Goal: Transaction & Acquisition: Purchase product/service

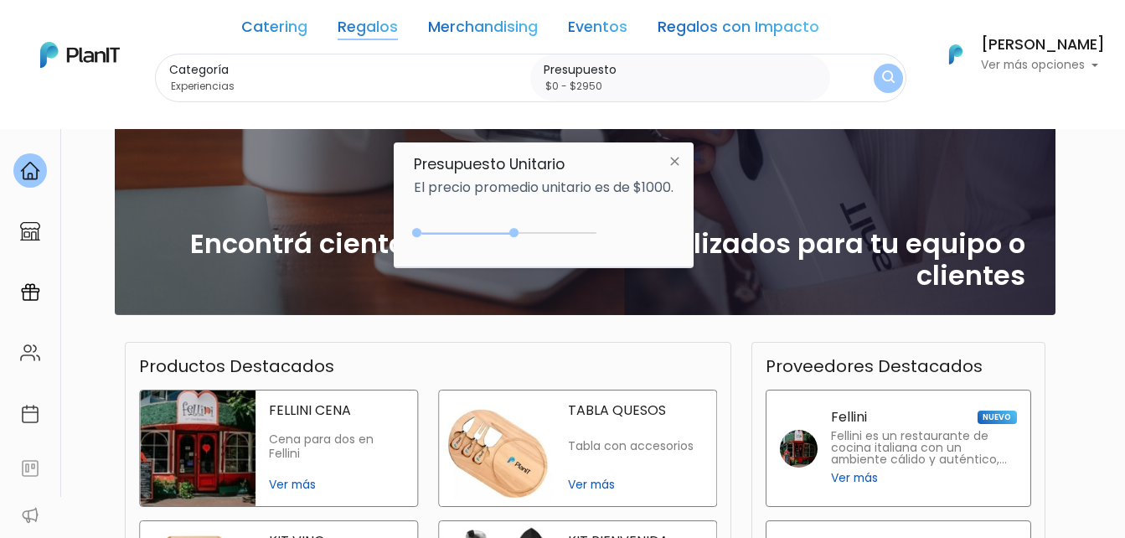
drag, startPoint x: 451, startPoint y: 234, endPoint x: 524, endPoint y: 235, distance: 72.1
click at [518, 235] on div at bounding box center [513, 232] width 9 height 9
click at [389, 34] on link "Regalos" at bounding box center [368, 30] width 60 height 20
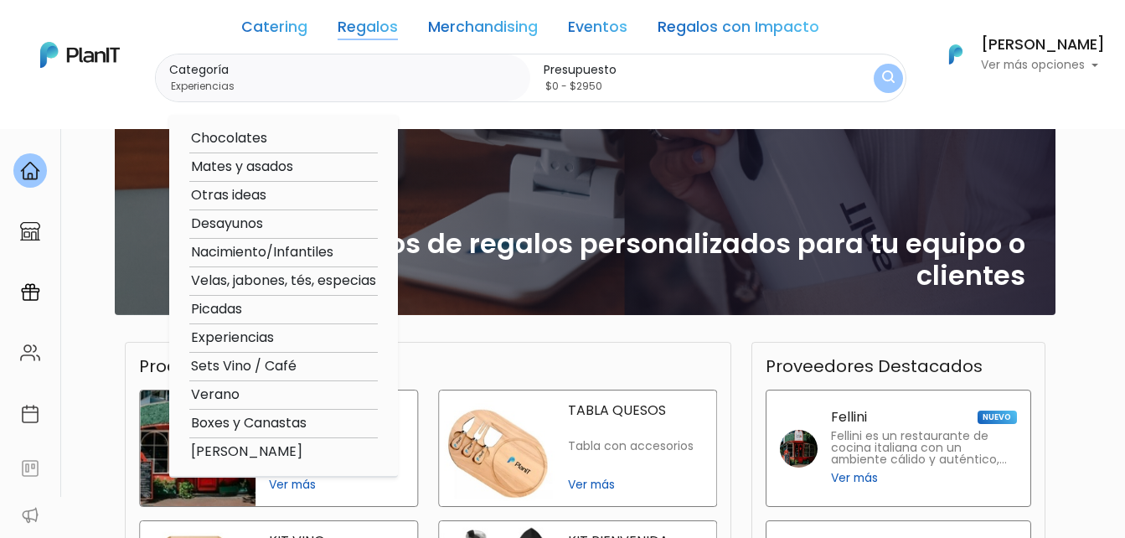
click at [280, 333] on option "Experiencias" at bounding box center [283, 338] width 188 height 21
type input "$0 - $1000"
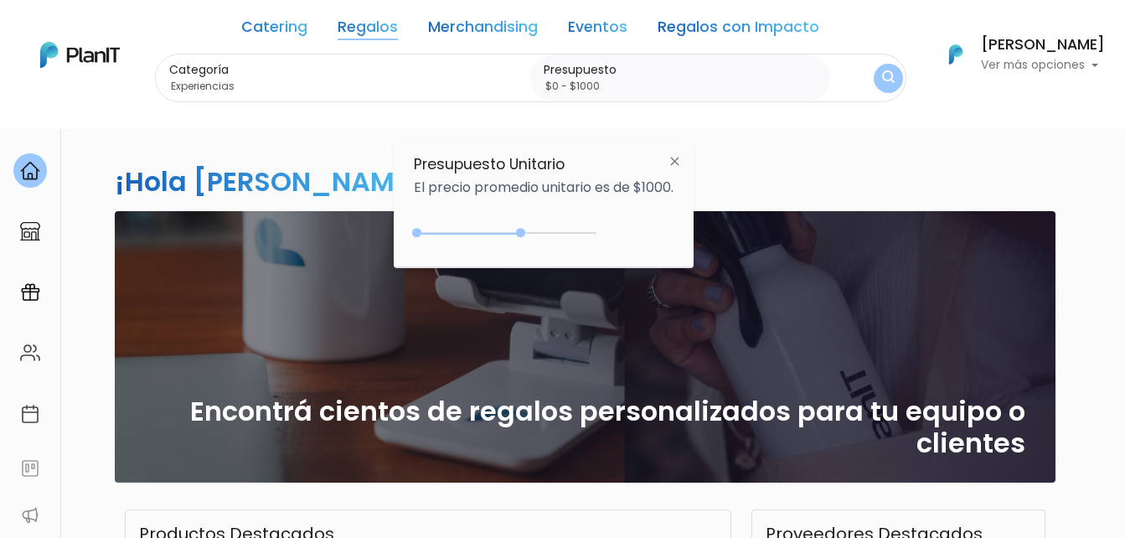
click at [379, 34] on link "Regalos" at bounding box center [368, 30] width 60 height 20
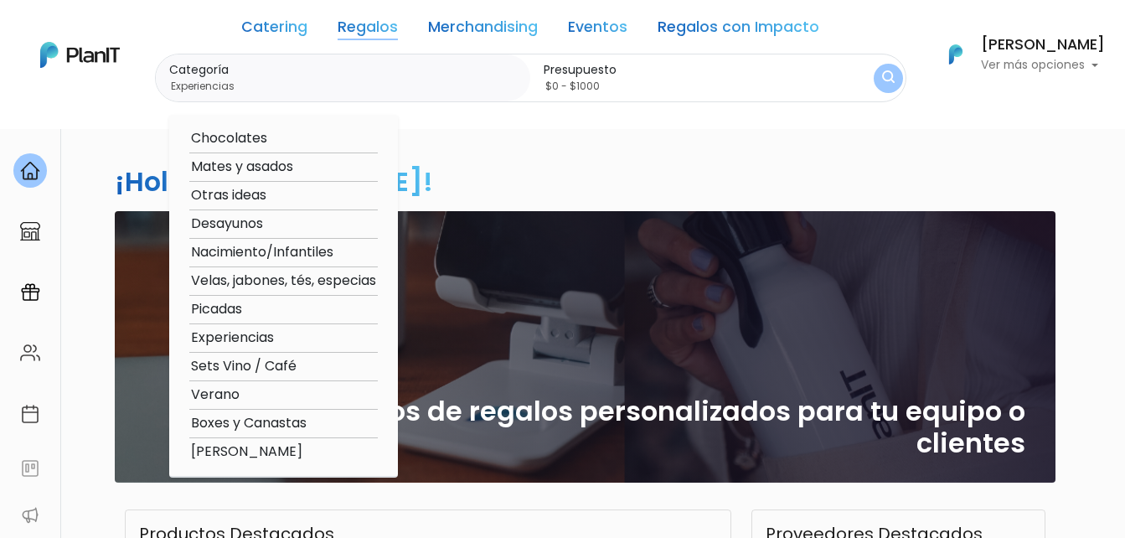
click at [240, 422] on option "Boxes y Canastas" at bounding box center [283, 423] width 188 height 21
type input "Boxes y Canastas"
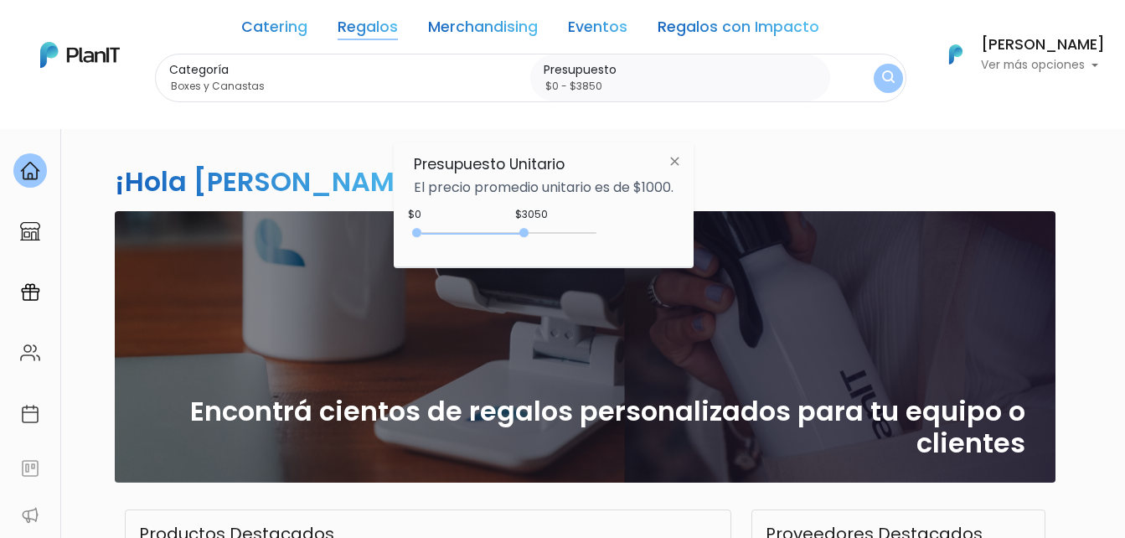
type input "$0 - $3900"
drag, startPoint x: 519, startPoint y: 230, endPoint x: 557, endPoint y: 232, distance: 37.7
click at [529, 232] on div at bounding box center [523, 232] width 9 height 9
click at [882, 86] on img "submit" at bounding box center [887, 79] width 16 height 20
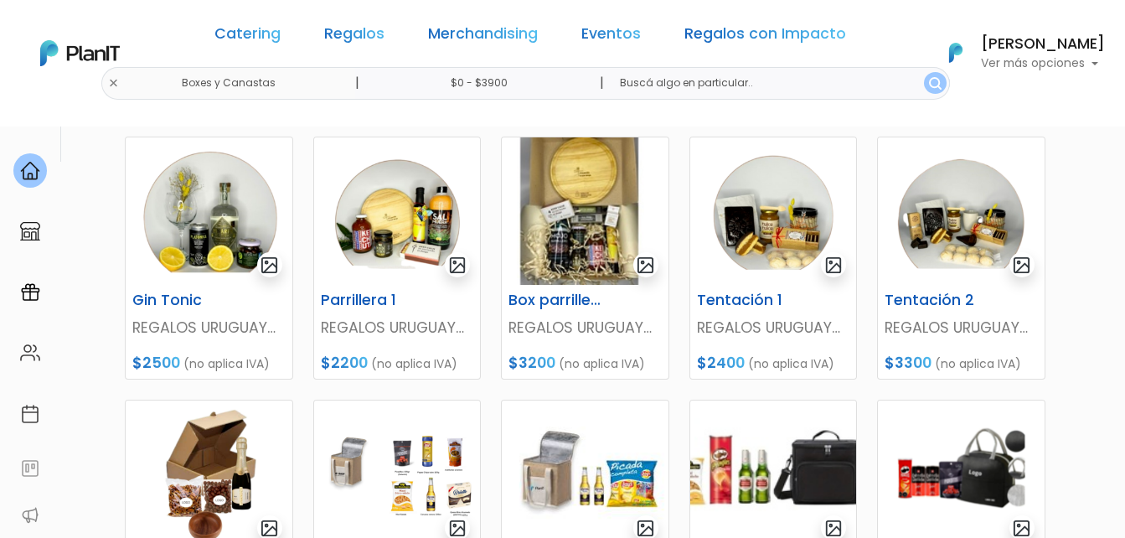
scroll to position [586, 0]
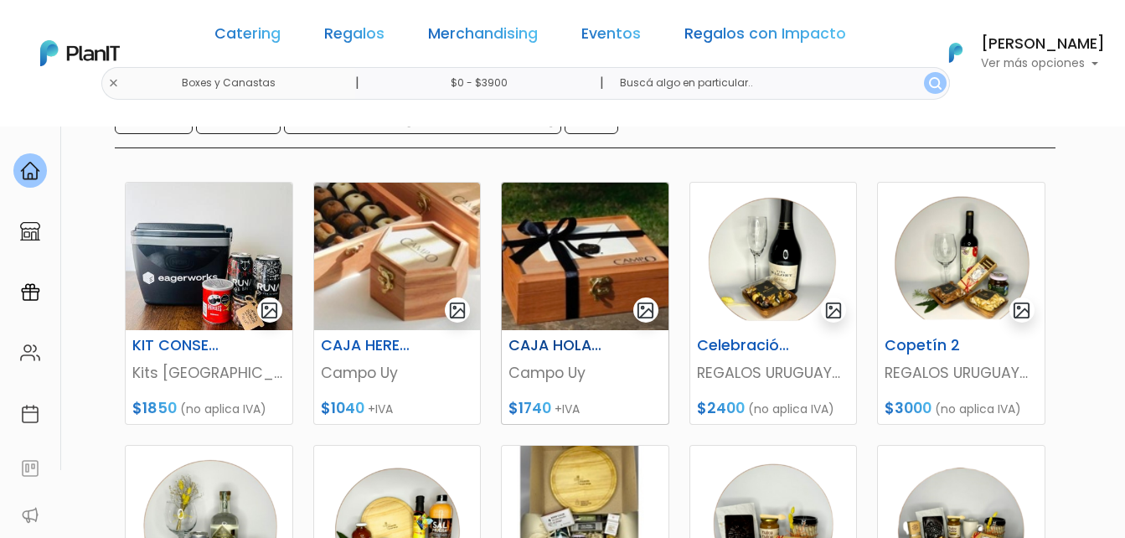
scroll to position [168, 0]
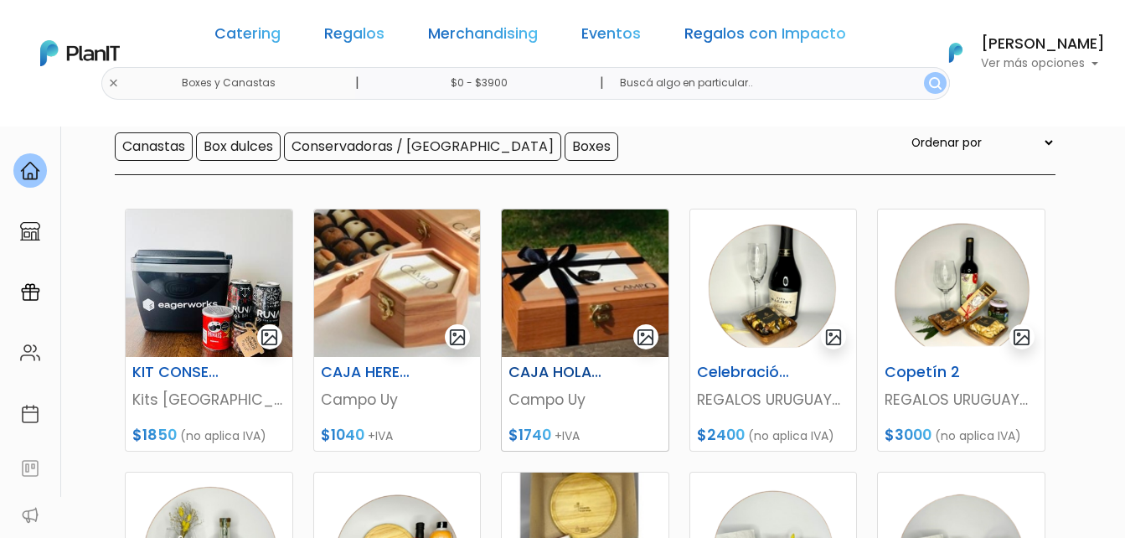
click at [583, 291] on img at bounding box center [585, 282] width 167 height 147
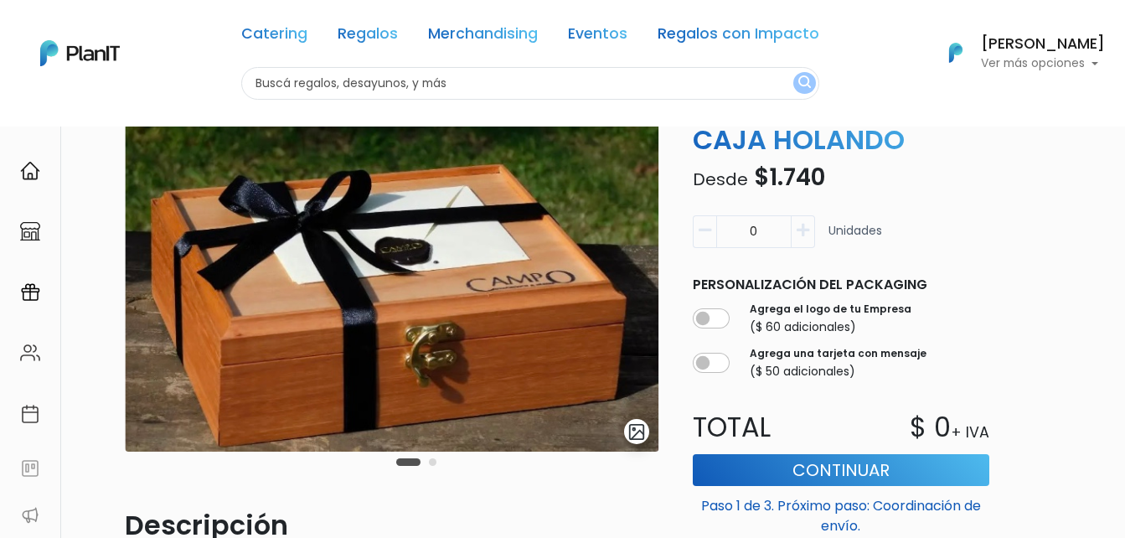
scroll to position [84, 0]
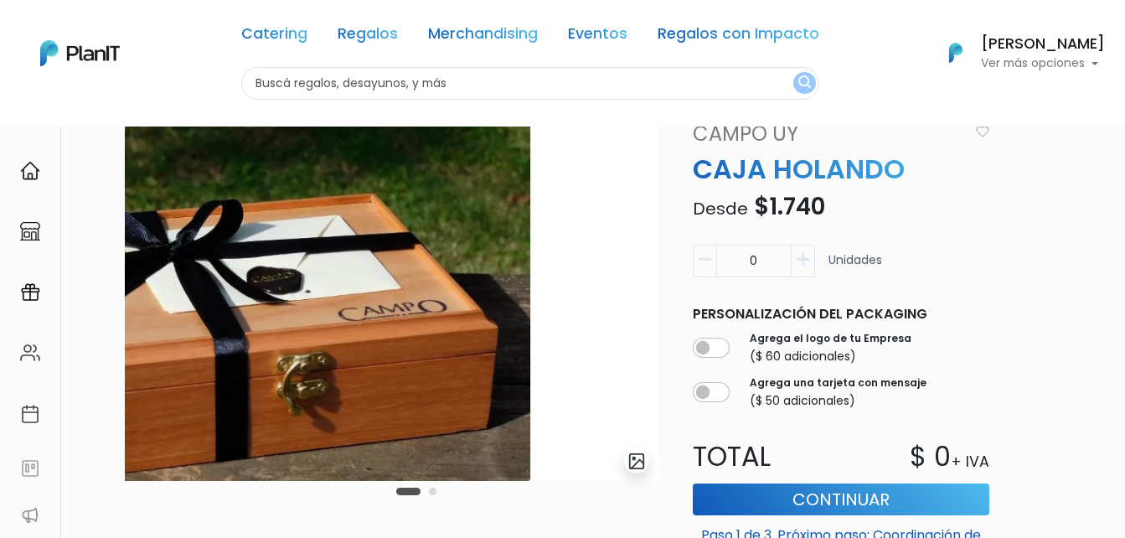
drag, startPoint x: 549, startPoint y: 306, endPoint x: 193, endPoint y: 298, distance: 356.9
click at [246, 301] on img at bounding box center [264, 300] width 534 height 362
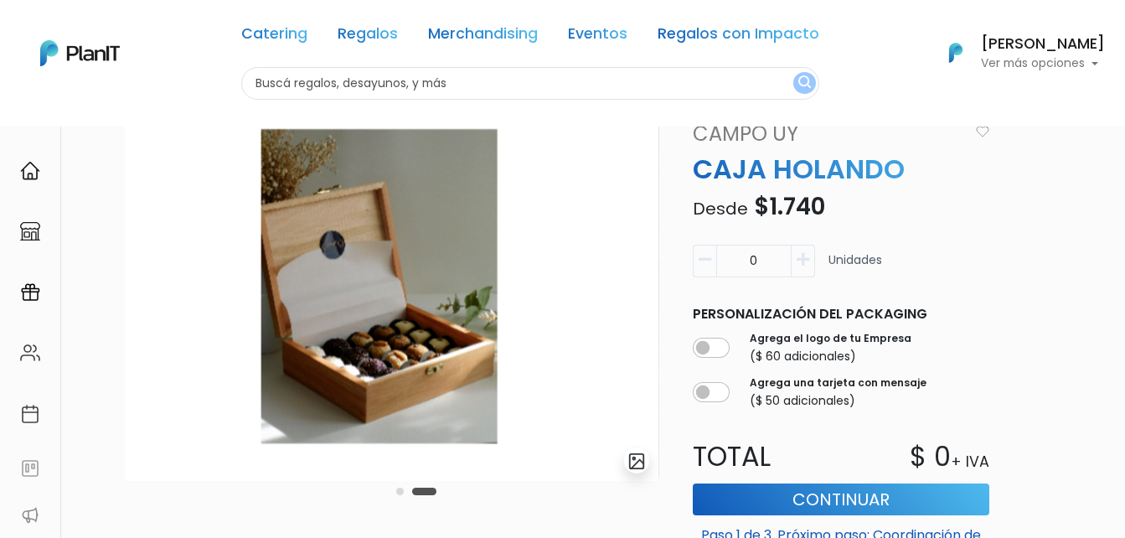
drag, startPoint x: 205, startPoint y: 297, endPoint x: 121, endPoint y: 291, distance: 84.8
click at [127, 291] on img at bounding box center [392, 300] width 534 height 362
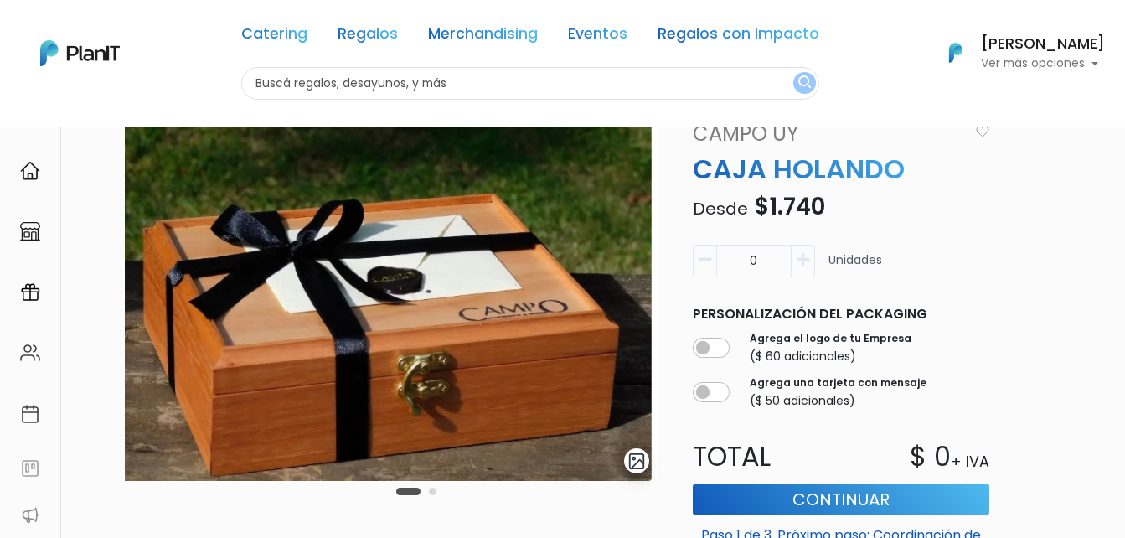
drag, startPoint x: 467, startPoint y: 291, endPoint x: 67, endPoint y: 297, distance: 400.4
click at [67, 297] on div "Volver Regalos Boxes y Canastas slide 5 of 2 Descripción Incluye: - Caja de Euc…" at bounding box center [562, 512] width 1005 height 941
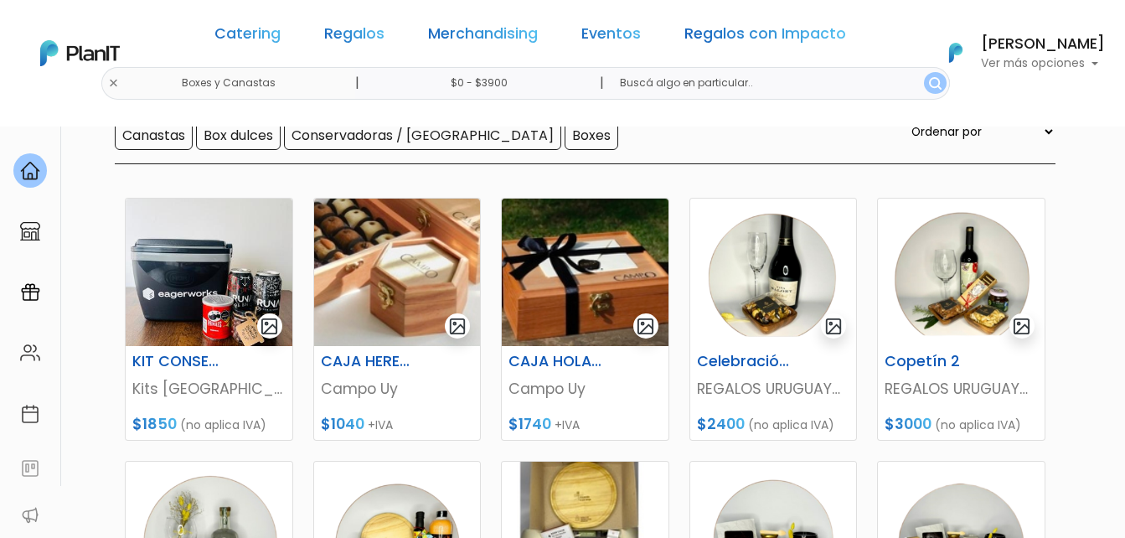
scroll to position [84, 0]
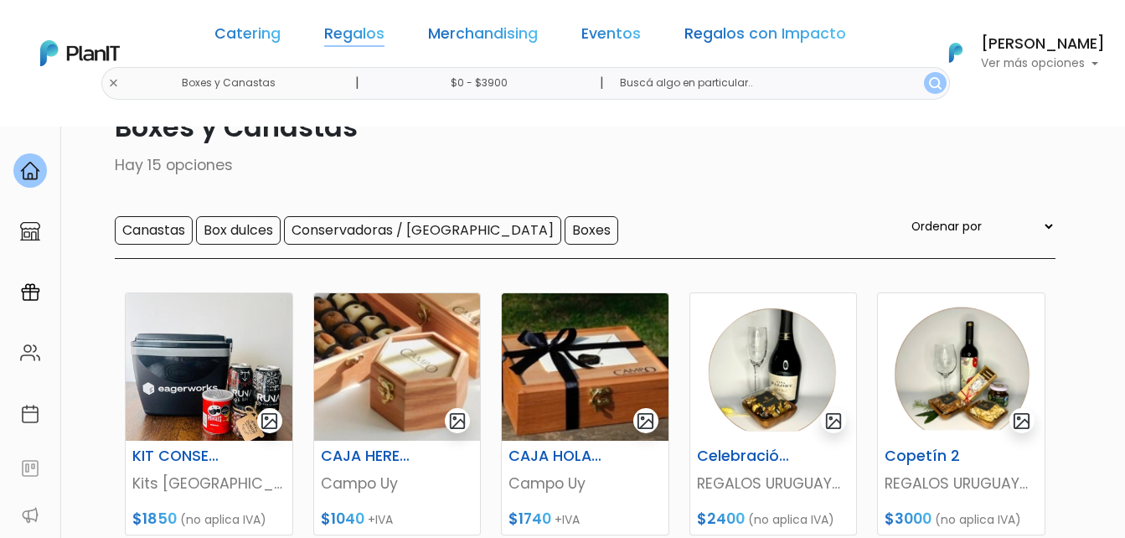
click at [356, 31] on link "Regalos" at bounding box center [354, 37] width 60 height 20
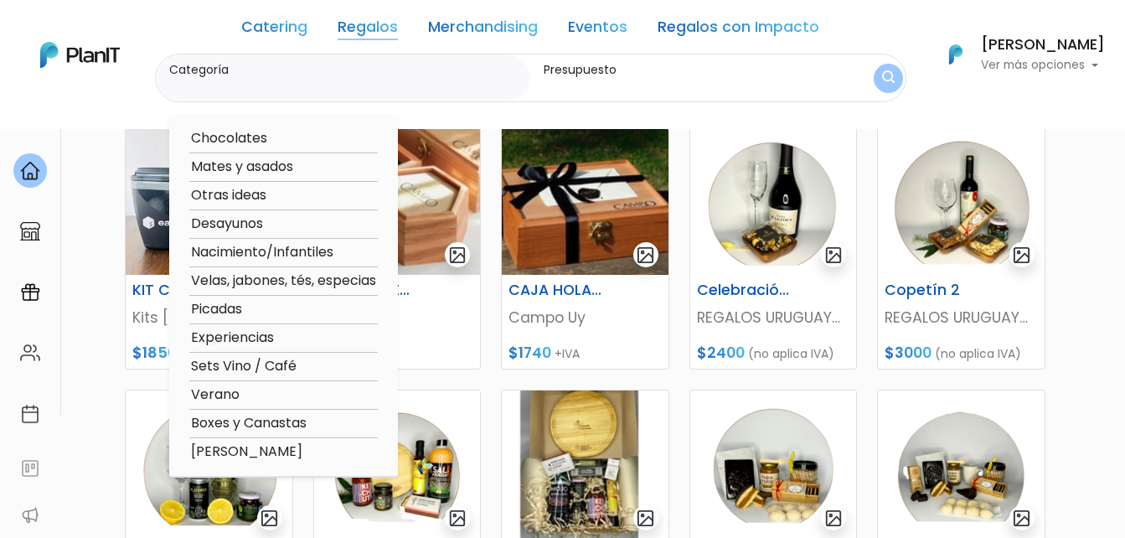
scroll to position [251, 0]
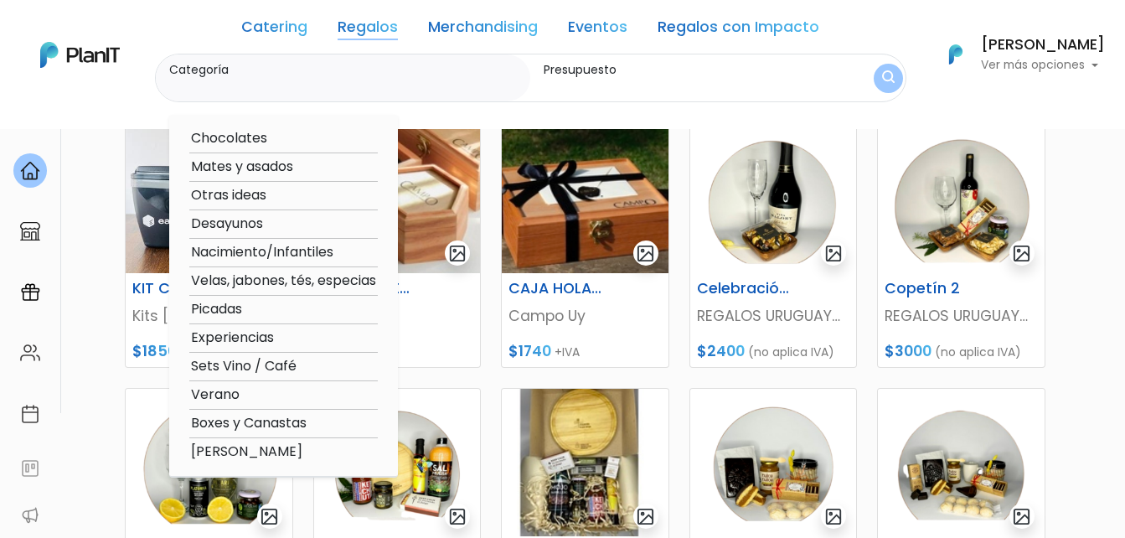
click at [249, 189] on option "Otras ideas" at bounding box center [283, 195] width 188 height 21
type input "Otras ideas"
type input "$0 - $3900"
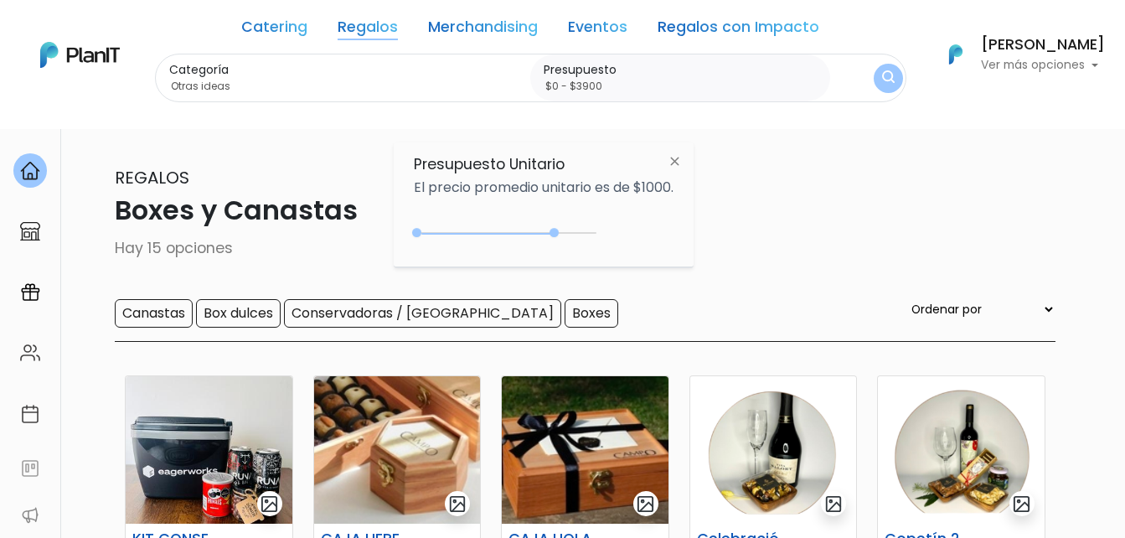
scroll to position [0, 0]
click at [887, 78] on img "submit" at bounding box center [888, 78] width 13 height 16
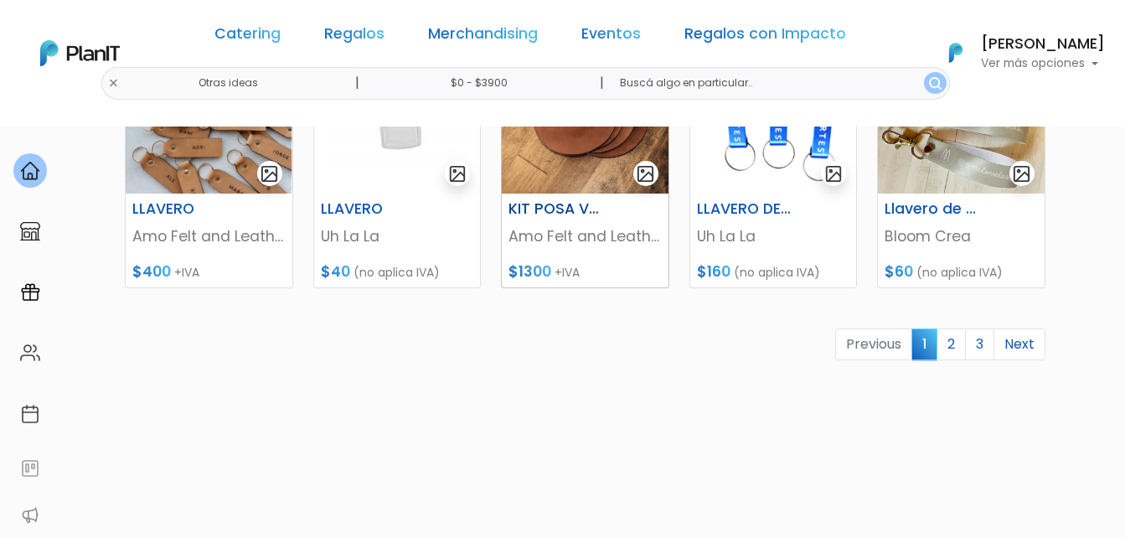
scroll to position [928, 0]
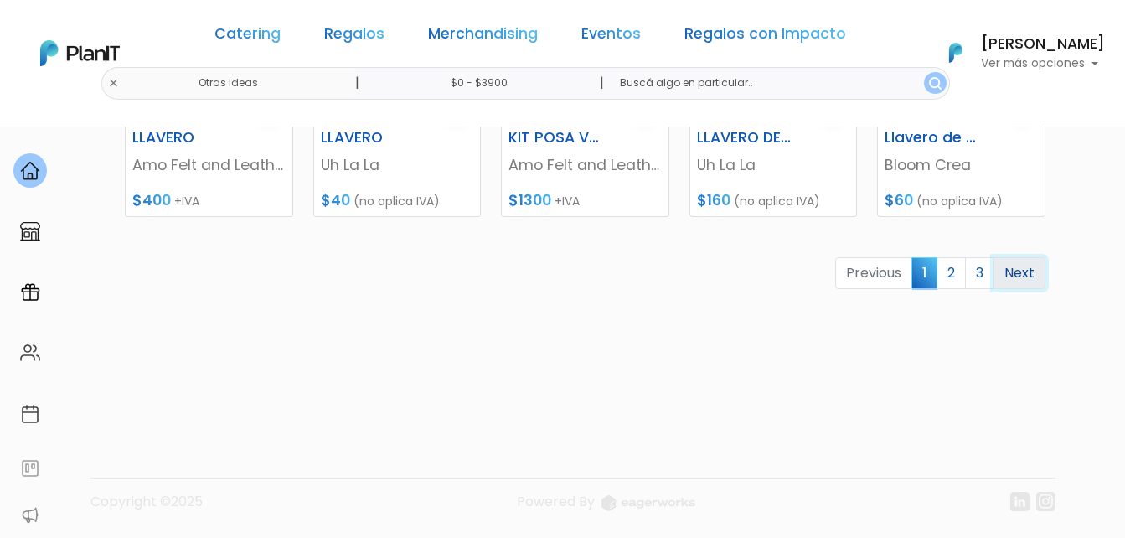
click at [1015, 269] on link "Next" at bounding box center [1019, 273] width 52 height 32
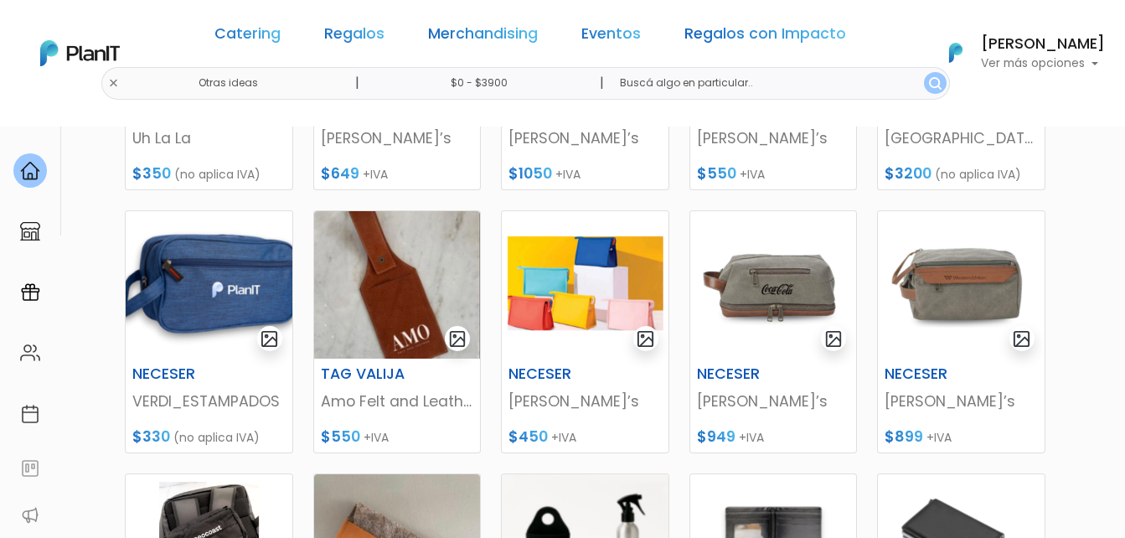
scroll to position [419, 0]
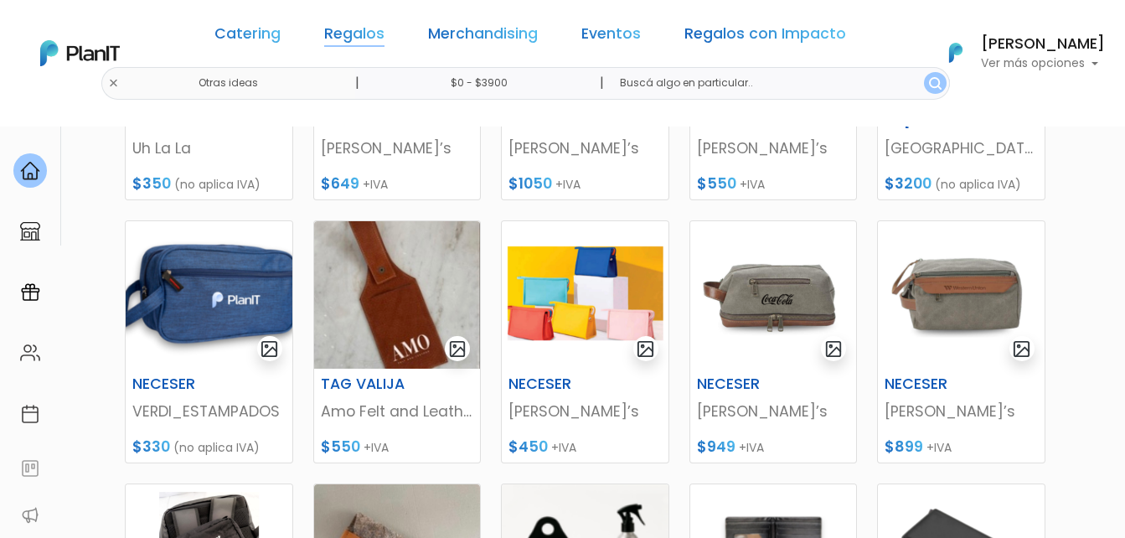
click at [372, 30] on link "Regalos" at bounding box center [354, 37] width 60 height 20
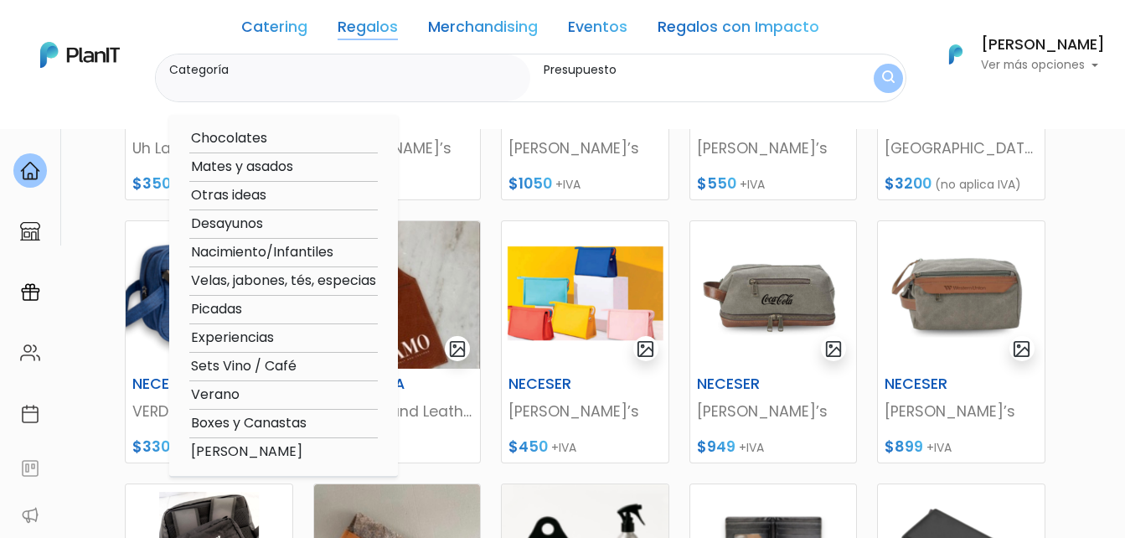
click at [270, 420] on option "Boxes y Canastas" at bounding box center [283, 423] width 188 height 21
type input "Boxes y Canastas"
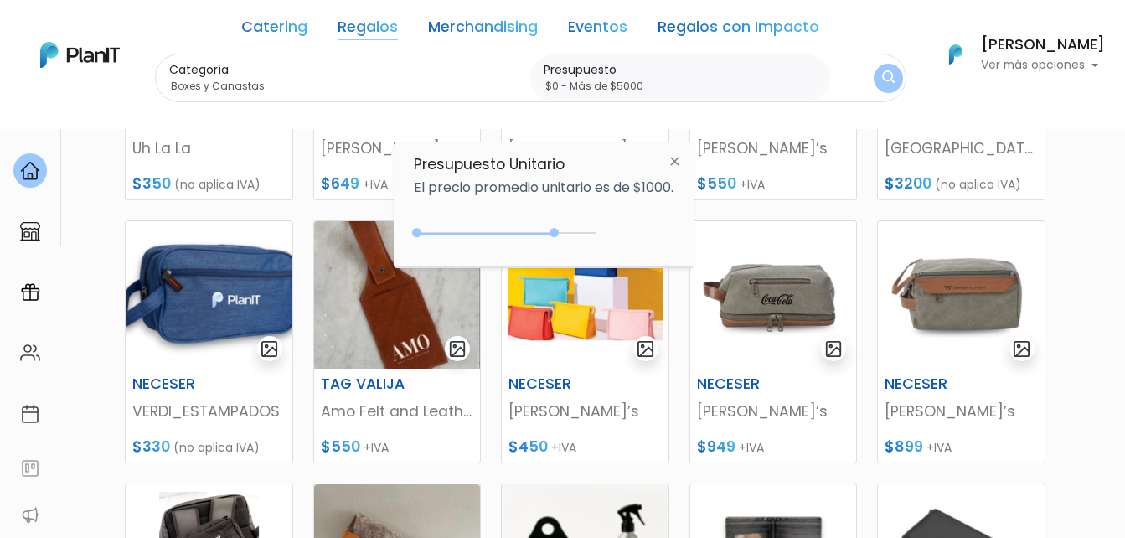
type input "$0 - Más de $5000"
drag, startPoint x: 557, startPoint y: 232, endPoint x: 642, endPoint y: 235, distance: 84.6
click at [642, 235] on div "+$5000 $0 0 : 5000 0 5000 0,5000" at bounding box center [544, 236] width 260 height 34
click at [901, 85] on form "Categoría Boxes y Canastas Chocolates Mates y asados Otras ideas Desayunos Naci…" at bounding box center [530, 78] width 751 height 49
click at [888, 82] on img "submit" at bounding box center [888, 78] width 13 height 16
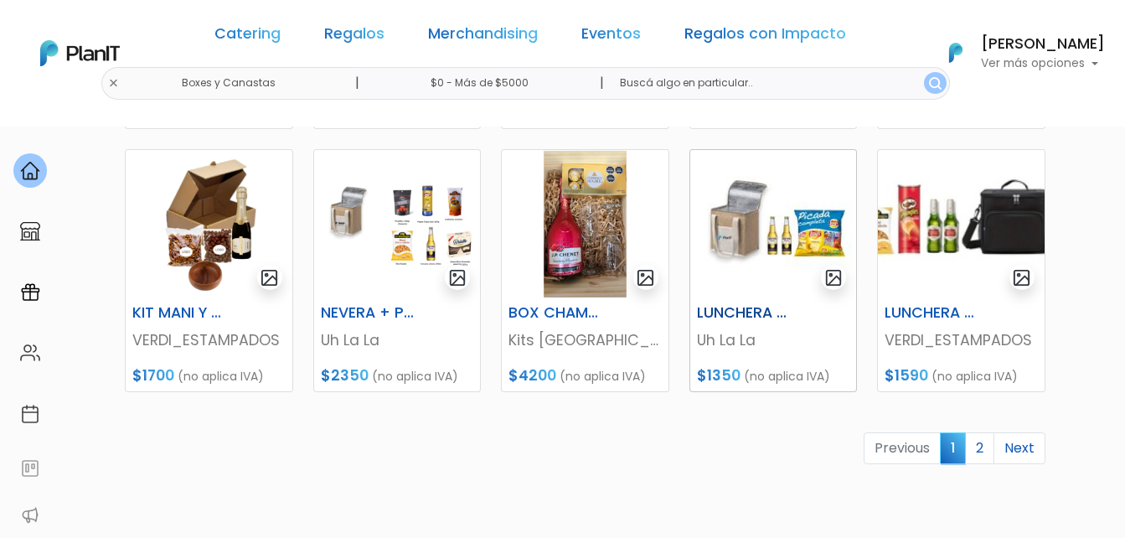
scroll to position [754, 0]
click at [980, 444] on link "2" at bounding box center [979, 447] width 29 height 32
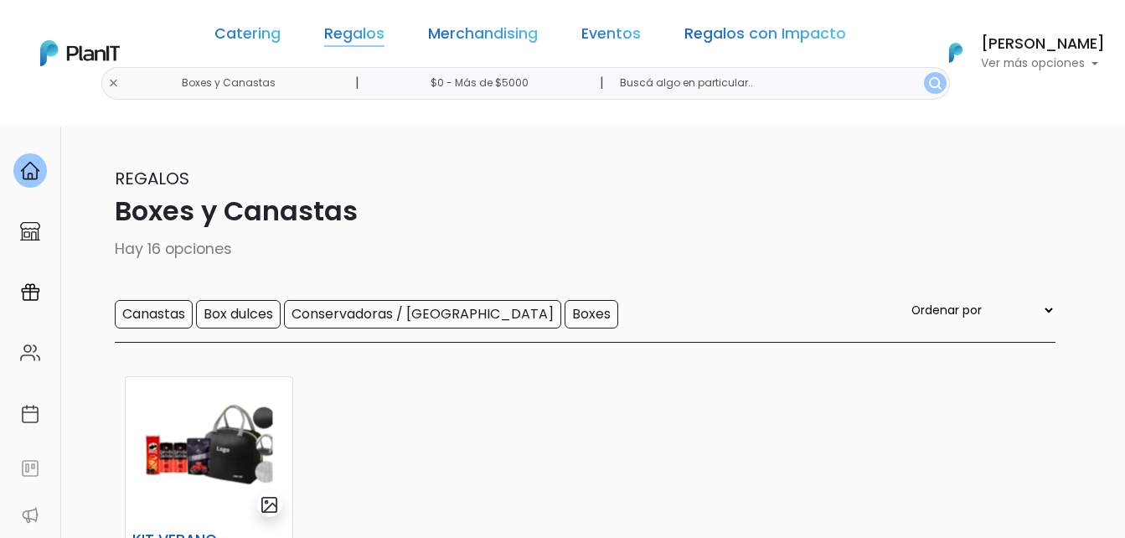
click at [384, 35] on link "Regalos" at bounding box center [354, 37] width 60 height 20
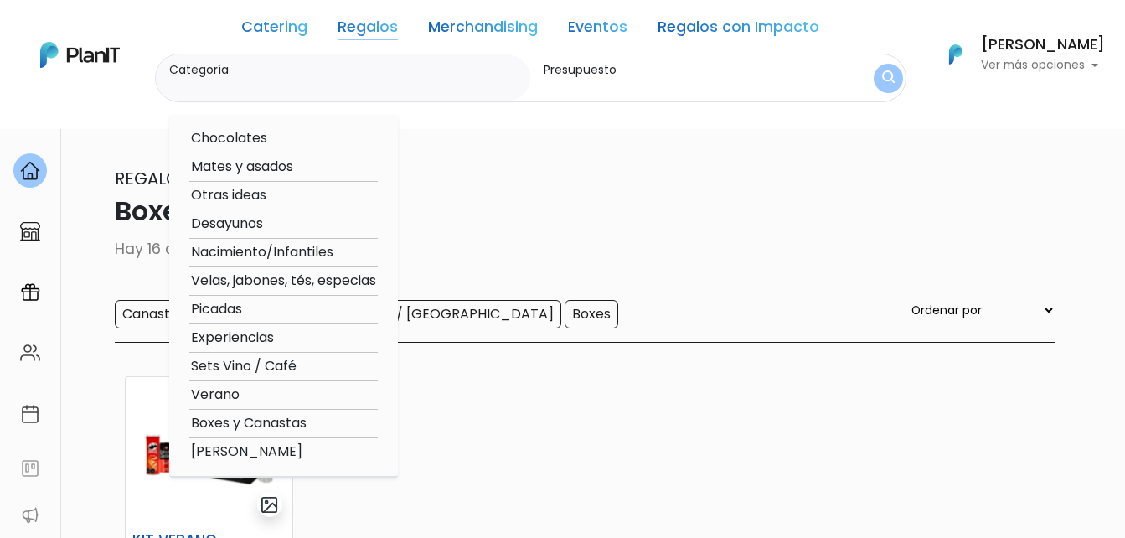
click at [720, 26] on link "Regalos con Impacto" at bounding box center [739, 30] width 162 height 20
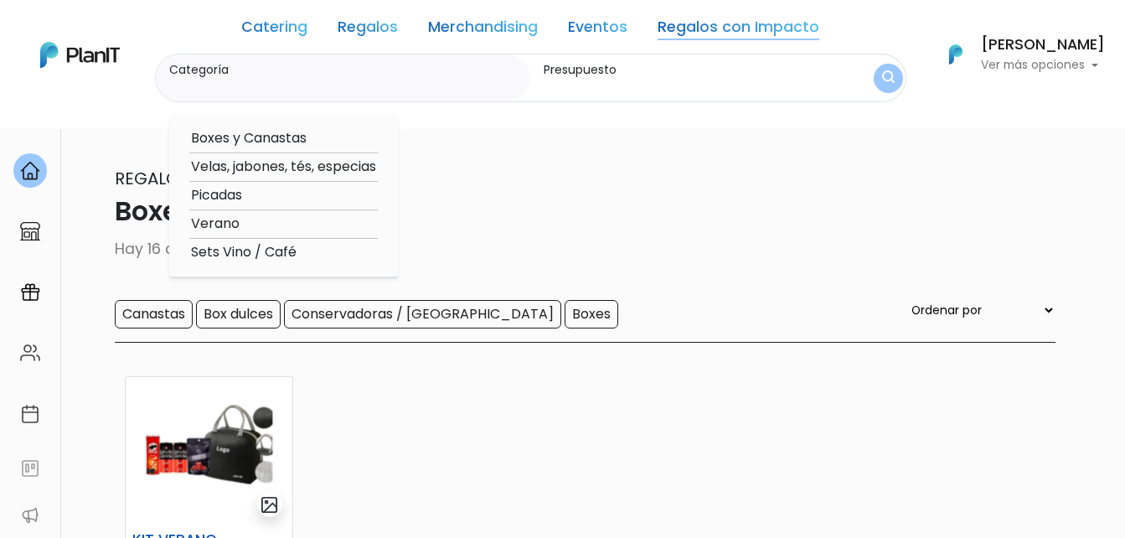
click at [711, 27] on link "Regalos con Impacto" at bounding box center [739, 30] width 162 height 20
click at [697, 25] on link "Regalos con Impacto" at bounding box center [739, 30] width 162 height 20
click at [572, 193] on p "Boxes y Canastas" at bounding box center [562, 211] width 985 height 40
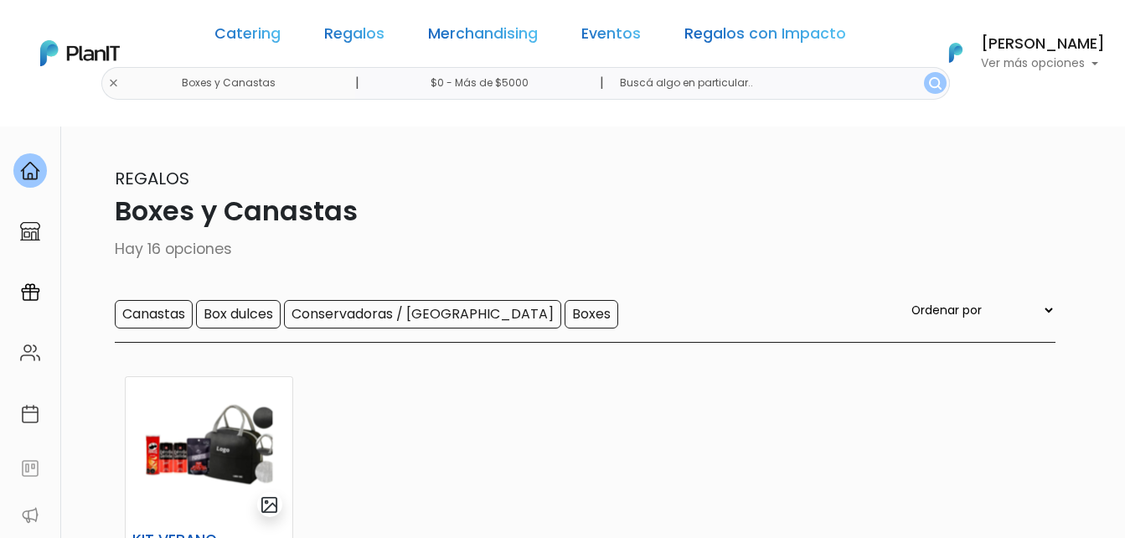
click at [756, 40] on link "Regalos con Impacto" at bounding box center [765, 37] width 162 height 20
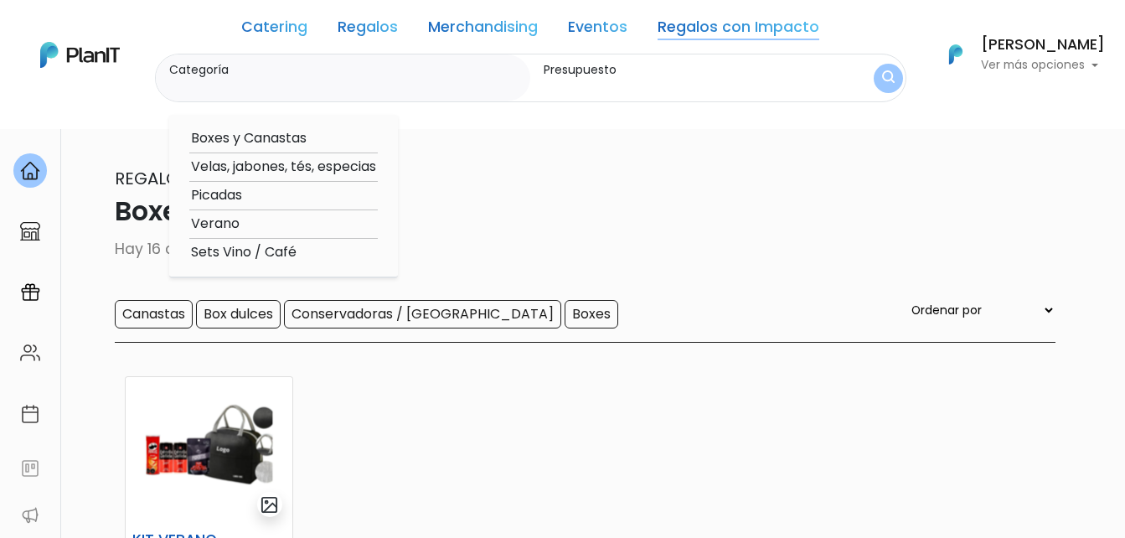
click at [296, 140] on option "Boxes y Canastas" at bounding box center [283, 138] width 188 height 21
type input "Boxes y Canastas"
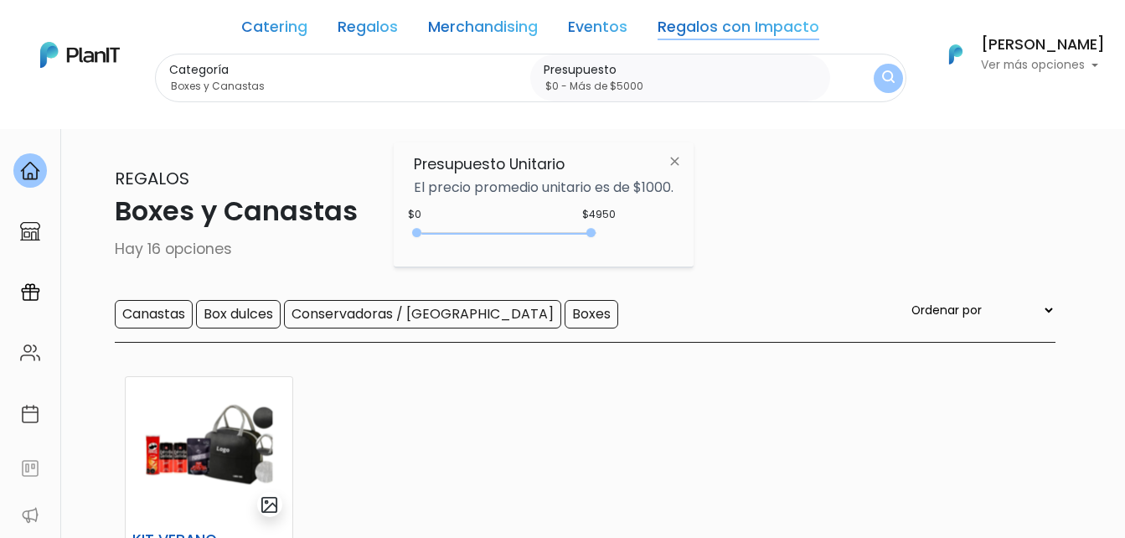
drag, startPoint x: 449, startPoint y: 233, endPoint x: 750, endPoint y: 141, distance: 315.3
click at [673, 230] on div "$4950 $0 0 : 4950 0 4950 0,5000" at bounding box center [544, 236] width 260 height 34
type input "$0 - Más de $5000"
click at [885, 78] on img "submit" at bounding box center [887, 78] width 13 height 17
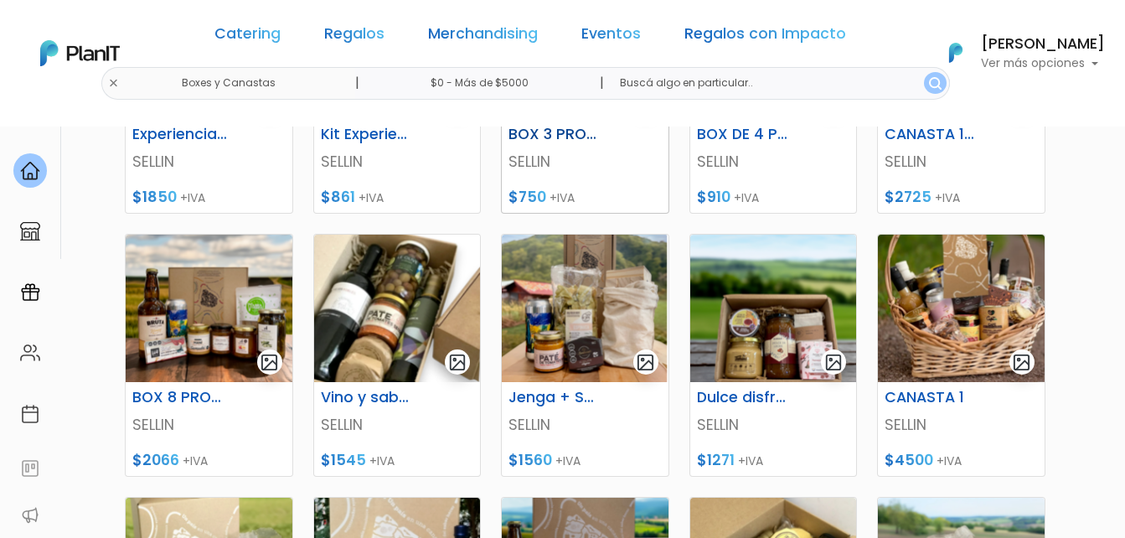
scroll to position [419, 0]
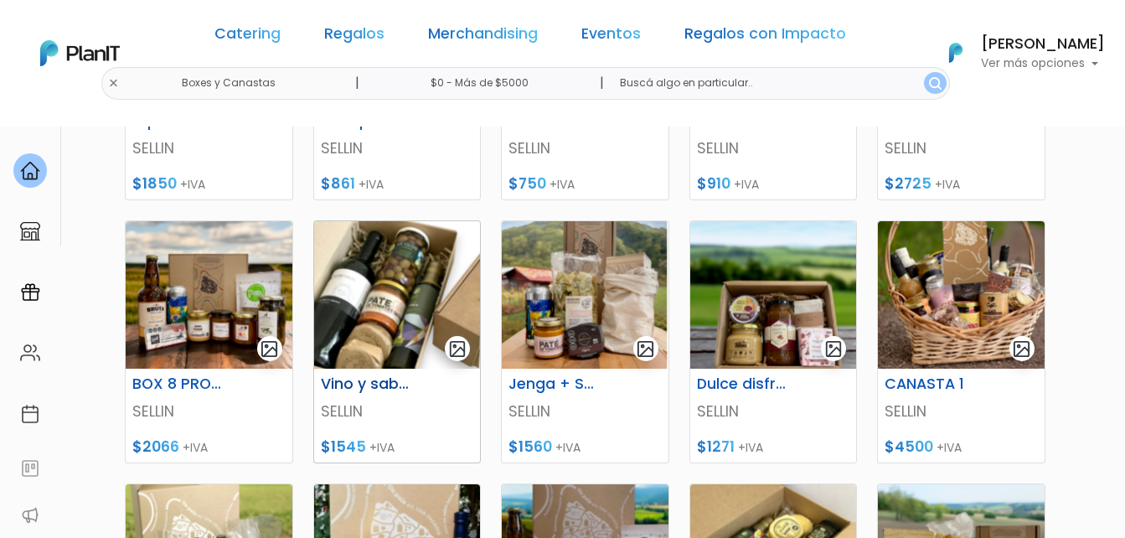
click at [426, 257] on img at bounding box center [397, 294] width 167 height 147
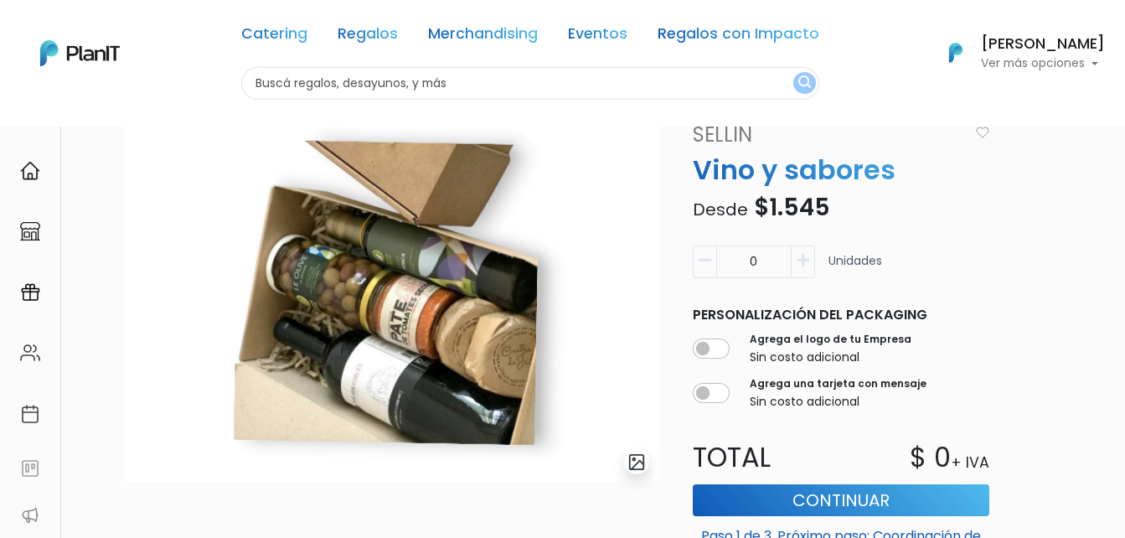
scroll to position [111, 0]
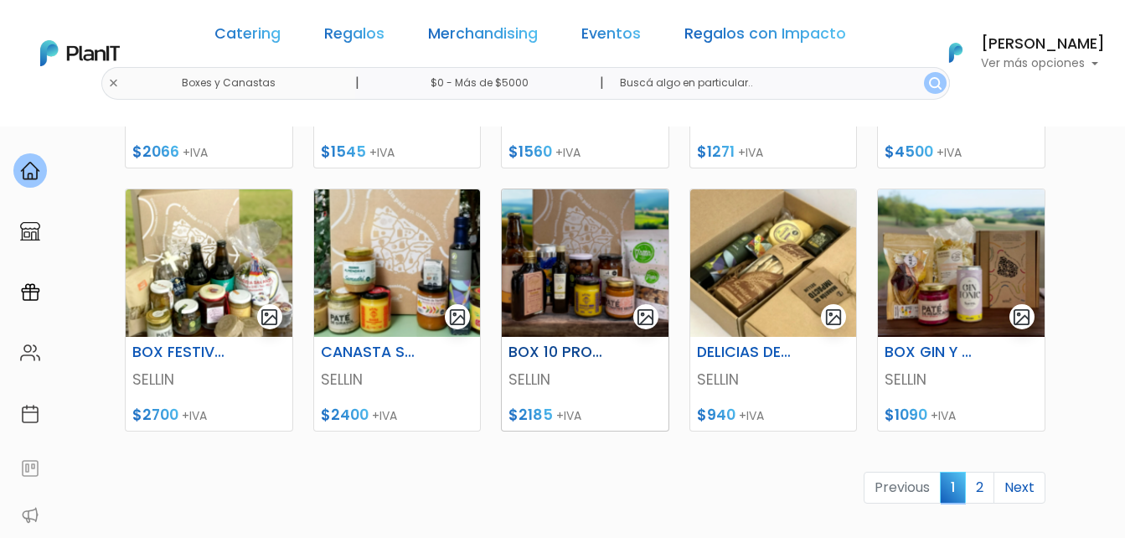
scroll to position [754, 0]
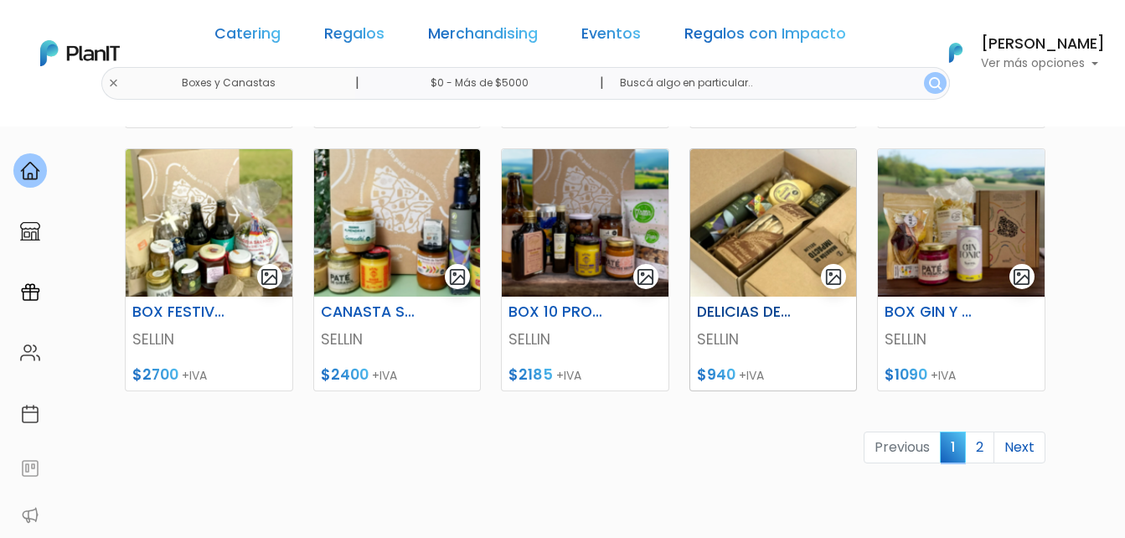
click at [739, 249] on img at bounding box center [773, 222] width 167 height 147
click at [984, 441] on link "2" at bounding box center [979, 447] width 29 height 32
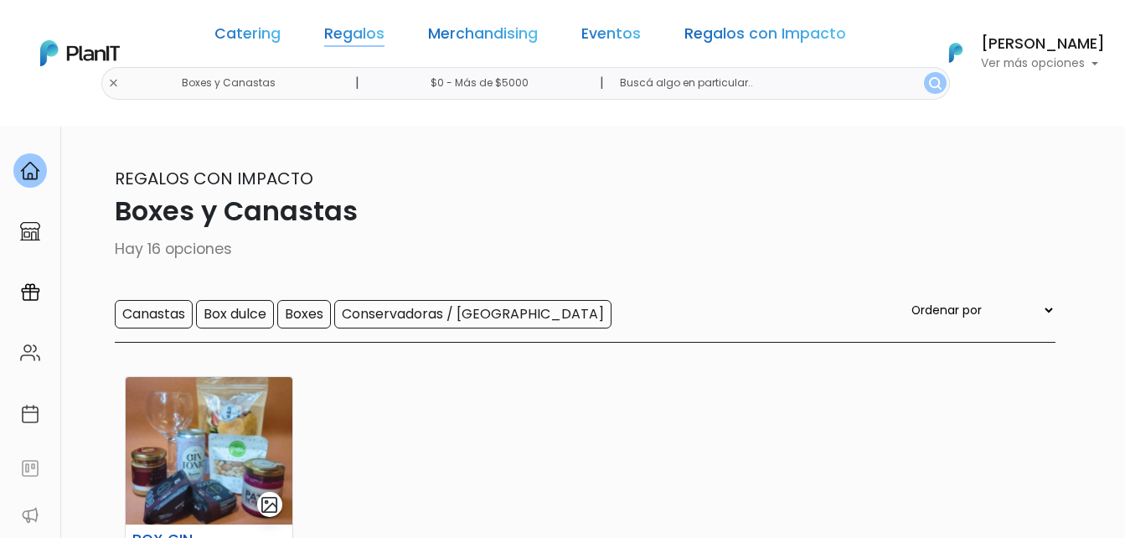
click at [353, 27] on link "Regalos" at bounding box center [354, 37] width 60 height 20
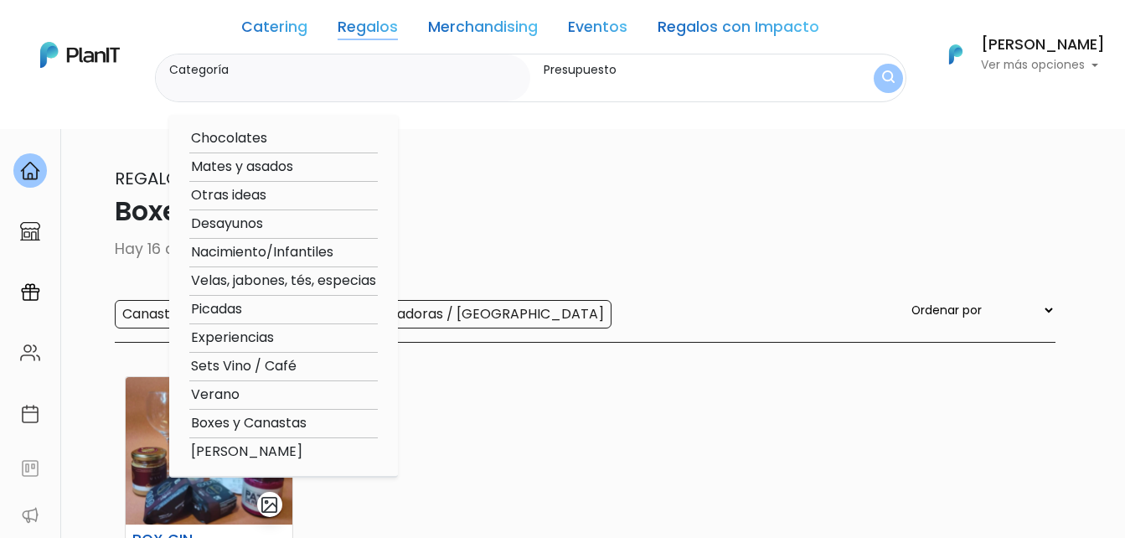
click at [233, 334] on option "Experiencias" at bounding box center [283, 338] width 188 height 21
type input "Experiencias"
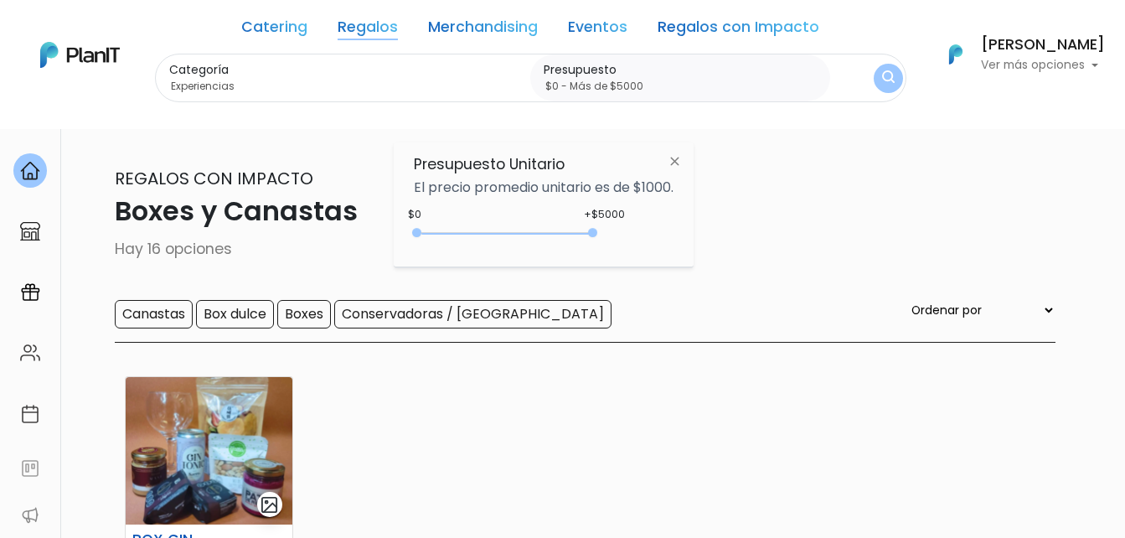
type input "$0 - Más de $5000"
drag, startPoint x: 453, startPoint y: 233, endPoint x: 675, endPoint y: 230, distance: 222.0
click at [673, 235] on div "+$5000 $0 0 : 5000 0 5000 0,5000" at bounding box center [544, 236] width 260 height 34
click at [873, 72] on button "submit" at bounding box center [888, 78] width 42 height 42
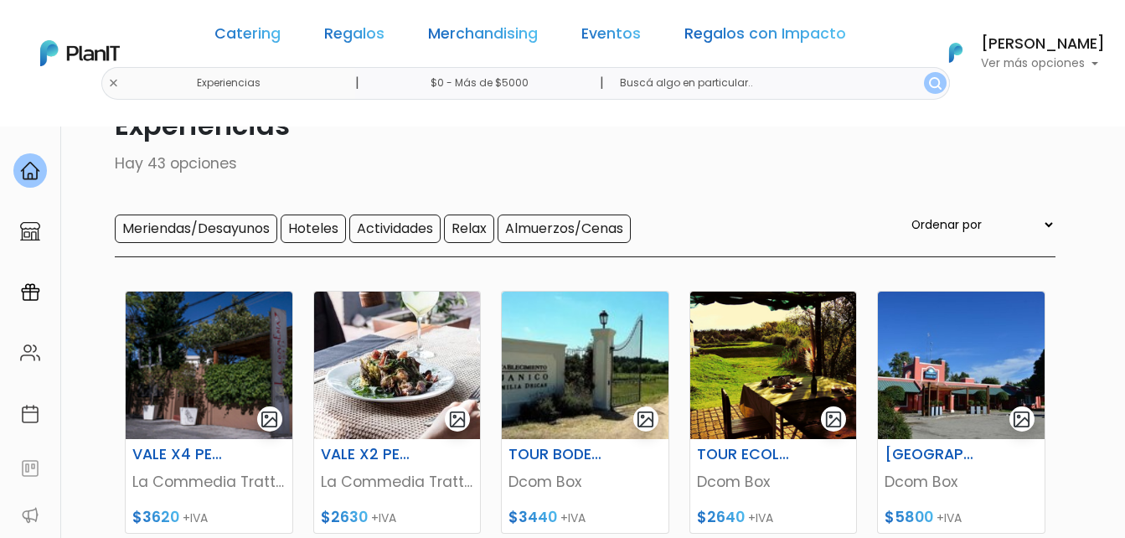
scroll to position [84, 0]
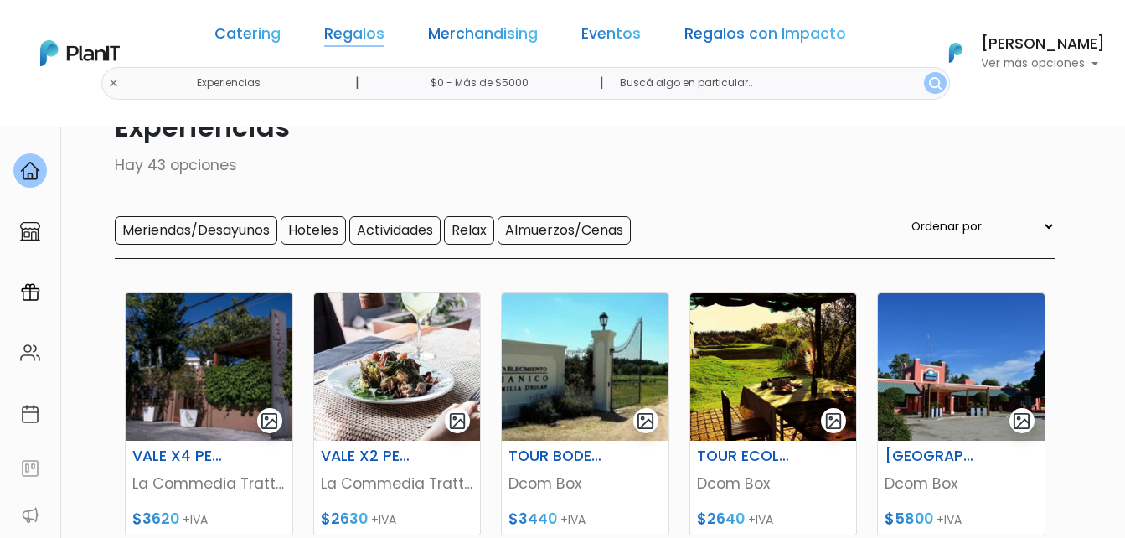
click at [382, 32] on link "Regalos" at bounding box center [354, 37] width 60 height 20
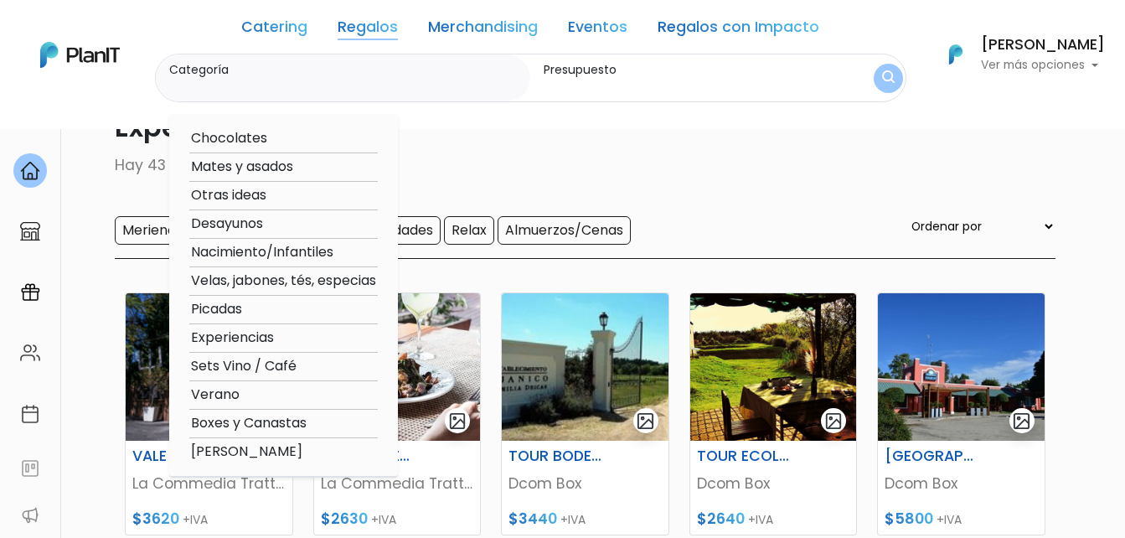
click at [263, 430] on option "Boxes y Canastas" at bounding box center [283, 423] width 188 height 21
type input "Boxes y Canastas"
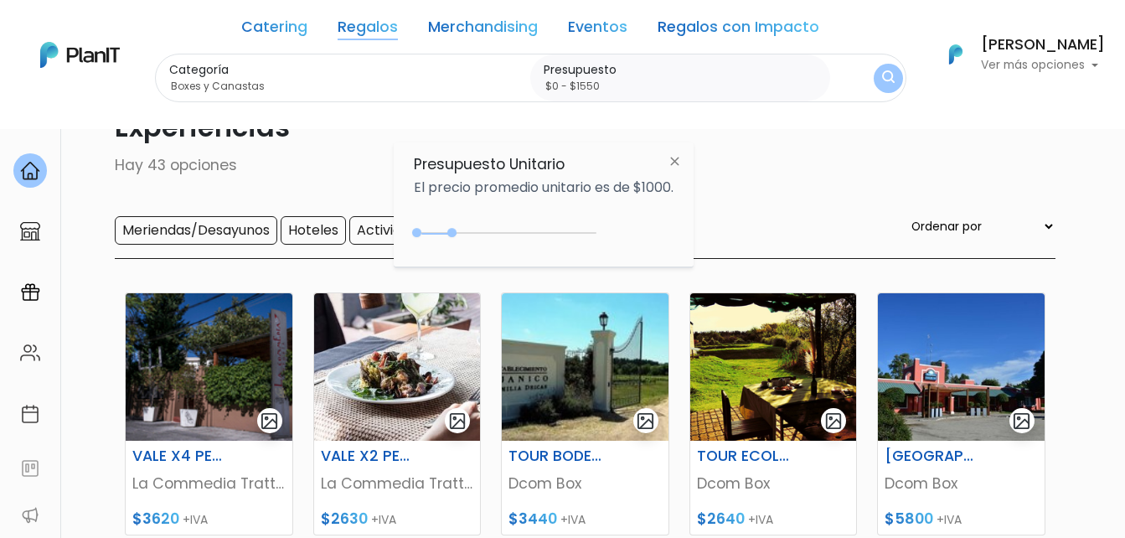
drag, startPoint x: 451, startPoint y: 239, endPoint x: 476, endPoint y: 234, distance: 25.6
click at [476, 235] on div "0 : 1000 0 1000" at bounding box center [508, 236] width 176 height 17
click at [534, 241] on div "0 : 1550 0 1550" at bounding box center [508, 236] width 176 height 17
drag, startPoint x: 535, startPoint y: 231, endPoint x: 781, endPoint y: 137, distance: 263.5
click at [694, 230] on div "Presupuesto Unitario El precio promedio unitario es de $1000. +$5000 $0 0 : 500…" at bounding box center [544, 204] width 300 height 125
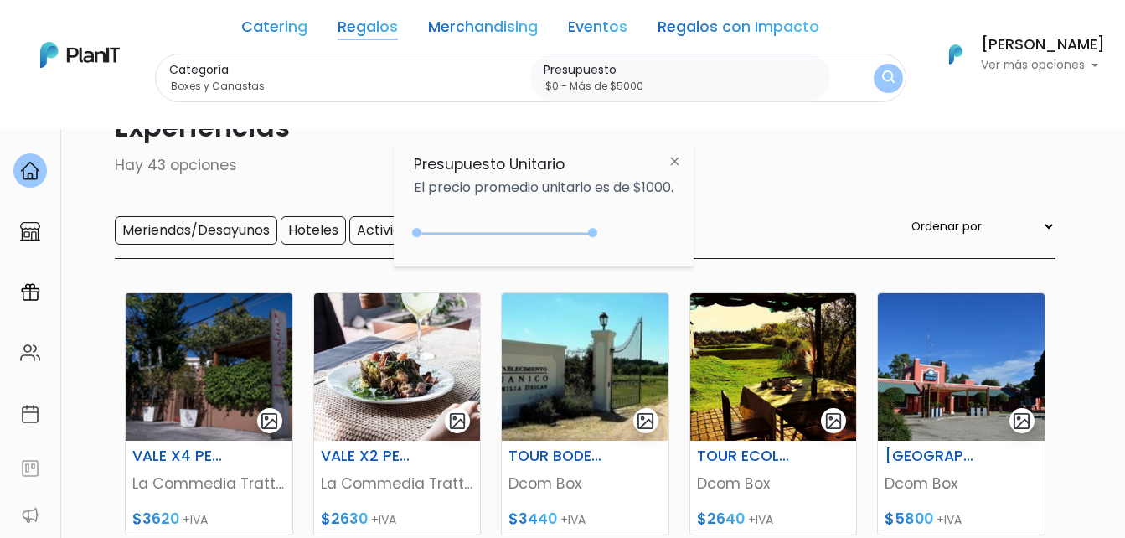
type input "$0 - Más de $5000"
click at [883, 85] on img "submit" at bounding box center [888, 78] width 13 height 16
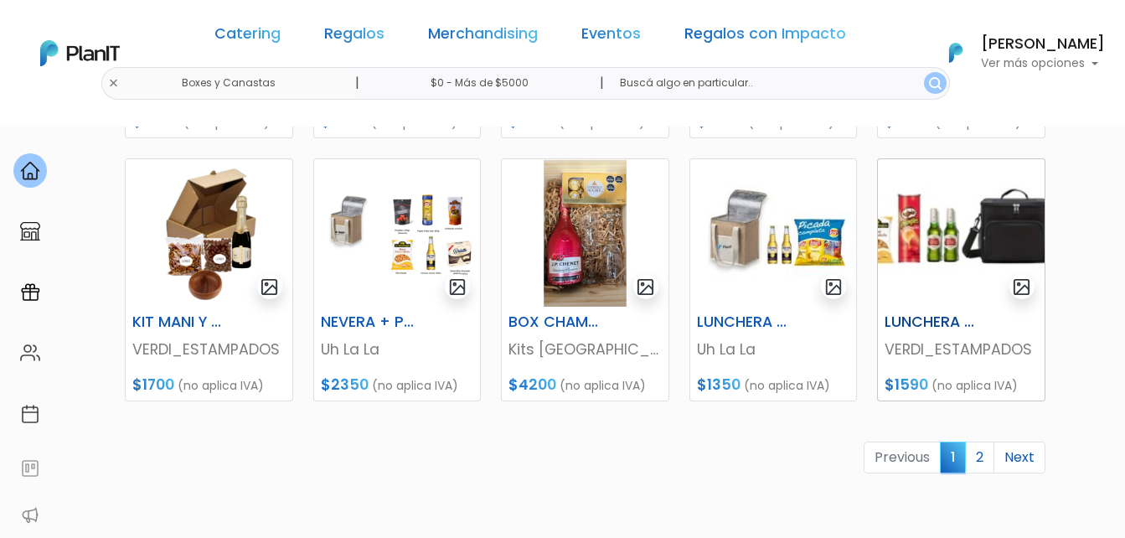
scroll to position [838, 0]
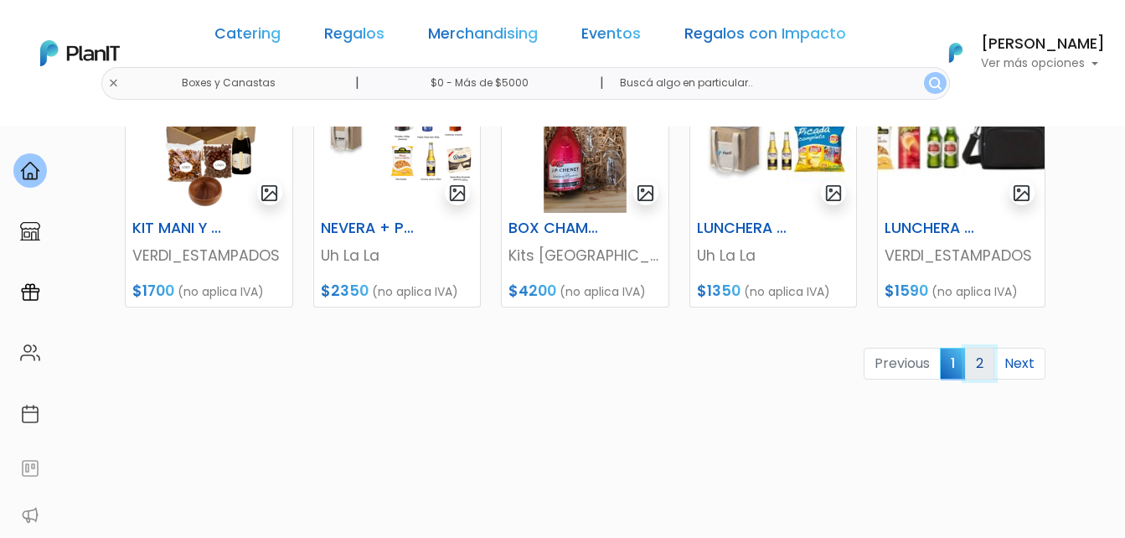
click at [973, 360] on link "2" at bounding box center [979, 364] width 29 height 32
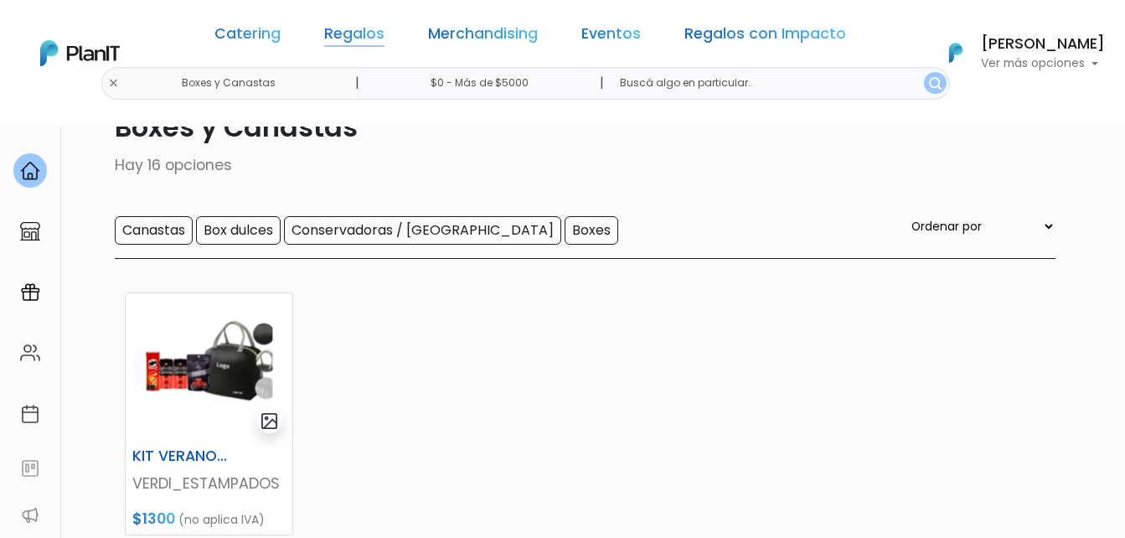
click at [383, 37] on link "Regalos" at bounding box center [354, 37] width 60 height 20
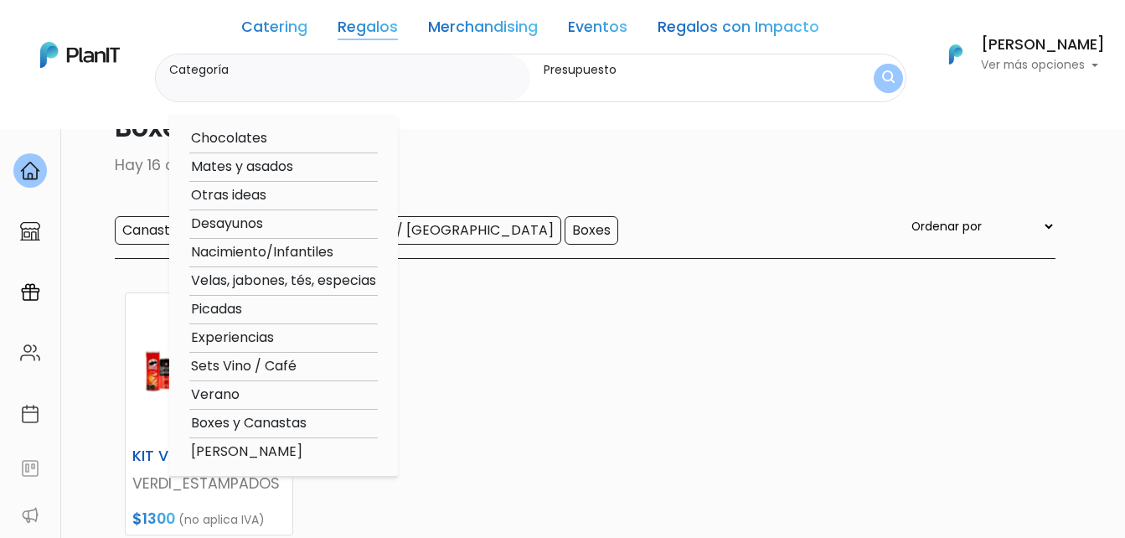
click at [217, 395] on option "Verano" at bounding box center [283, 394] width 188 height 21
type input "Verano"
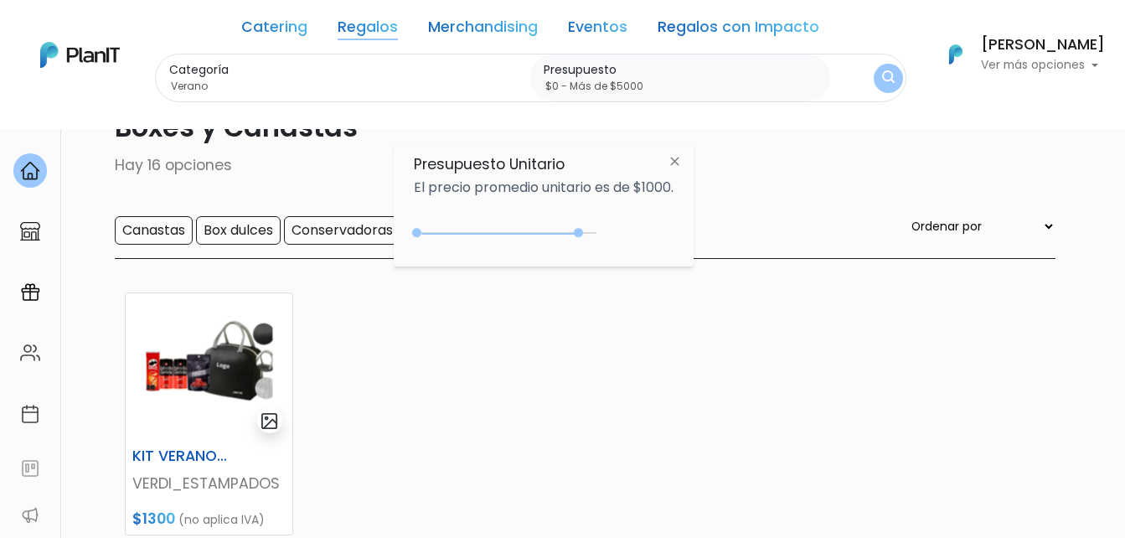
drag, startPoint x: 451, startPoint y: 236, endPoint x: 691, endPoint y: 220, distance: 240.9
click at [689, 222] on div "Presupuesto Unitario El precio promedio unitario es de $1000. $4600 $0 0 : 4600…" at bounding box center [544, 204] width 300 height 125
type input "$0 - Más de $5000"
click at [884, 85] on img "submit" at bounding box center [888, 78] width 13 height 16
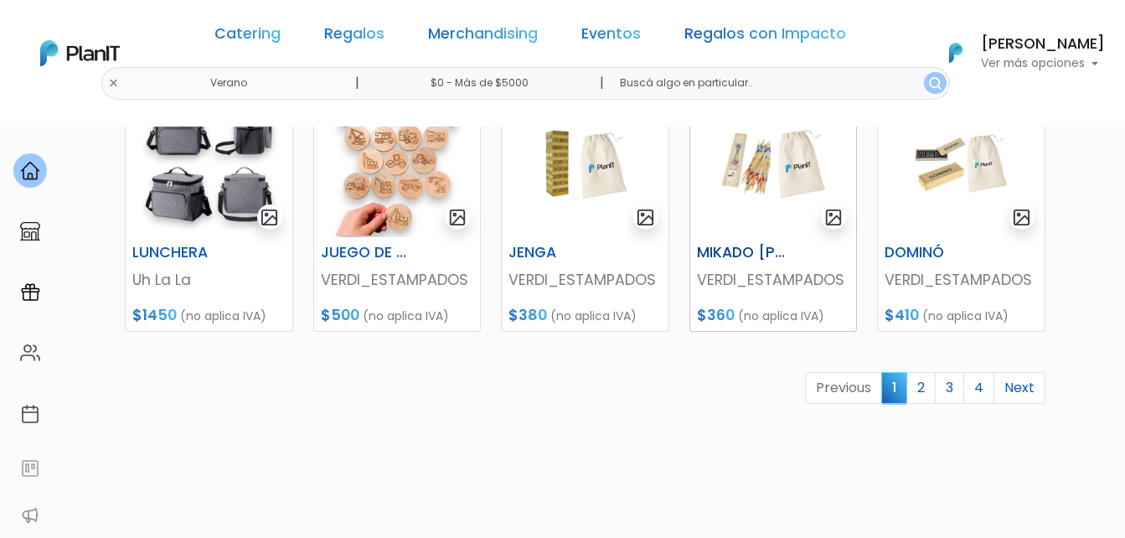
scroll to position [838, 0]
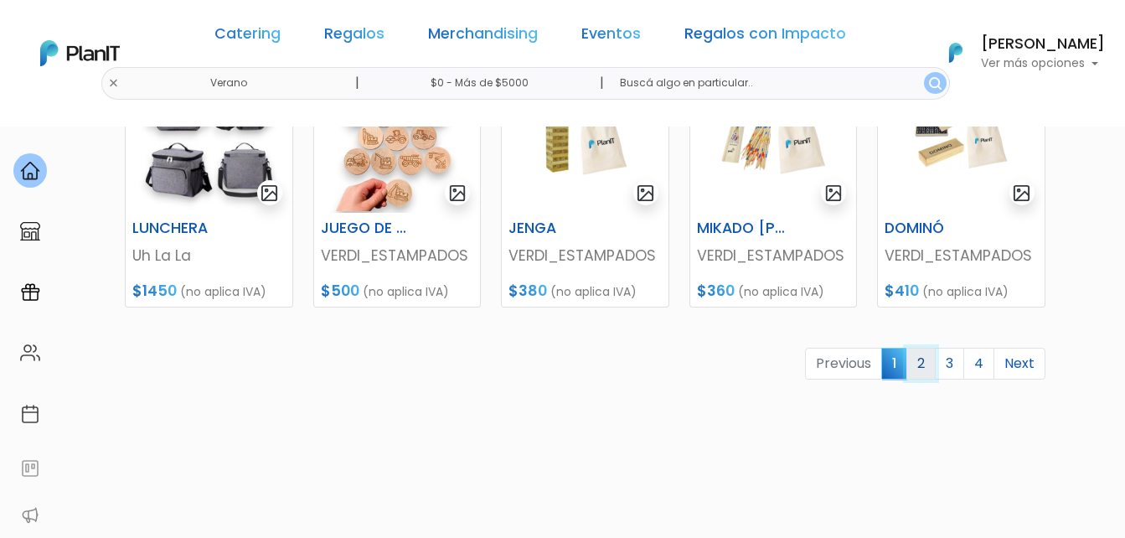
click at [925, 364] on link "2" at bounding box center [920, 364] width 29 height 32
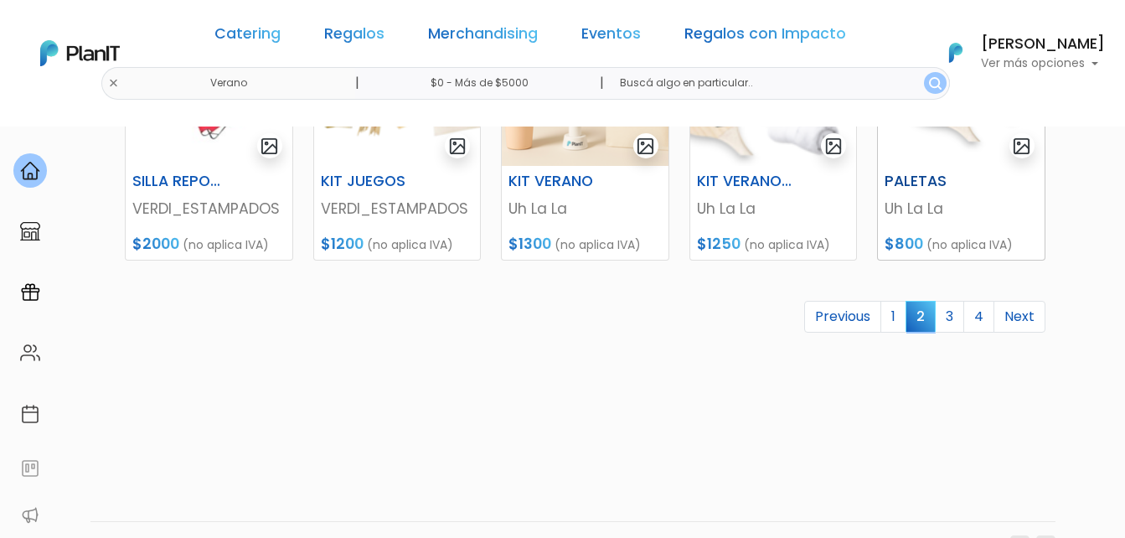
scroll to position [921, 0]
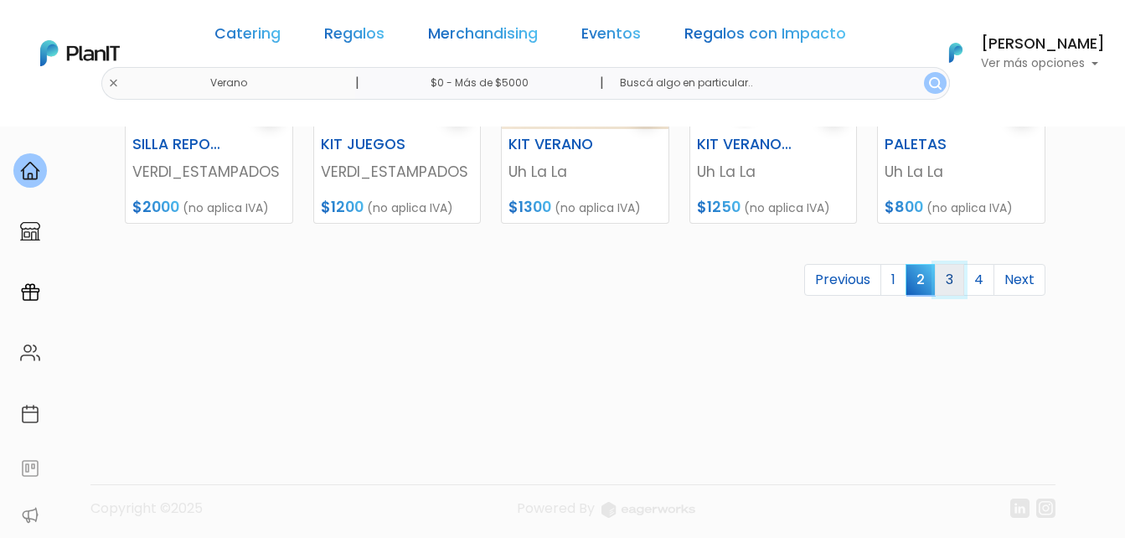
click at [946, 281] on link "3" at bounding box center [949, 280] width 29 height 32
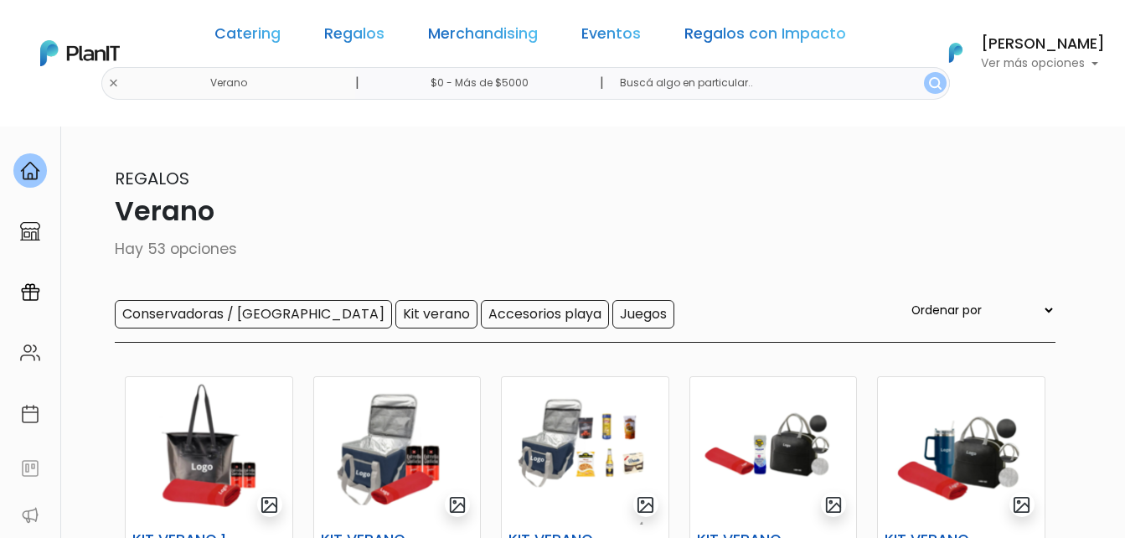
click at [363, 37] on link "Regalos" at bounding box center [354, 37] width 60 height 20
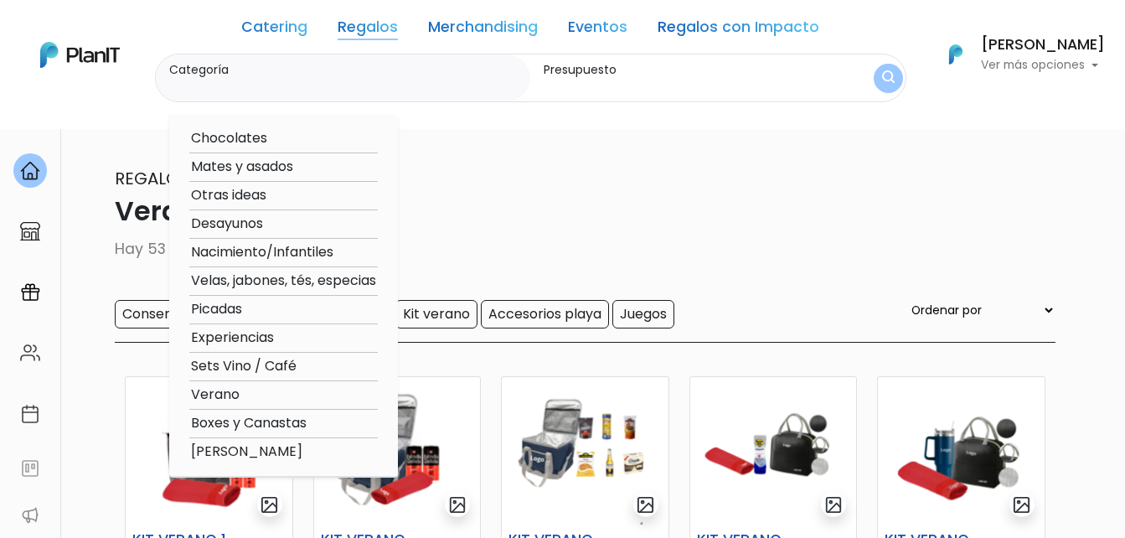
click at [272, 372] on option "Sets Vino / Café" at bounding box center [283, 366] width 188 height 21
type input "Sets Vino / Café"
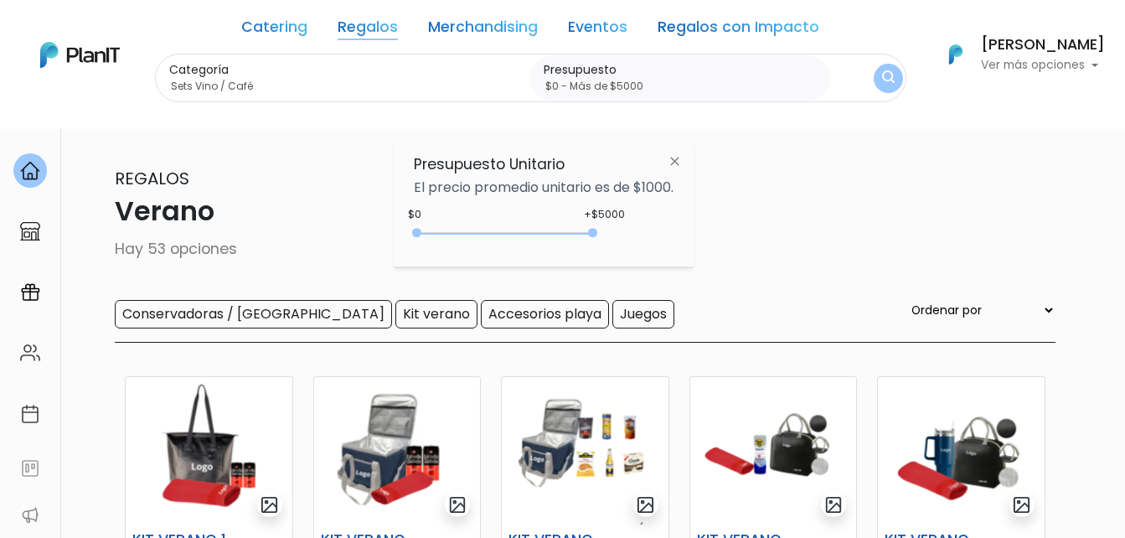
drag, startPoint x: 451, startPoint y: 234, endPoint x: 787, endPoint y: 180, distance: 340.1
click at [745, 215] on body "Catering Regalos Merchandising Eventos Regalos con Impacto [GEOGRAPHIC_DATA] | …" at bounding box center [562, 269] width 1125 height 538
type input "$0 - Más de $5000"
click at [879, 76] on button "submit" at bounding box center [888, 78] width 29 height 29
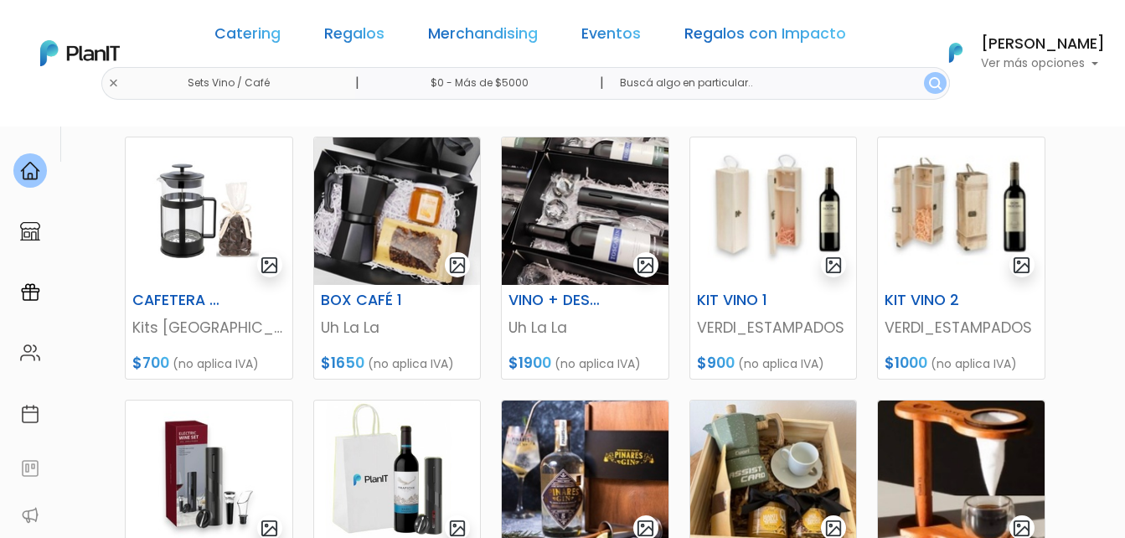
scroll to position [419, 0]
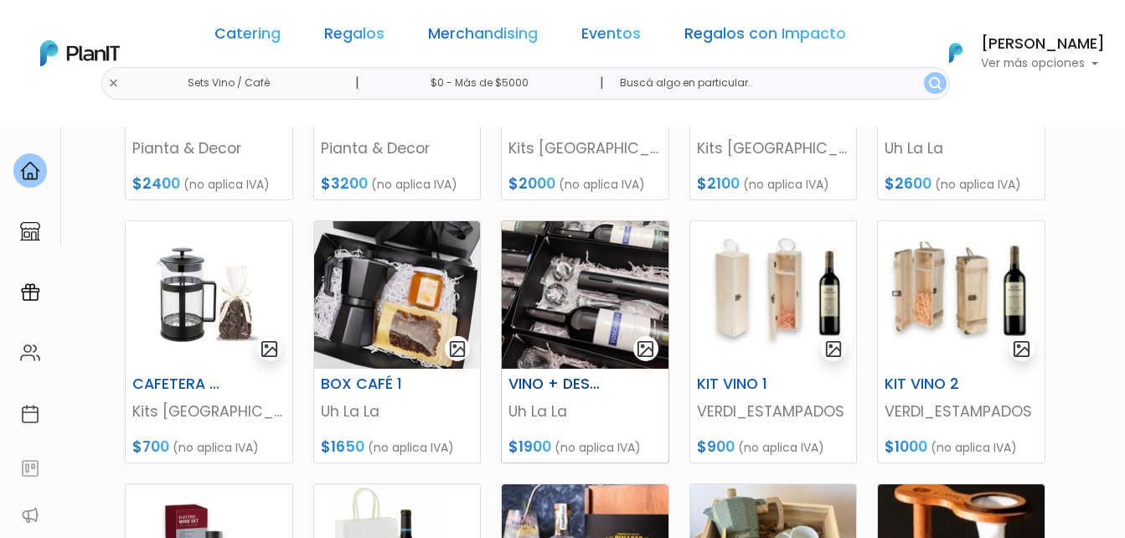
click at [588, 283] on img at bounding box center [585, 294] width 167 height 147
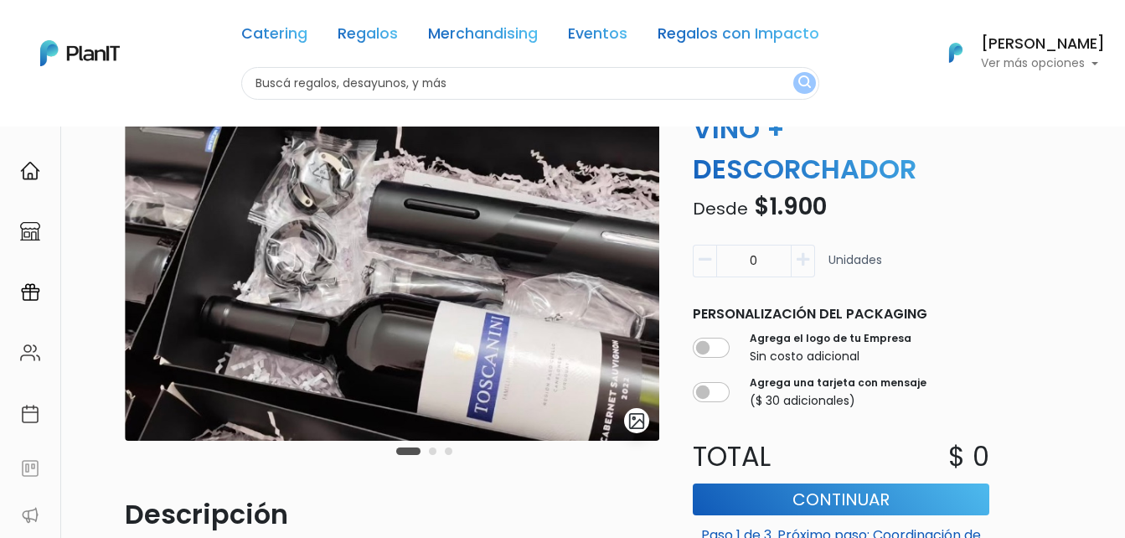
scroll to position [84, 0]
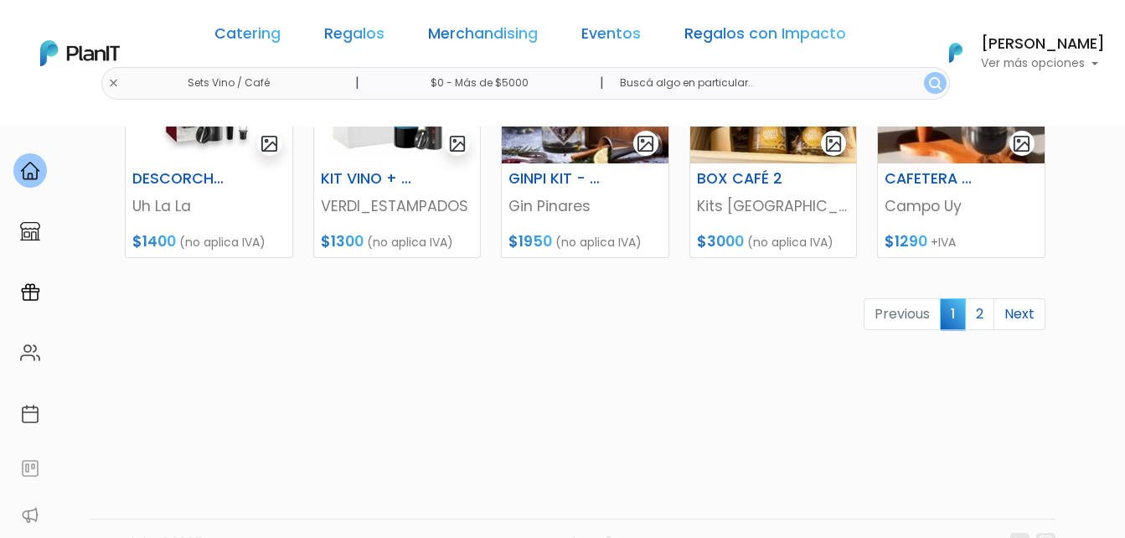
scroll to position [921, 0]
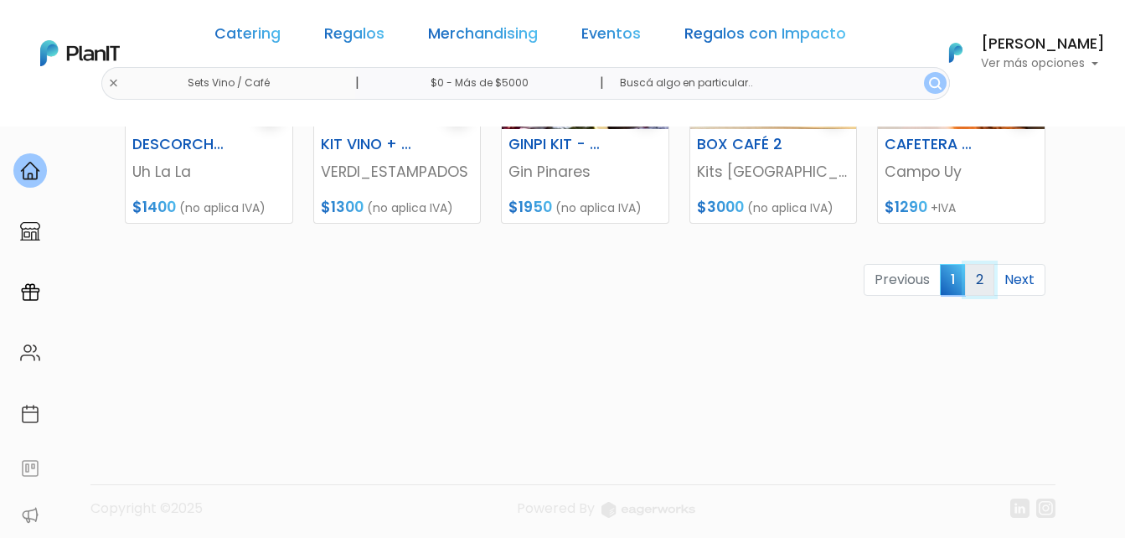
click at [988, 287] on link "2" at bounding box center [979, 280] width 29 height 32
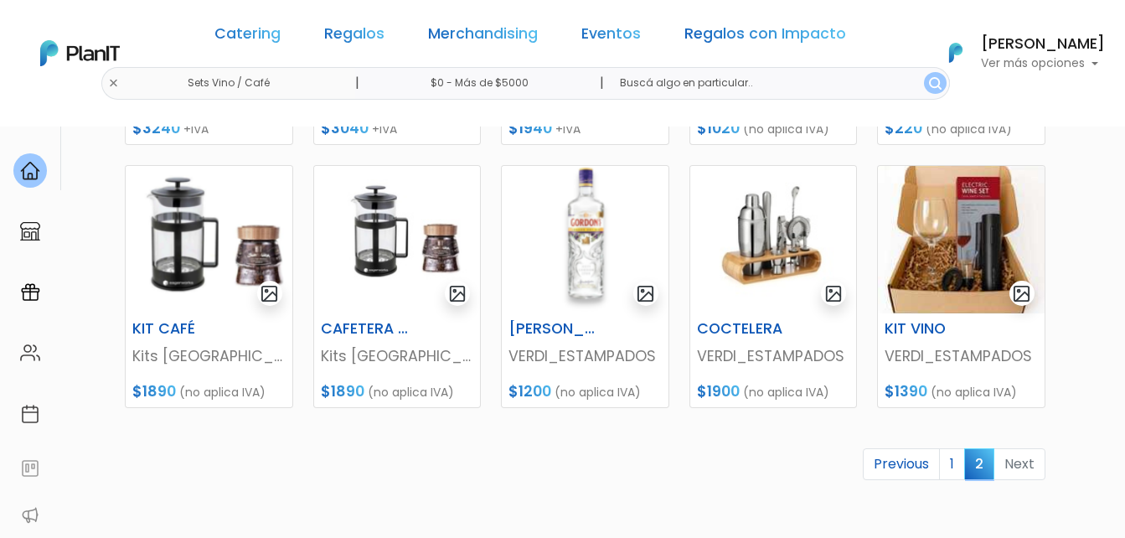
scroll to position [503, 0]
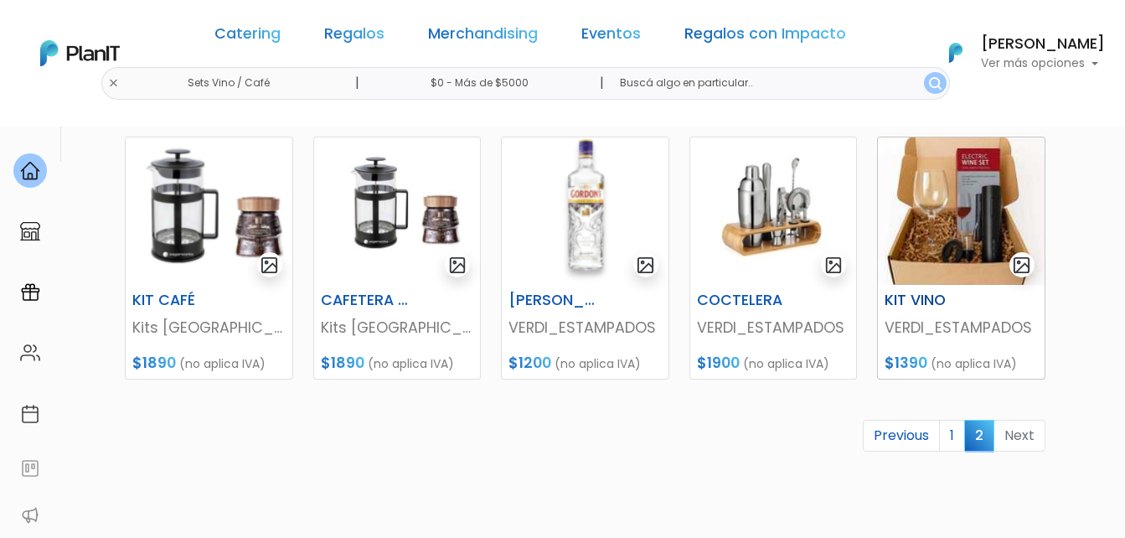
click at [935, 246] on img at bounding box center [961, 210] width 167 height 147
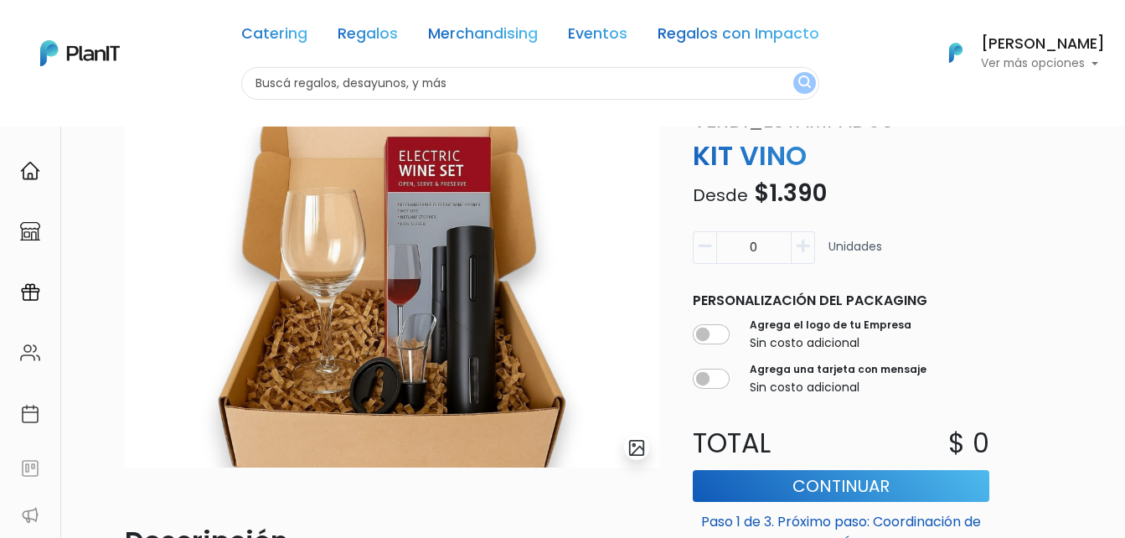
scroll to position [84, 0]
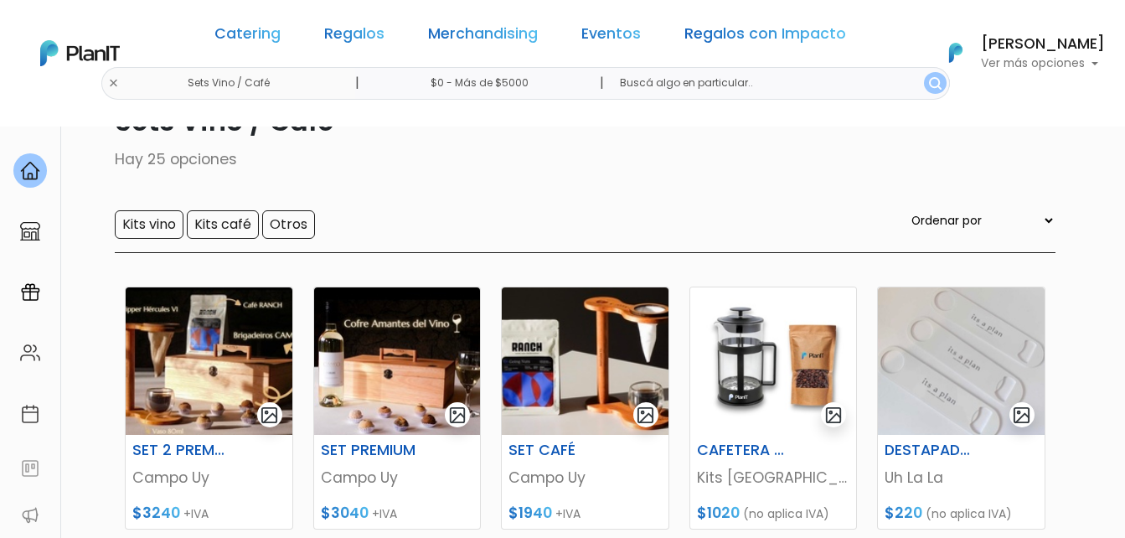
scroll to position [84, 0]
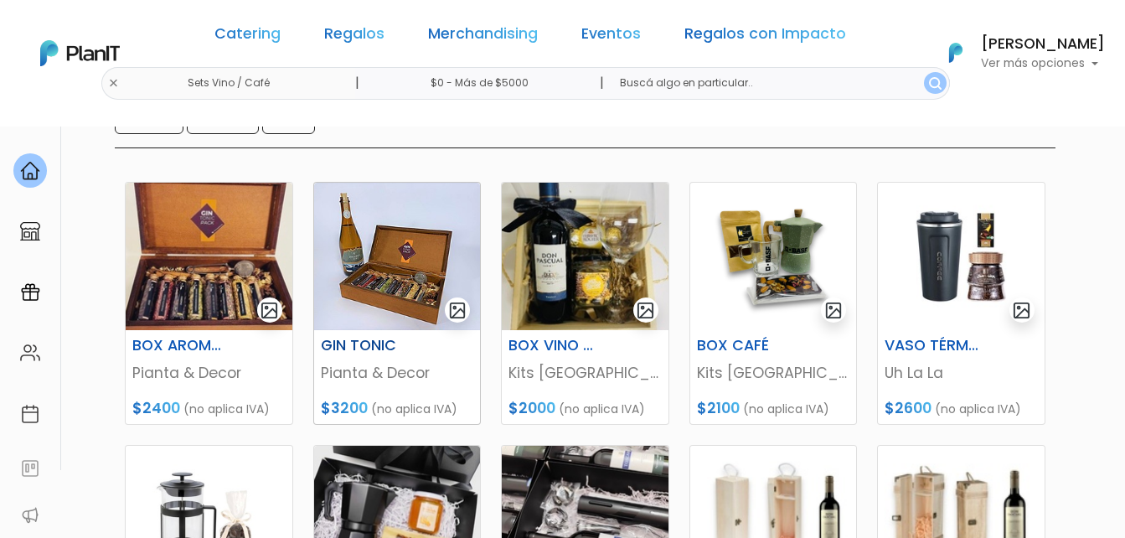
scroll to position [168, 0]
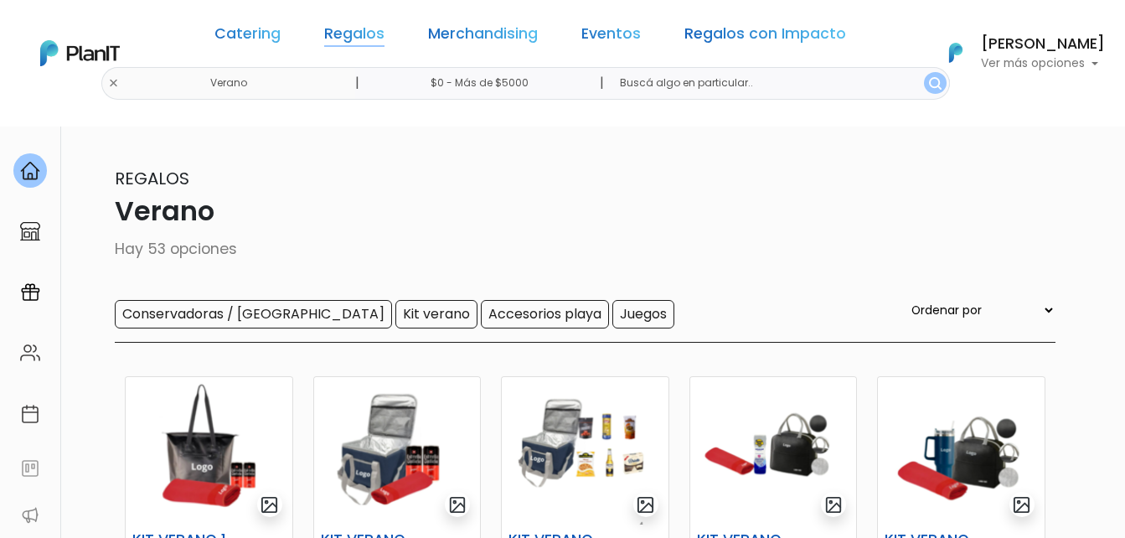
click at [356, 35] on link "Regalos" at bounding box center [354, 37] width 60 height 20
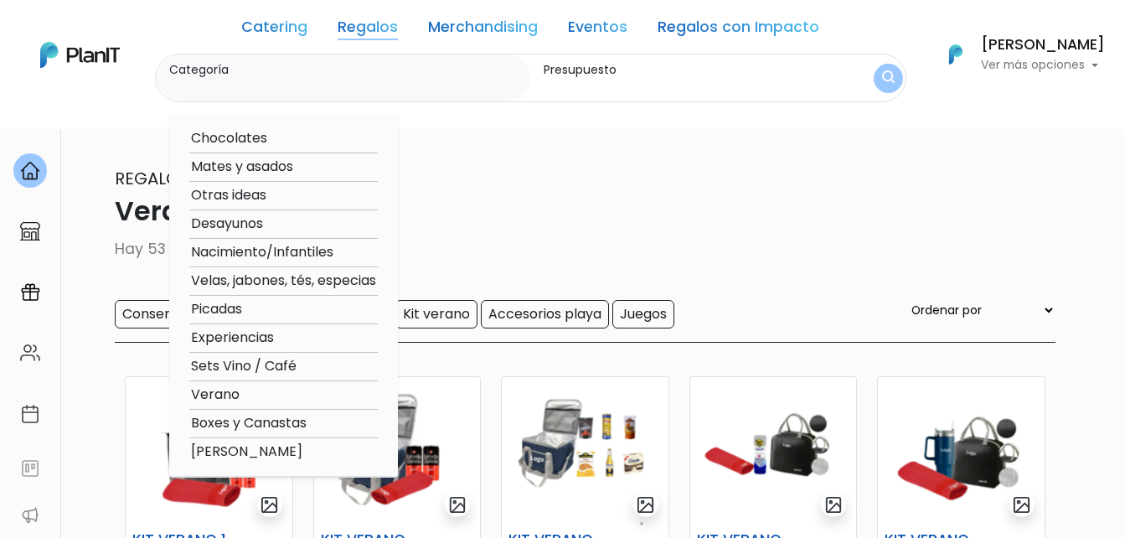
click at [238, 165] on option "Mates y asados" at bounding box center [283, 167] width 188 height 21
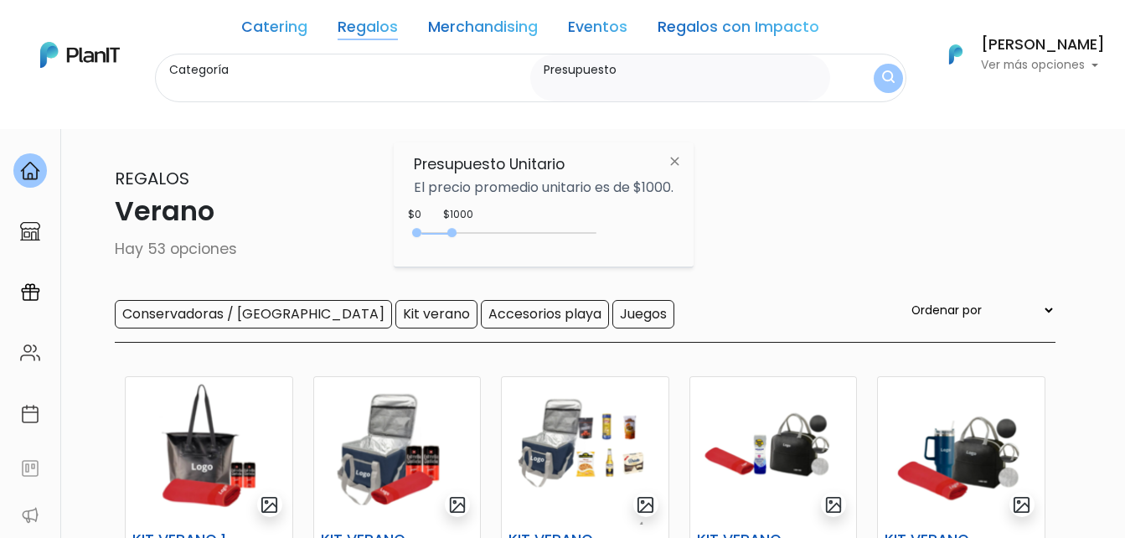
type input "Mates y asados"
drag, startPoint x: 451, startPoint y: 228, endPoint x: 784, endPoint y: 133, distance: 345.7
click at [691, 214] on div "Presupuesto Unitario El precio promedio unitario es de $1000. +$5000 $0 0 : 500…" at bounding box center [544, 204] width 300 height 125
type input "$0 - Más de $5000"
click at [885, 74] on img "submit" at bounding box center [888, 78] width 13 height 16
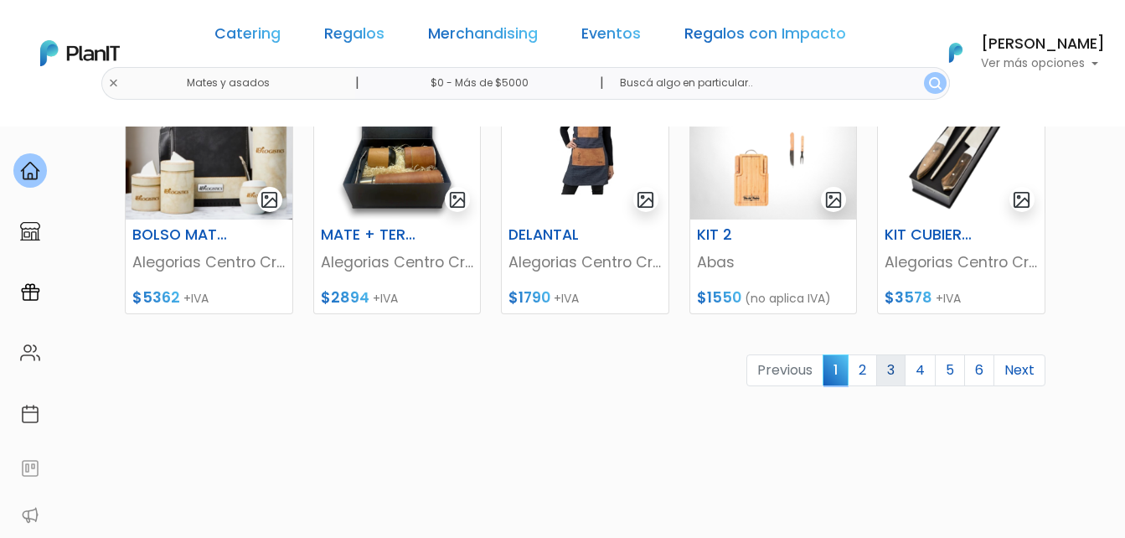
scroll to position [838, 0]
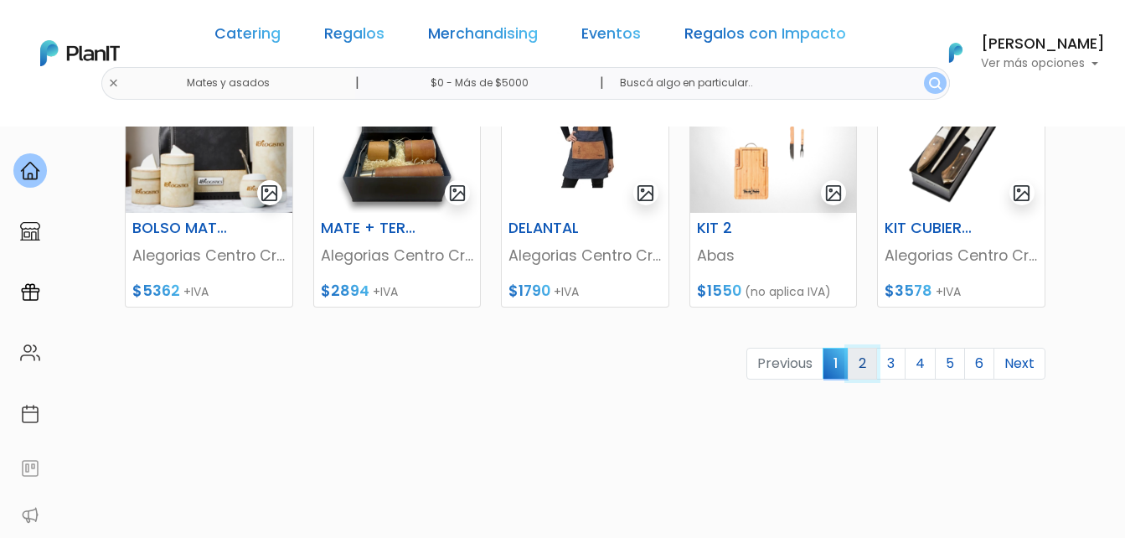
click at [867, 364] on link "2" at bounding box center [862, 364] width 29 height 32
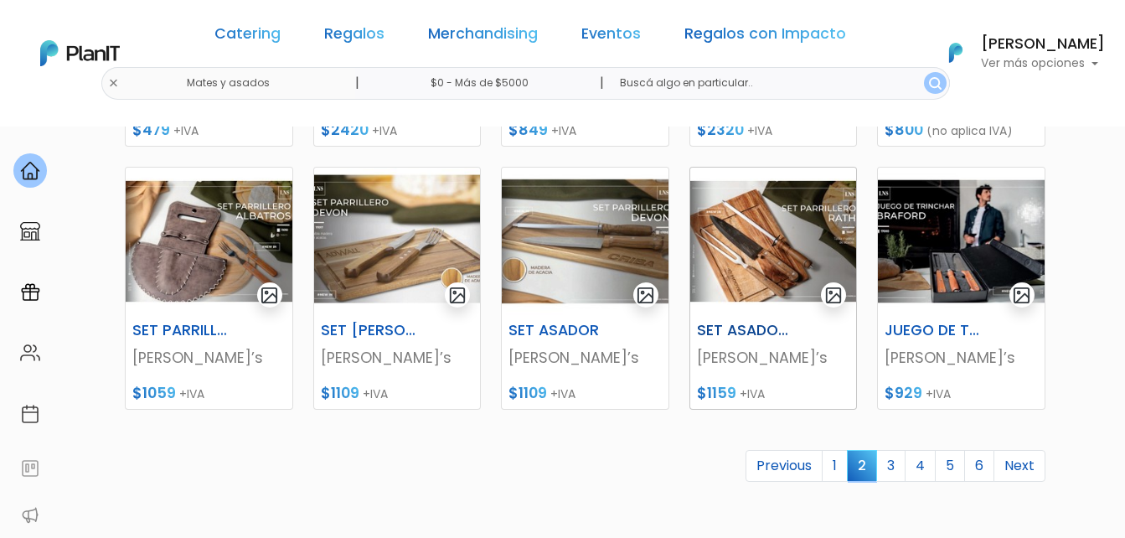
scroll to position [838, 0]
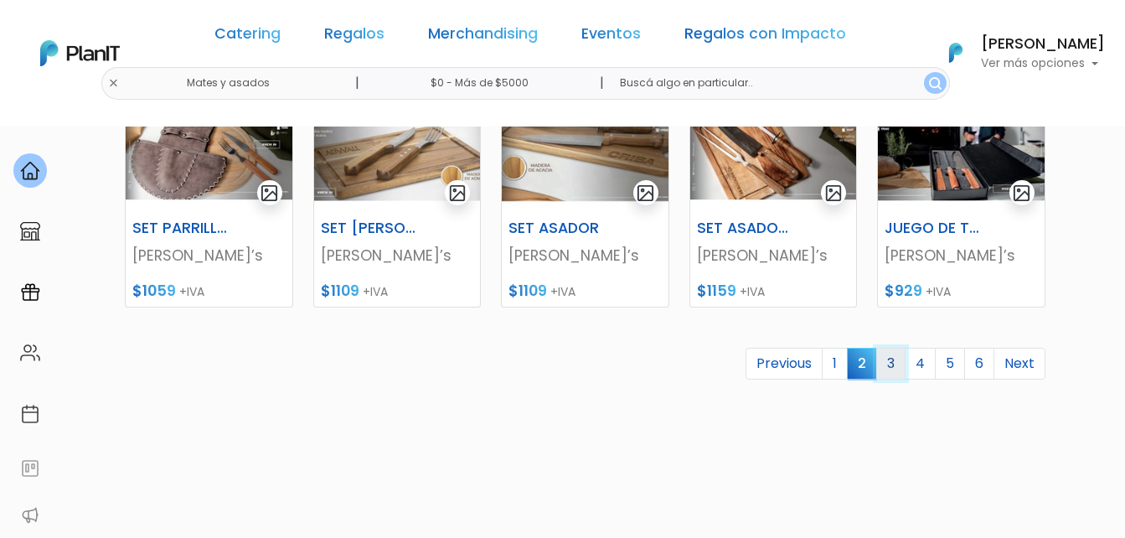
click at [897, 358] on link "3" at bounding box center [890, 364] width 29 height 32
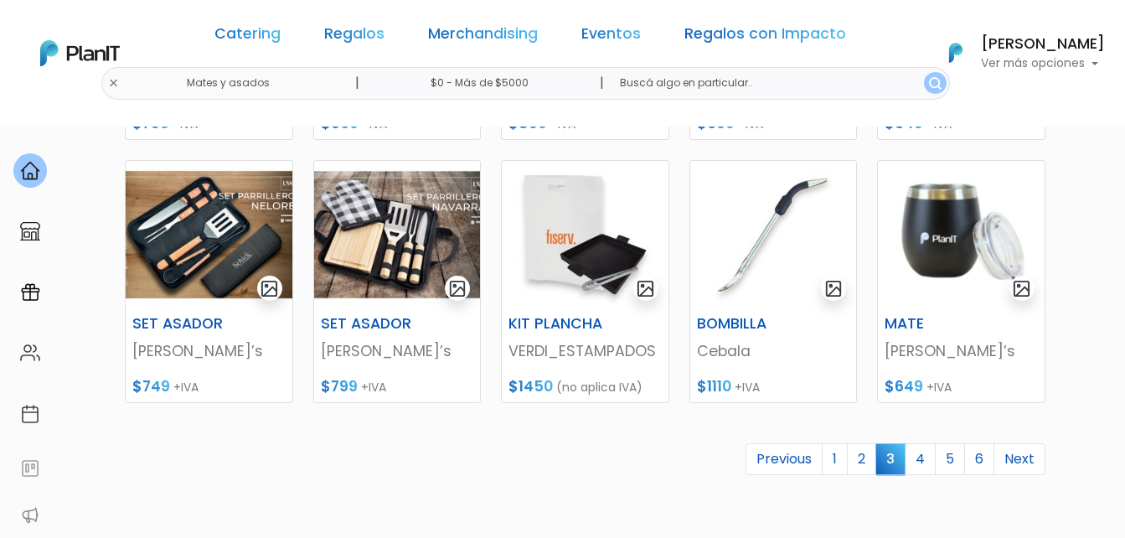
scroll to position [838, 0]
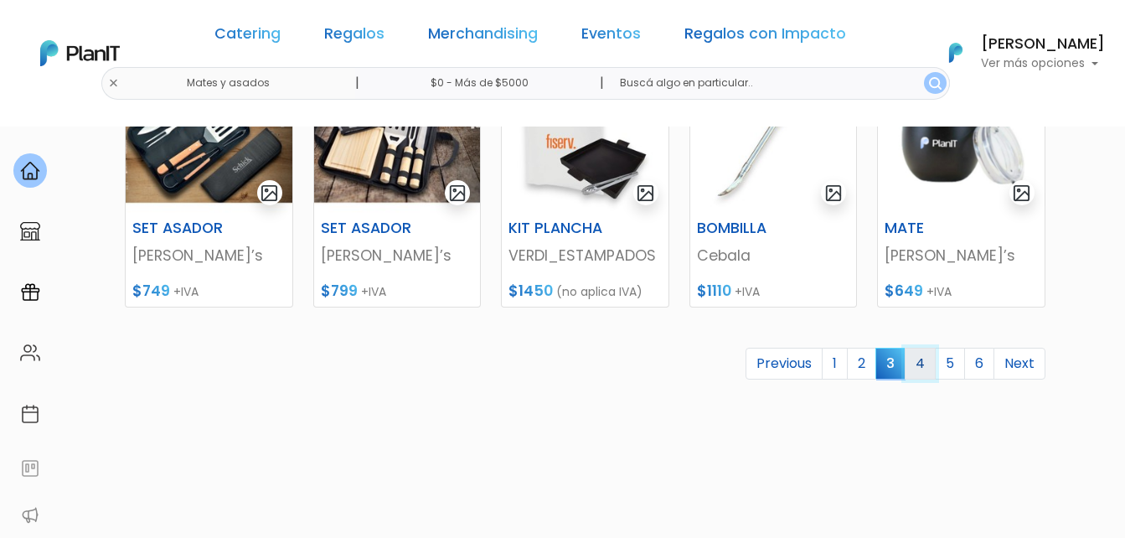
click at [926, 366] on link "4" at bounding box center [920, 364] width 31 height 32
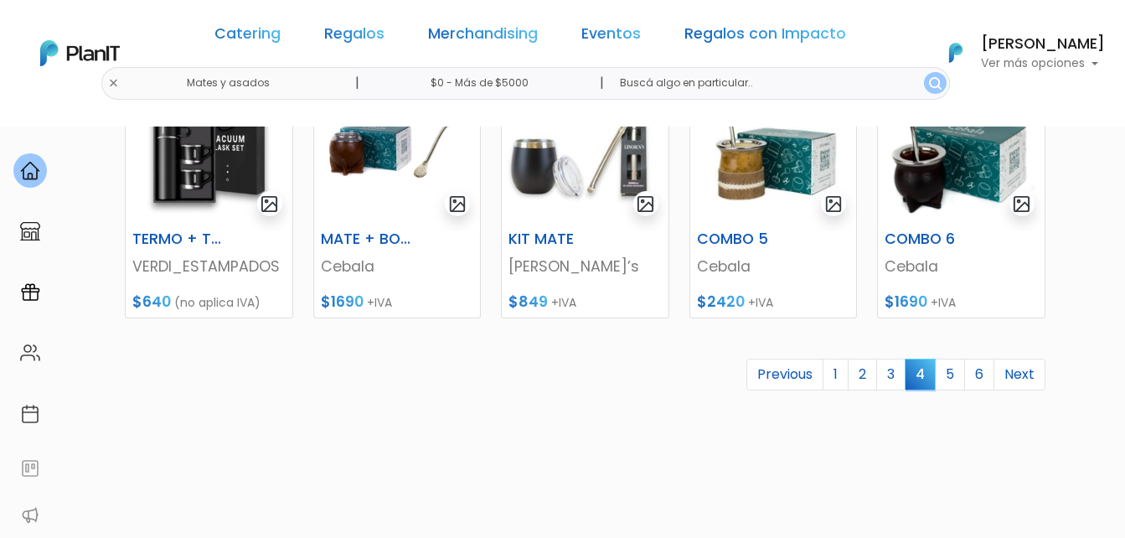
scroll to position [838, 0]
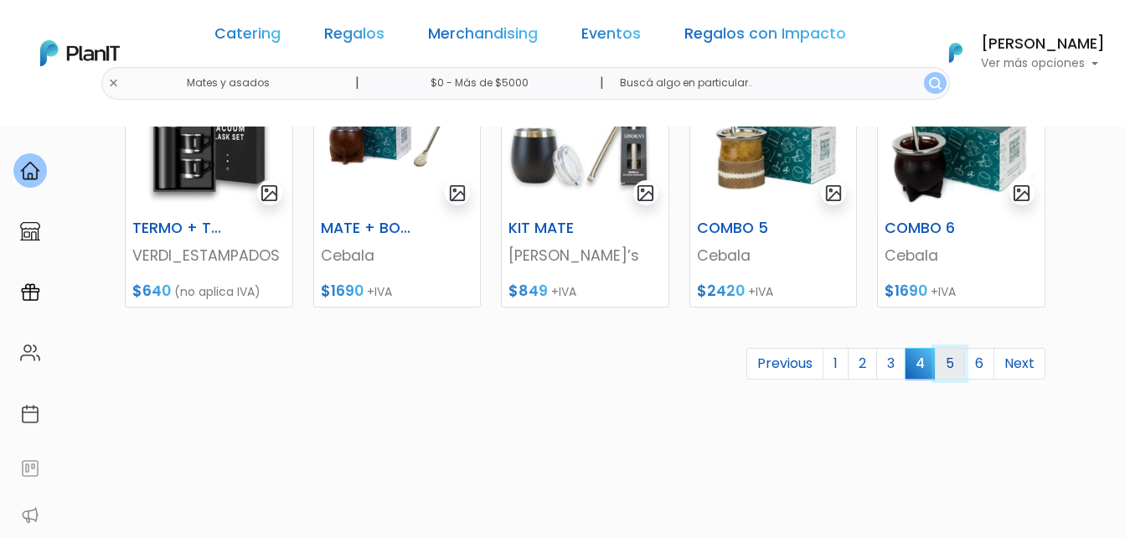
click at [941, 366] on link "5" at bounding box center [950, 364] width 30 height 32
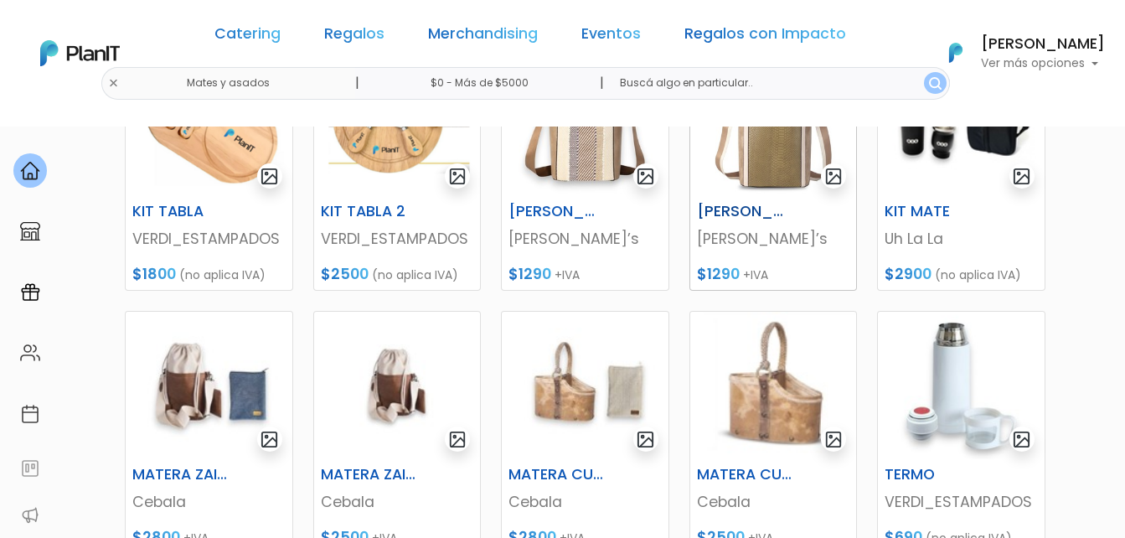
scroll to position [754, 0]
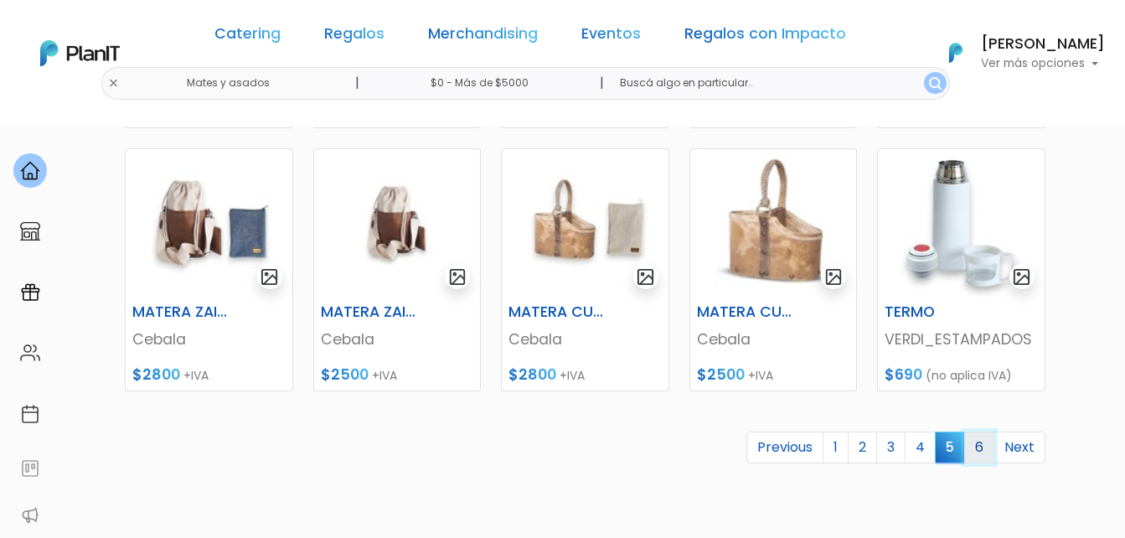
click at [977, 449] on link "6" at bounding box center [979, 447] width 30 height 32
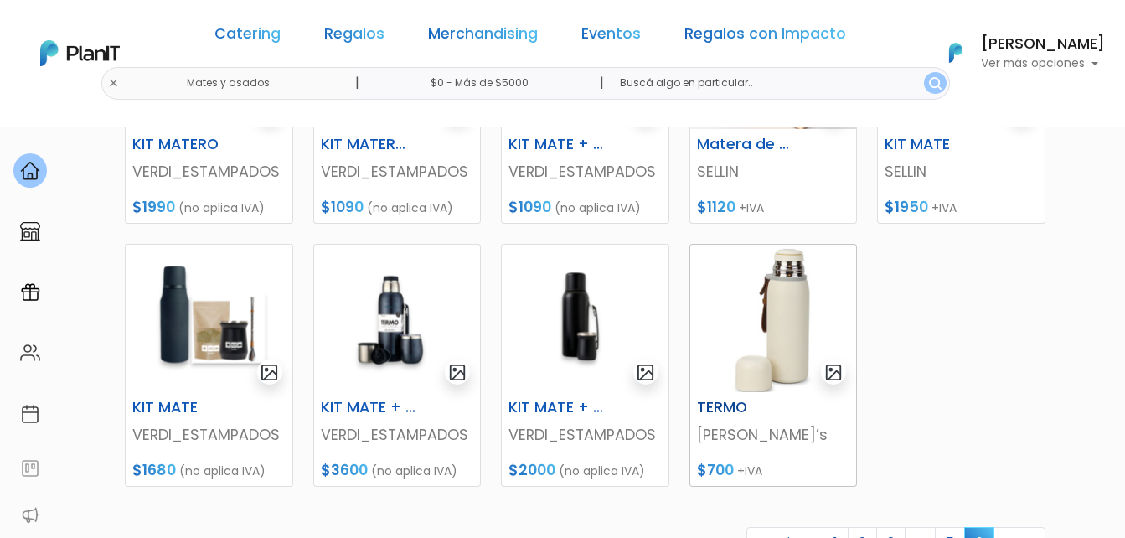
scroll to position [503, 0]
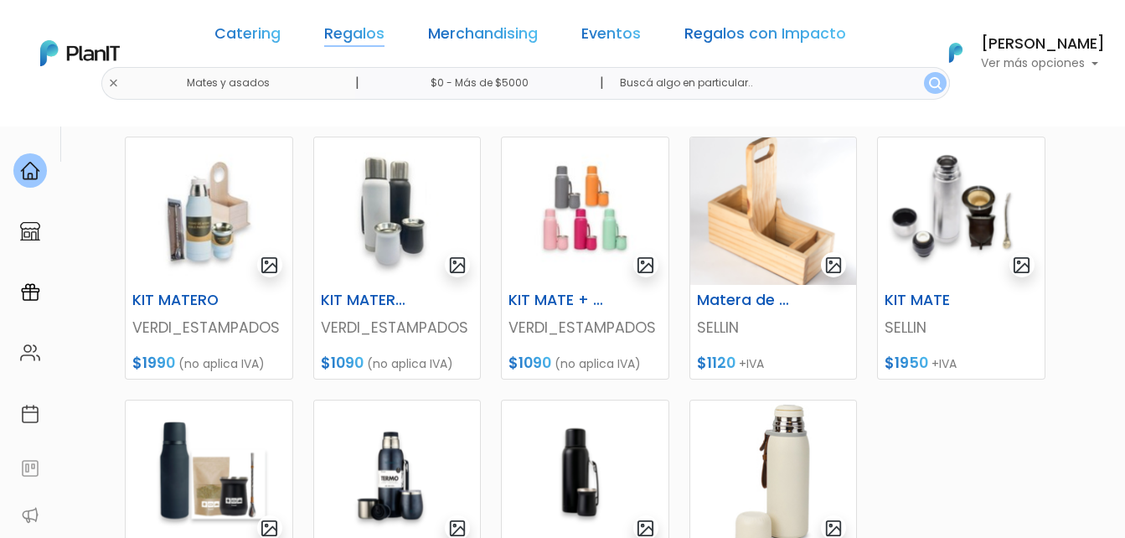
click at [356, 34] on link "Regalos" at bounding box center [354, 37] width 60 height 20
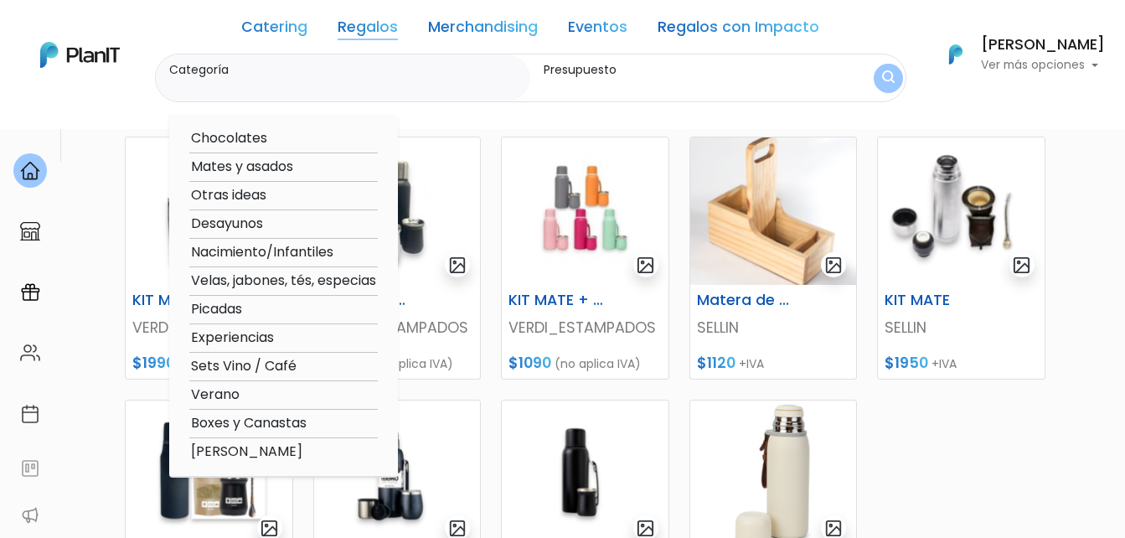
click at [242, 307] on option "Picadas" at bounding box center [283, 309] width 188 height 21
type input "Picadas"
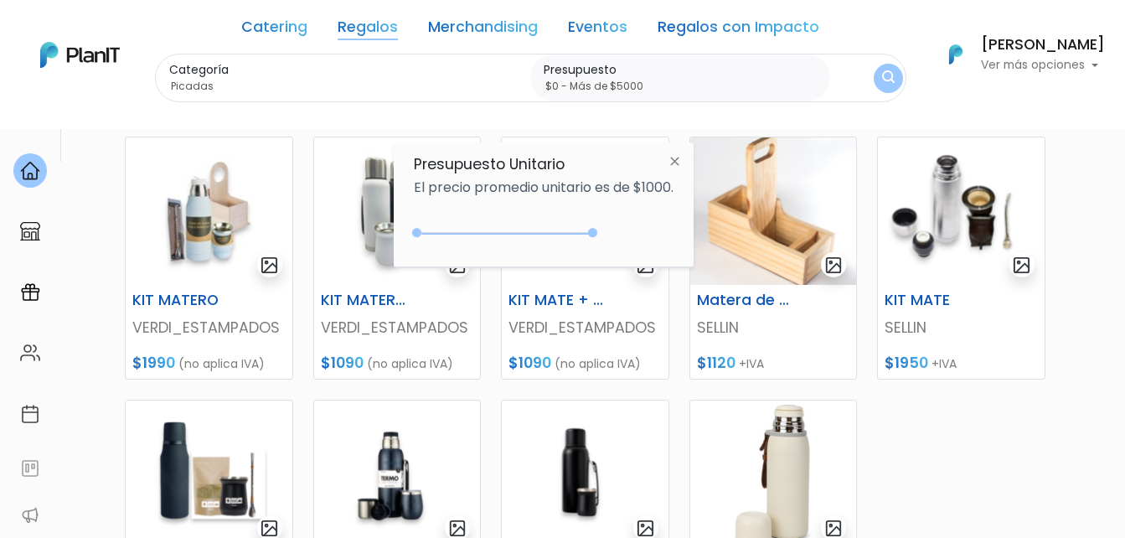
drag, startPoint x: 450, startPoint y: 231, endPoint x: 659, endPoint y: 226, distance: 209.5
click at [659, 230] on div "+$5000 $0 0 : 5000 0 5000 0,5000" at bounding box center [544, 236] width 260 height 34
type input "$0 - Más de $5000"
click at [881, 80] on img "submit" at bounding box center [888, 79] width 18 height 22
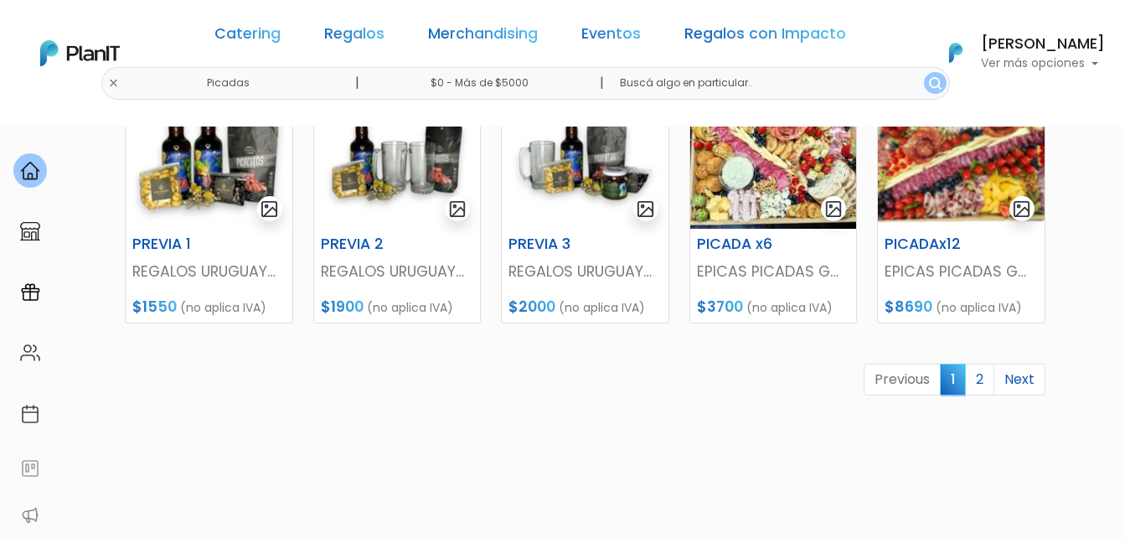
scroll to position [838, 0]
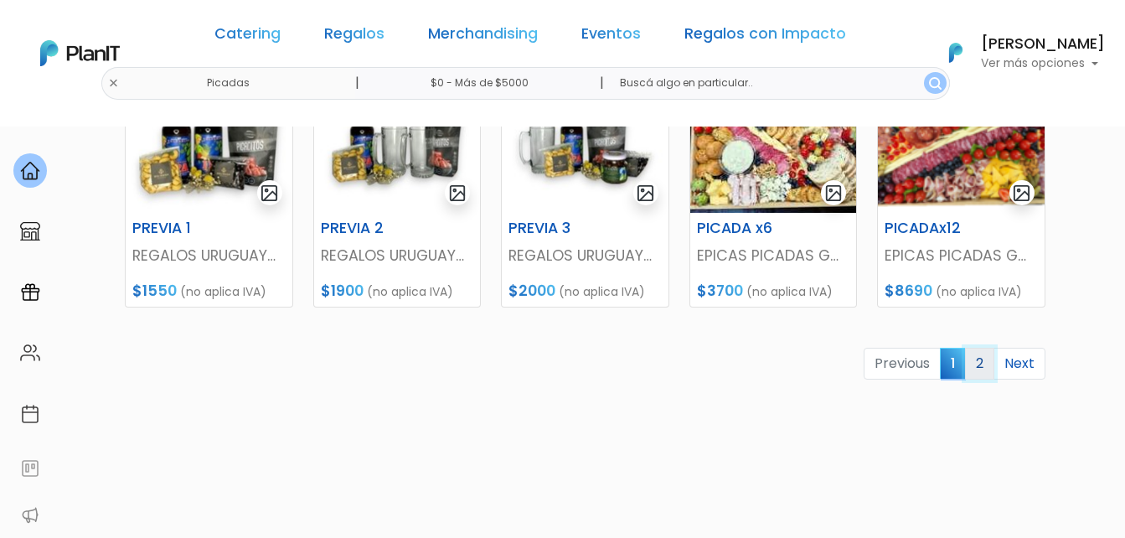
click at [982, 359] on link "2" at bounding box center [979, 364] width 29 height 32
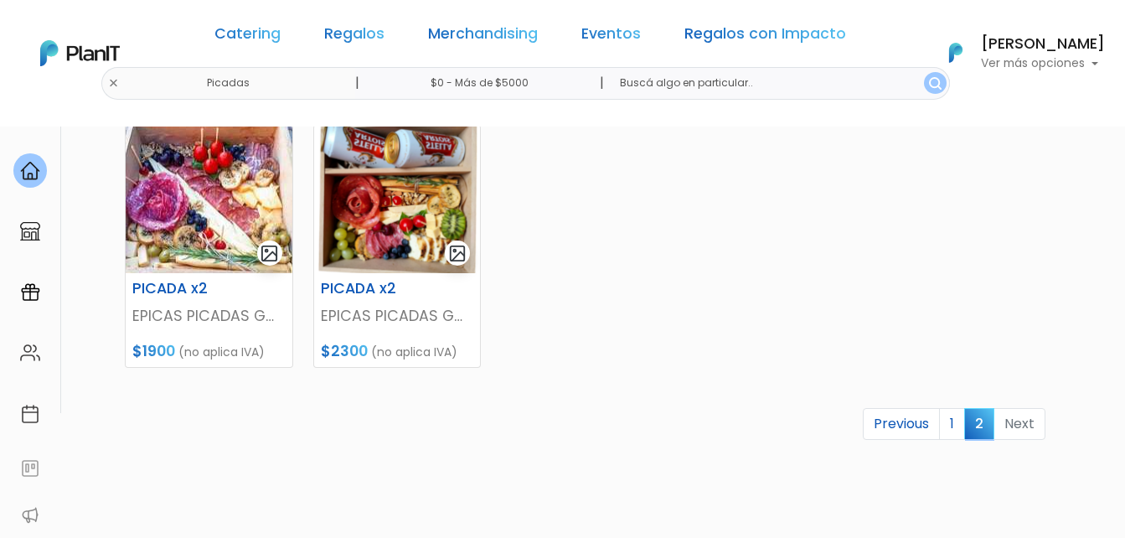
scroll to position [168, 0]
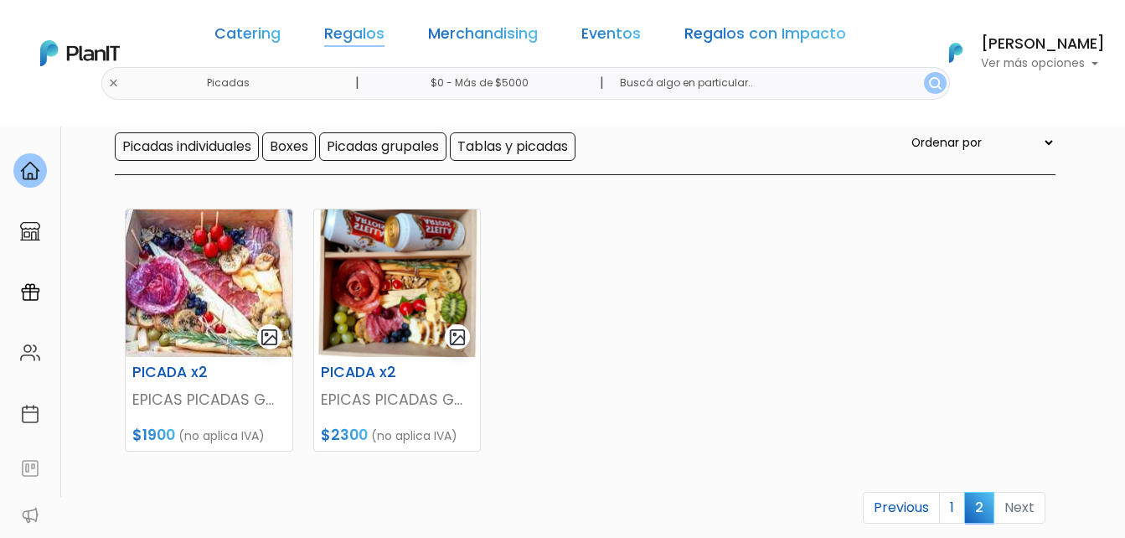
click at [364, 33] on link "Regalos" at bounding box center [354, 37] width 60 height 20
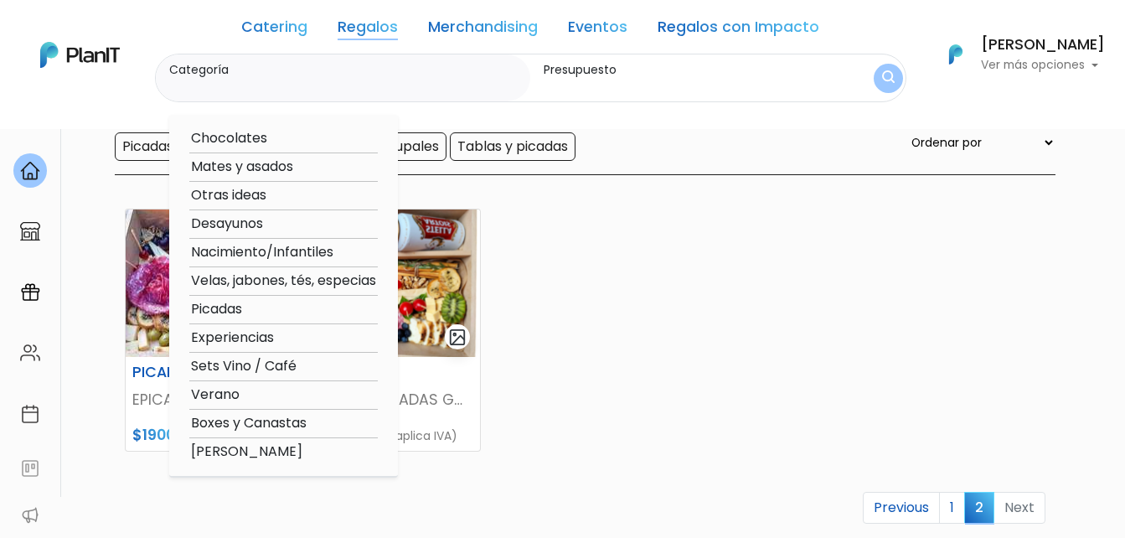
click at [246, 192] on option "Otras ideas" at bounding box center [283, 195] width 188 height 21
type input "Otras ideas"
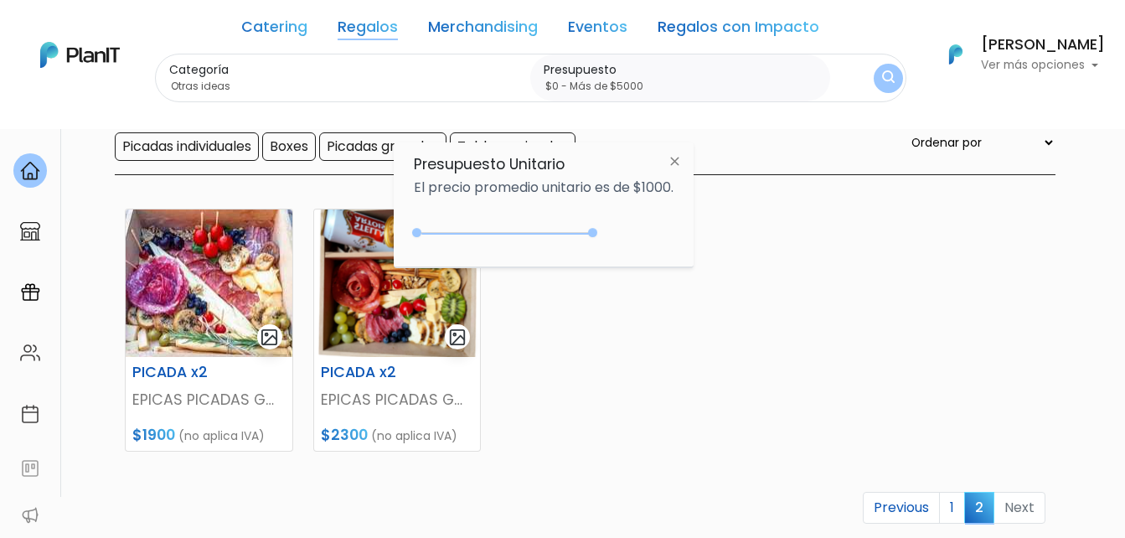
type input "$0 - Más de $5000"
drag, startPoint x: 451, startPoint y: 236, endPoint x: 659, endPoint y: 224, distance: 208.9
click at [659, 224] on div "+$5000 $0 0 : 5000 0 5000 0,5000" at bounding box center [544, 236] width 260 height 34
click at [885, 73] on img "submit" at bounding box center [887, 78] width 13 height 16
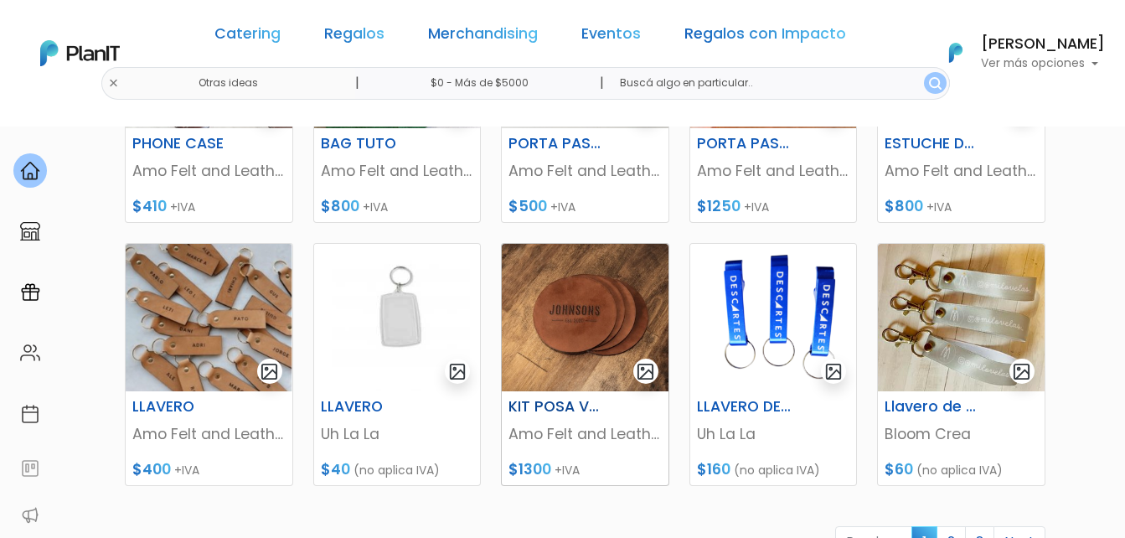
scroll to position [838, 0]
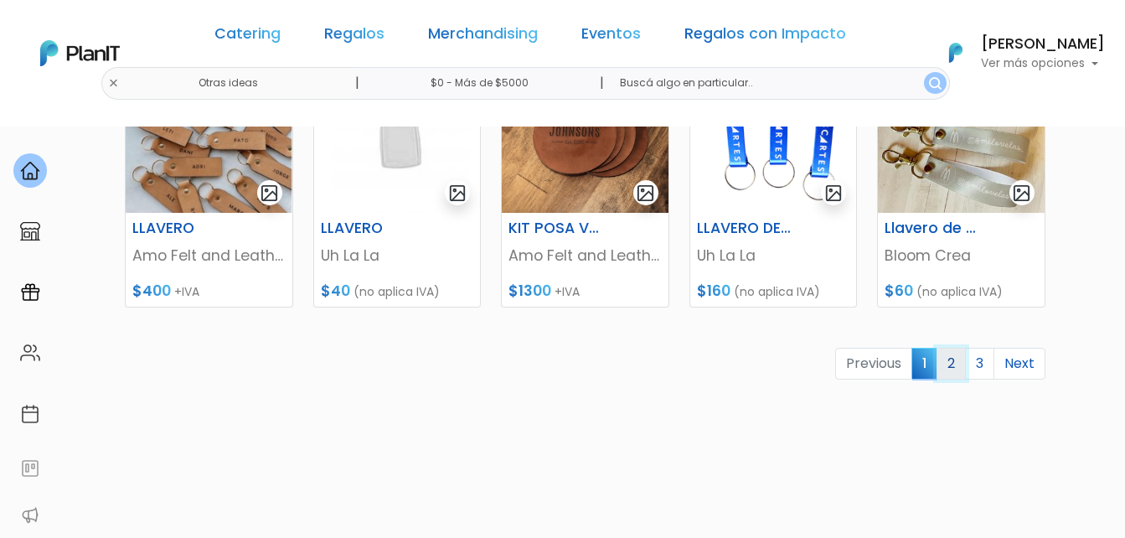
click at [961, 358] on link "2" at bounding box center [950, 364] width 29 height 32
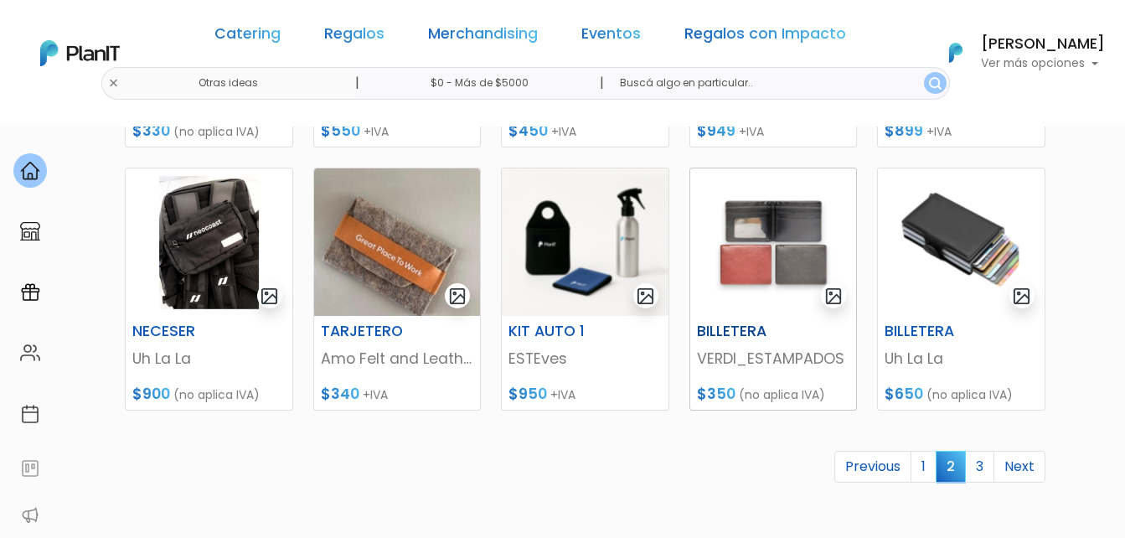
scroll to position [754, 0]
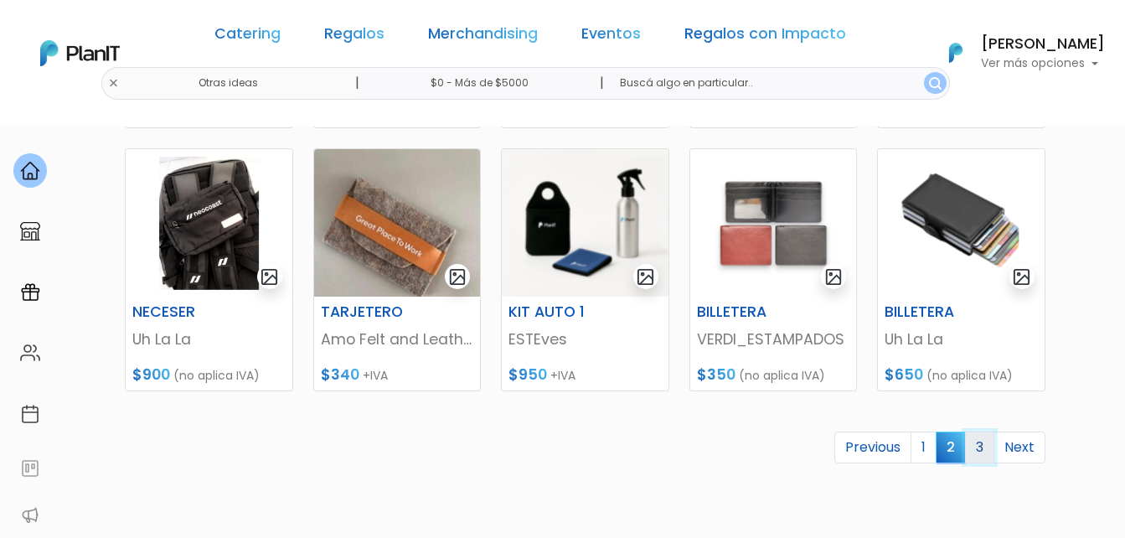
click at [973, 446] on link "3" at bounding box center [979, 447] width 29 height 32
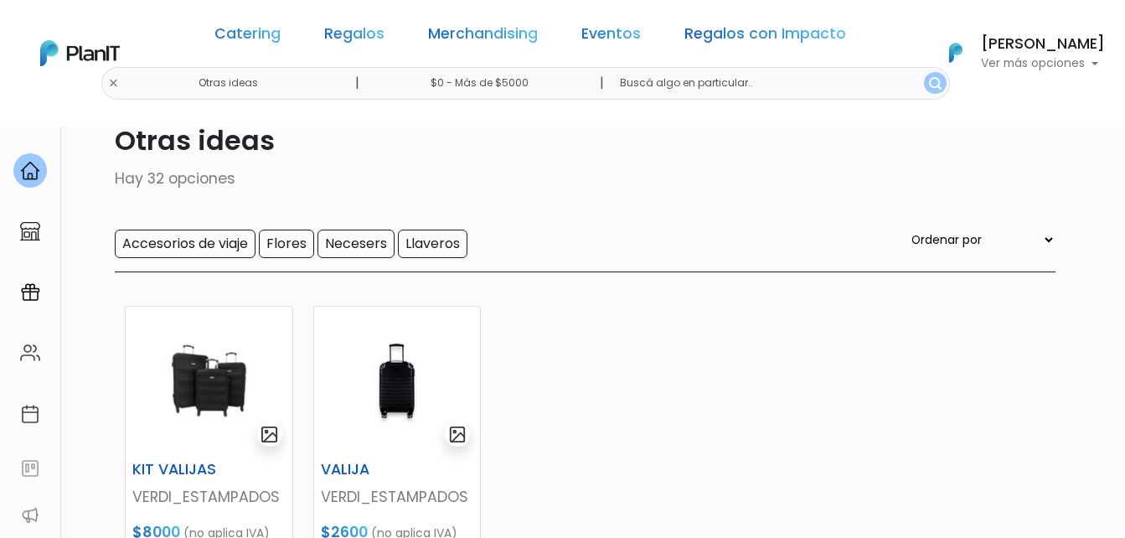
scroll to position [168, 0]
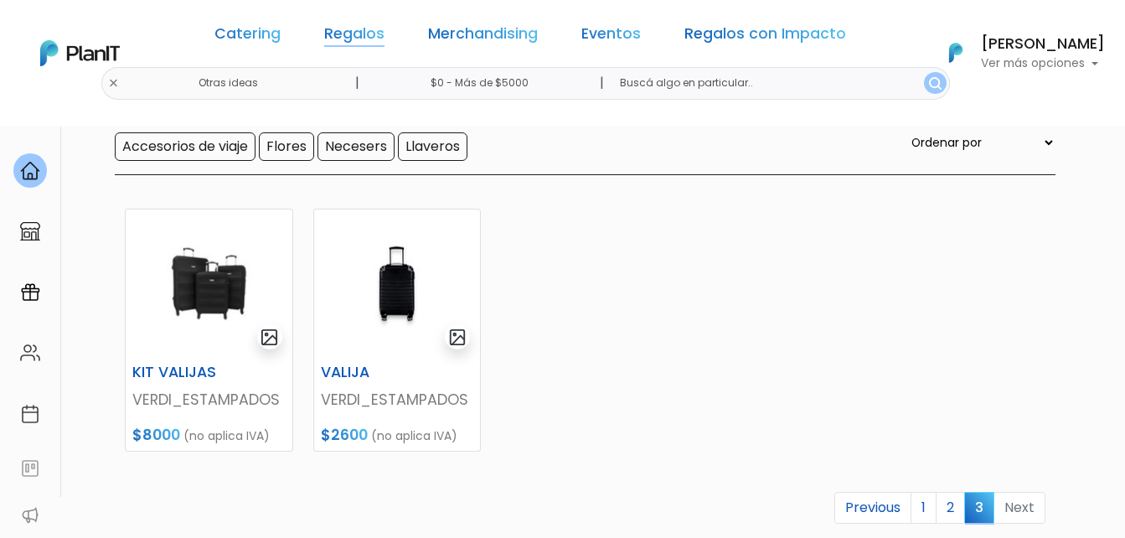
click at [379, 28] on link "Regalos" at bounding box center [354, 37] width 60 height 20
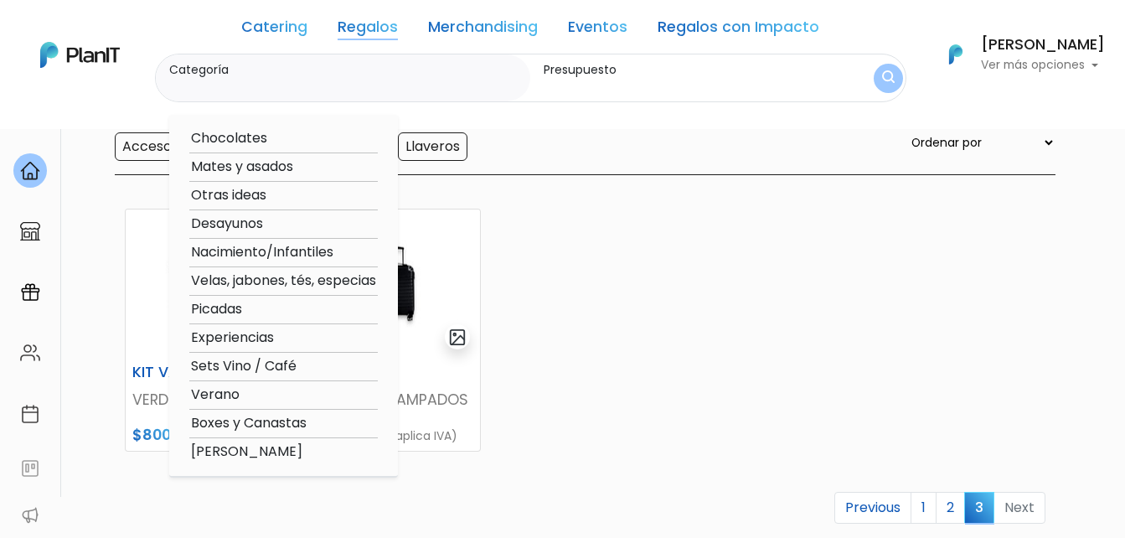
click at [707, 37] on link "Regalos con Impacto" at bounding box center [739, 30] width 162 height 20
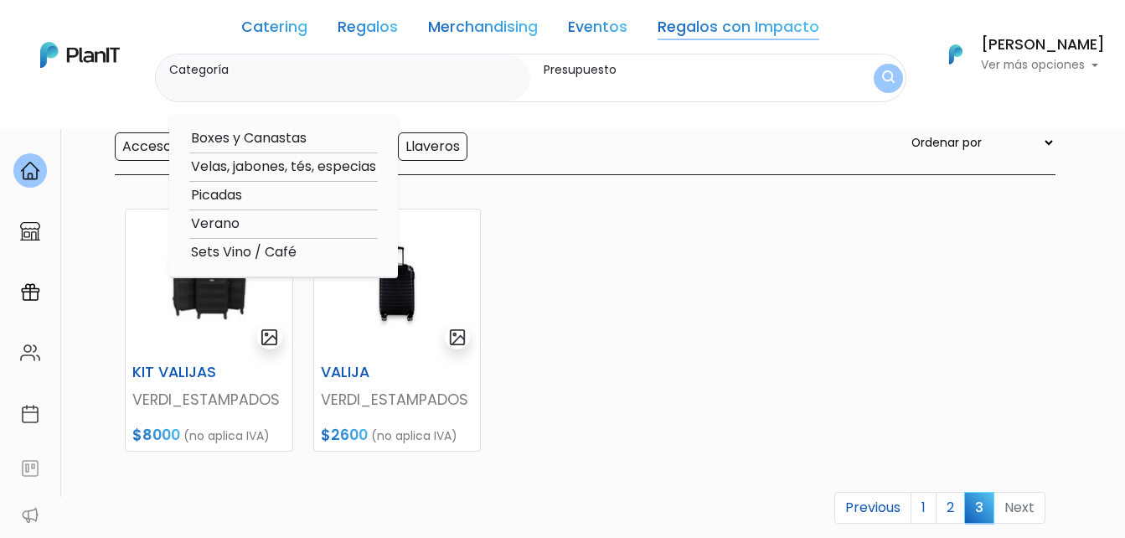
click at [236, 162] on option "Velas, jabones, tés, especias" at bounding box center [283, 167] width 188 height 21
type input "Velas, jabones, tés, especias"
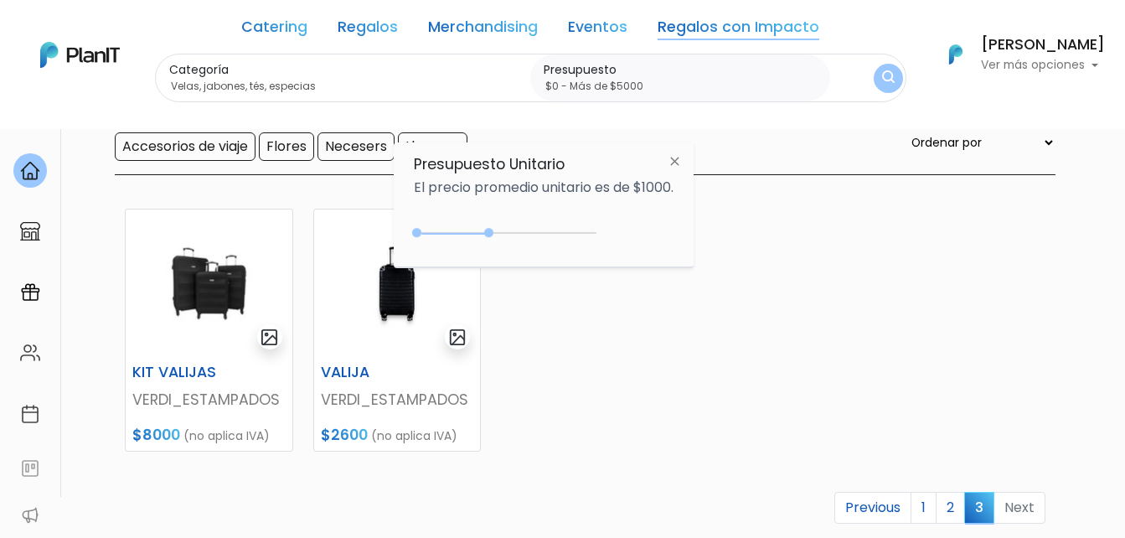
drag, startPoint x: 452, startPoint y: 231, endPoint x: 674, endPoint y: 217, distance: 222.4
click at [664, 229] on div "$2050 $0 0 : 2050 0 2050 0,5000" at bounding box center [544, 236] width 260 height 34
type input "$0 - Más de $5000"
click at [874, 76] on button "submit" at bounding box center [888, 78] width 29 height 29
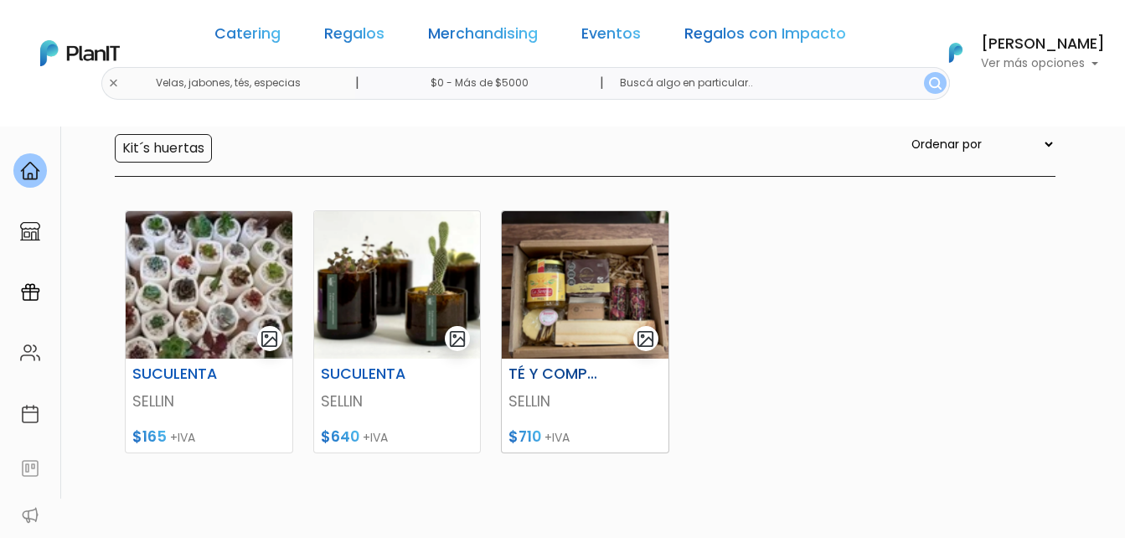
scroll to position [168, 0]
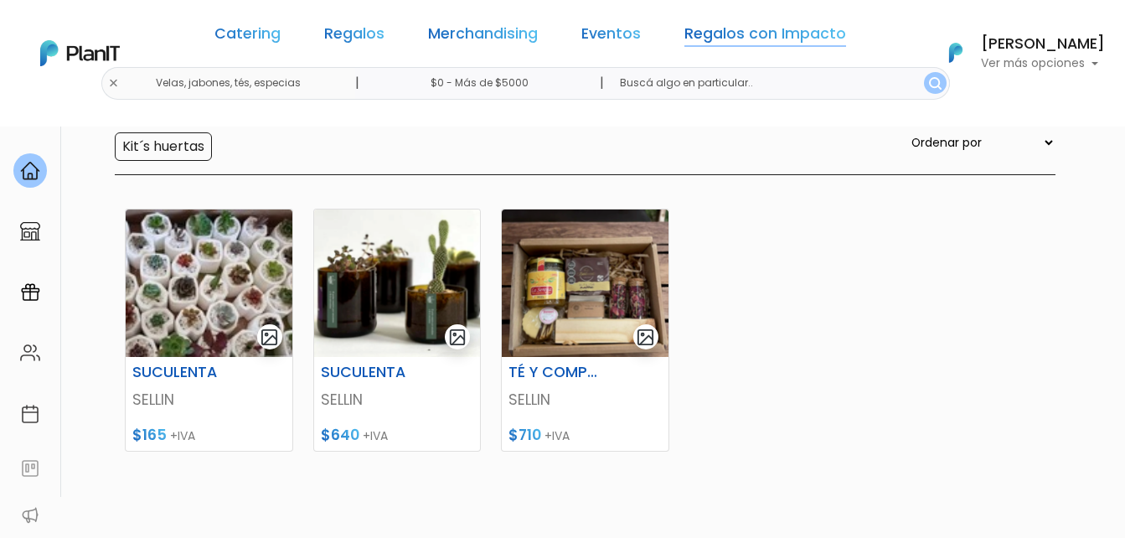
click at [712, 34] on link "Regalos con Impacto" at bounding box center [765, 37] width 162 height 20
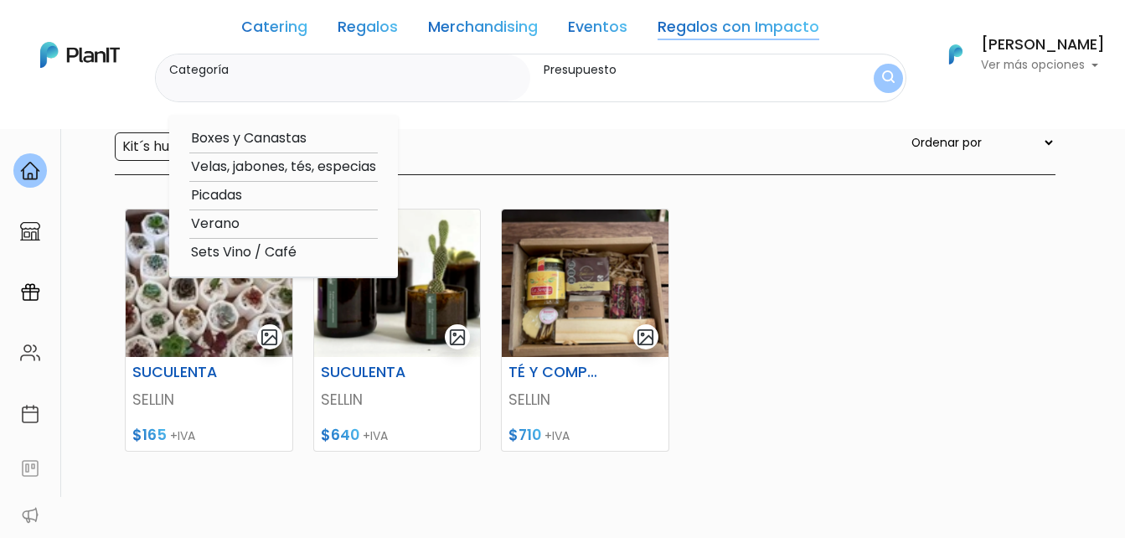
click at [229, 188] on option "Picadas" at bounding box center [283, 195] width 188 height 21
type input "Picadas"
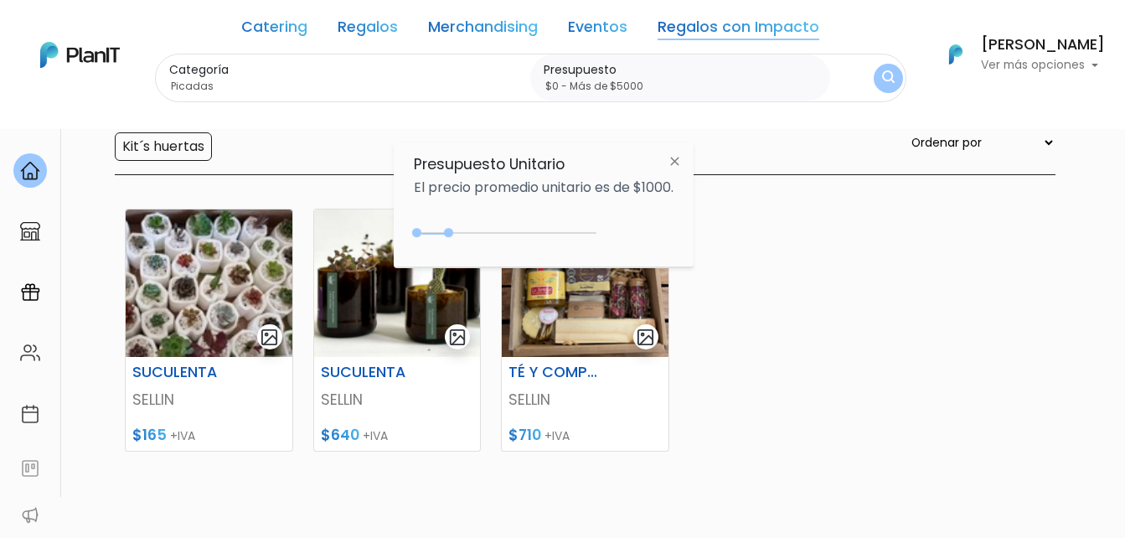
type input "$0 - Más de $5000"
drag, startPoint x: 452, startPoint y: 233, endPoint x: 616, endPoint y: 234, distance: 163.3
click at [616, 234] on div "+$5000 $0 0 : 5000 0 5000 0,5000" at bounding box center [544, 236] width 260 height 34
click at [885, 72] on img "submit" at bounding box center [888, 78] width 13 height 16
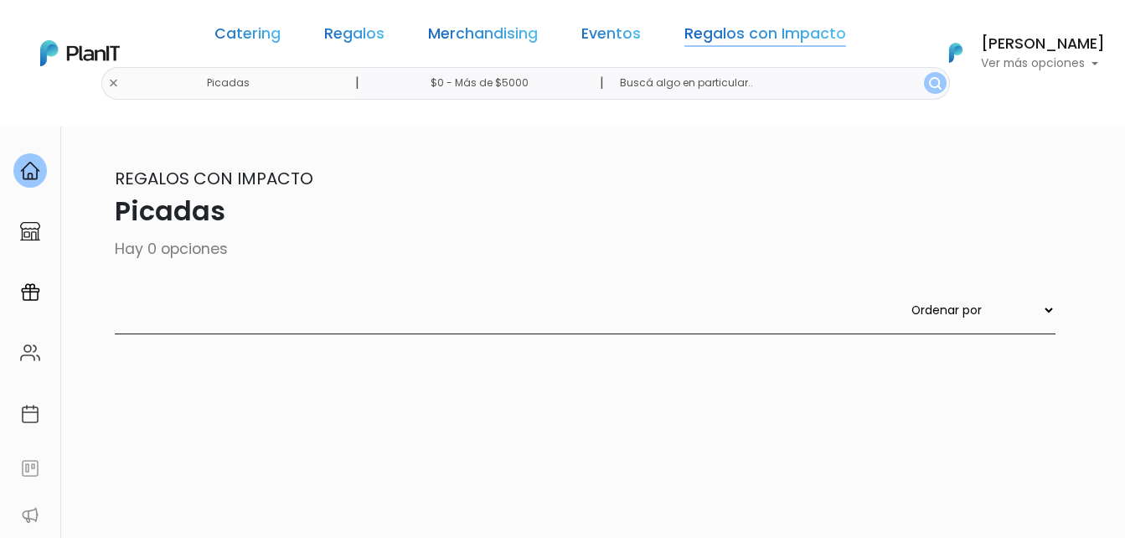
click at [772, 28] on link "Regalos con Impacto" at bounding box center [765, 37] width 162 height 20
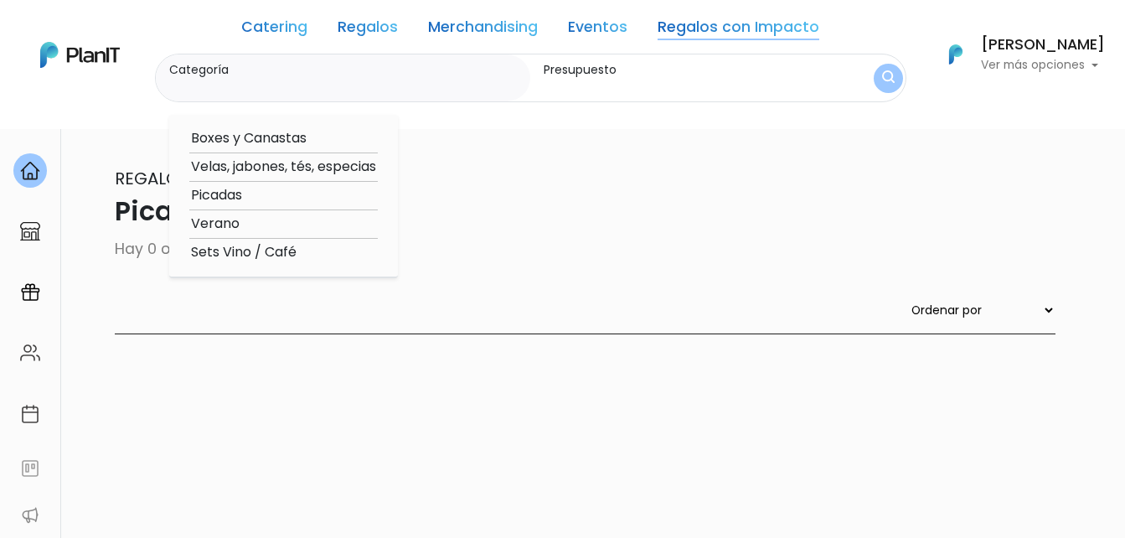
click at [254, 250] on option "Sets Vino / Café" at bounding box center [283, 252] width 188 height 21
type input "Sets Vino / Café"
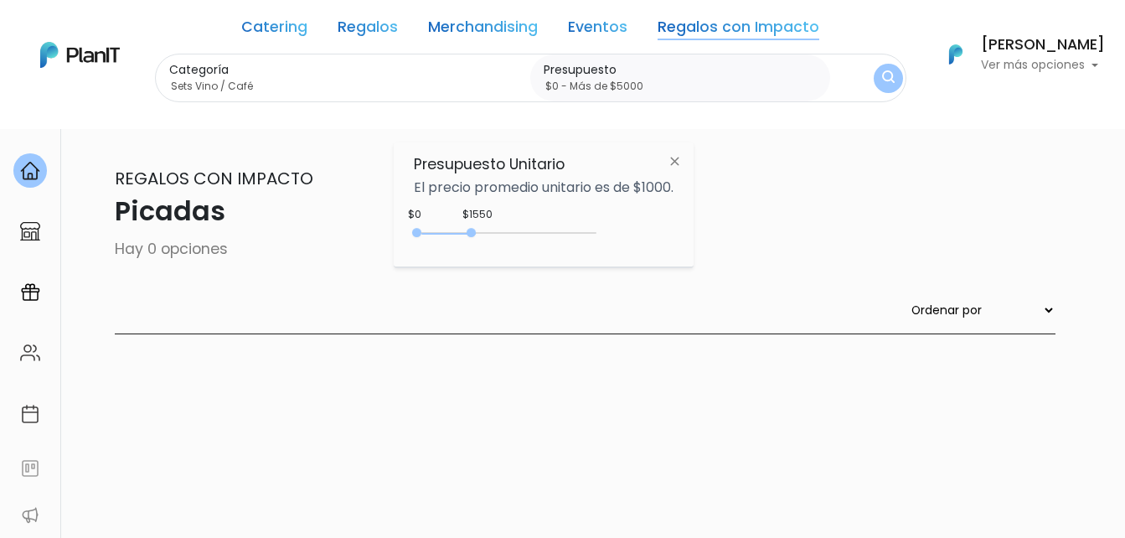
drag, startPoint x: 475, startPoint y: 232, endPoint x: 644, endPoint y: 222, distance: 169.5
click at [638, 230] on div "$1550 $0 0 : 1550 0 1550 0,5000" at bounding box center [544, 236] width 260 height 34
type input "$0 - Más de $5000"
click at [876, 83] on button "submit" at bounding box center [888, 78] width 29 height 29
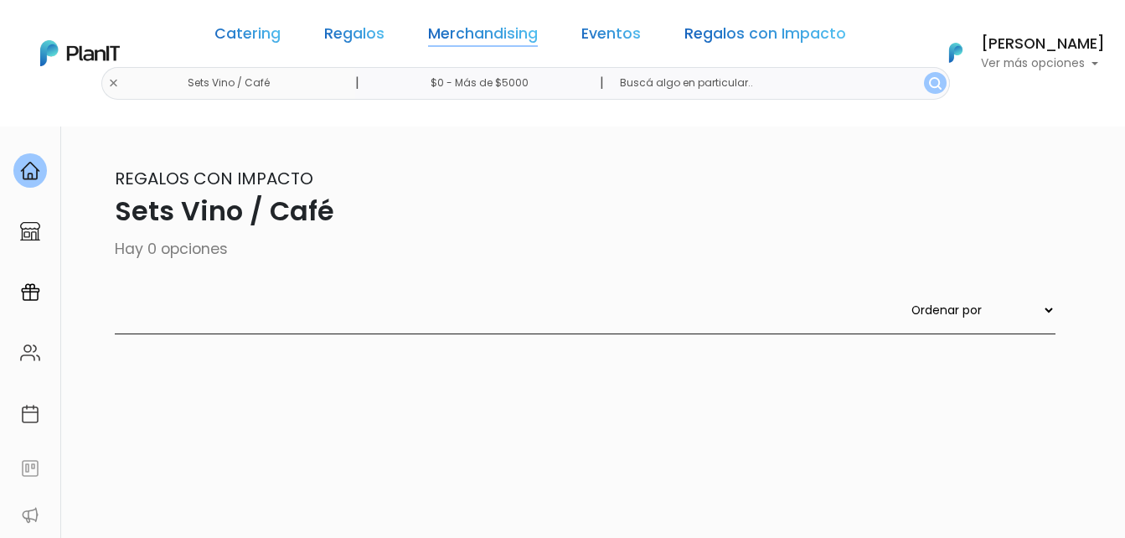
click at [482, 29] on link "Merchandising" at bounding box center [483, 37] width 110 height 20
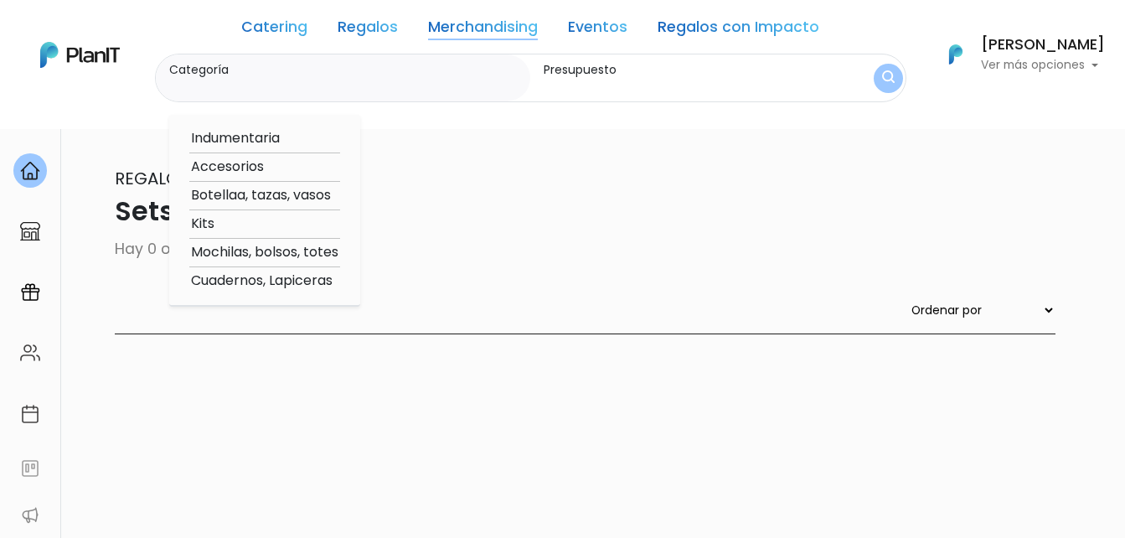
click at [264, 225] on option "Kits" at bounding box center [264, 224] width 151 height 21
type input "Kits"
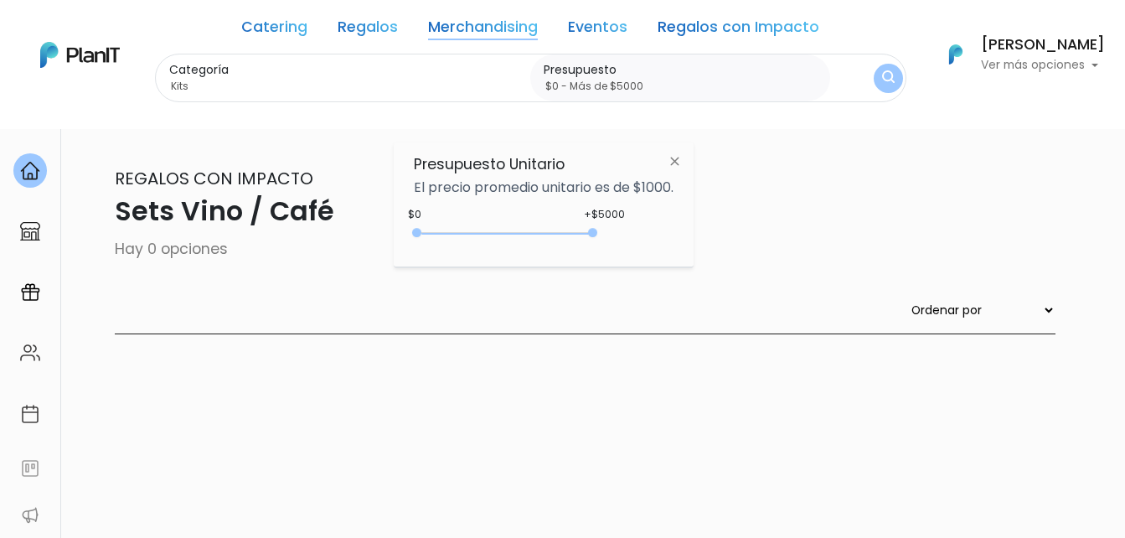
type input "$0 - Más de $5000"
drag, startPoint x: 456, startPoint y: 233, endPoint x: 632, endPoint y: 235, distance: 175.9
click at [631, 235] on div "+$5000 $0 0 : 5000 0 5000 0,5000" at bounding box center [544, 236] width 260 height 34
click at [881, 76] on img "submit" at bounding box center [887, 78] width 17 height 21
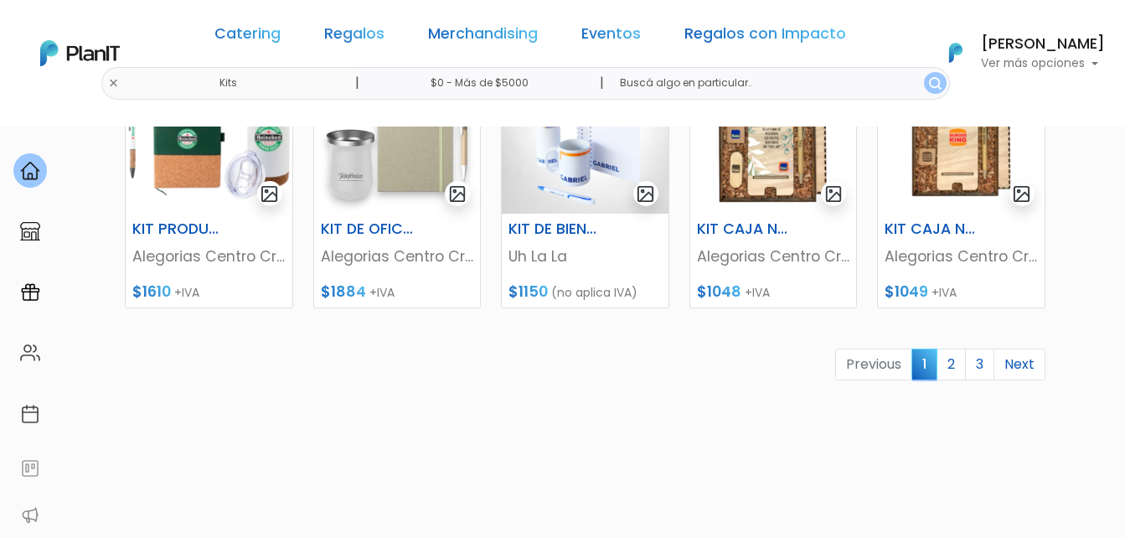
scroll to position [838, 0]
click at [952, 358] on link "2" at bounding box center [950, 364] width 29 height 32
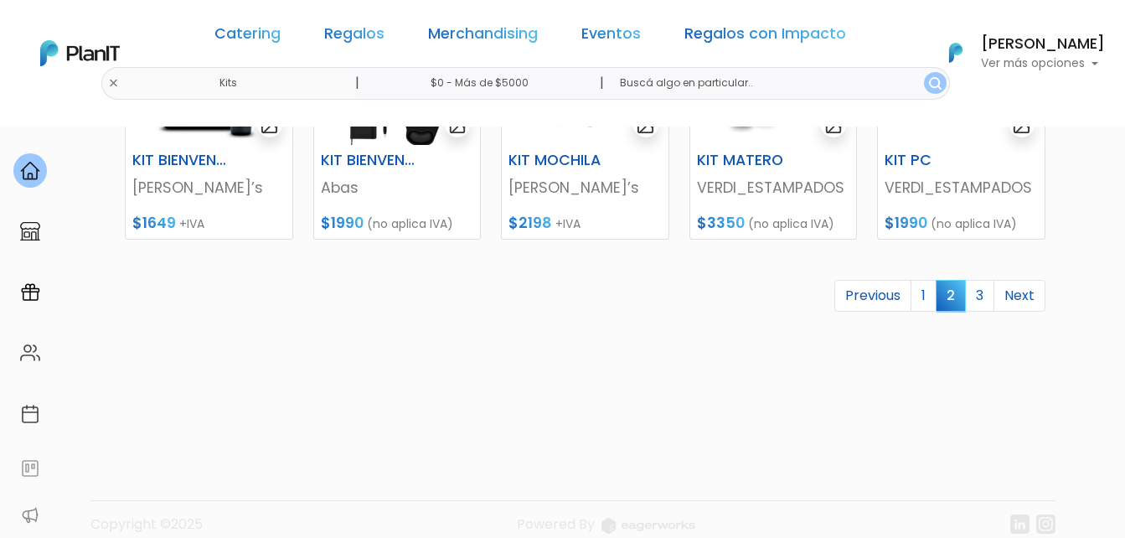
scroll to position [921, 0]
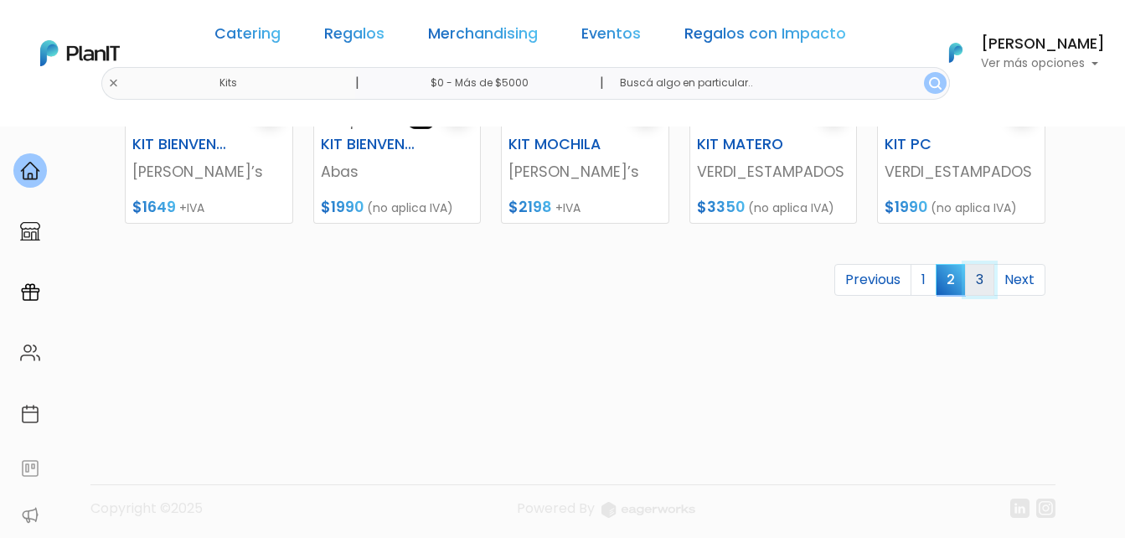
click at [981, 281] on link "3" at bounding box center [979, 280] width 29 height 32
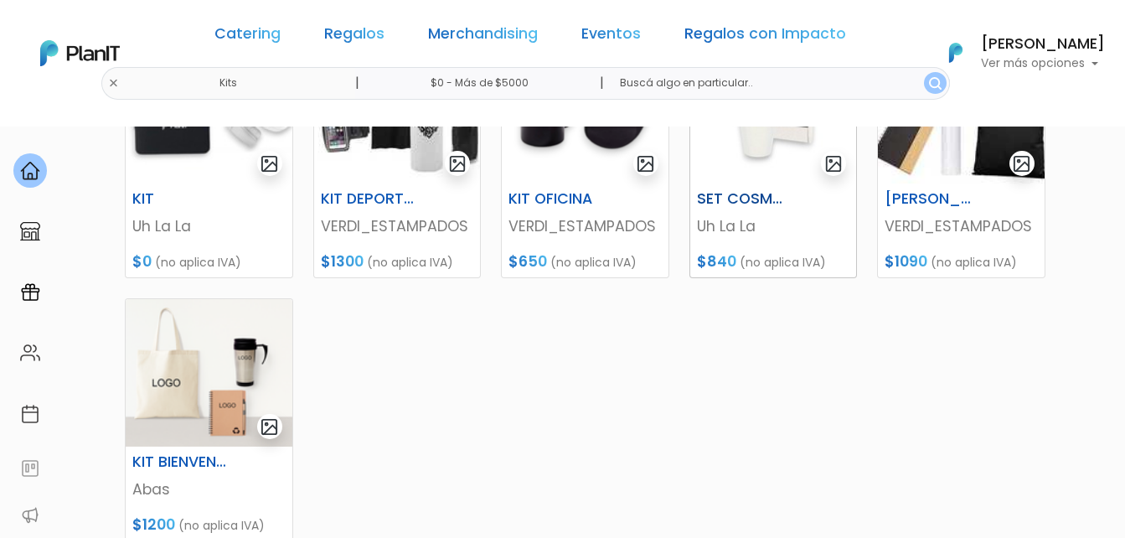
scroll to position [670, 0]
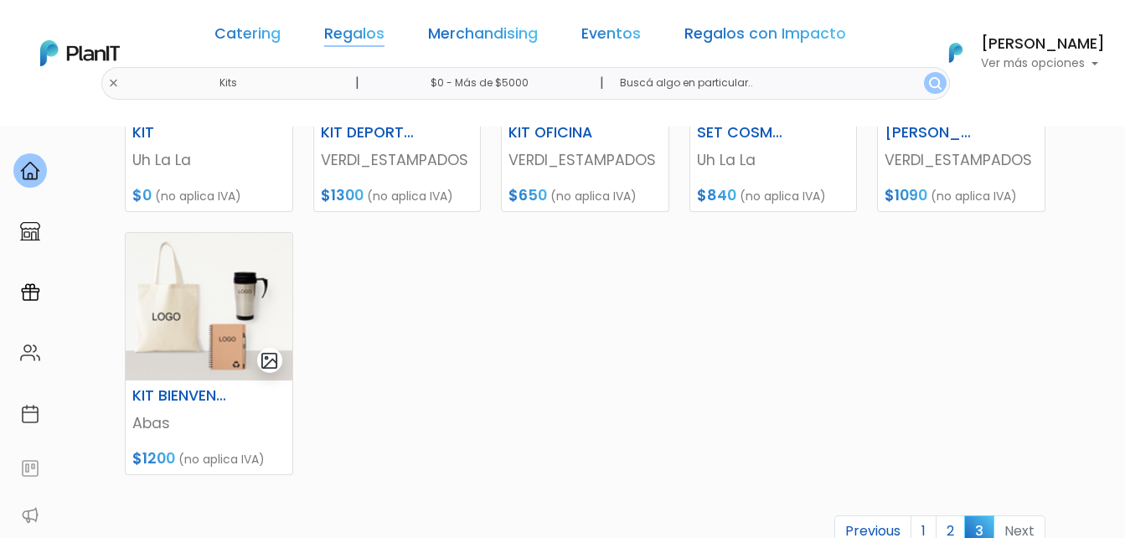
click at [344, 28] on link "Regalos" at bounding box center [354, 37] width 60 height 20
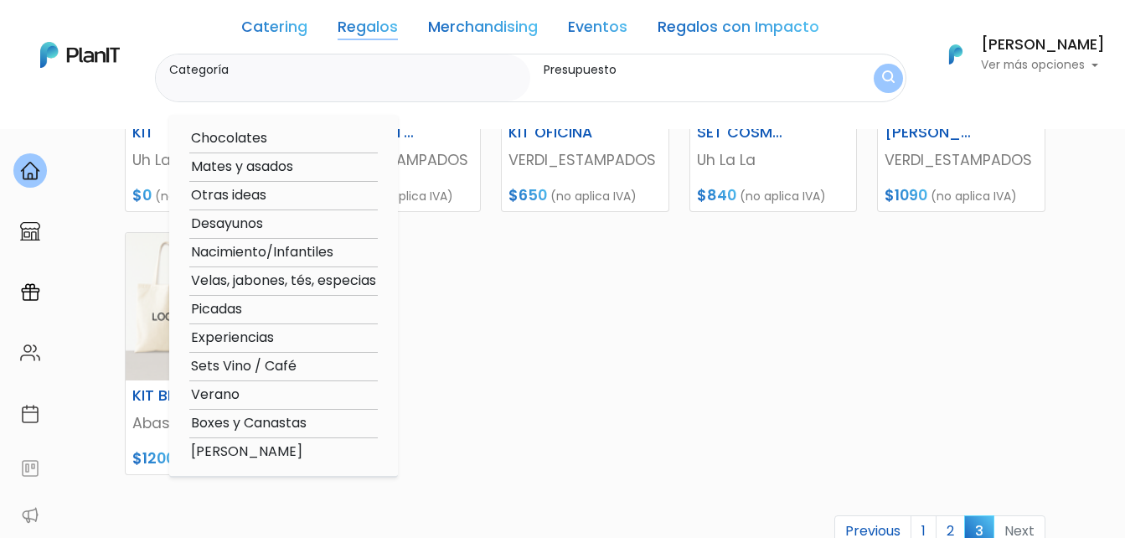
click at [247, 222] on option "Desayunos" at bounding box center [283, 224] width 188 height 21
type input "Desayunos"
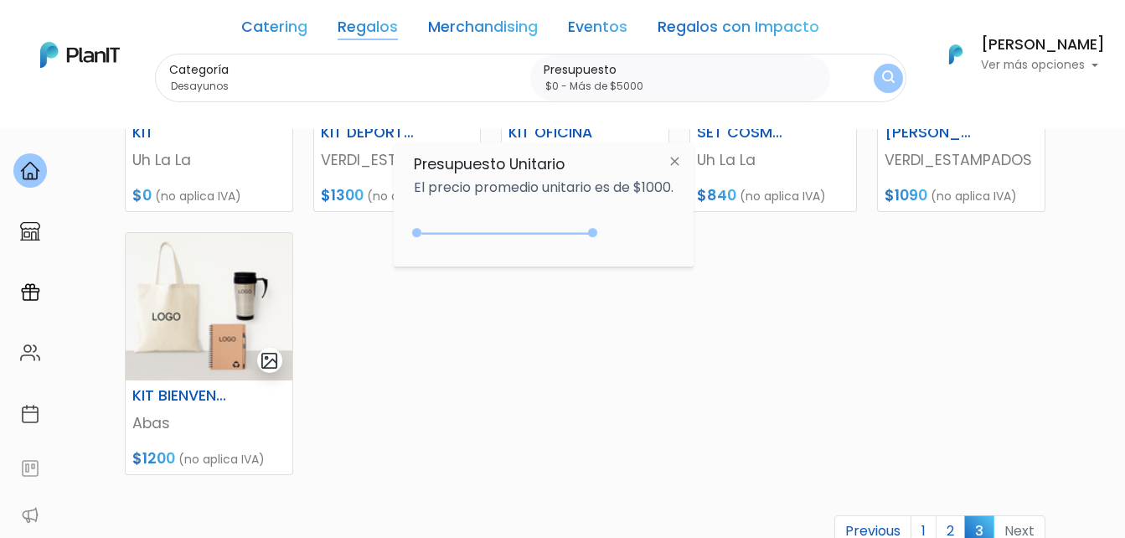
drag, startPoint x: 451, startPoint y: 235, endPoint x: 656, endPoint y: 229, distance: 205.3
click at [655, 230] on div "+$5000 $0 0 : 5000 0 5000 0,5000" at bounding box center [544, 236] width 260 height 34
type input "$0 - Más de $5000"
click at [891, 74] on img "submit" at bounding box center [888, 79] width 18 height 22
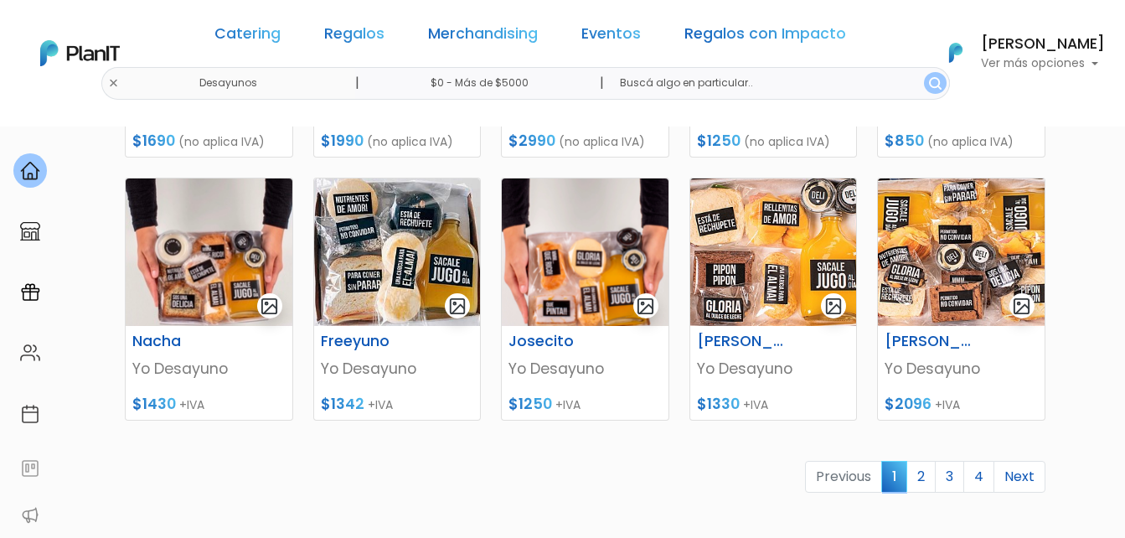
scroll to position [754, 0]
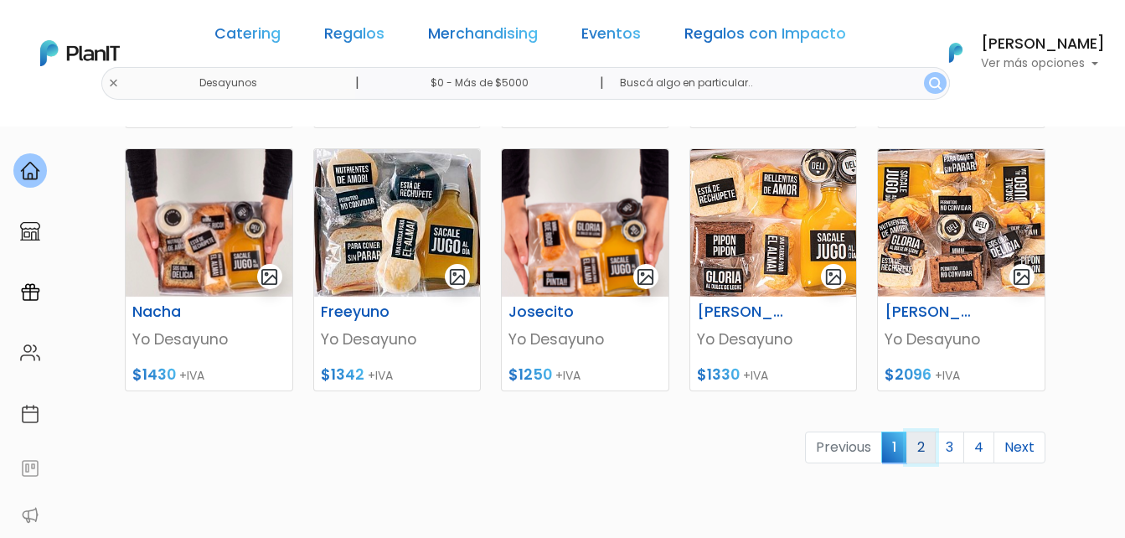
click at [920, 450] on link "2" at bounding box center [920, 447] width 29 height 32
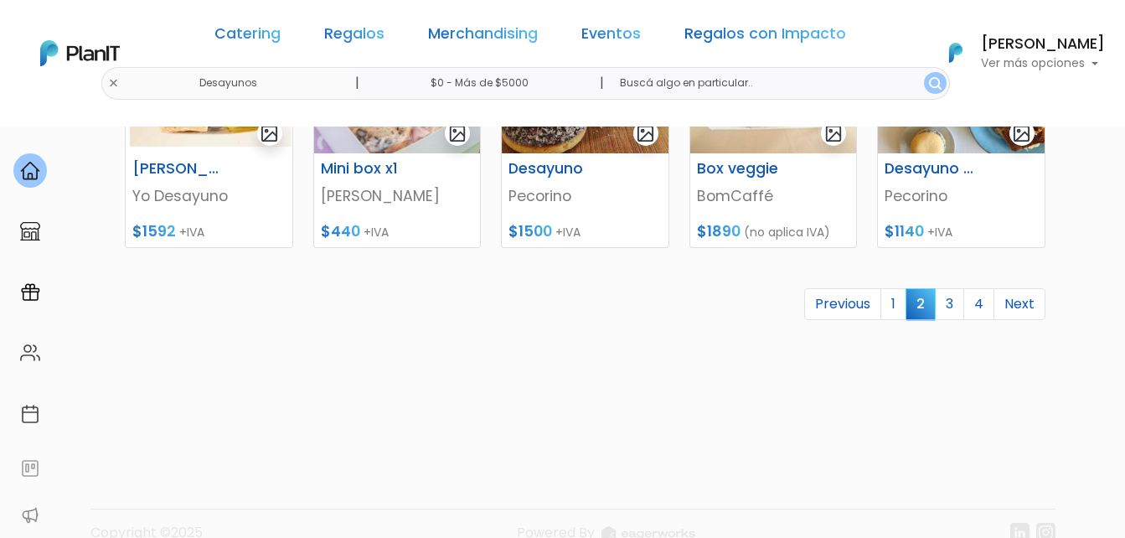
scroll to position [921, 0]
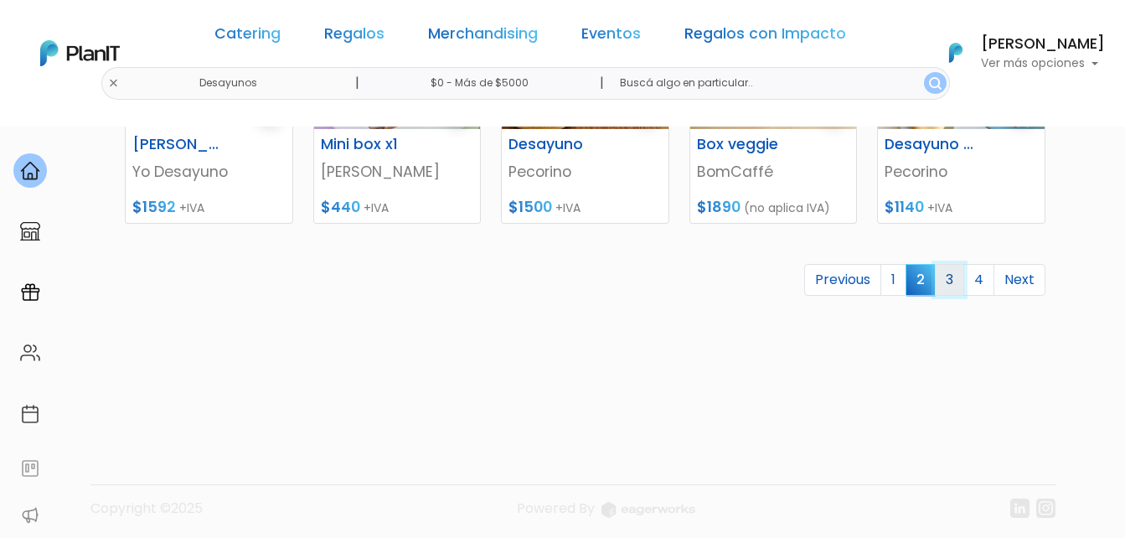
click at [944, 280] on link "3" at bounding box center [949, 280] width 29 height 32
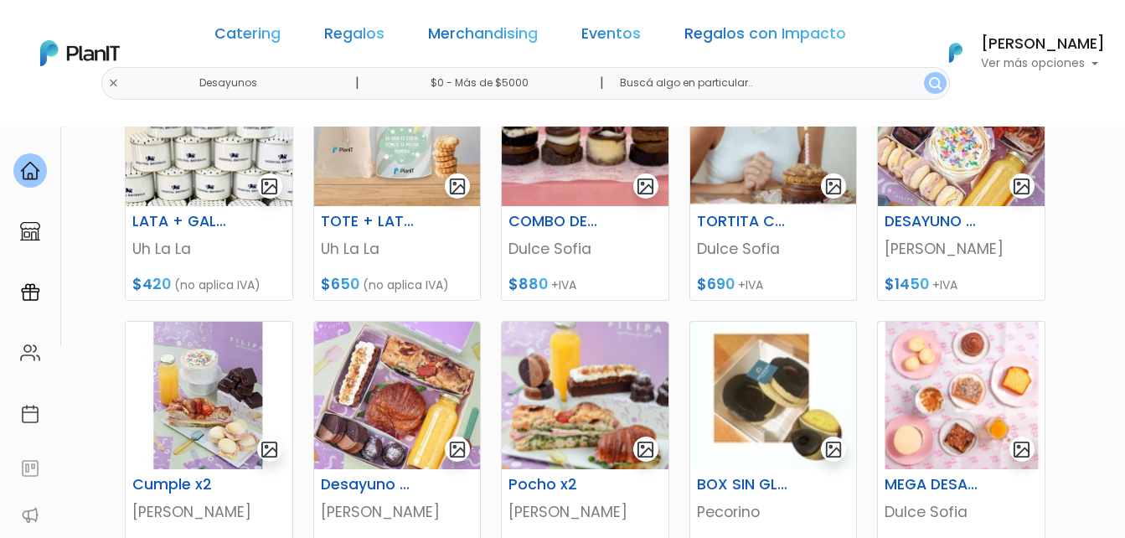
scroll to position [419, 0]
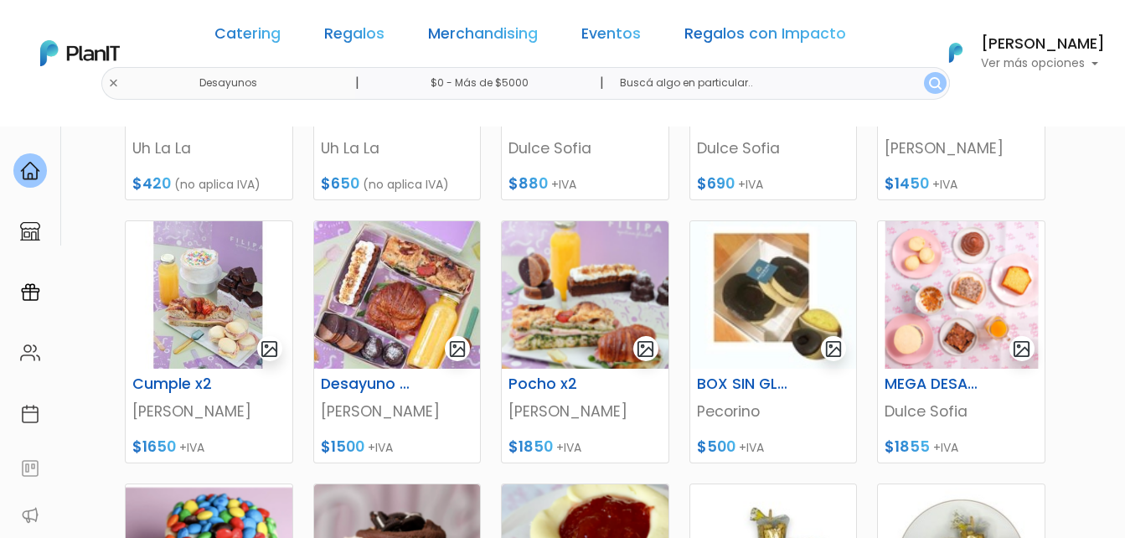
click at [384, 36] on link "Regalos" at bounding box center [354, 37] width 60 height 20
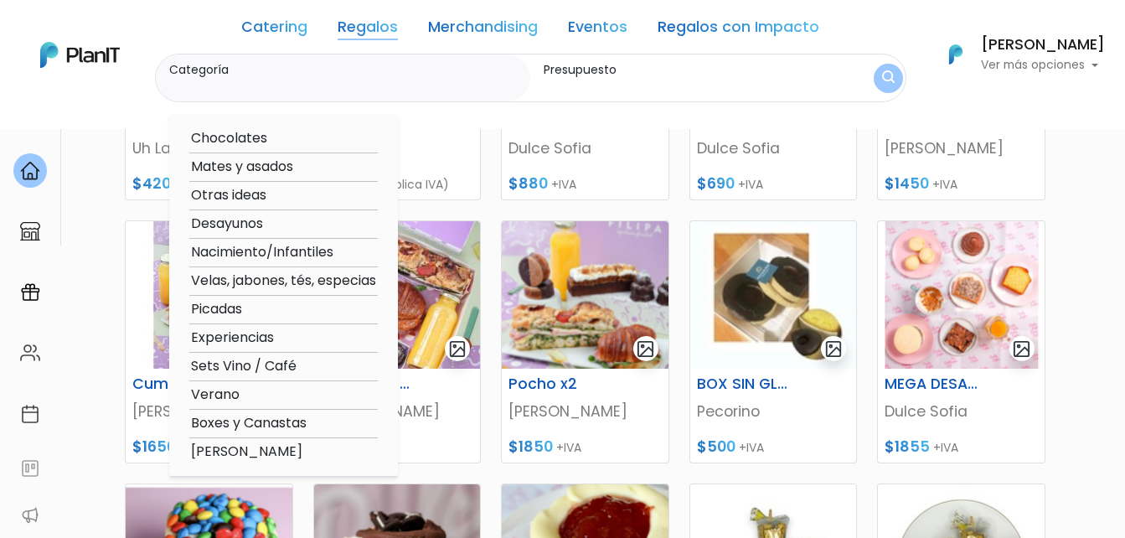
click at [238, 417] on option "Boxes y Canastas" at bounding box center [283, 423] width 188 height 21
type input "Boxes y Canastas"
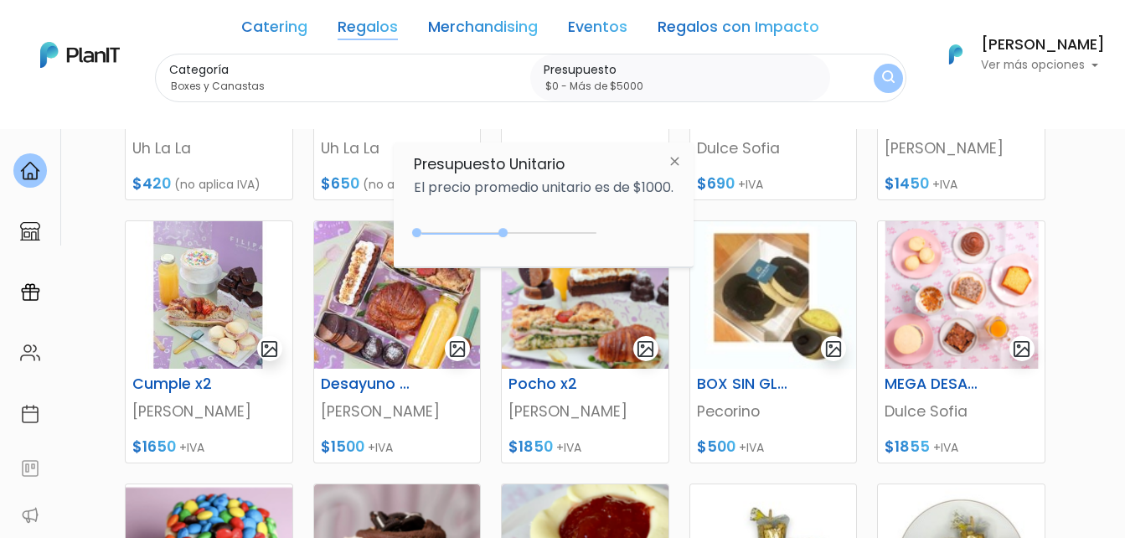
drag, startPoint x: 462, startPoint y: 231, endPoint x: 655, endPoint y: 214, distance: 193.5
click at [647, 221] on div "$2450 $0 0 : 2450 0 2450 0,5000" at bounding box center [544, 236] width 260 height 34
type input "$0 - Más de $5000"
drag, startPoint x: 890, startPoint y: 70, endPoint x: 885, endPoint y: 59, distance: 12.5
click at [890, 72] on img "submit" at bounding box center [887, 79] width 14 height 18
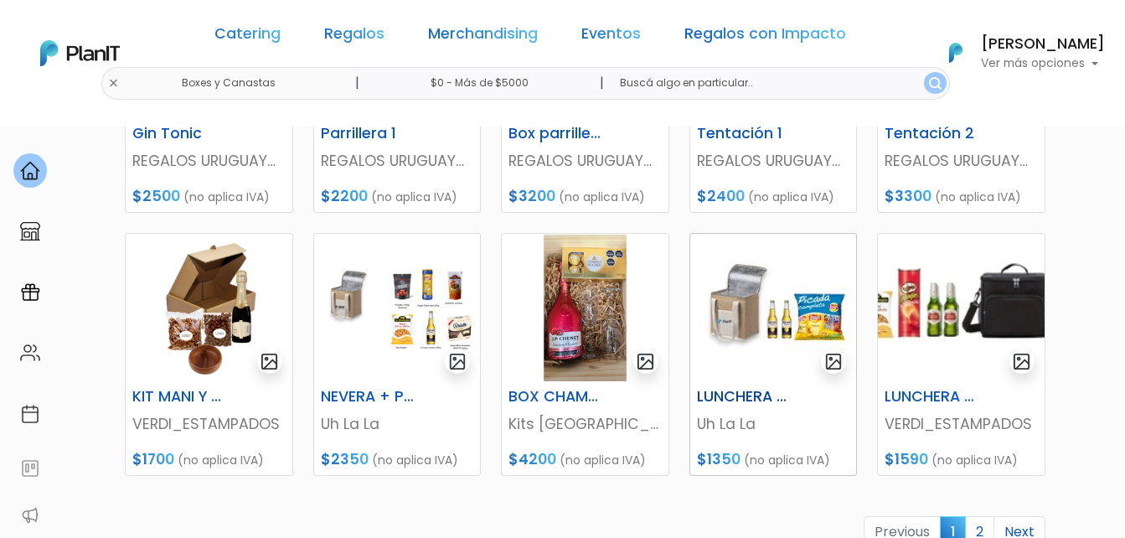
scroll to position [670, 0]
click at [199, 312] on img at bounding box center [209, 306] width 167 height 147
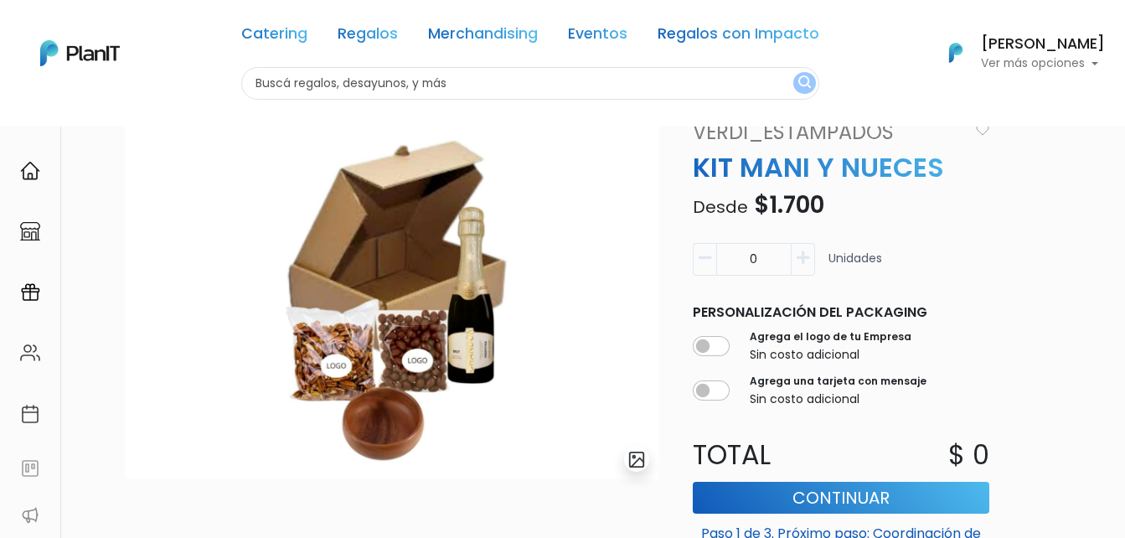
scroll to position [84, 0]
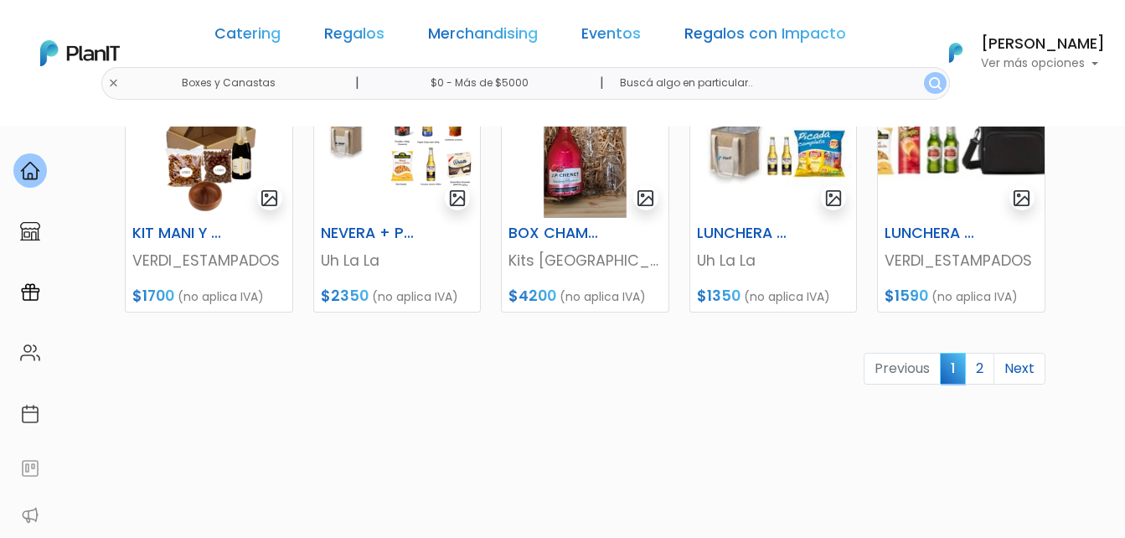
scroll to position [838, 0]
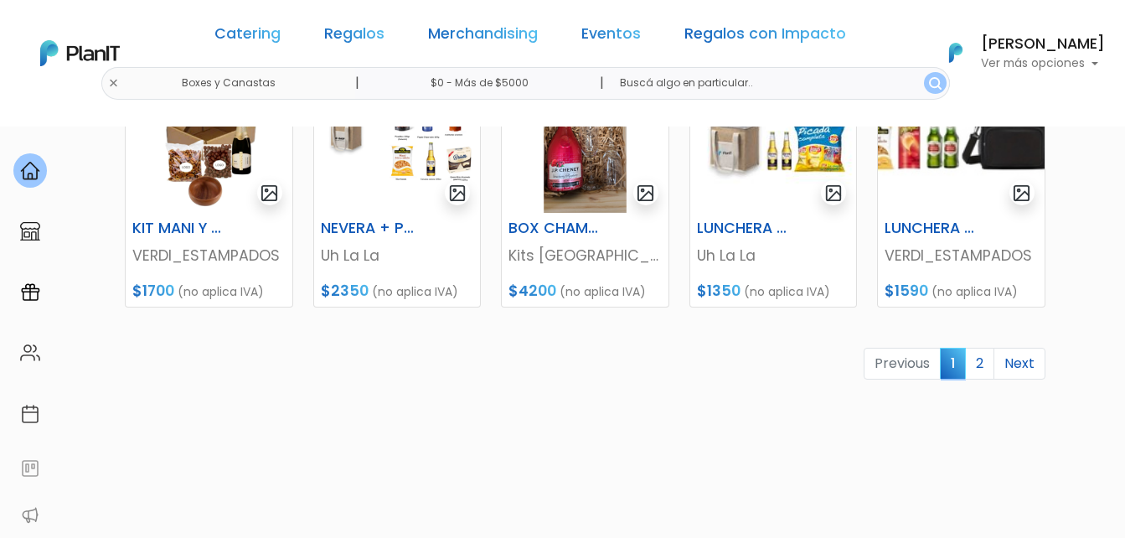
click at [980, 364] on link "2" at bounding box center [979, 364] width 29 height 32
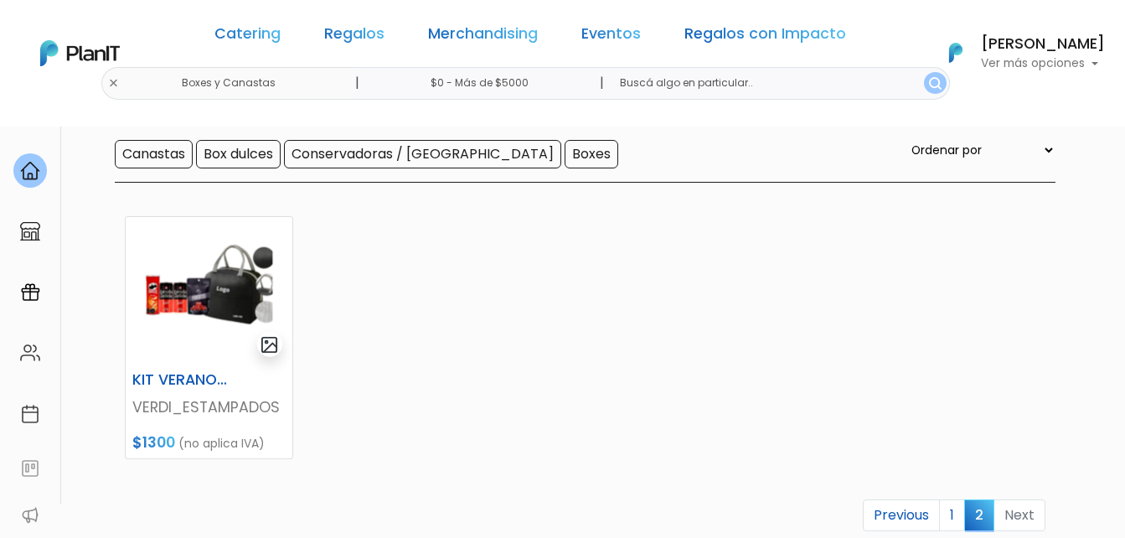
scroll to position [168, 0]
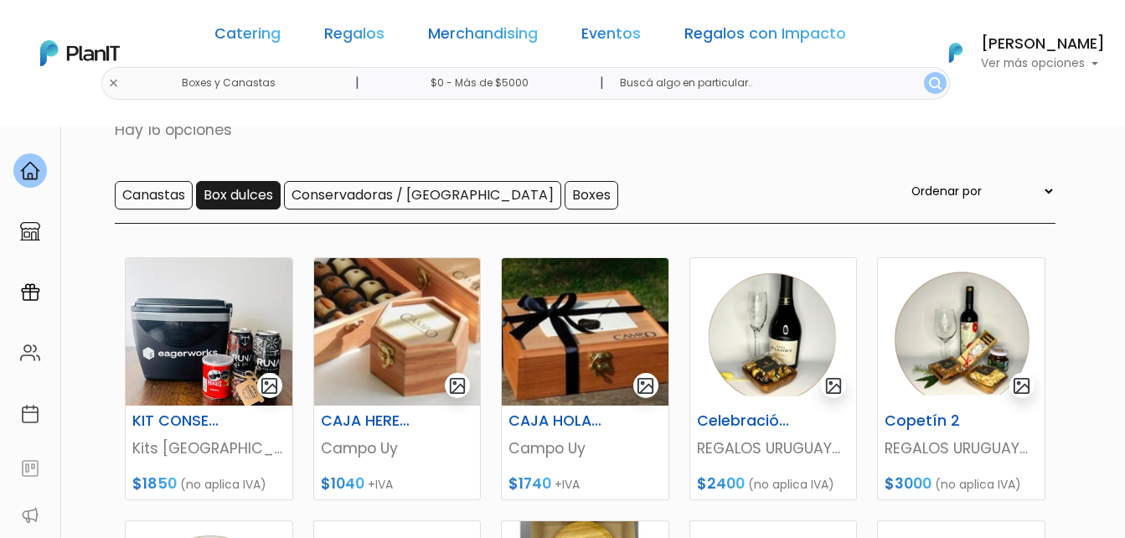
scroll to position [83, 0]
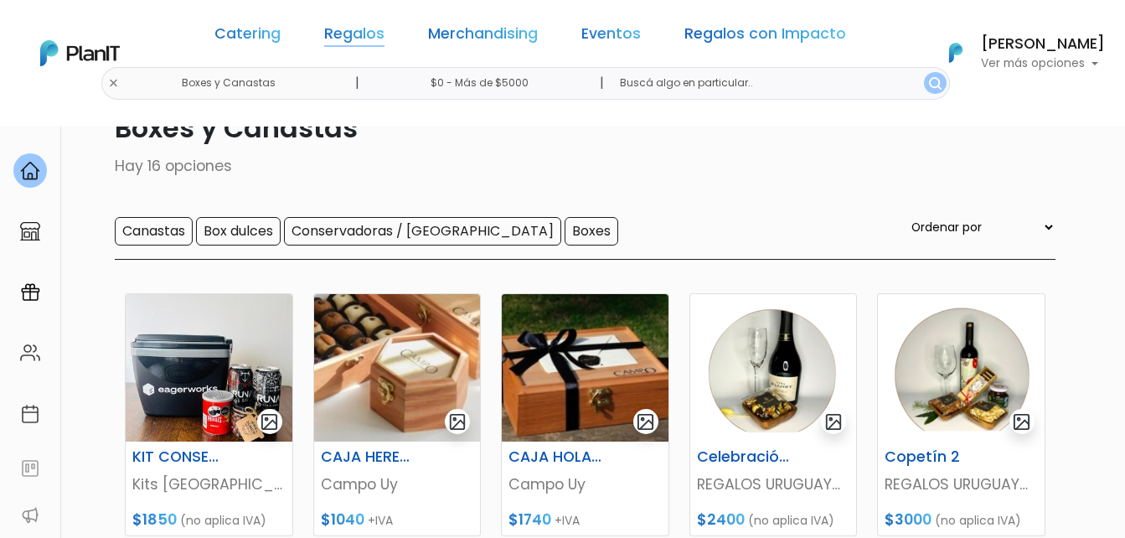
click at [374, 43] on link "Regalos" at bounding box center [354, 37] width 60 height 20
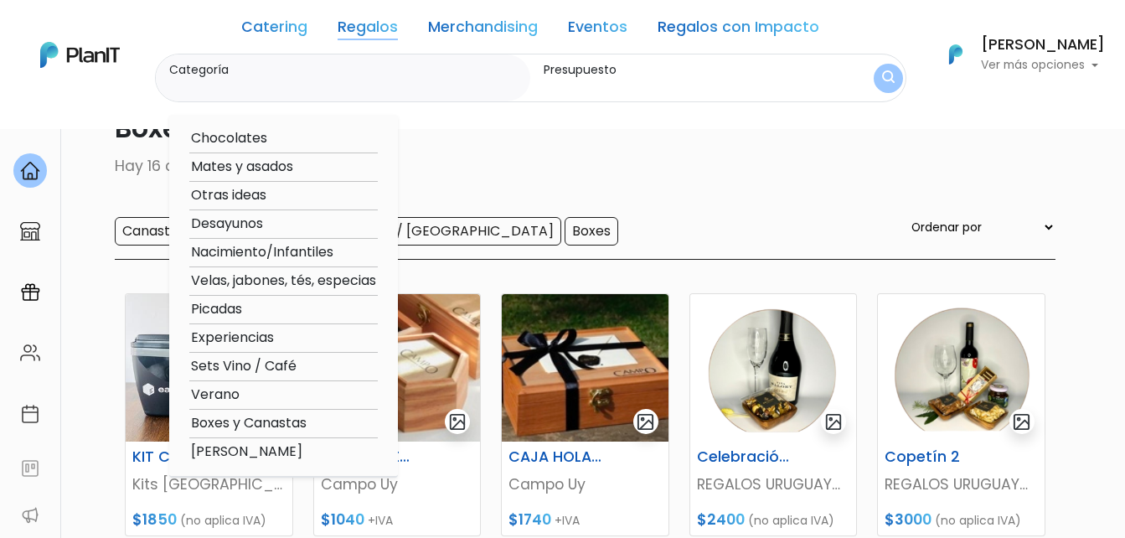
click at [260, 453] on option "[PERSON_NAME]" at bounding box center [283, 451] width 188 height 21
type input "[PERSON_NAME]"
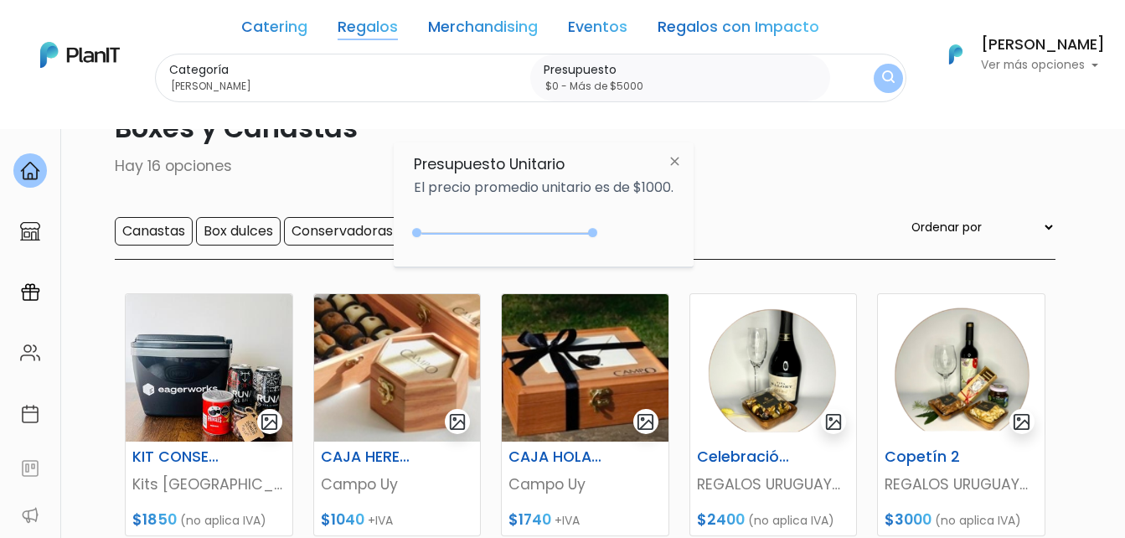
drag, startPoint x: 448, startPoint y: 232, endPoint x: 812, endPoint y: 145, distance: 374.6
click at [678, 218] on div "Presupuesto Unitario El precio promedio unitario es de $1000. +$5000 $0 0 : 500…" at bounding box center [544, 204] width 300 height 125
type input "$0 - Más de $5000"
drag, startPoint x: 894, startPoint y: 76, endPoint x: 864, endPoint y: 76, distance: 30.2
click at [892, 76] on button "submit" at bounding box center [888, 78] width 29 height 29
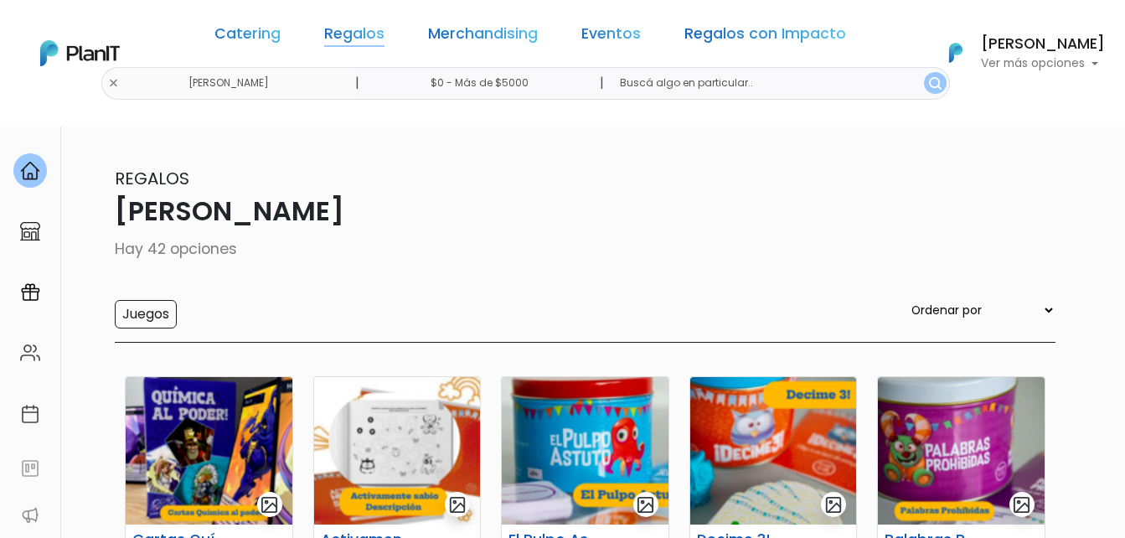
click at [383, 31] on link "Regalos" at bounding box center [354, 37] width 60 height 20
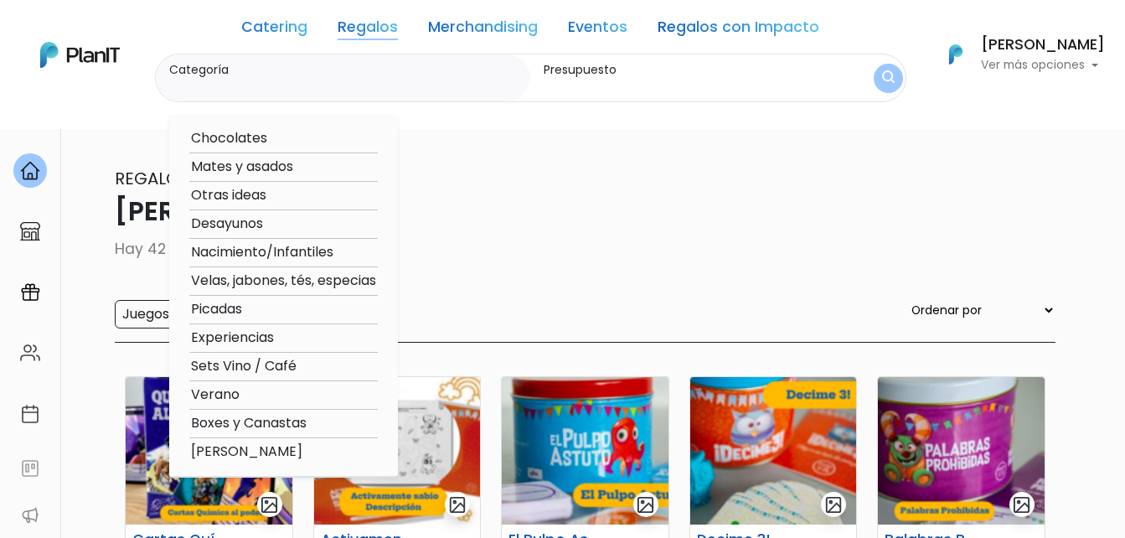
click at [244, 315] on option "Picadas" at bounding box center [283, 309] width 188 height 21
type input "Picadas"
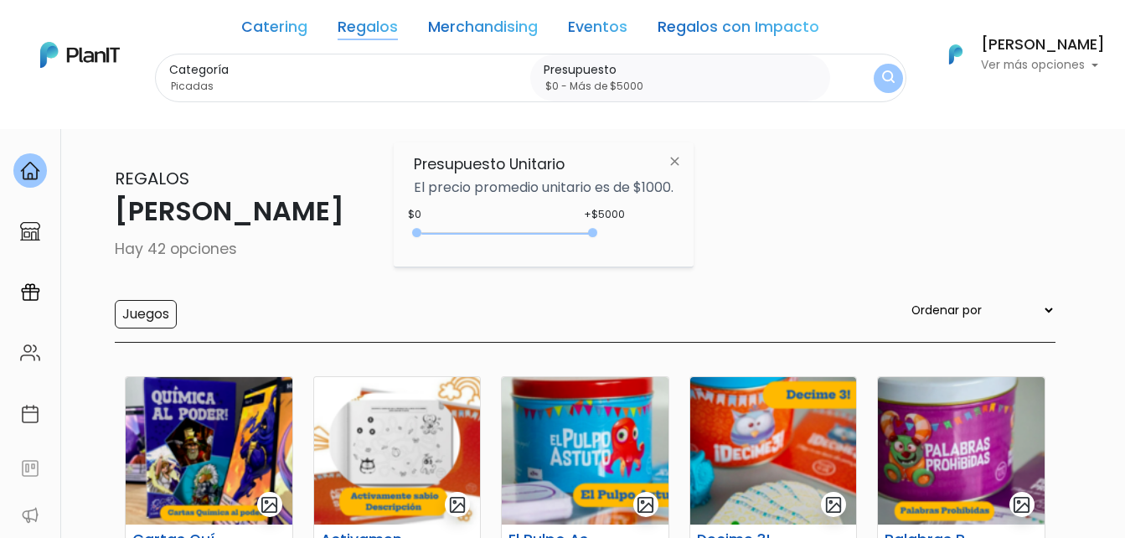
drag, startPoint x: 449, startPoint y: 232, endPoint x: 742, endPoint y: 152, distance: 304.0
click at [632, 231] on div "+$5000 $0 0 : 5000 0 5000 0,5000" at bounding box center [544, 236] width 260 height 34
type input "$0 - Más de $5000"
click at [895, 75] on button "submit" at bounding box center [888, 78] width 44 height 44
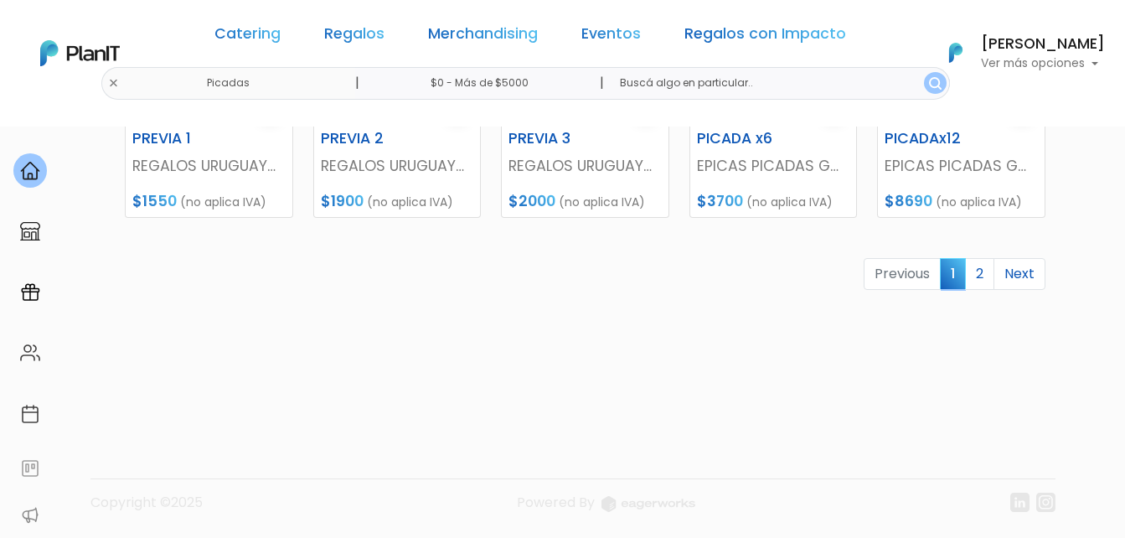
scroll to position [928, 0]
click at [985, 267] on link "2" at bounding box center [979, 273] width 29 height 32
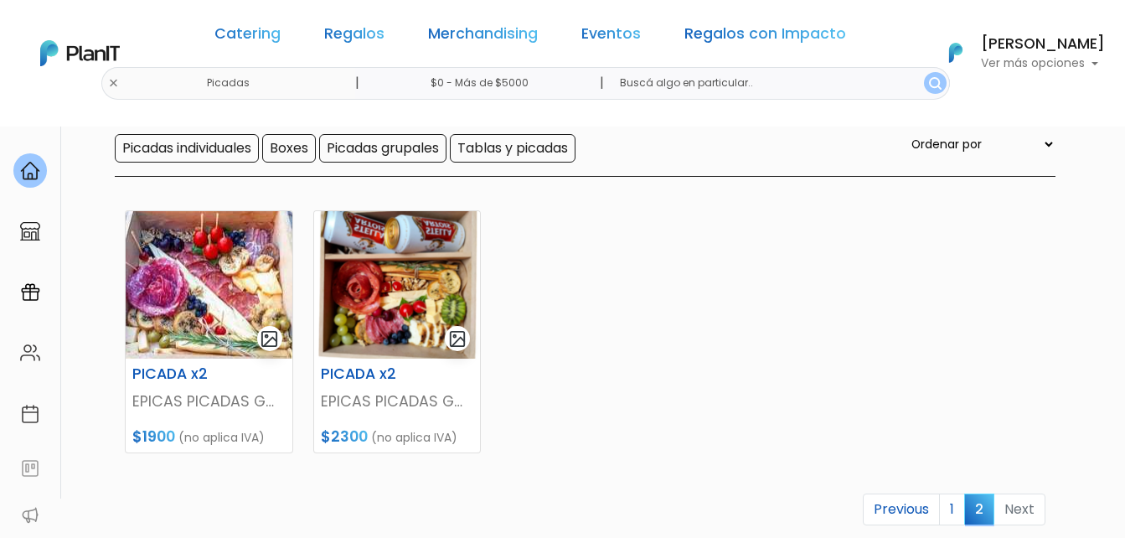
scroll to position [168, 0]
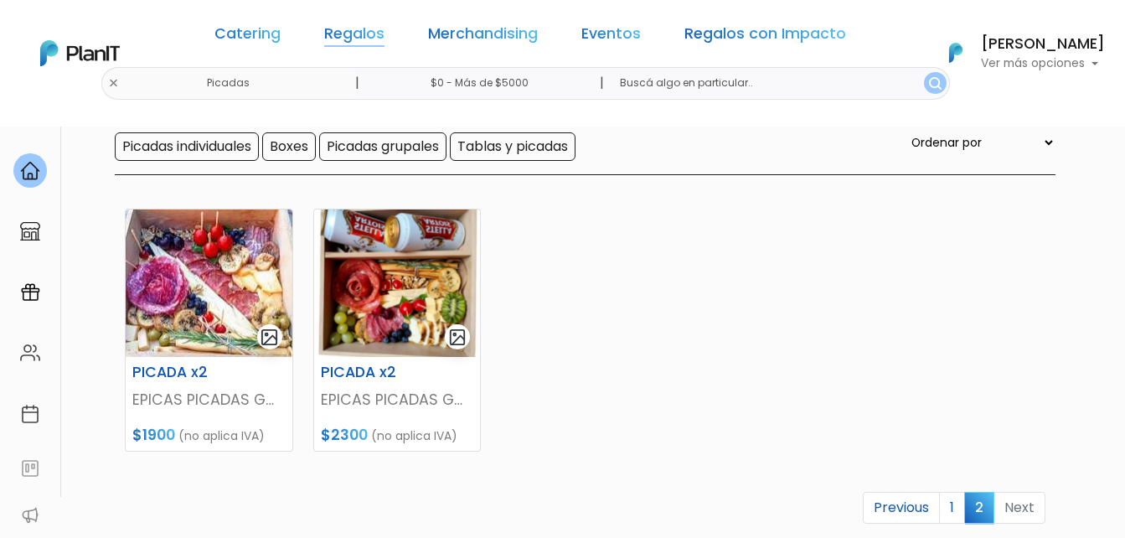
click at [360, 40] on link "Regalos" at bounding box center [354, 37] width 60 height 20
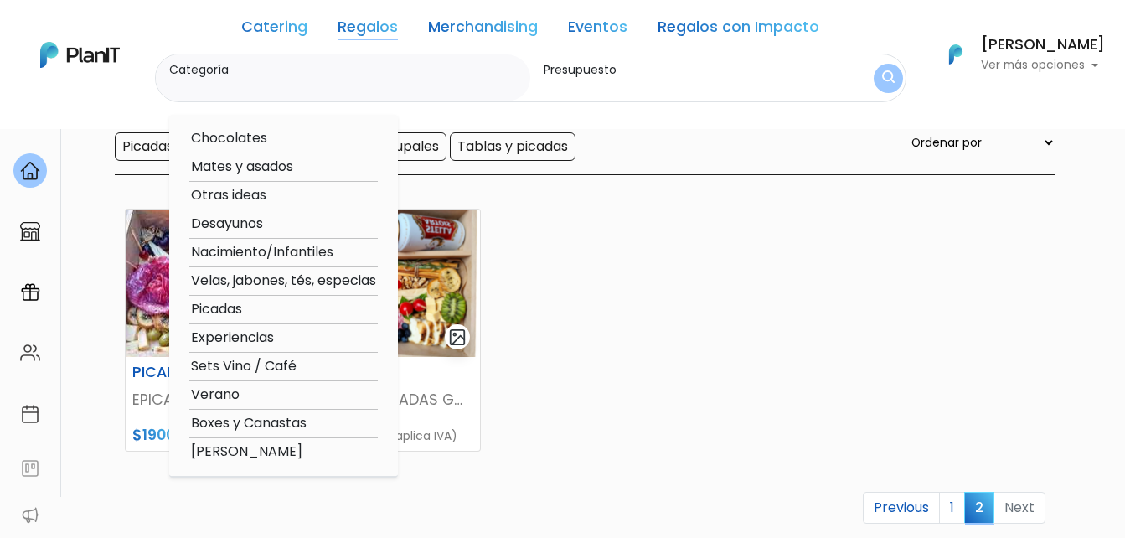
click at [255, 345] on option "Experiencias" at bounding box center [283, 338] width 188 height 21
type input "Experiencias"
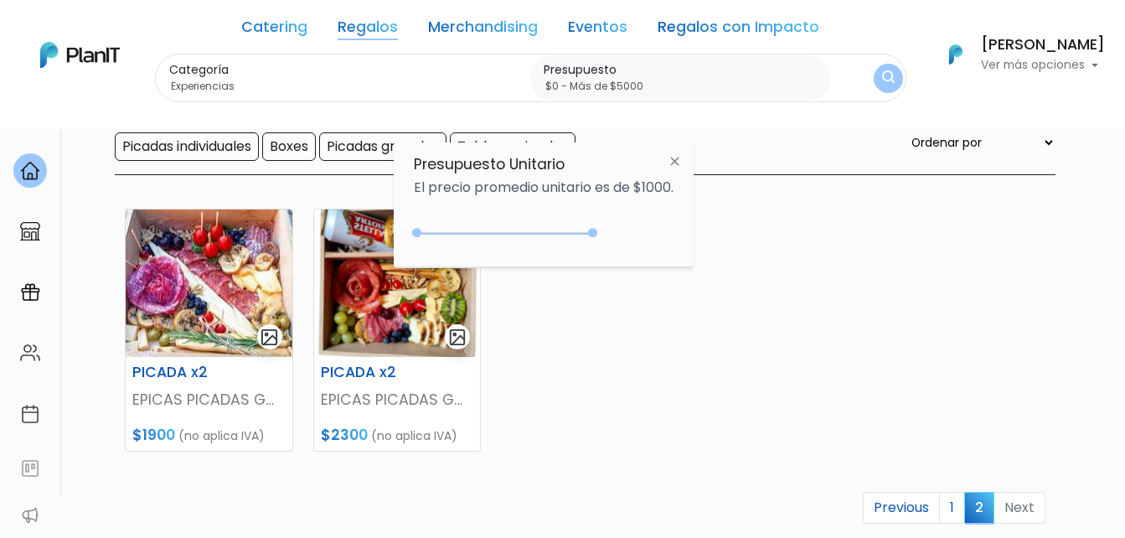
drag, startPoint x: 451, startPoint y: 231, endPoint x: 744, endPoint y: 173, distance: 299.0
click at [646, 224] on div "+$5000 $0 0 : 5000 0 5000 0,5000" at bounding box center [544, 236] width 260 height 34
type input "$0 - Más de $5000"
click at [885, 73] on img "submit" at bounding box center [887, 79] width 14 height 18
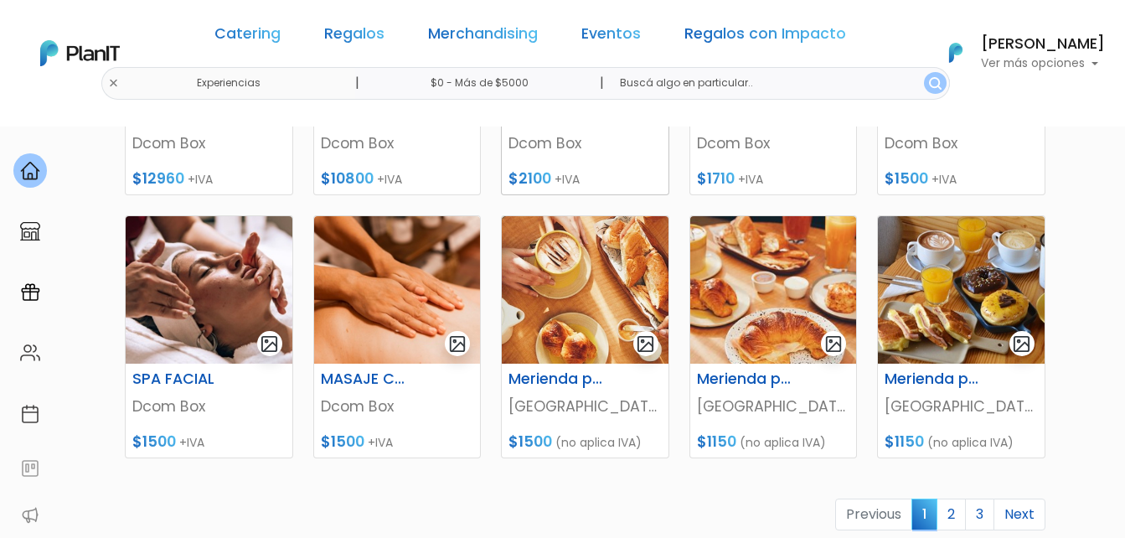
scroll to position [754, 0]
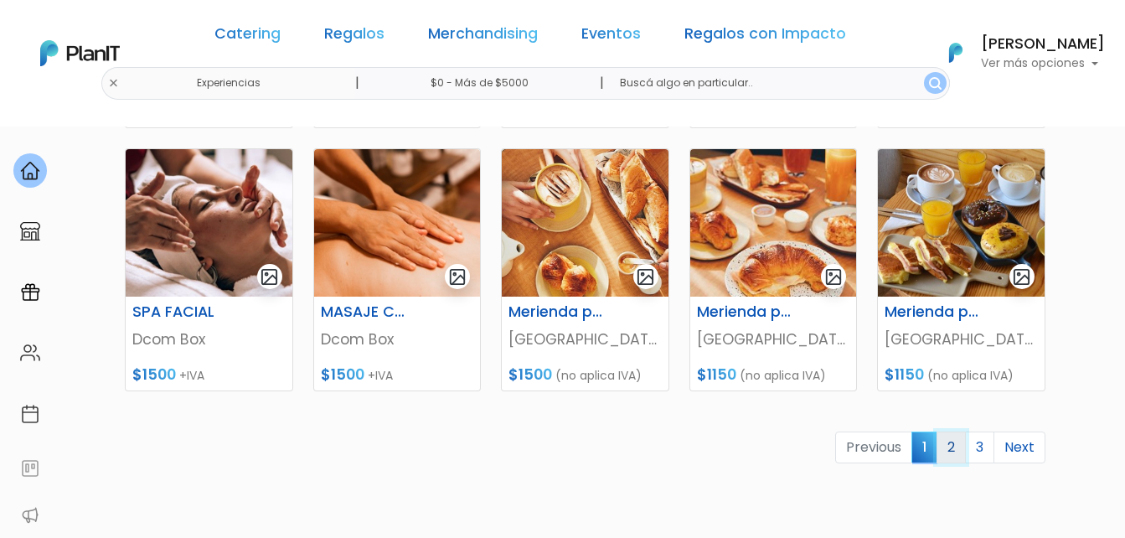
click at [951, 446] on link "2" at bounding box center [950, 447] width 29 height 32
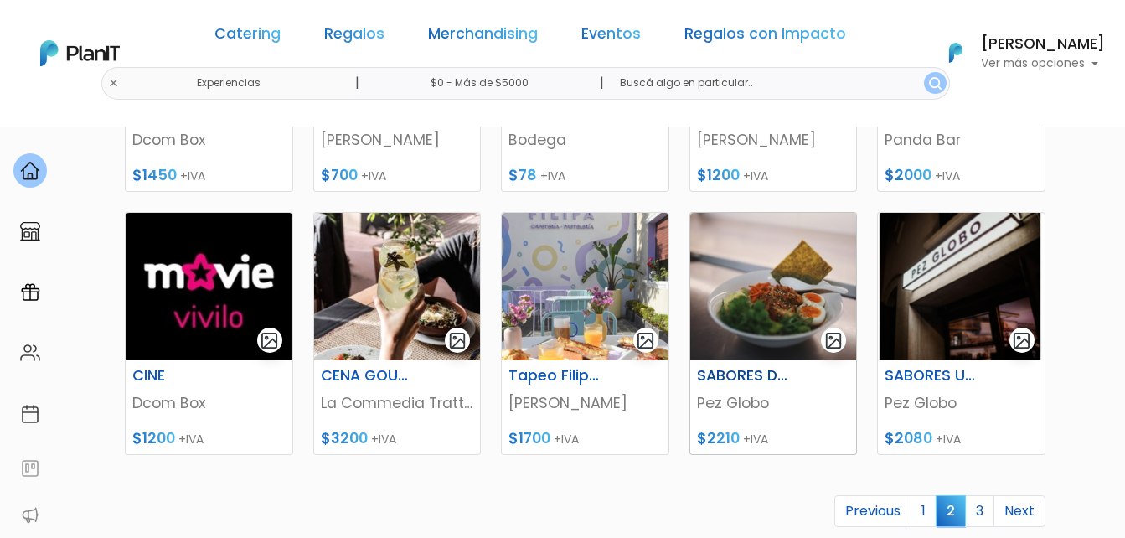
scroll to position [754, 0]
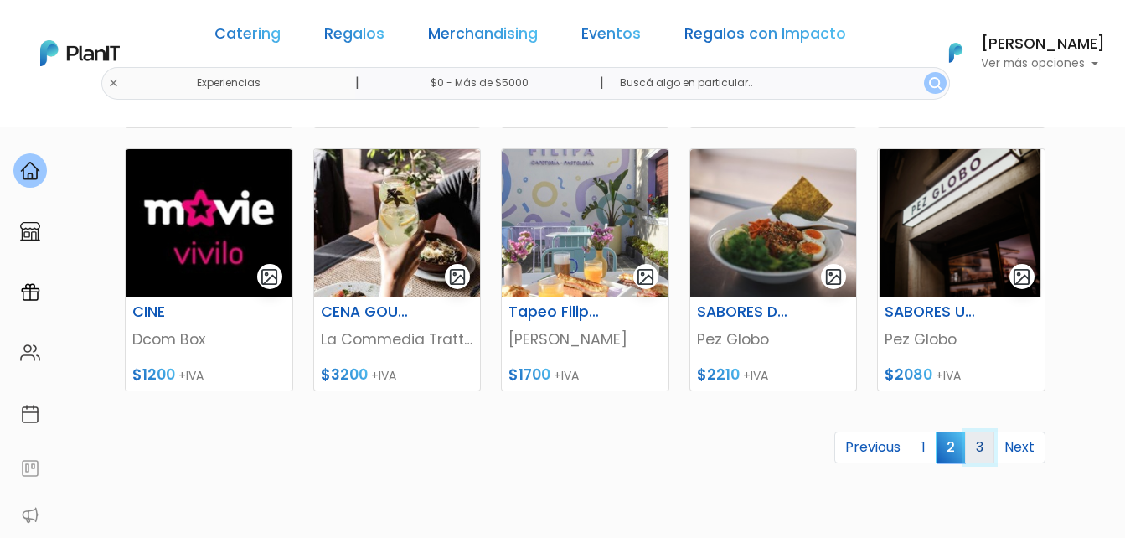
click at [984, 444] on link "3" at bounding box center [979, 447] width 29 height 32
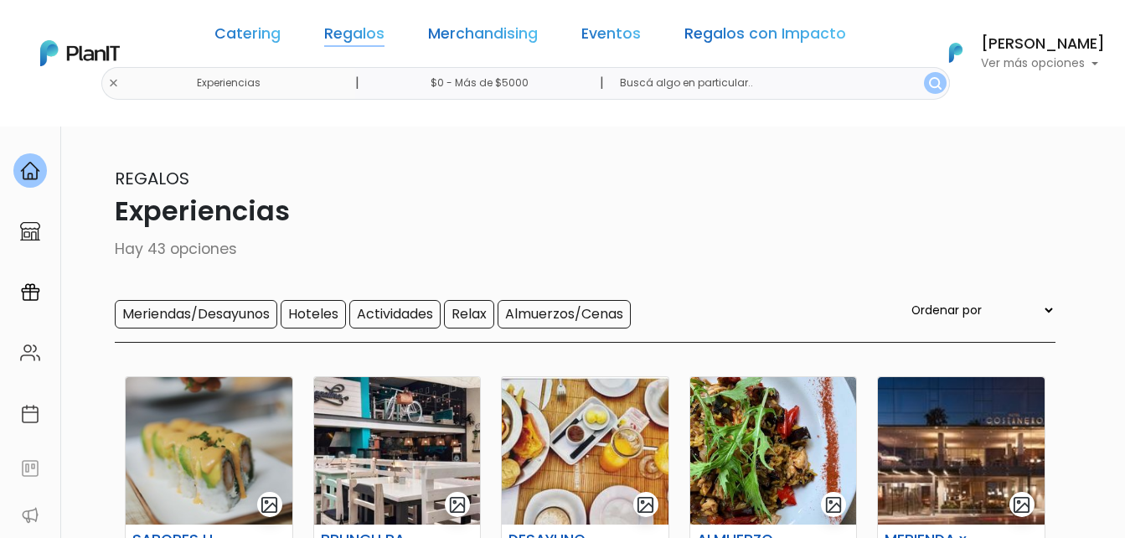
click at [384, 39] on link "Regalos" at bounding box center [354, 37] width 60 height 20
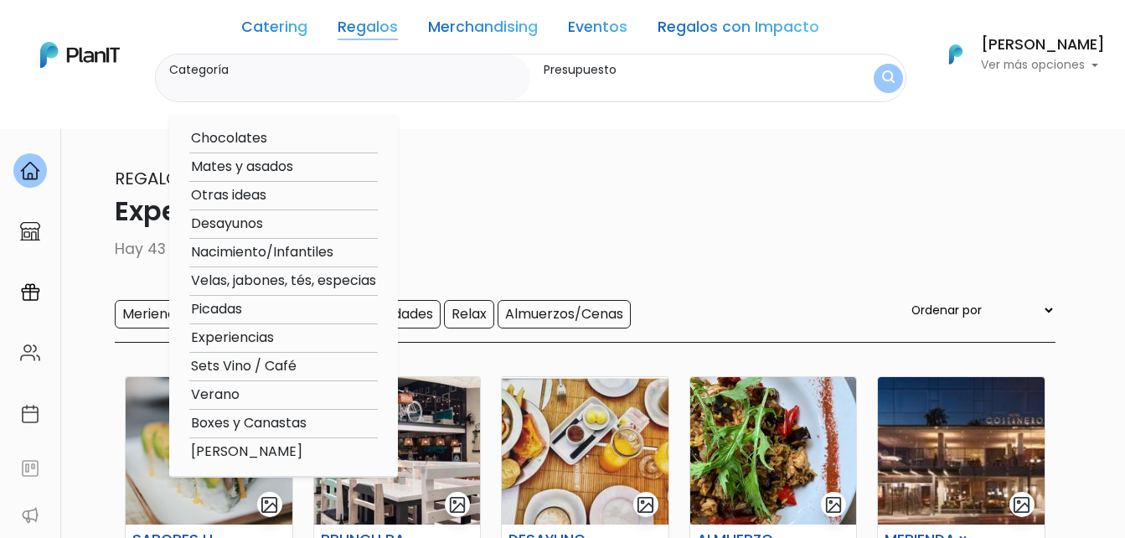
click at [291, 28] on link "Catering" at bounding box center [274, 30] width 66 height 20
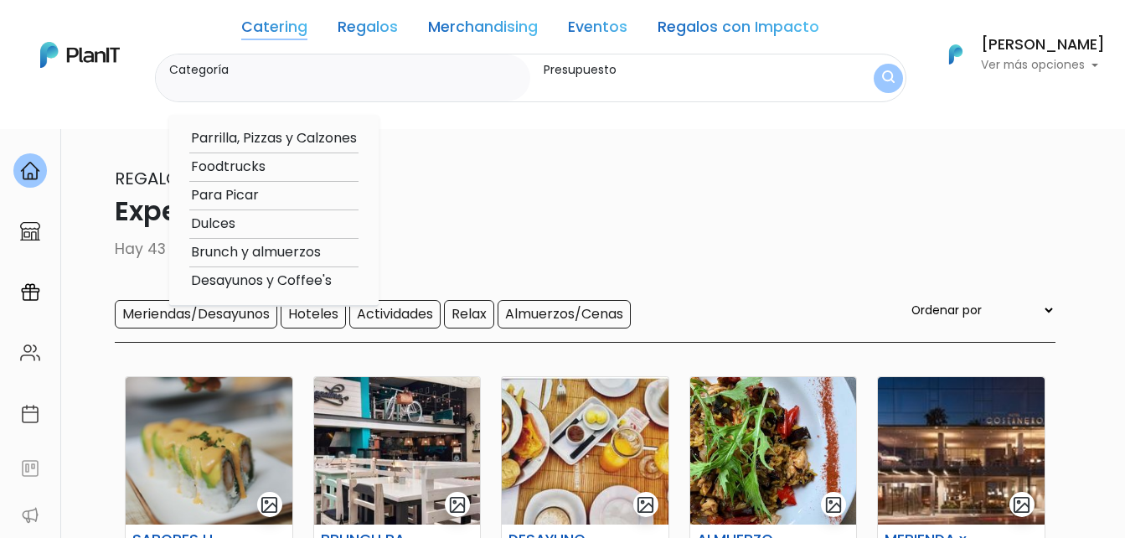
click at [357, 33] on link "Regalos" at bounding box center [368, 30] width 60 height 20
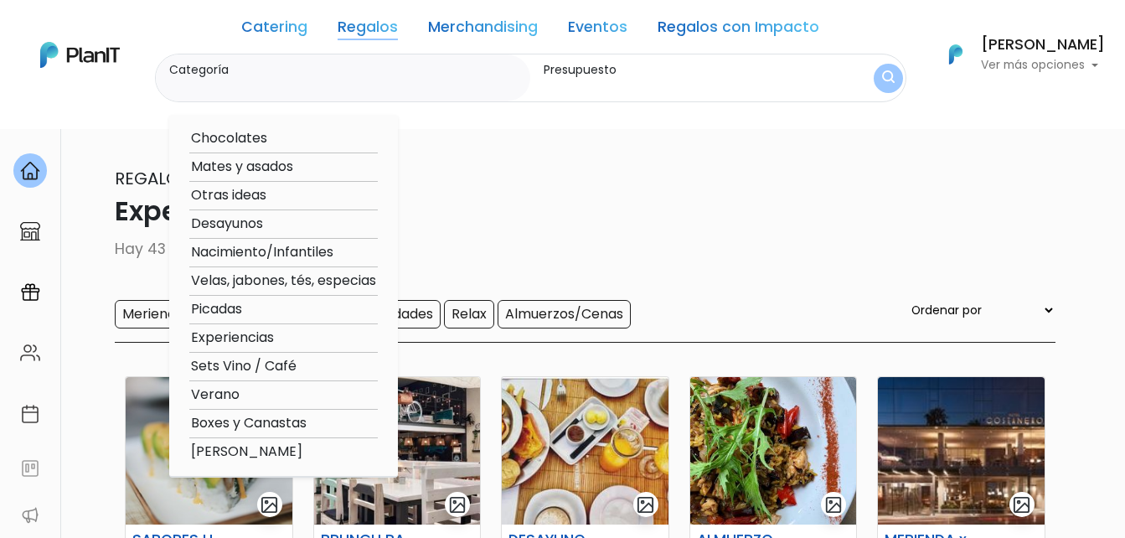
click at [254, 138] on option "Chocolates" at bounding box center [283, 138] width 188 height 21
type input "Chocolates"
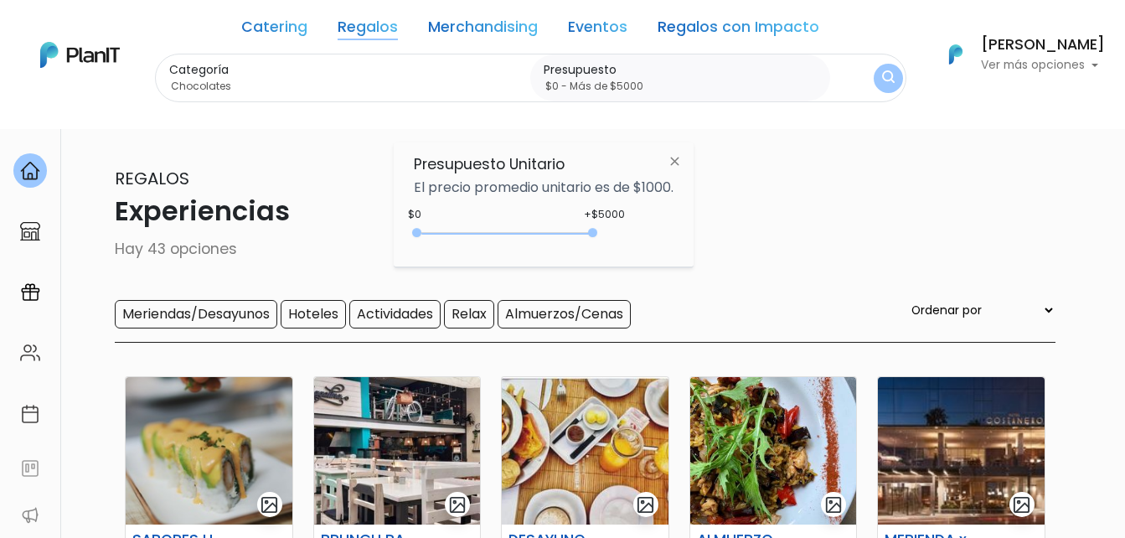
drag, startPoint x: 450, startPoint y: 230, endPoint x: 620, endPoint y: 230, distance: 170.0
click at [615, 233] on div "+$5000 $0 0 : 5000 0 5000 0,5000" at bounding box center [544, 236] width 260 height 34
type input "$0 - Más de $5000"
click at [882, 80] on img "submit" at bounding box center [888, 78] width 13 height 16
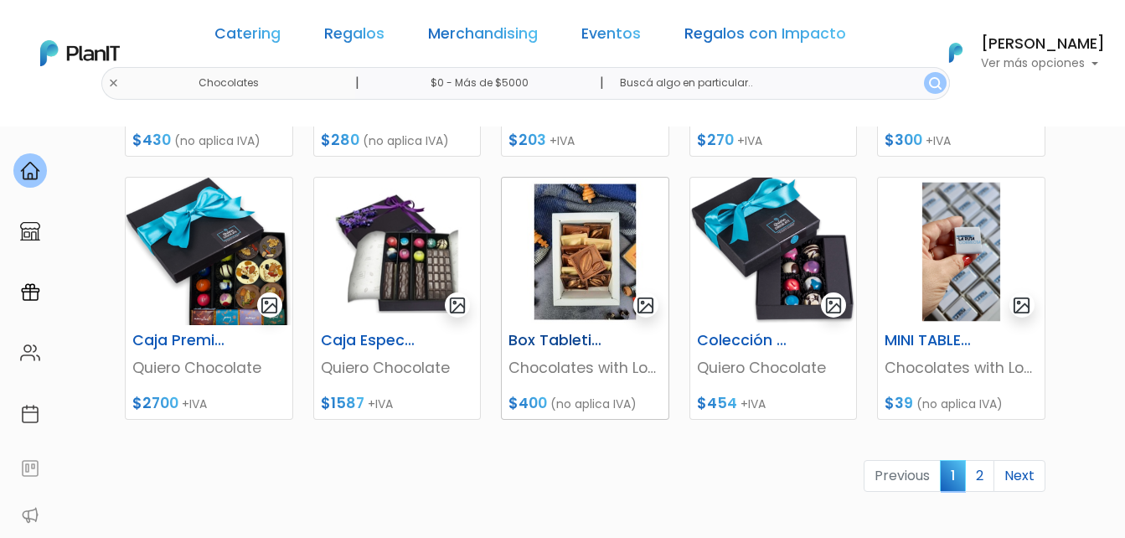
scroll to position [754, 0]
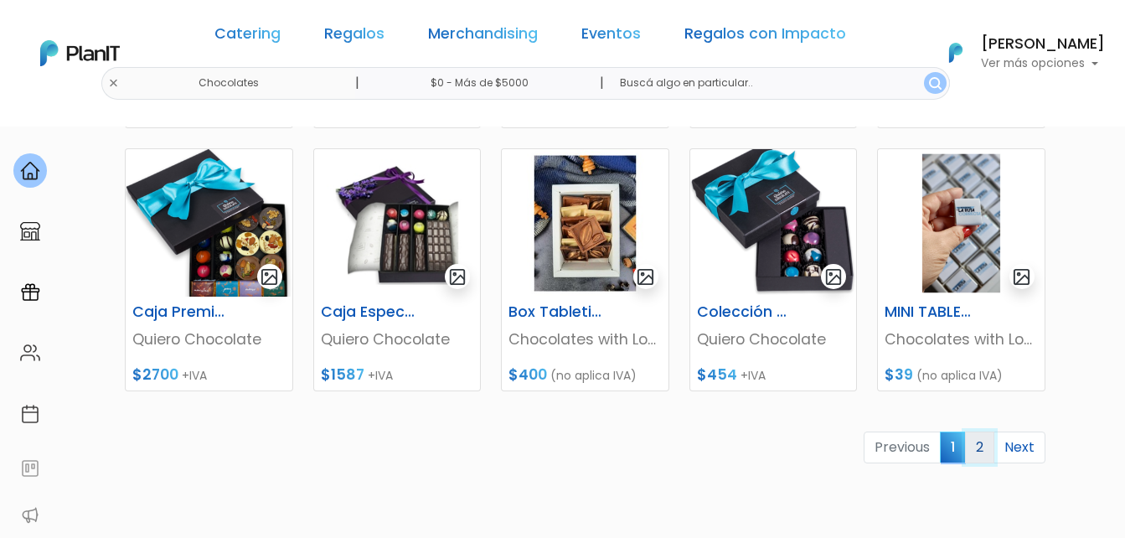
click at [984, 449] on link "2" at bounding box center [979, 447] width 29 height 32
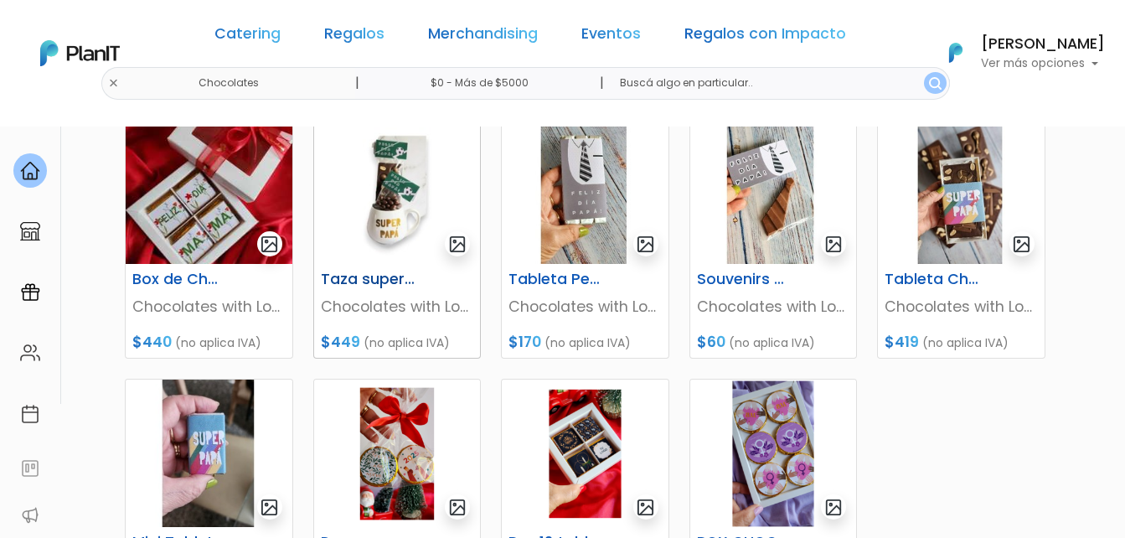
scroll to position [251, 0]
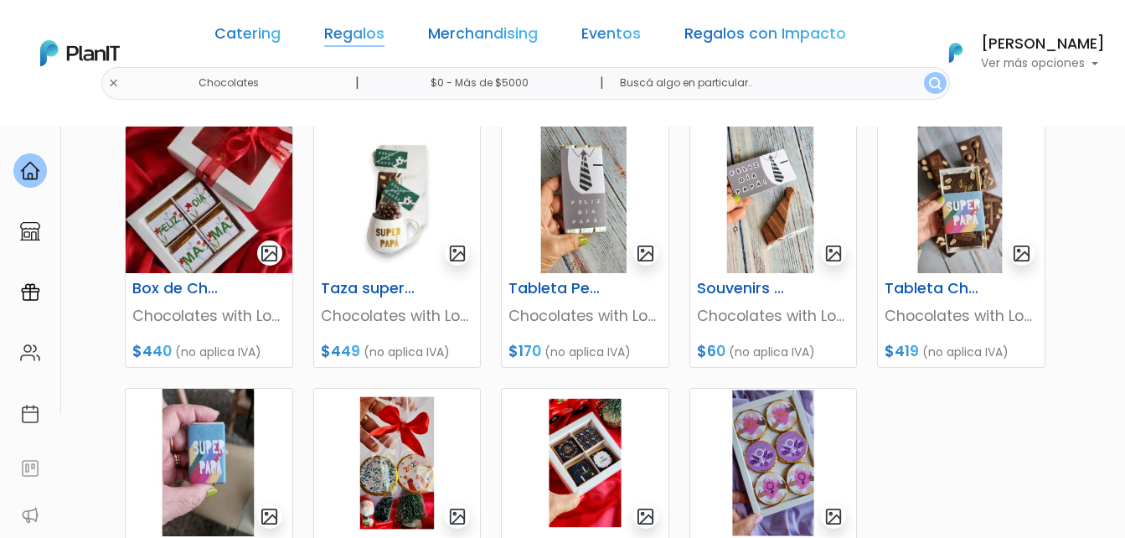
click at [374, 31] on link "Regalos" at bounding box center [354, 37] width 60 height 20
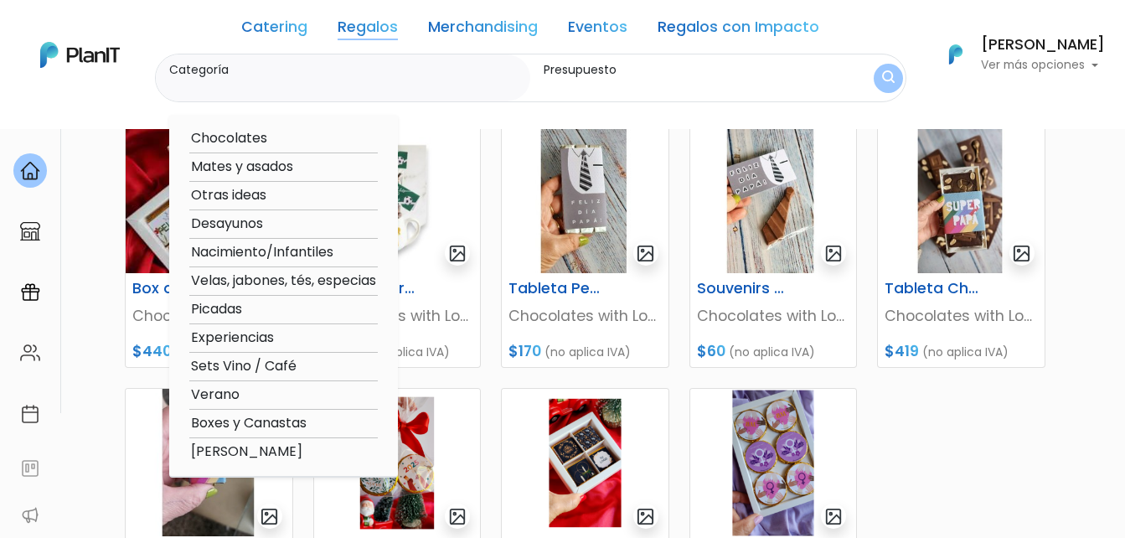
click at [266, 287] on option "Velas, jabones, tés, especias" at bounding box center [283, 281] width 188 height 21
type input "Velas, jabones, tés, especias"
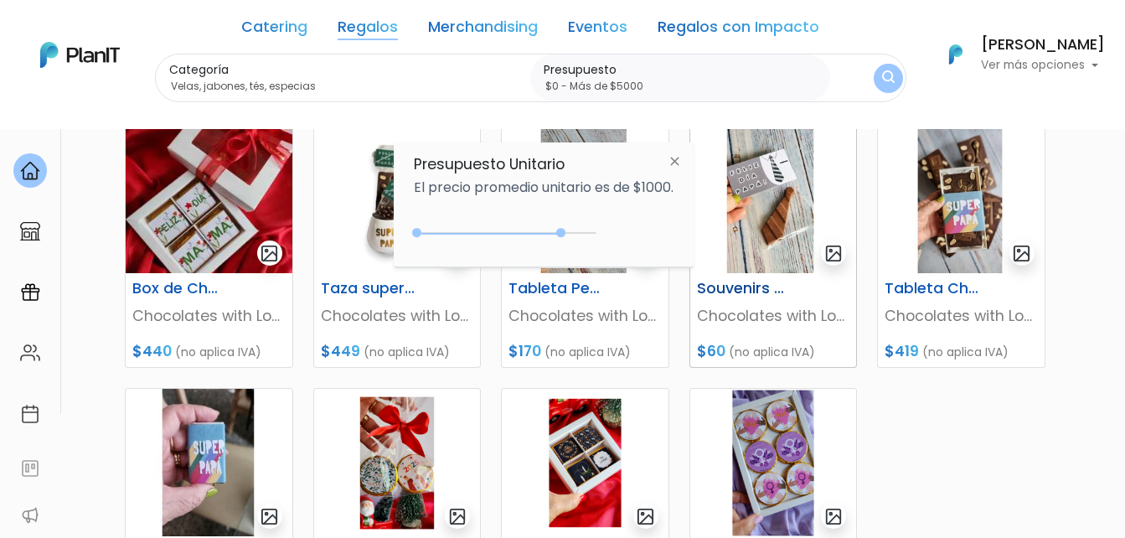
drag, startPoint x: 460, startPoint y: 230, endPoint x: 703, endPoint y: 214, distance: 243.4
click at [647, 230] on div "$4100 $0 0 : 4100 0 4100 0,5000" at bounding box center [544, 236] width 260 height 34
type input "$0 - Más de $5000"
click at [890, 81] on img "submit" at bounding box center [887, 78] width 15 height 19
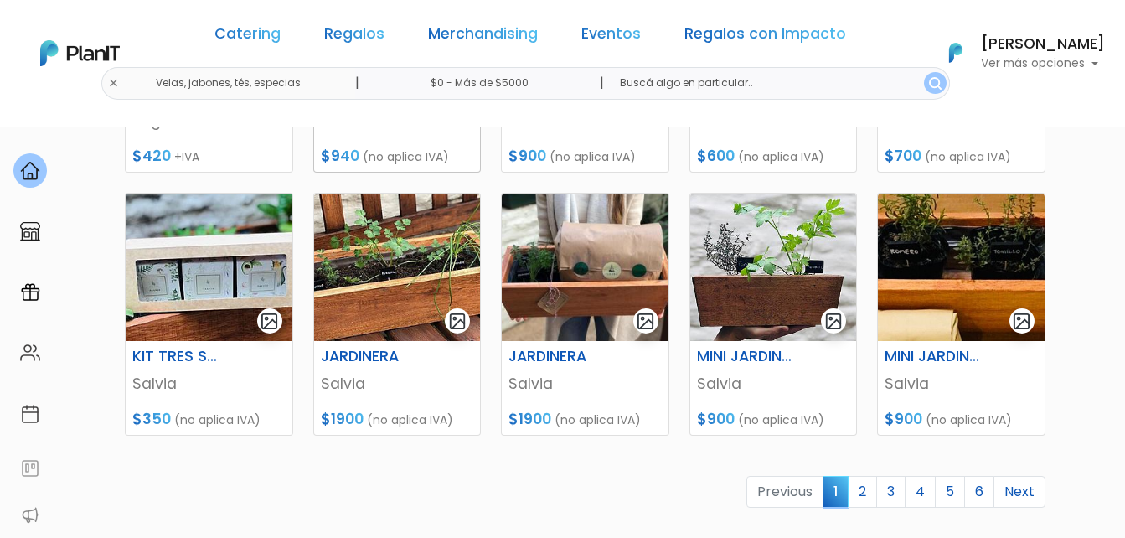
scroll to position [754, 0]
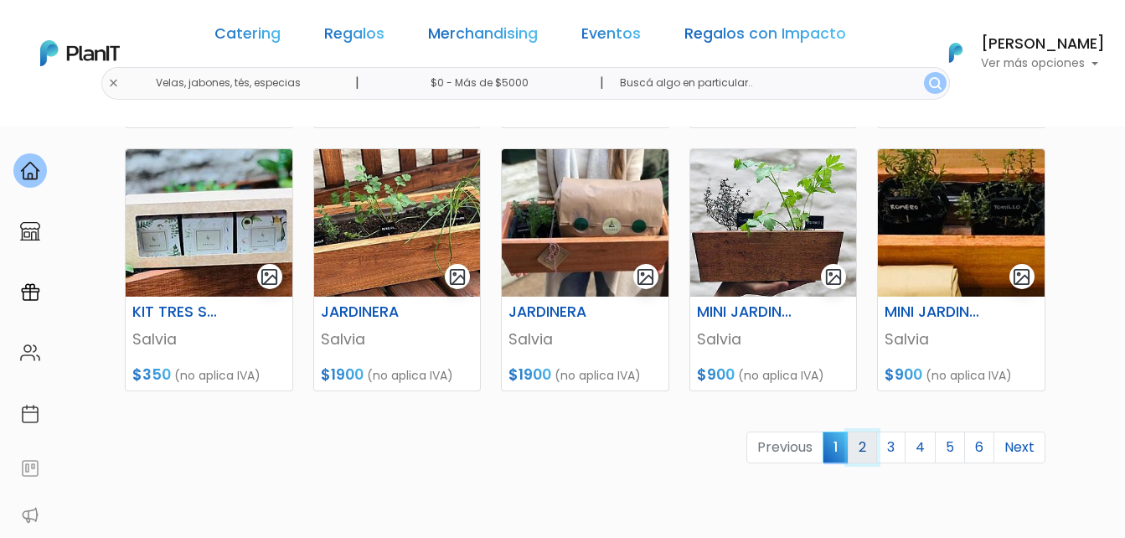
click at [859, 449] on link "2" at bounding box center [862, 447] width 29 height 32
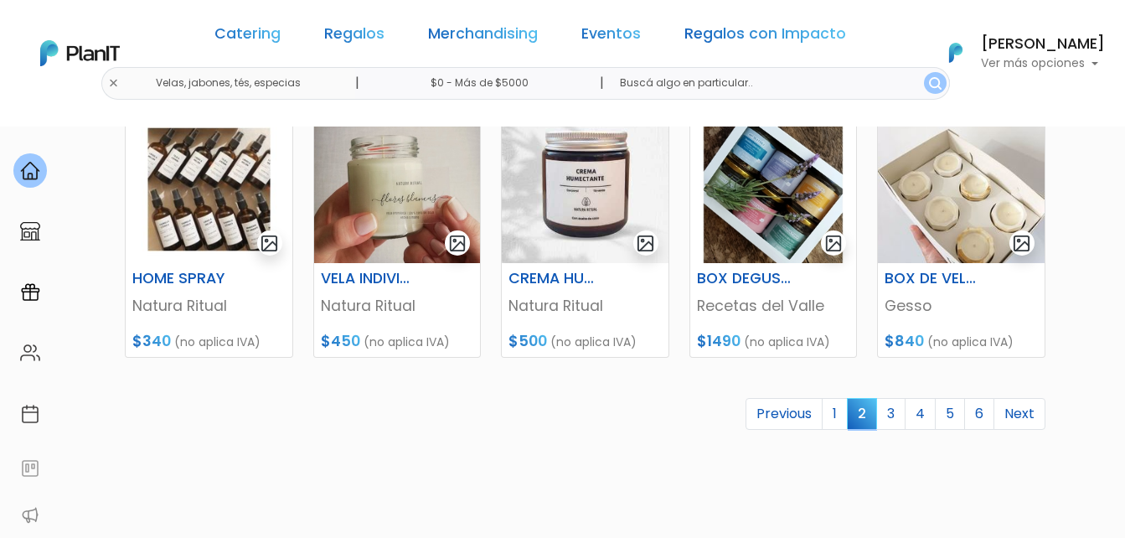
scroll to position [838, 0]
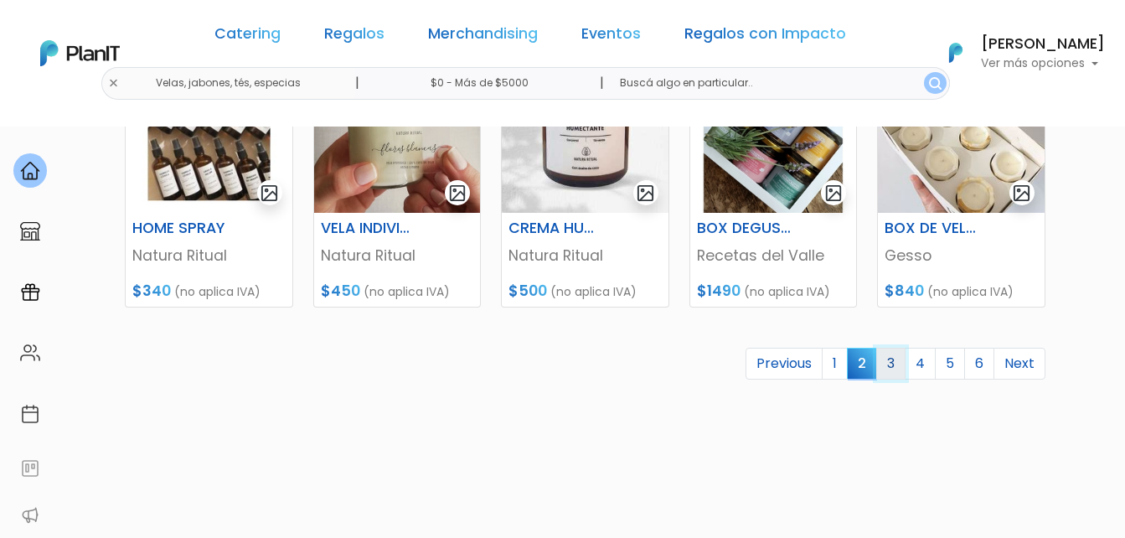
click at [893, 366] on link "3" at bounding box center [890, 364] width 29 height 32
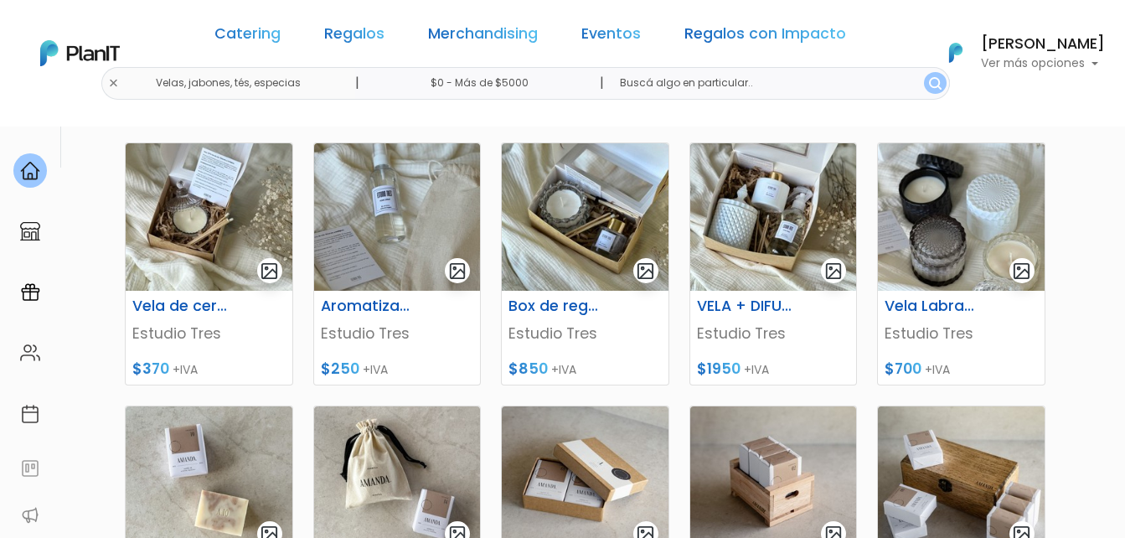
scroll to position [503, 0]
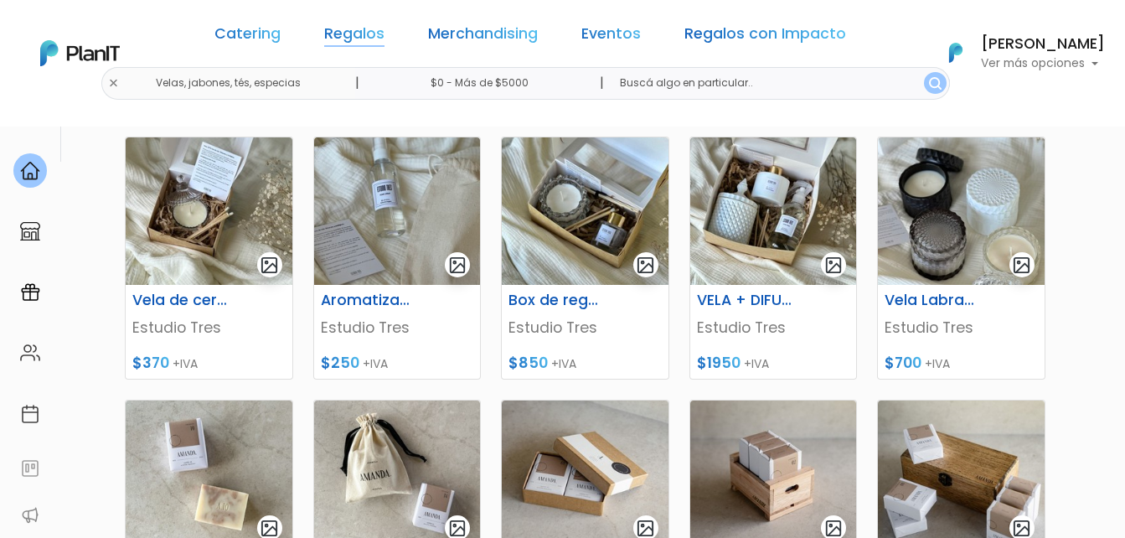
click at [380, 39] on link "Regalos" at bounding box center [354, 37] width 60 height 20
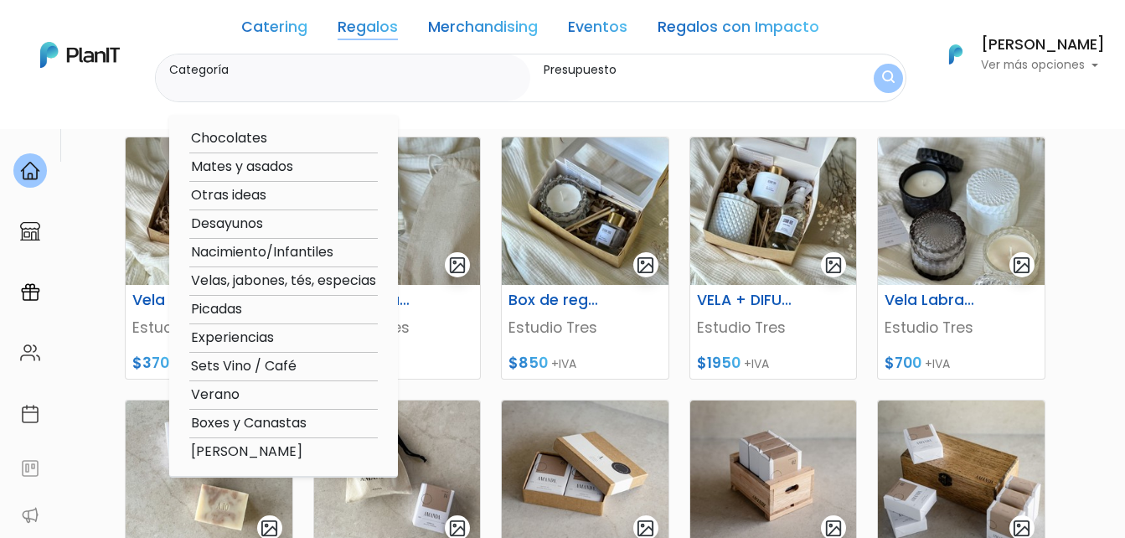
click at [224, 421] on option "Boxes y Canastas" at bounding box center [283, 423] width 188 height 21
type input "Boxes y Canastas"
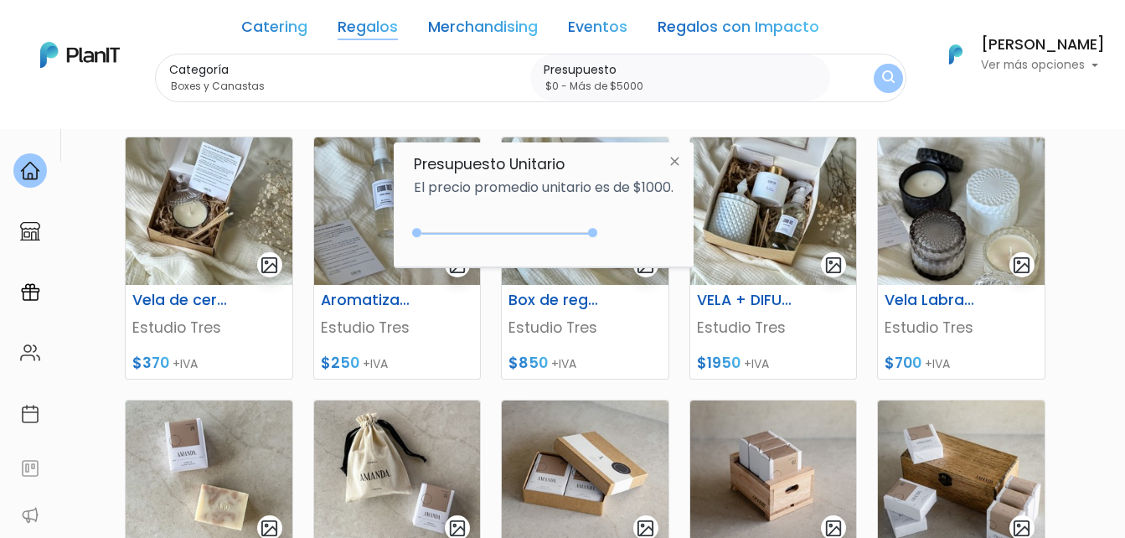
drag, startPoint x: 451, startPoint y: 228, endPoint x: 668, endPoint y: 212, distance: 218.4
click at [645, 230] on div "+$5000 $0 0 : 5000 0 5000 0,5000" at bounding box center [544, 236] width 260 height 34
type input "$0 - Más de $5000"
click at [880, 75] on img "submit" at bounding box center [887, 79] width 14 height 18
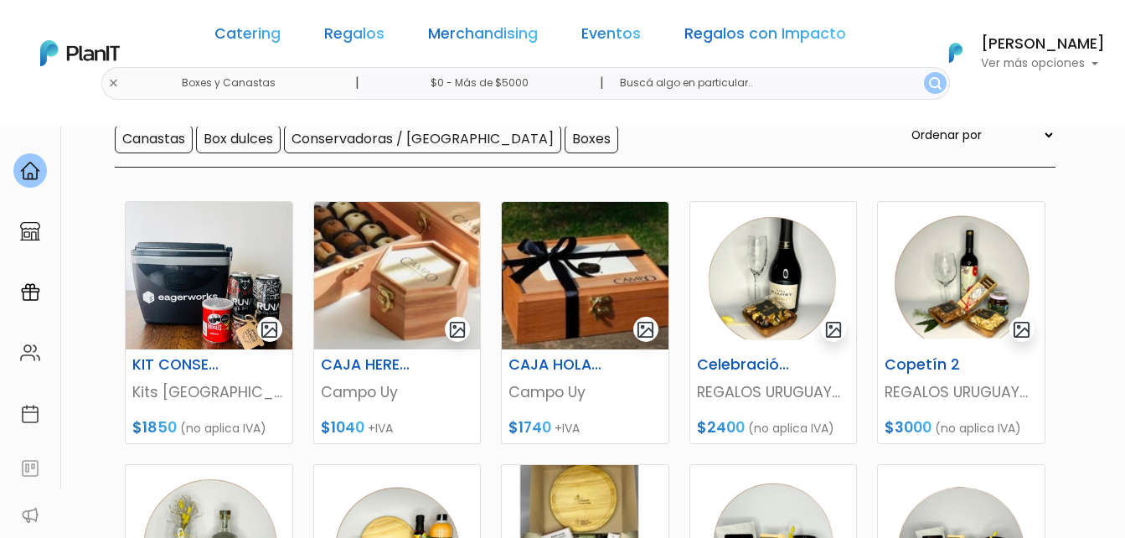
scroll to position [84, 0]
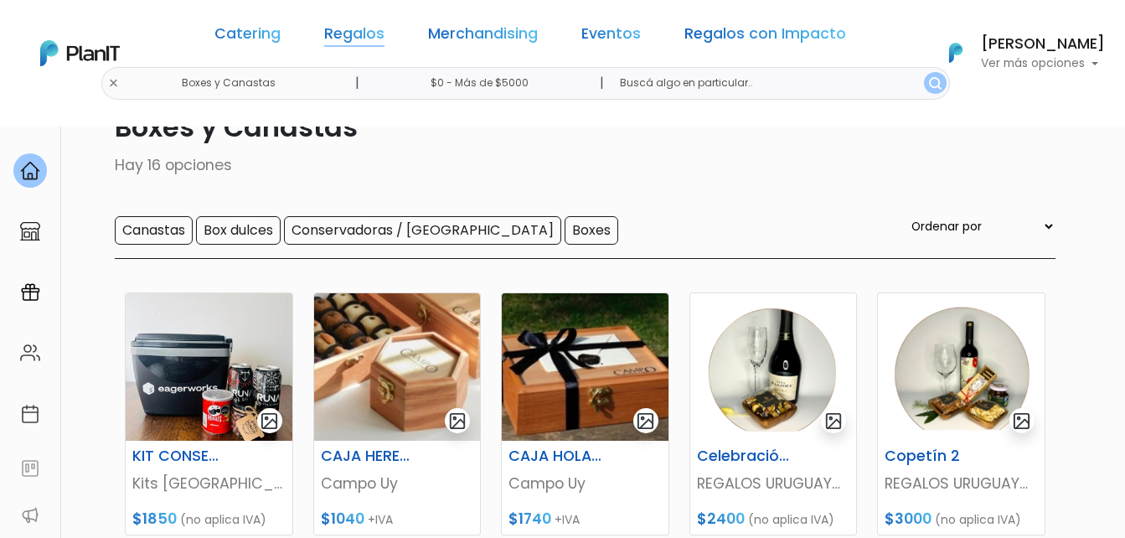
click at [364, 28] on link "Regalos" at bounding box center [354, 37] width 60 height 20
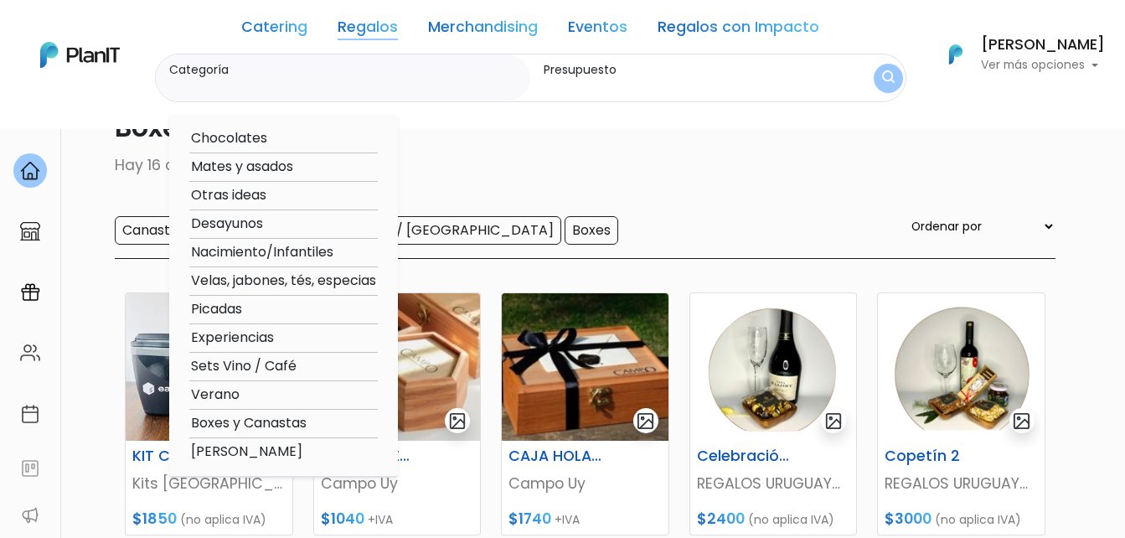
click at [240, 353] on div "Chocolates Mates y asados Otras ideas Desayunos Nacimiento/Infantiles Velas, ja…" at bounding box center [283, 296] width 229 height 363
drag, startPoint x: 240, startPoint y: 353, endPoint x: 237, endPoint y: 368, distance: 14.5
click at [237, 368] on option "Sets Vino / Café" at bounding box center [283, 366] width 188 height 21
type input "Sets Vino / Café"
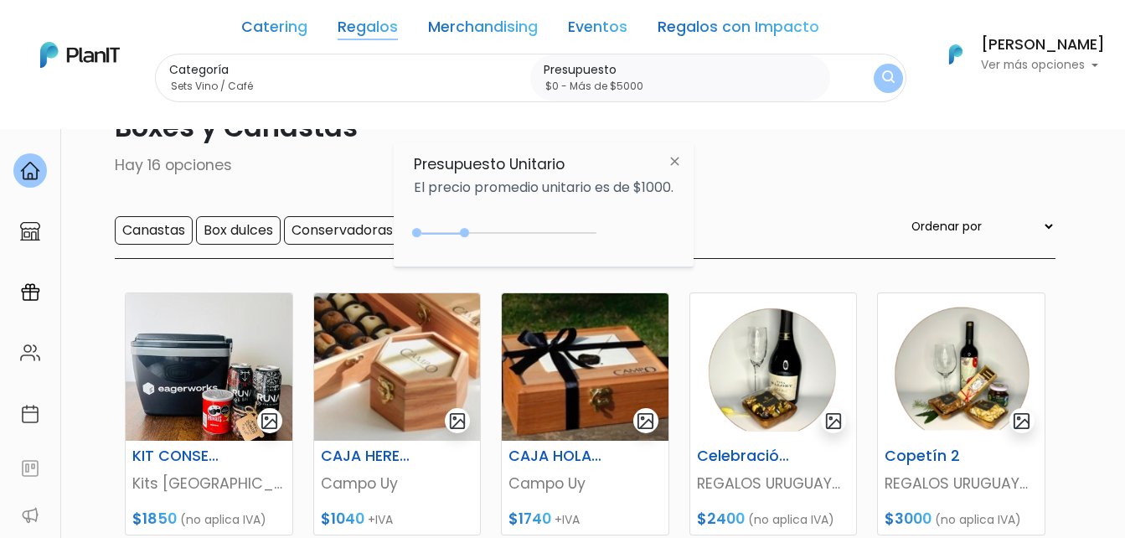
type input "$0 - Más de $5000"
drag, startPoint x: 455, startPoint y: 230, endPoint x: 606, endPoint y: 219, distance: 152.0
click at [606, 219] on div "+$5000 $0 0 : 5000 0 5000 0,5000" at bounding box center [544, 236] width 260 height 34
click at [891, 70] on img "submit" at bounding box center [887, 78] width 17 height 21
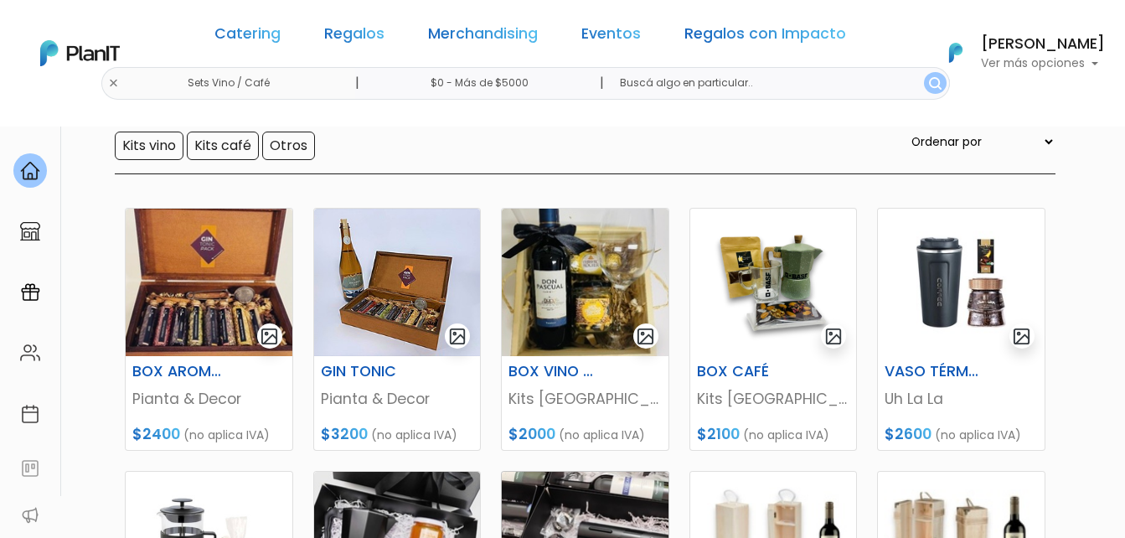
scroll to position [168, 0]
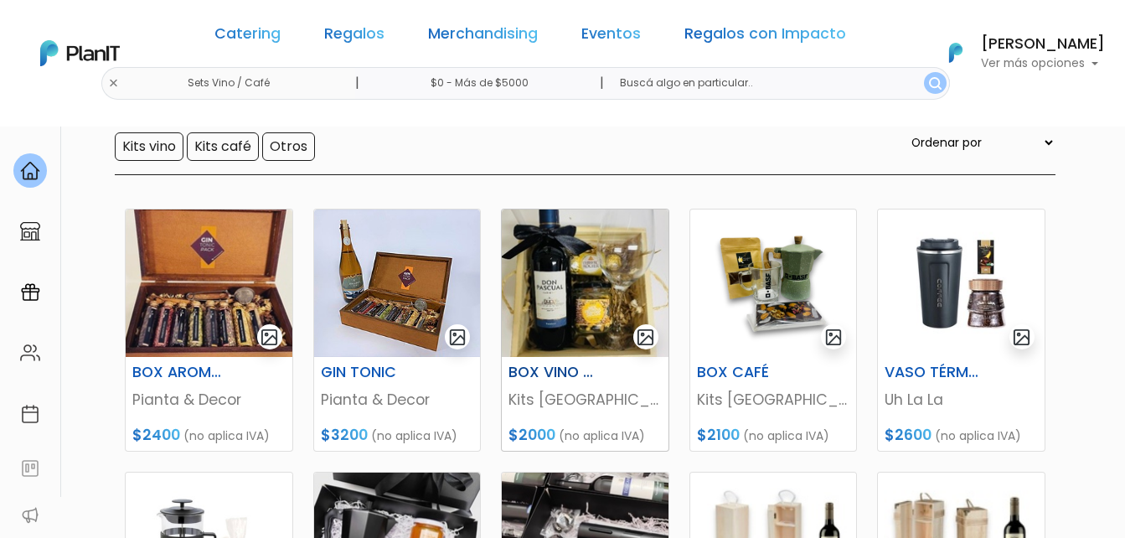
click at [611, 278] on img at bounding box center [585, 282] width 167 height 147
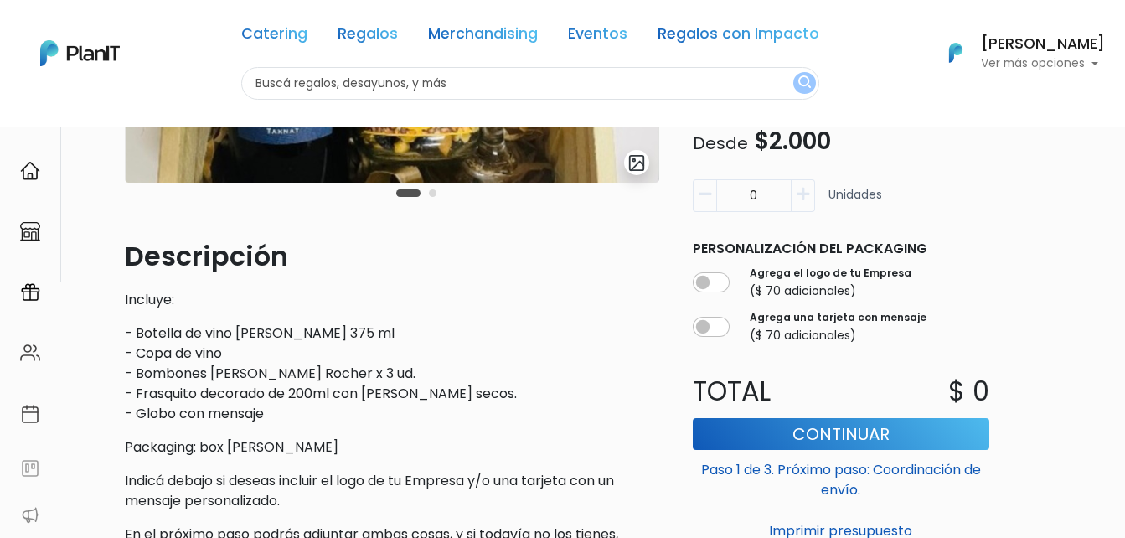
scroll to position [419, 0]
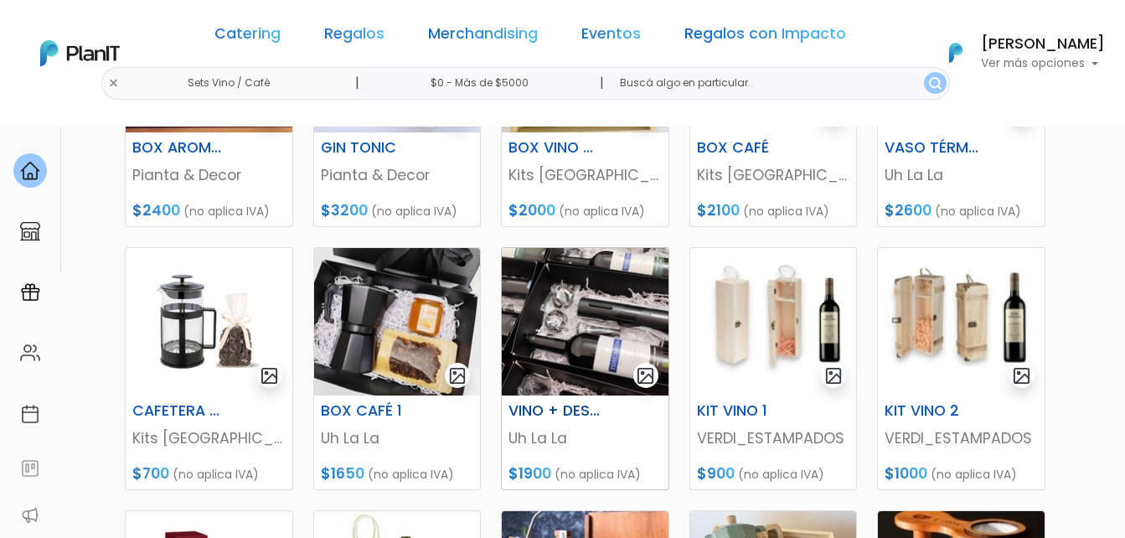
scroll to position [419, 0]
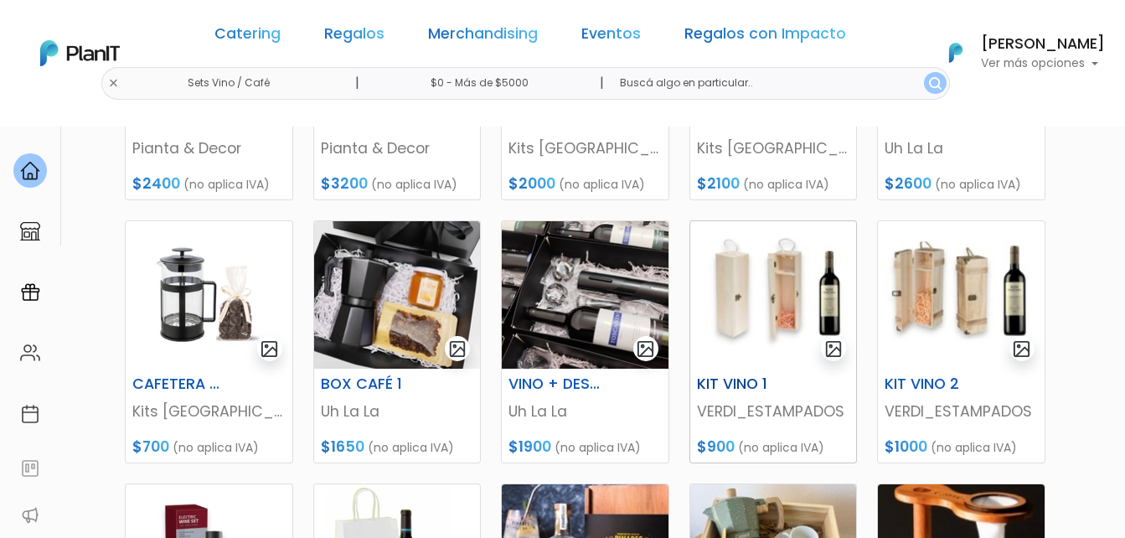
click at [742, 292] on img at bounding box center [773, 294] width 167 height 147
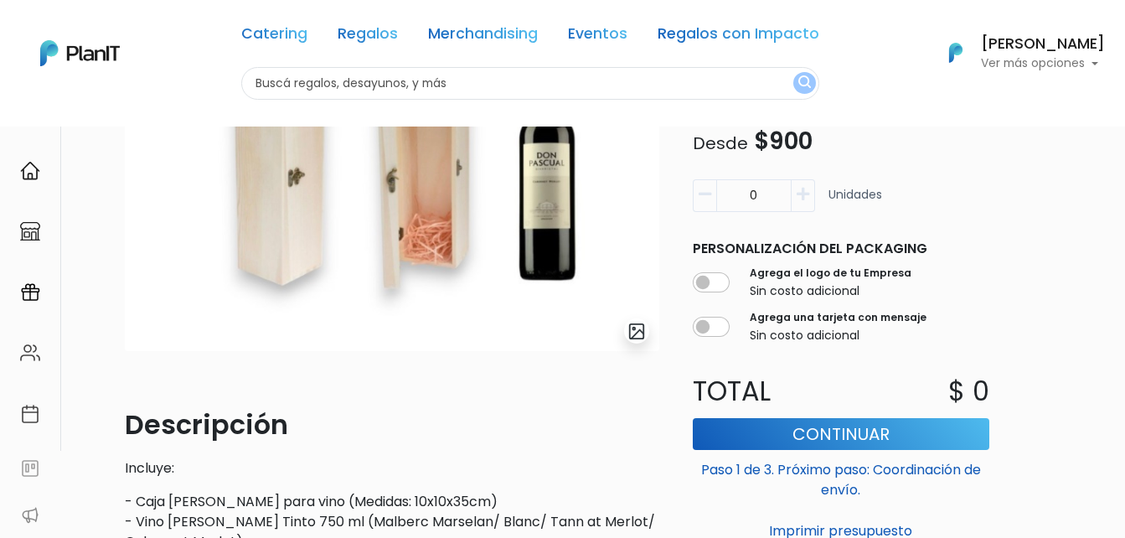
scroll to position [251, 0]
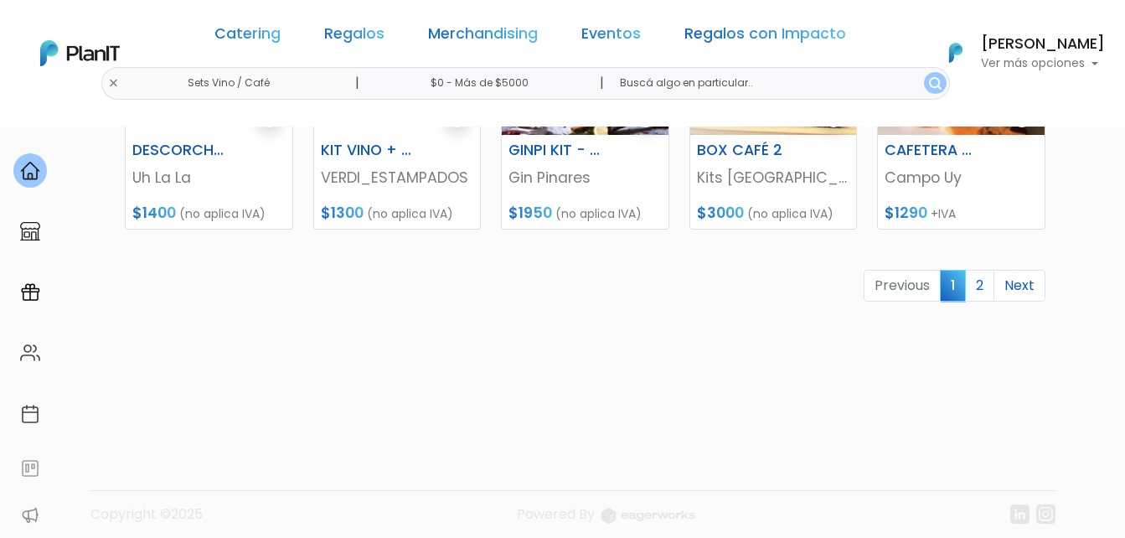
scroll to position [921, 0]
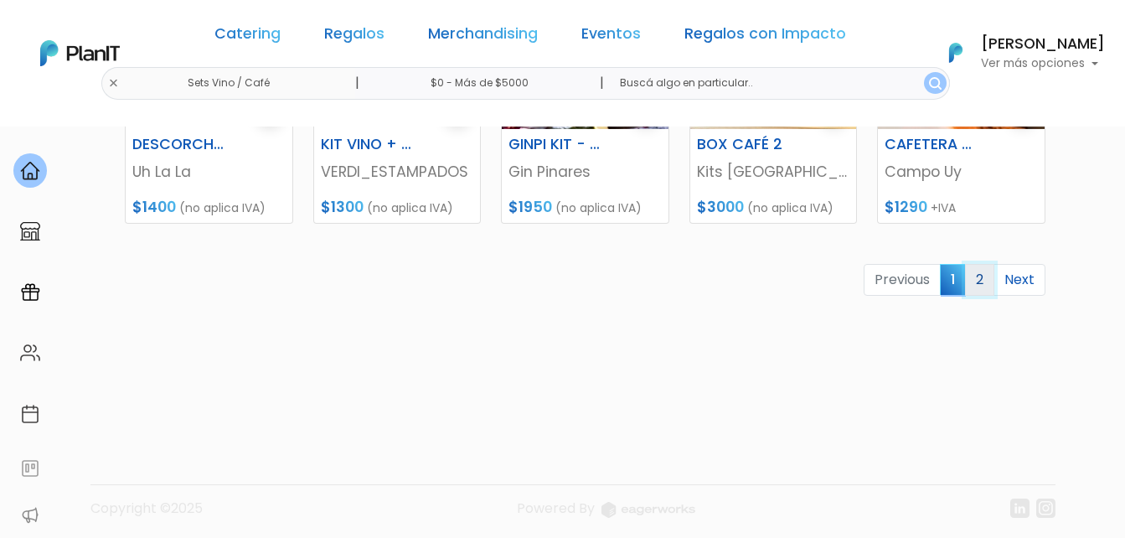
drag, startPoint x: 981, startPoint y: 282, endPoint x: 951, endPoint y: 276, distance: 30.7
click at [981, 281] on link "2" at bounding box center [979, 280] width 29 height 32
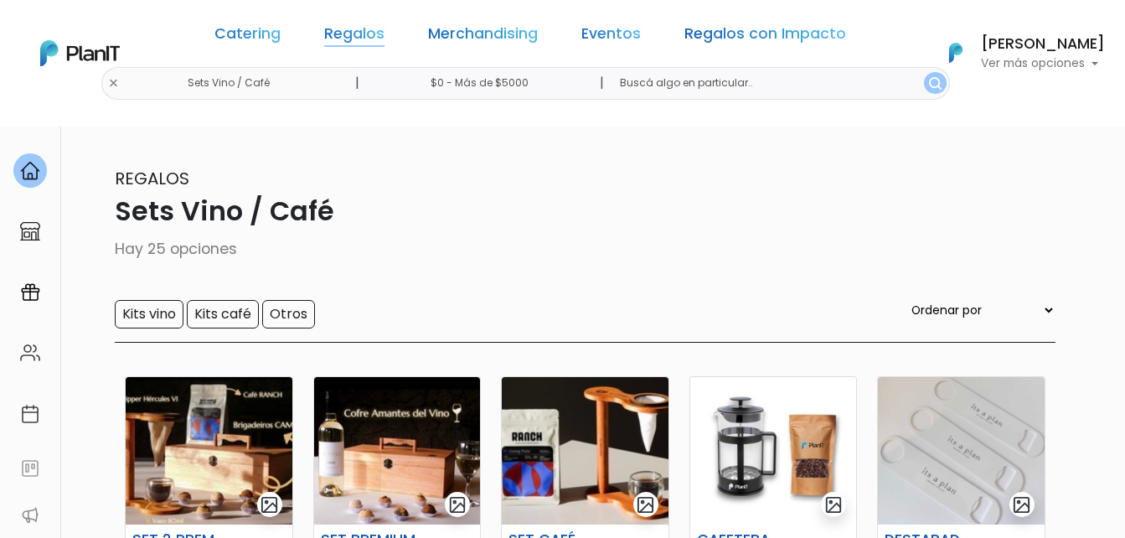
click at [372, 27] on link "Regalos" at bounding box center [354, 37] width 60 height 20
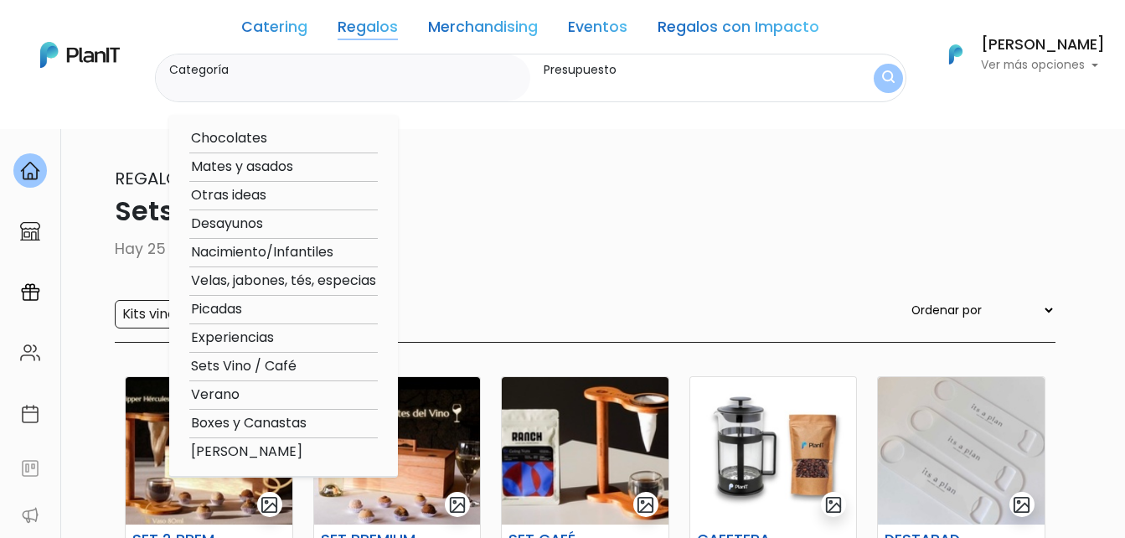
click at [213, 314] on option "Picadas" at bounding box center [283, 309] width 188 height 21
type input "Picadas"
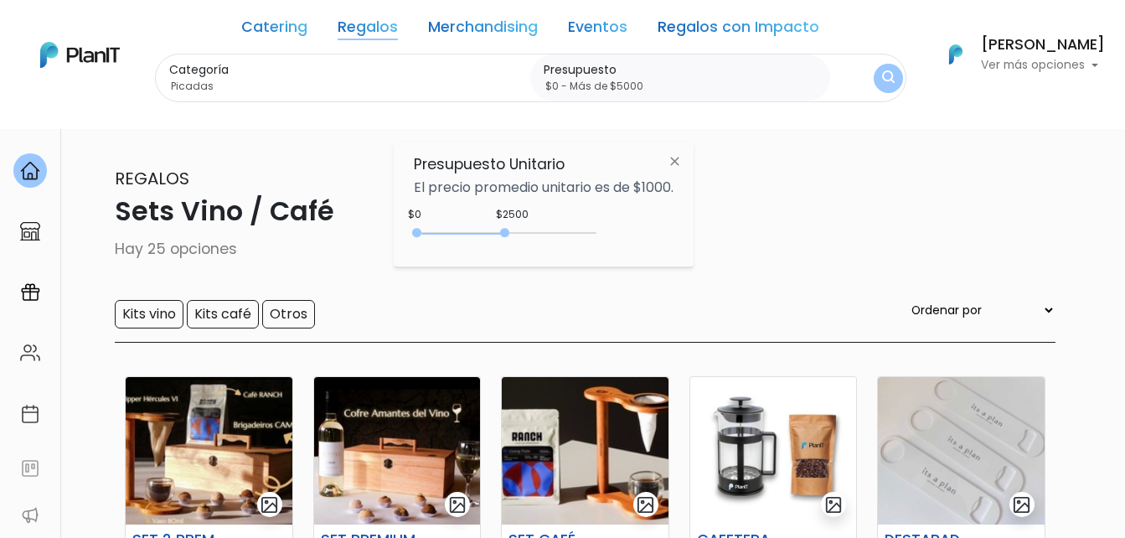
drag, startPoint x: 453, startPoint y: 233, endPoint x: 704, endPoint y: 199, distance: 252.8
click at [691, 204] on div "Presupuesto Unitario El precio promedio unitario es de $1000. $2500 $0 0 : 2500…" at bounding box center [544, 204] width 300 height 125
type input "$0 - Más de $5000"
click at [890, 79] on img "submit" at bounding box center [888, 78] width 13 height 16
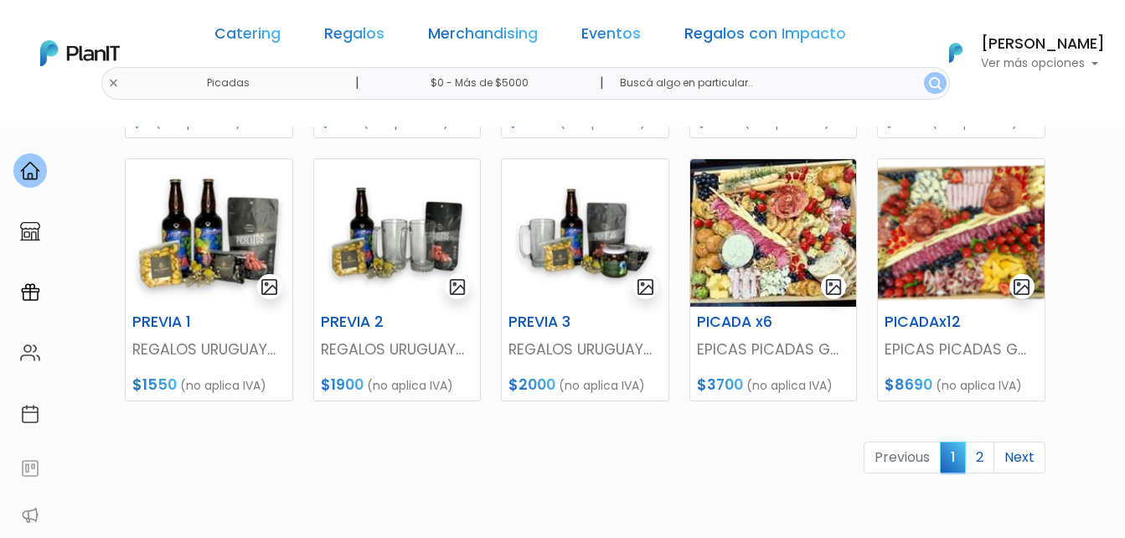
scroll to position [838, 0]
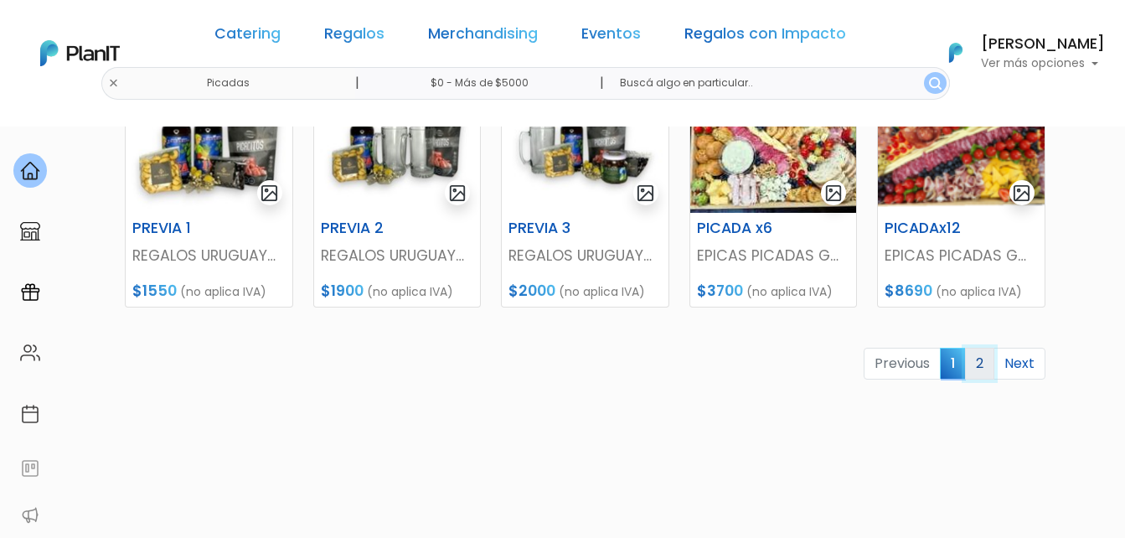
drag, startPoint x: 984, startPoint y: 358, endPoint x: 978, endPoint y: 351, distance: 9.6
click at [984, 358] on link "2" at bounding box center [979, 364] width 29 height 32
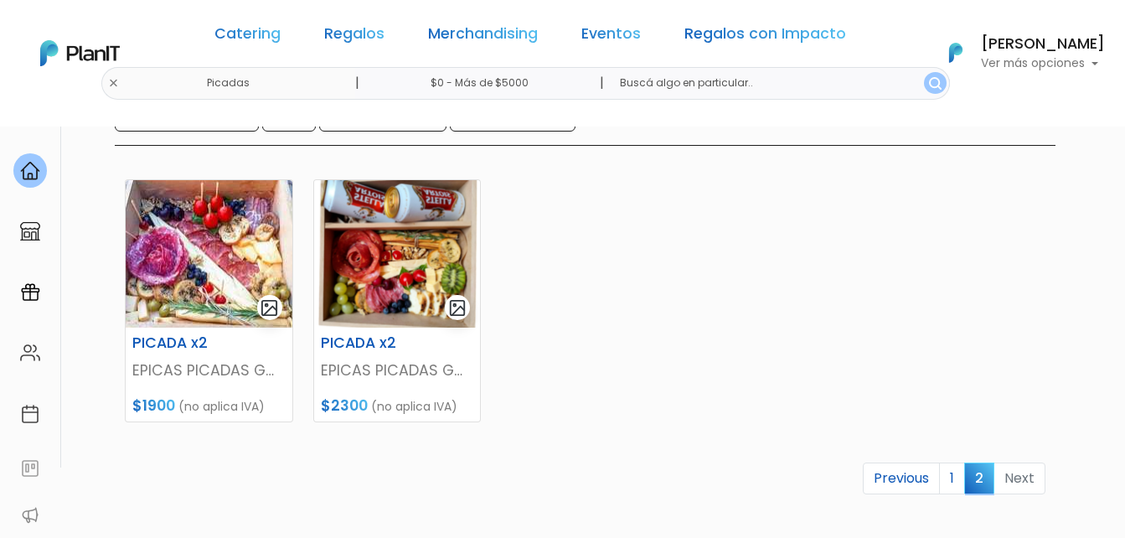
scroll to position [168, 0]
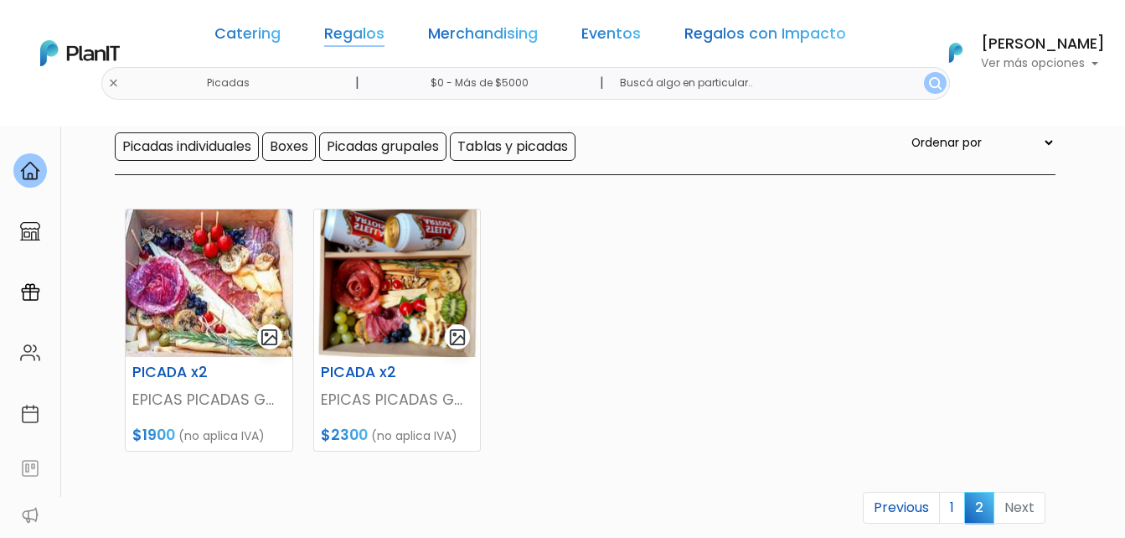
click at [356, 27] on link "Regalos" at bounding box center [354, 37] width 60 height 20
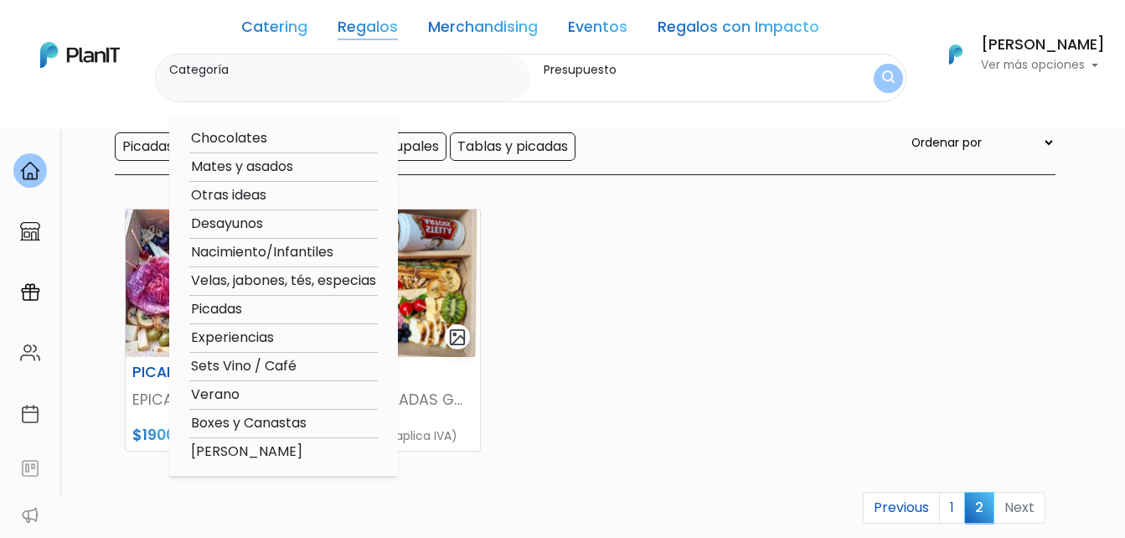
click at [277, 166] on option "Mates y asados" at bounding box center [283, 167] width 188 height 21
type input "Mates y asados"
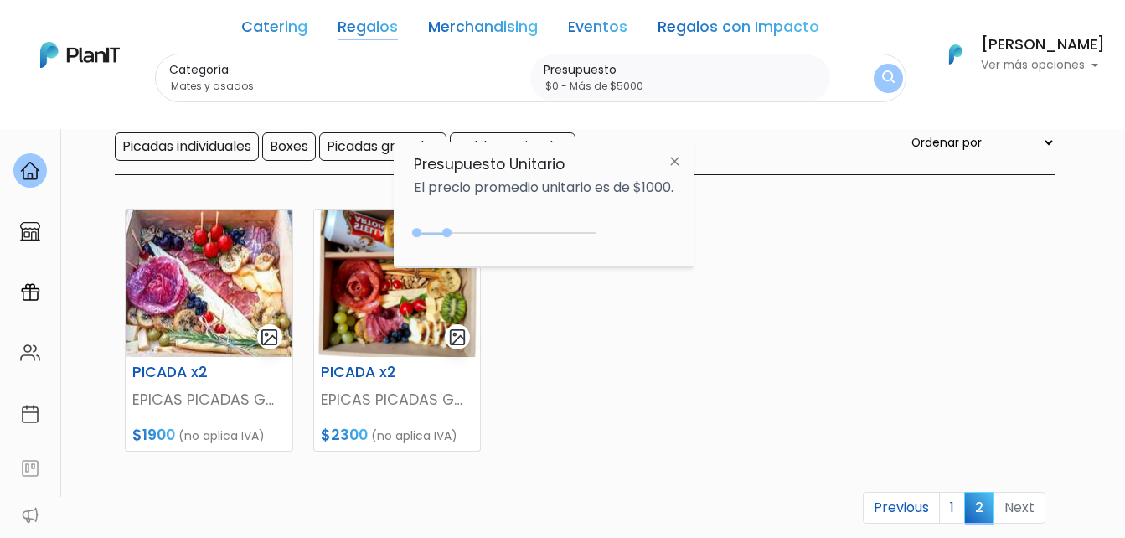
type input "$0 - Más de $5000"
drag, startPoint x: 451, startPoint y: 235, endPoint x: 645, endPoint y: 235, distance: 194.3
click at [645, 235] on div "+$5000 $0 0 : 5000 0 5000 0,5000" at bounding box center [544, 236] width 260 height 34
click at [876, 77] on button "submit" at bounding box center [888, 78] width 29 height 29
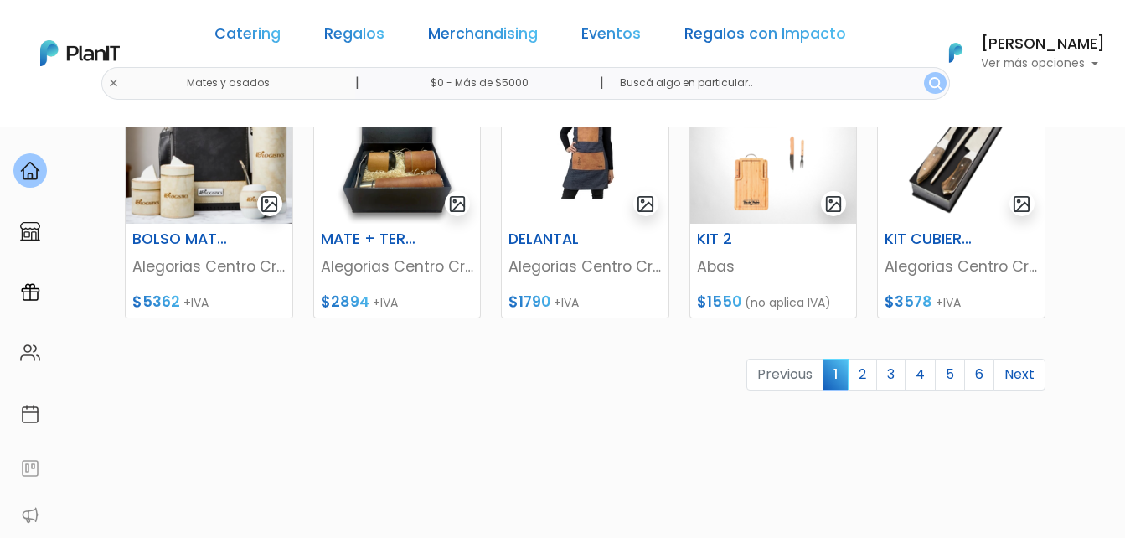
scroll to position [838, 0]
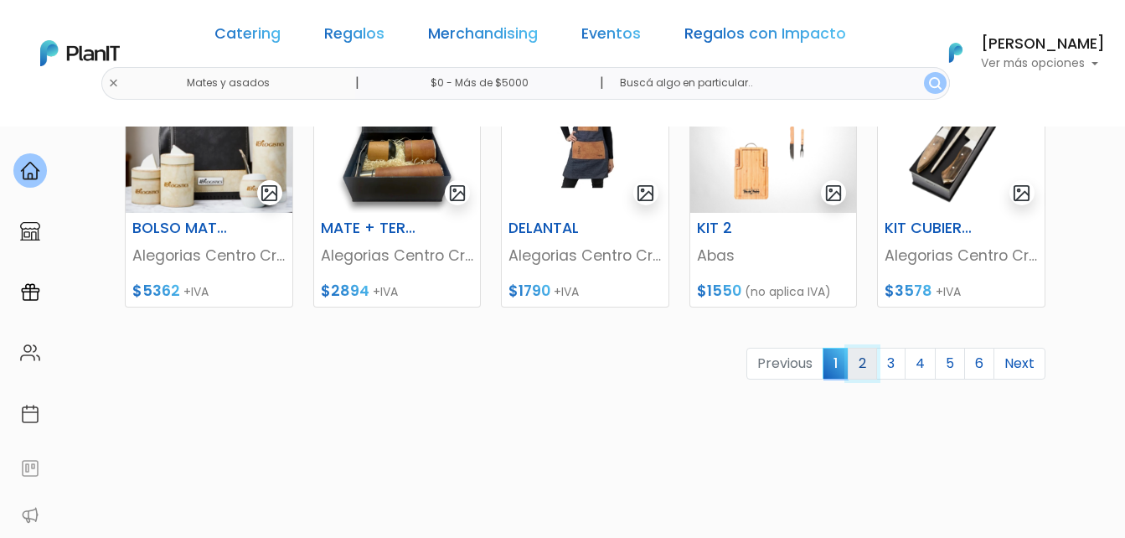
click at [875, 358] on link "2" at bounding box center [862, 364] width 29 height 32
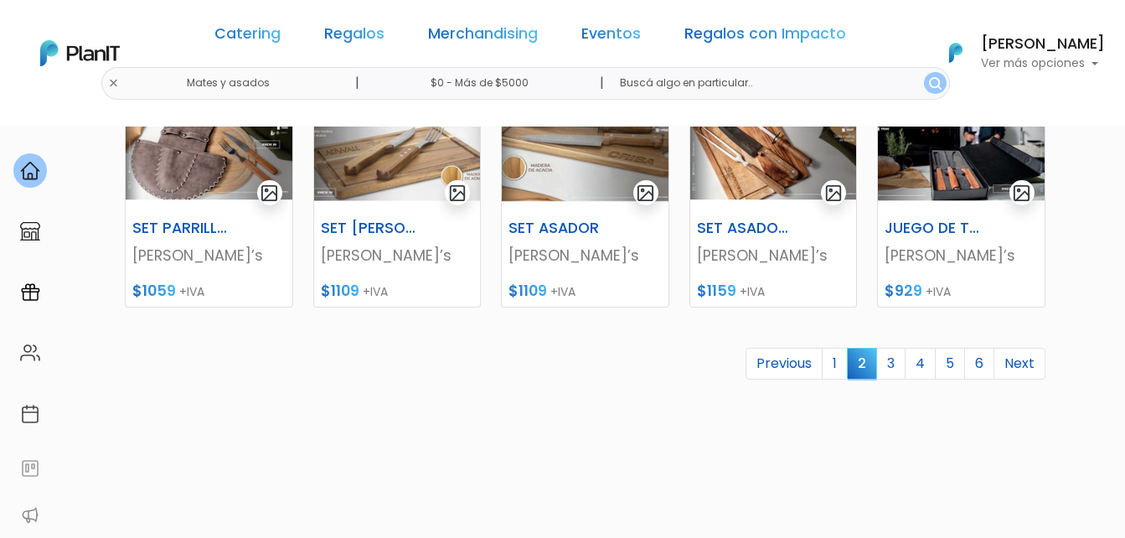
scroll to position [754, 0]
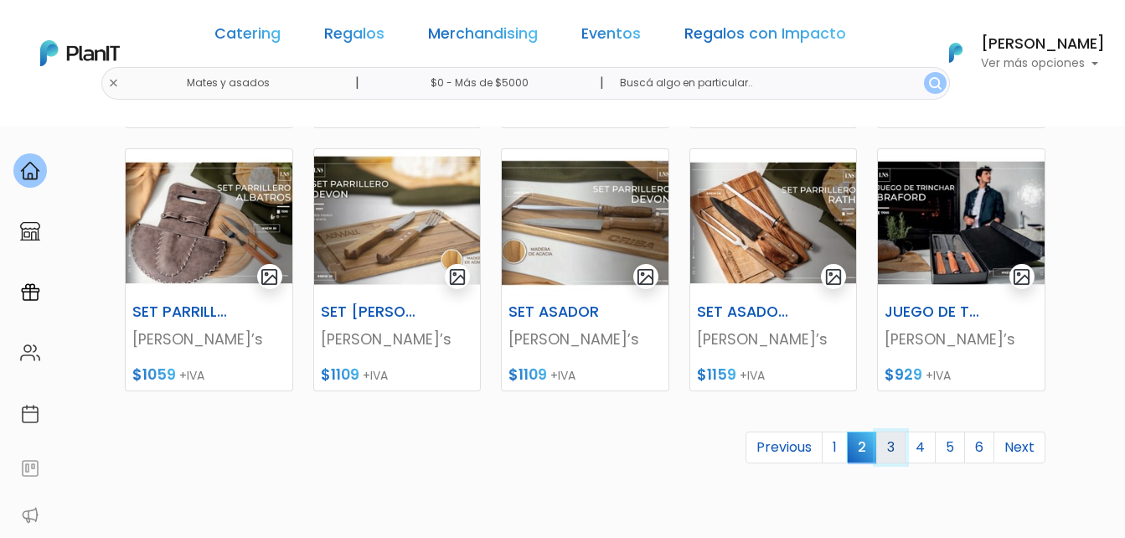
click at [894, 444] on link "3" at bounding box center [890, 447] width 29 height 32
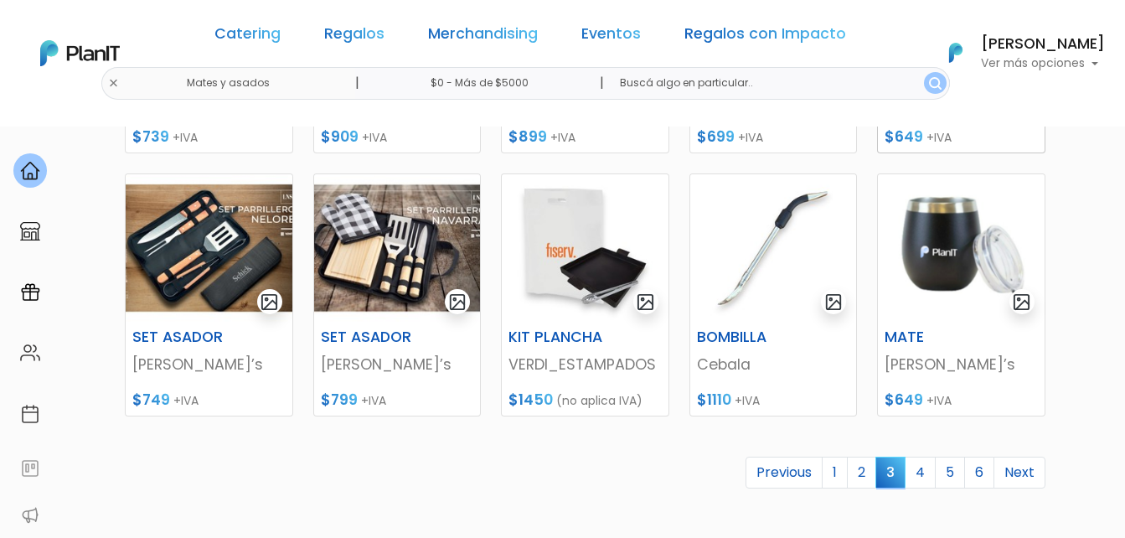
scroll to position [754, 0]
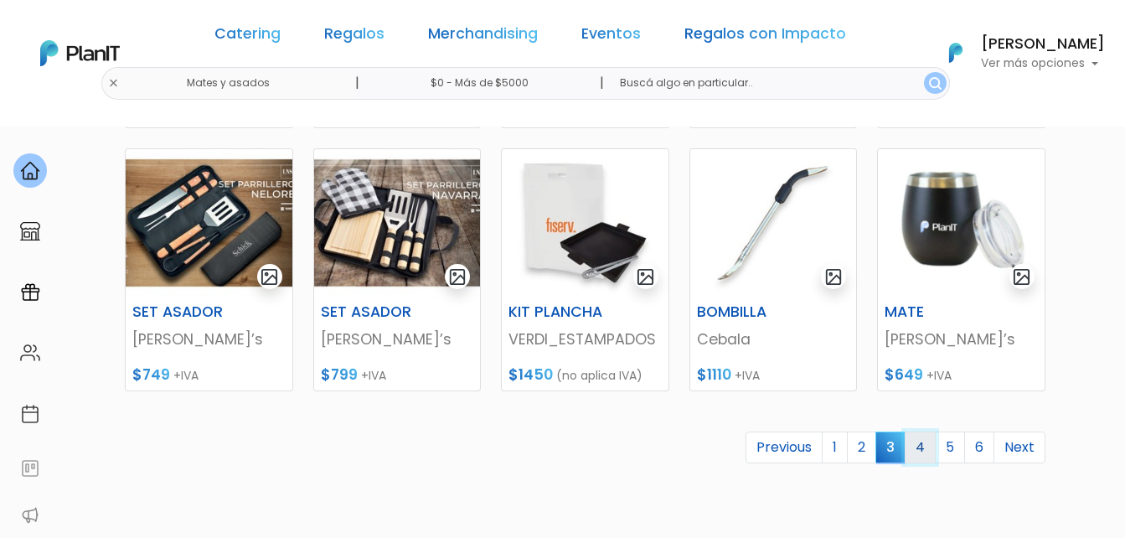
click at [917, 445] on link "4" at bounding box center [920, 447] width 31 height 32
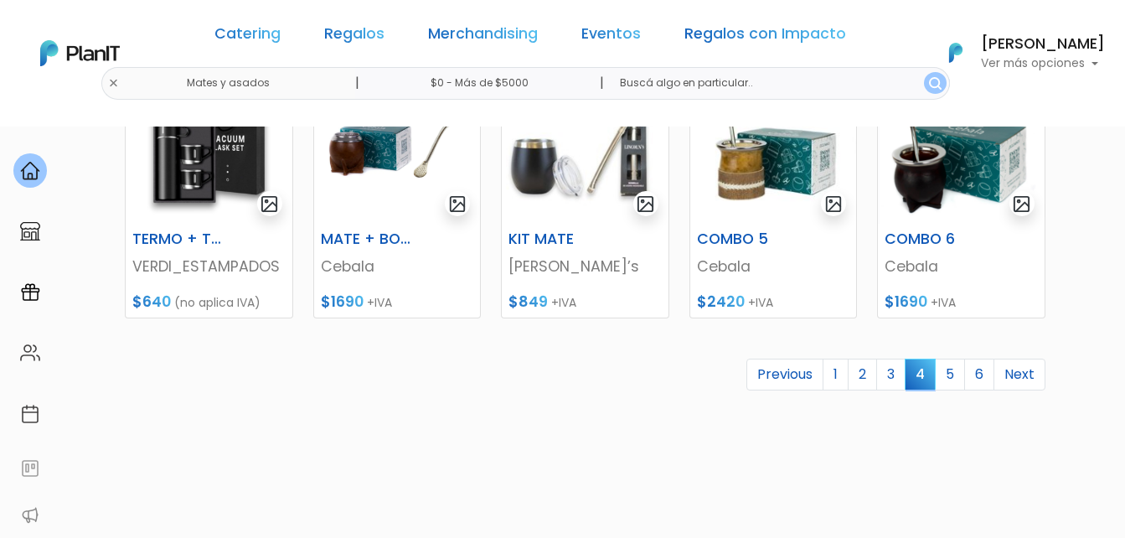
scroll to position [838, 0]
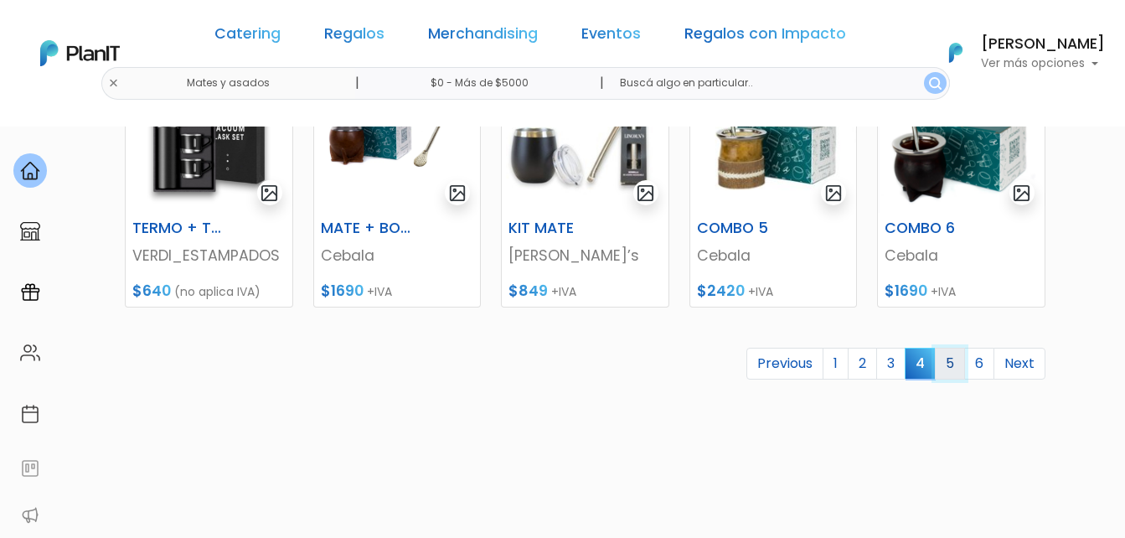
click at [942, 364] on link "5" at bounding box center [950, 364] width 30 height 32
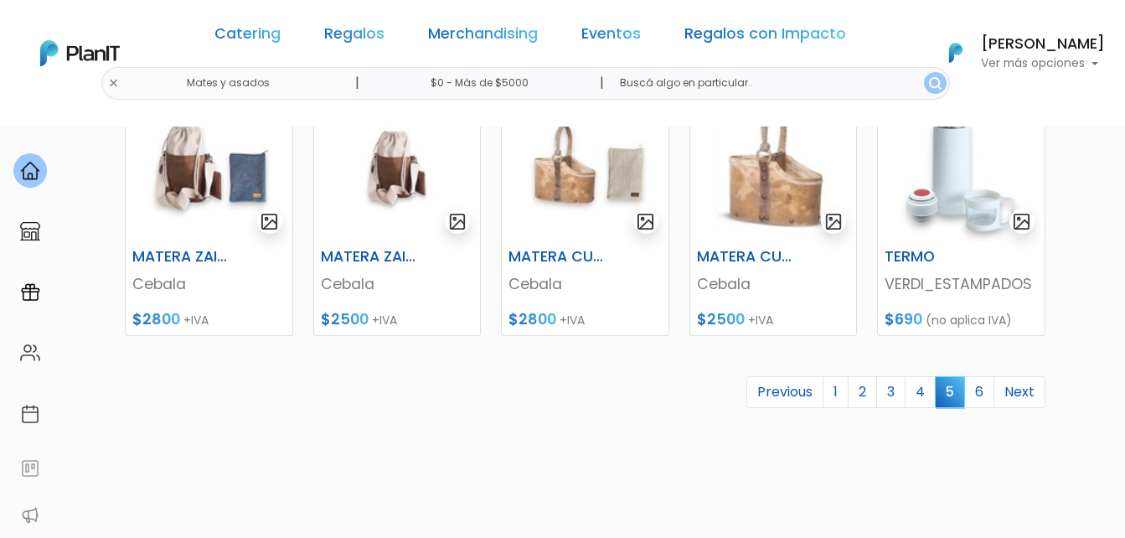
scroll to position [838, 0]
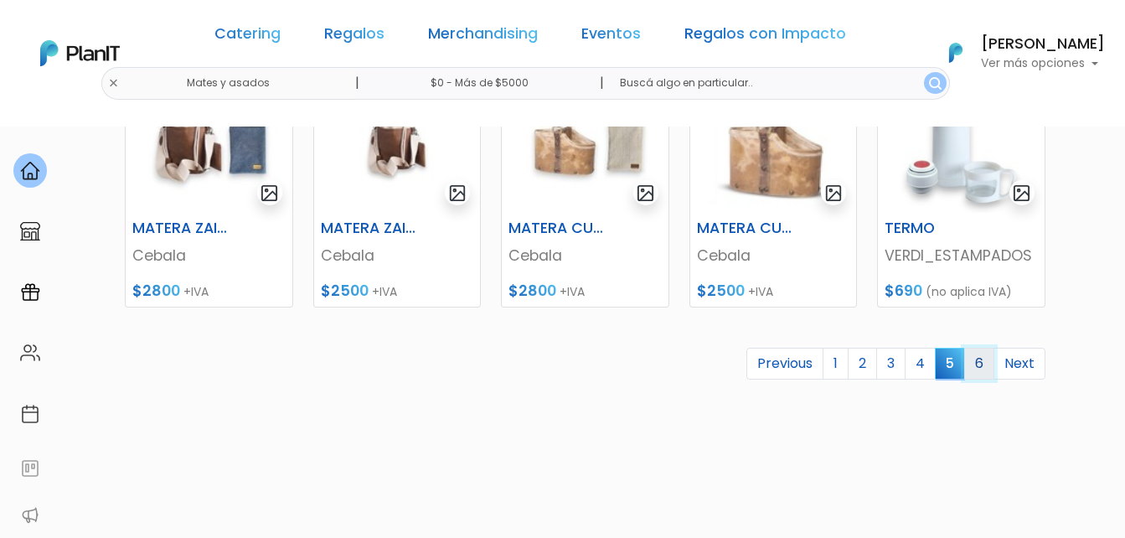
click at [983, 364] on link "6" at bounding box center [979, 364] width 30 height 32
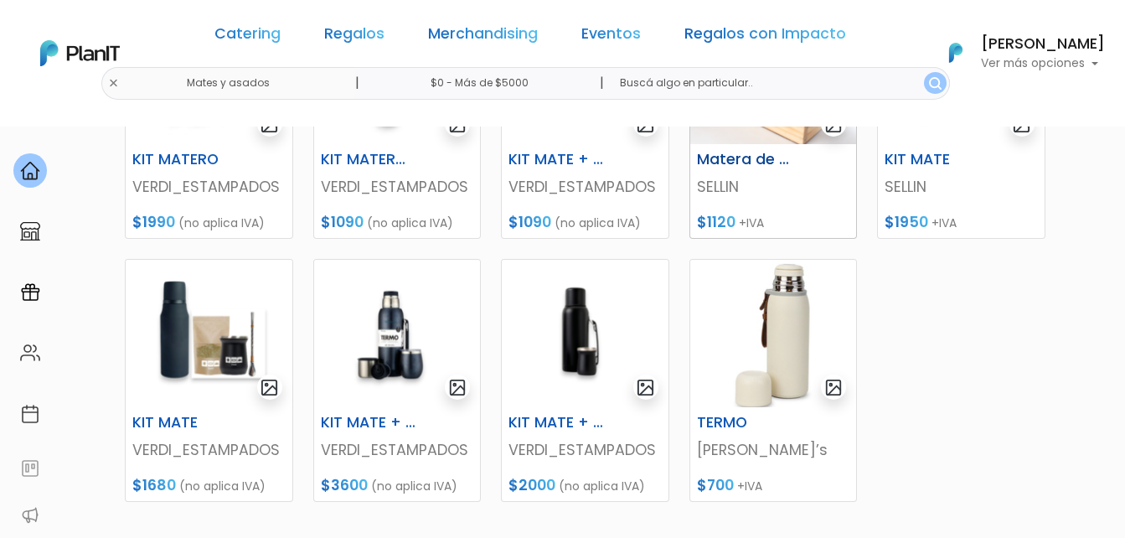
scroll to position [670, 0]
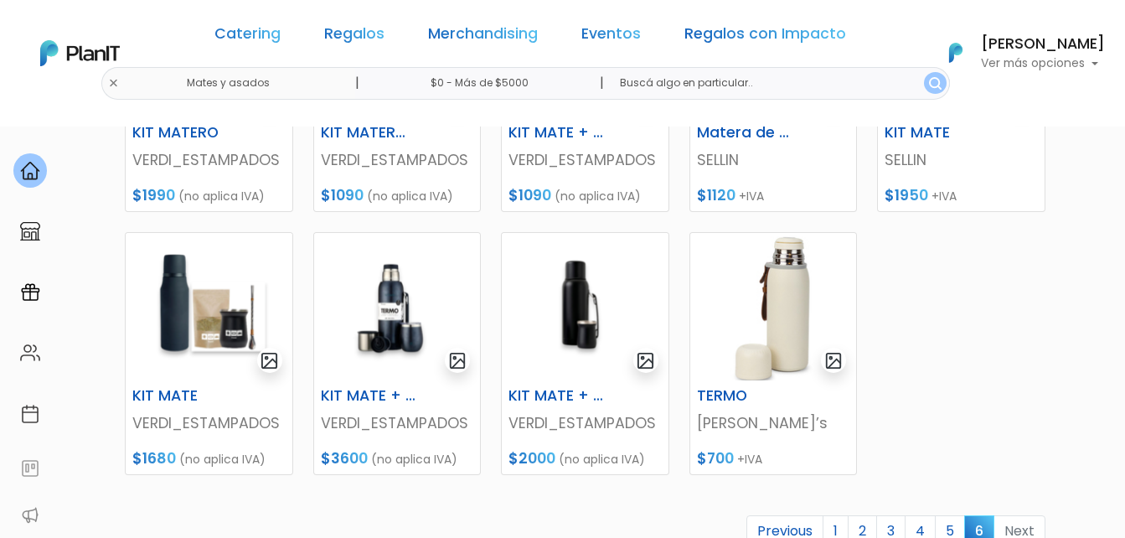
click at [355, 37] on link "Regalos" at bounding box center [354, 37] width 60 height 20
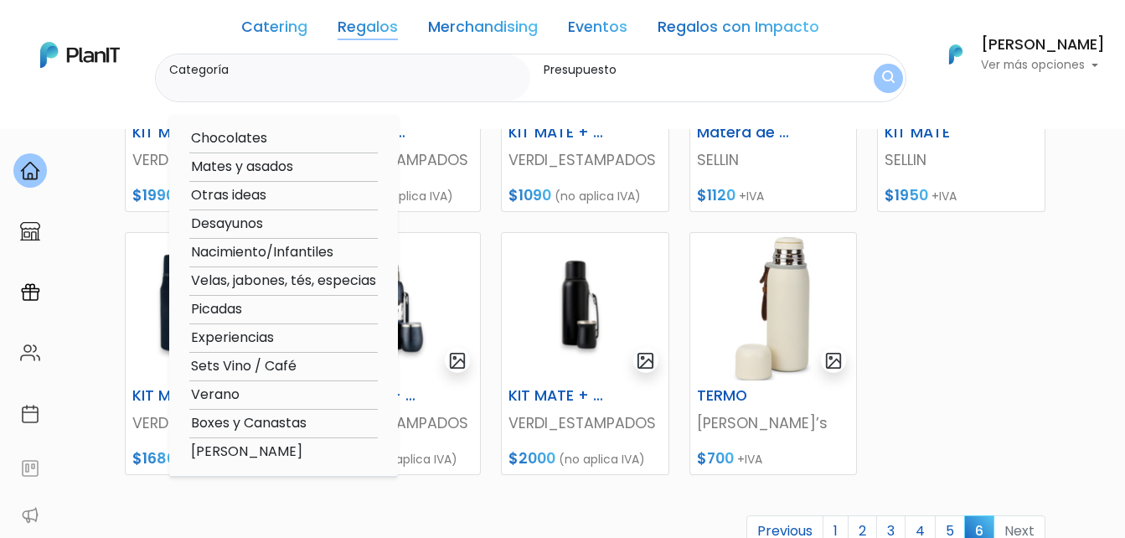
click at [744, 23] on link "Regalos con Impacto" at bounding box center [739, 30] width 162 height 20
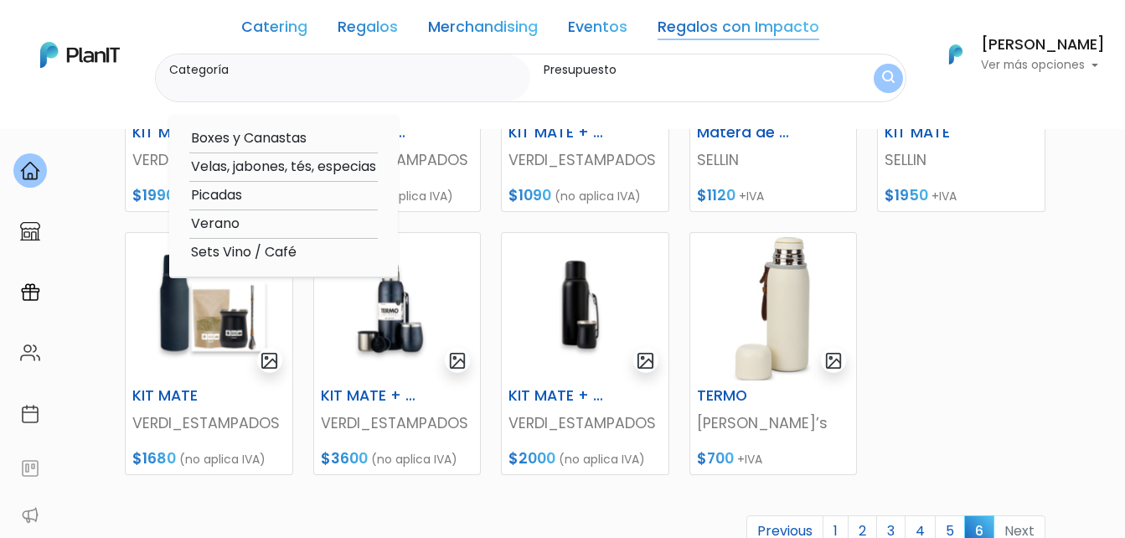
click at [260, 140] on option "Boxes y Canastas" at bounding box center [283, 138] width 188 height 21
type input "Boxes y Canastas"
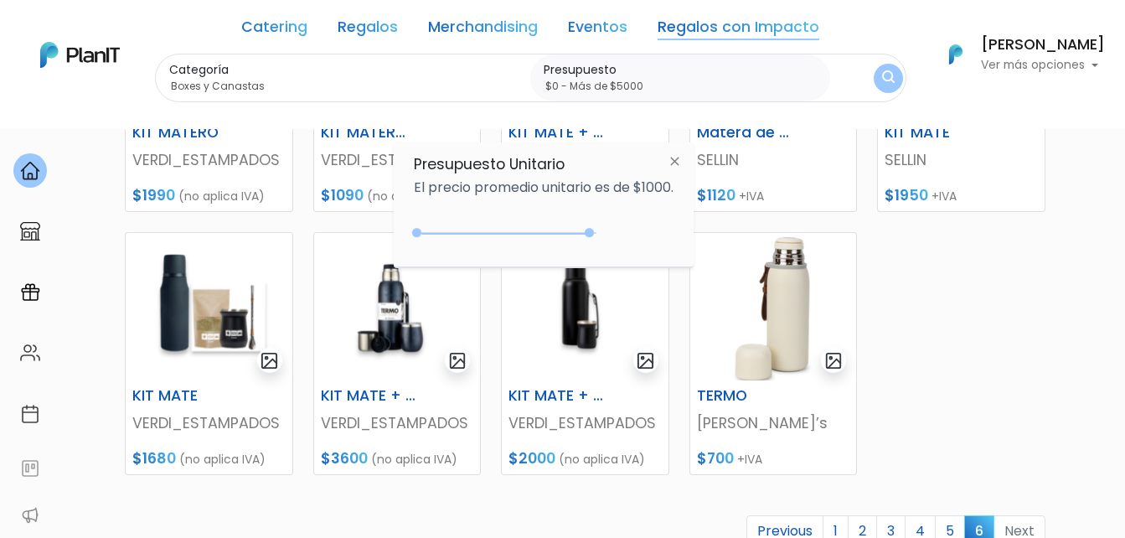
drag, startPoint x: 464, startPoint y: 235, endPoint x: 647, endPoint y: 201, distance: 185.8
click at [617, 231] on div "$4900 $0 0 : 4900 0 4900 0,5000" at bounding box center [544, 236] width 260 height 34
type input "$0 - Más de $5000"
click at [884, 82] on img "submit" at bounding box center [888, 78] width 13 height 16
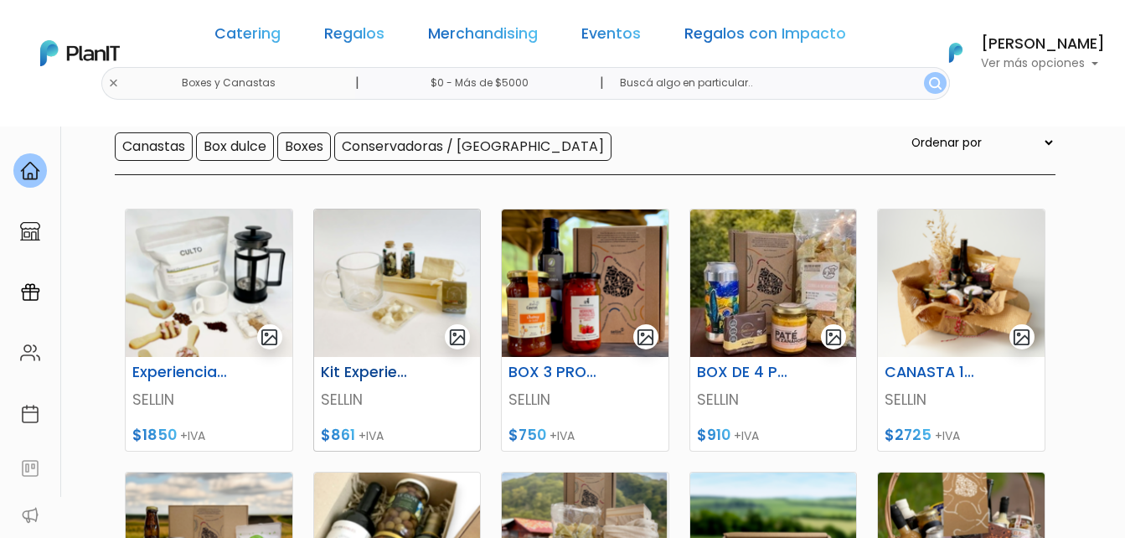
scroll to position [251, 0]
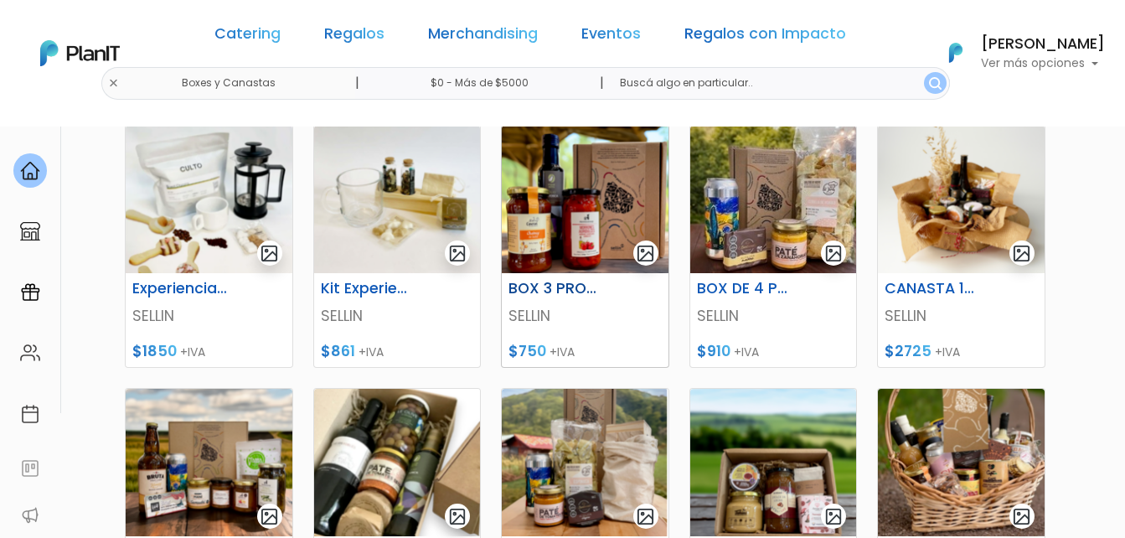
click at [589, 235] on img at bounding box center [585, 199] width 167 height 147
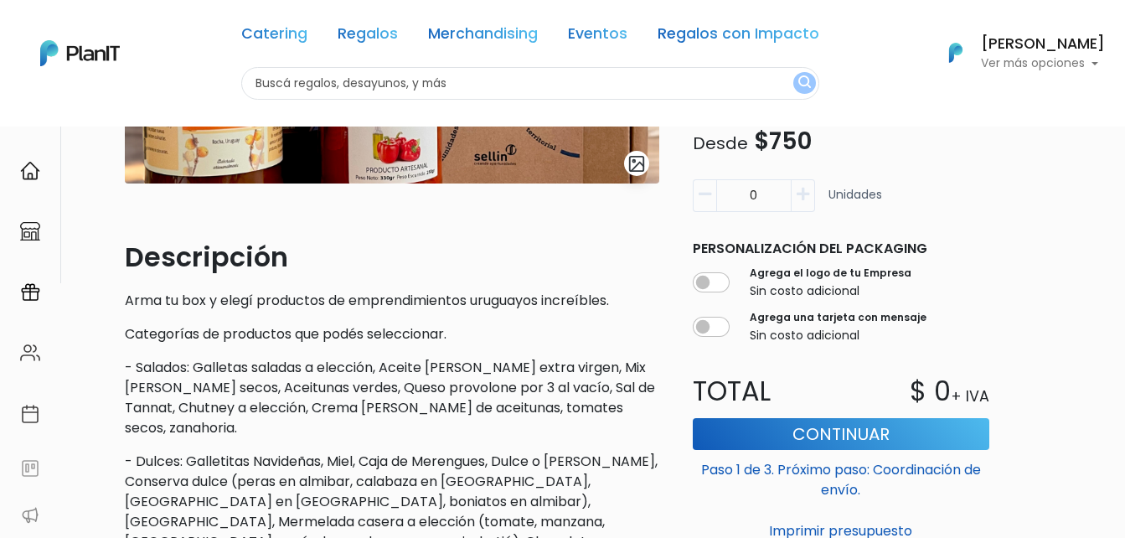
scroll to position [419, 0]
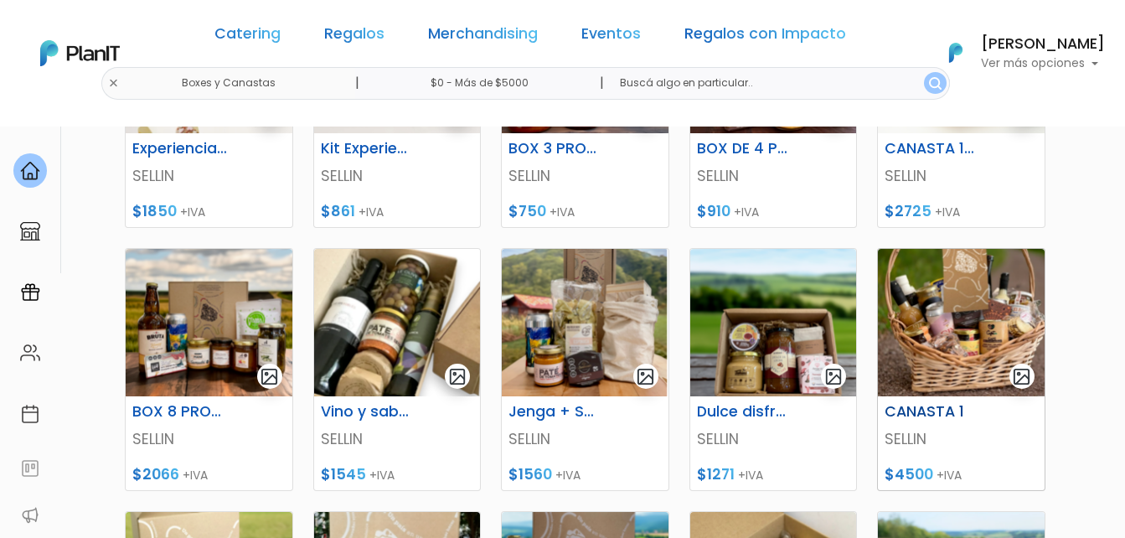
scroll to position [419, 0]
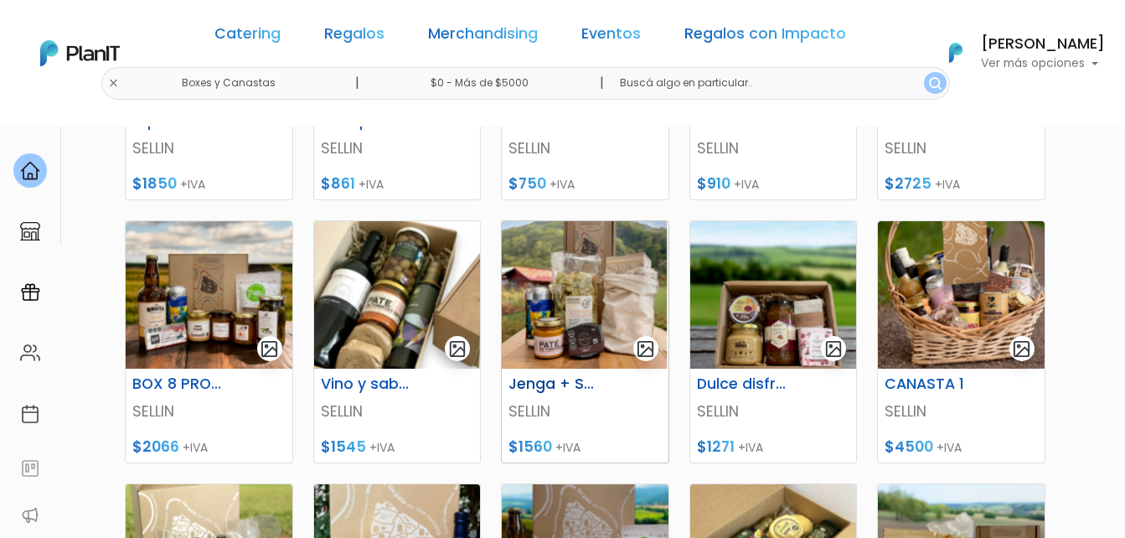
click at [617, 311] on img at bounding box center [585, 294] width 167 height 147
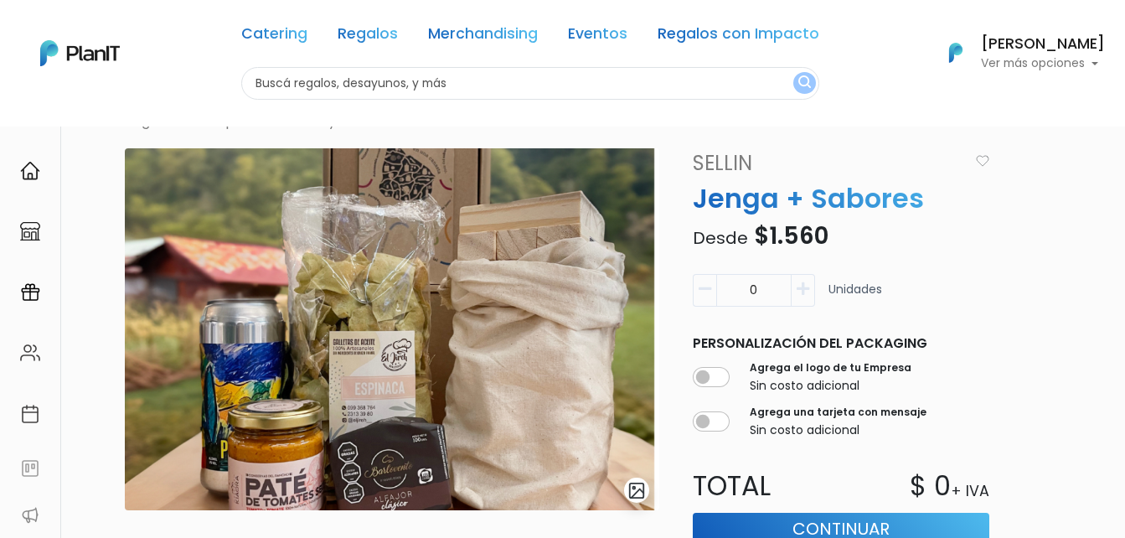
scroll to position [84, 0]
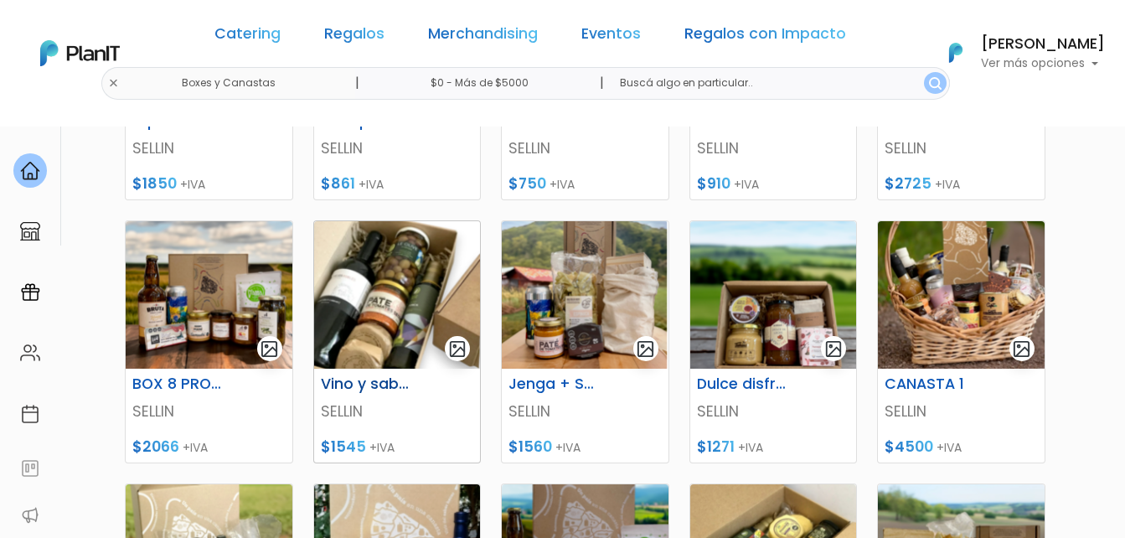
click at [409, 323] on img at bounding box center [397, 294] width 167 height 147
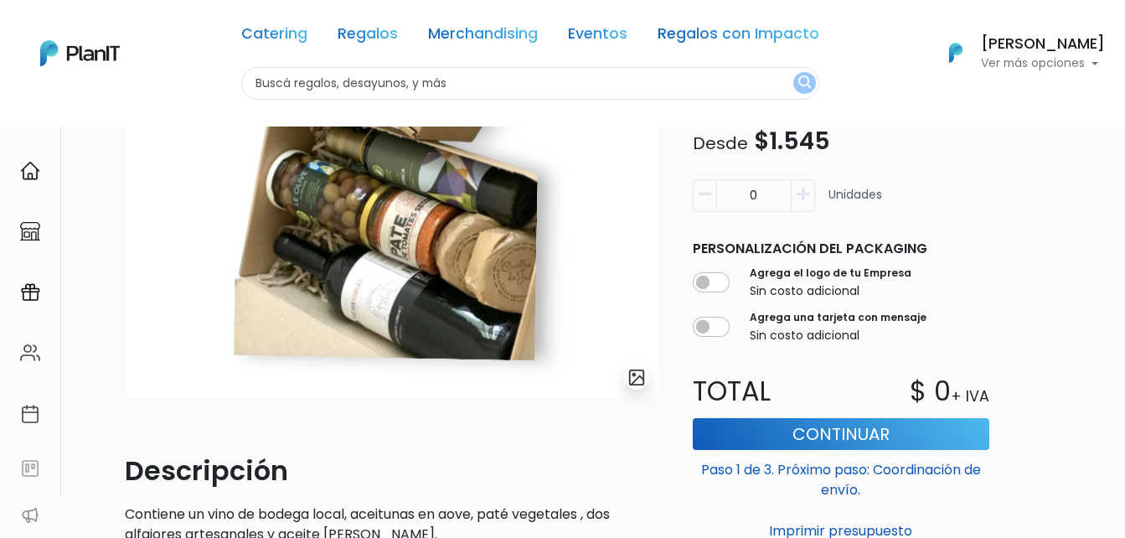
scroll to position [84, 0]
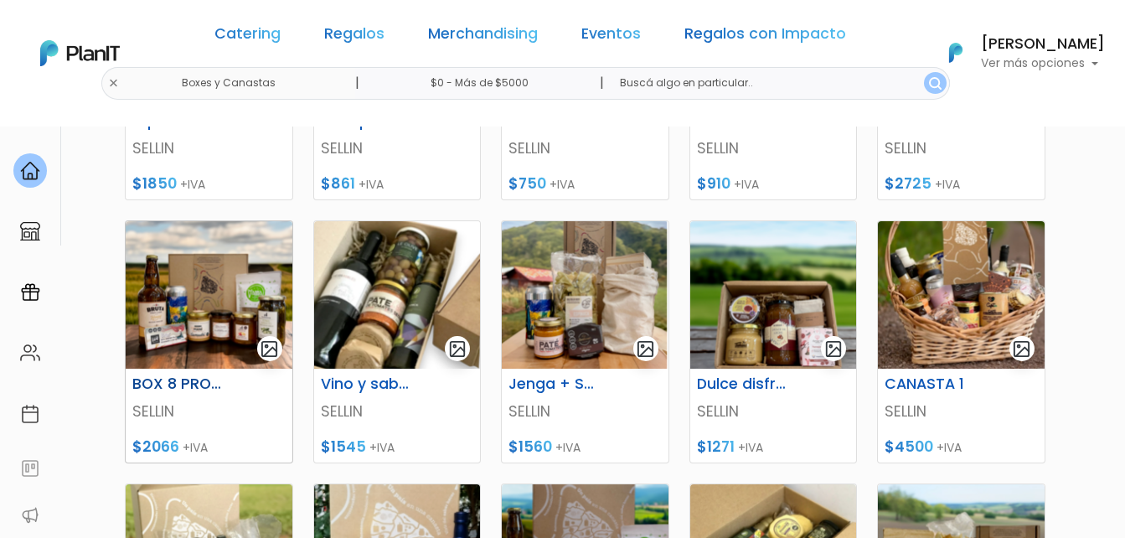
click at [202, 282] on img at bounding box center [209, 294] width 167 height 147
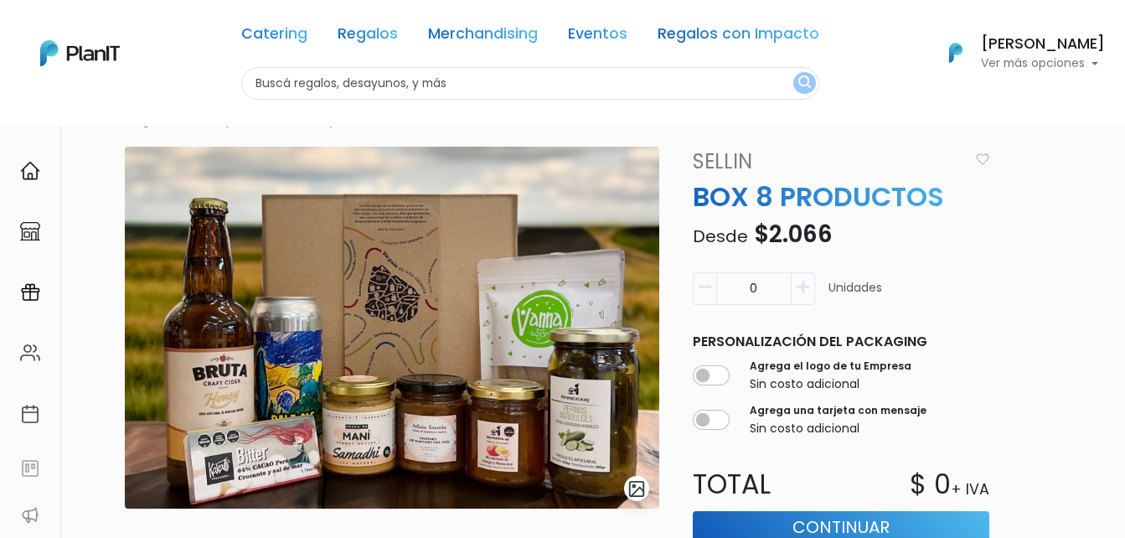
scroll to position [84, 0]
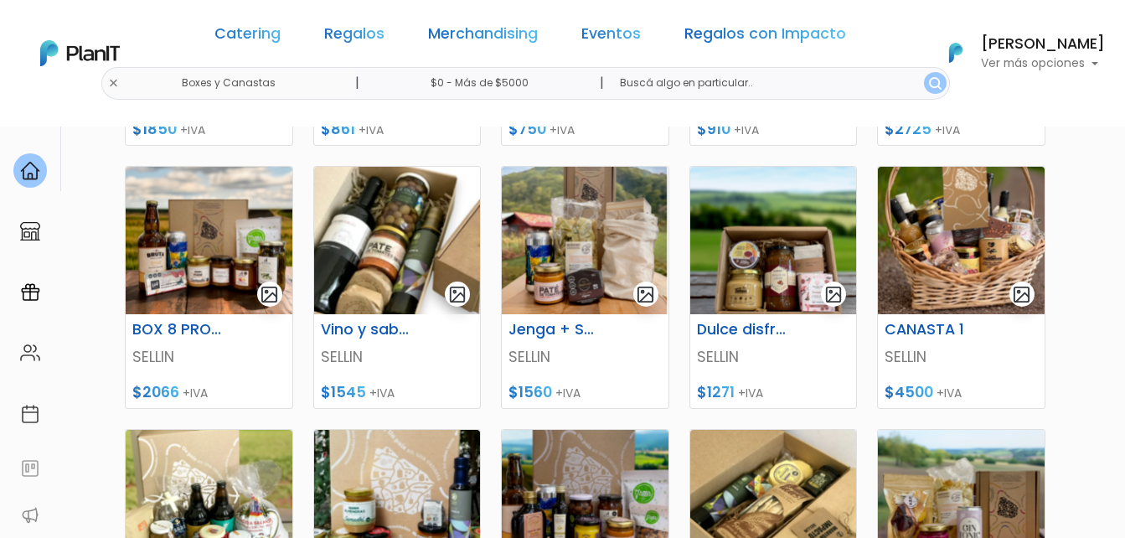
scroll to position [503, 0]
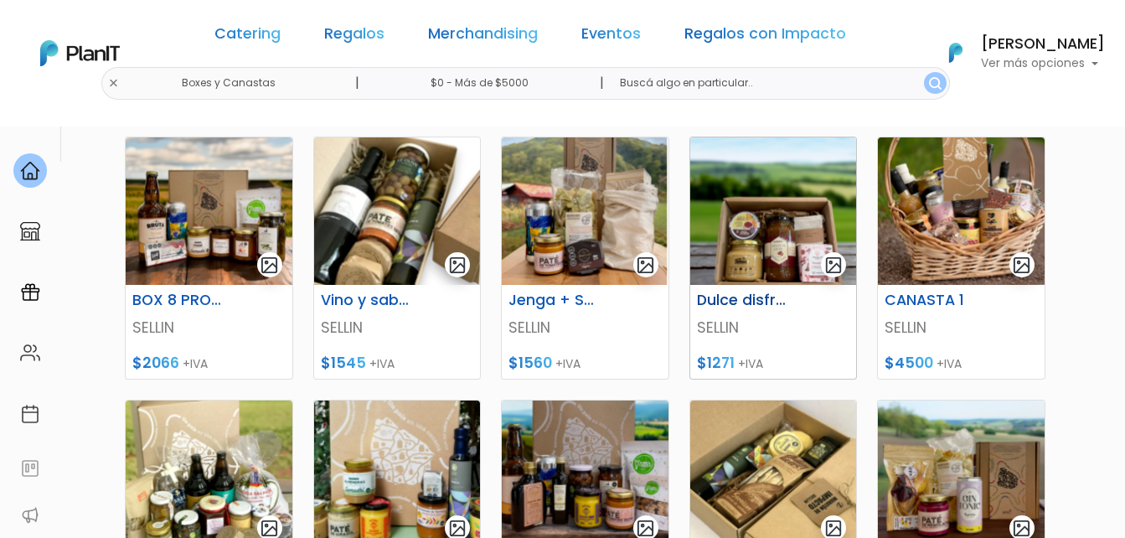
click at [781, 202] on img at bounding box center [773, 210] width 167 height 147
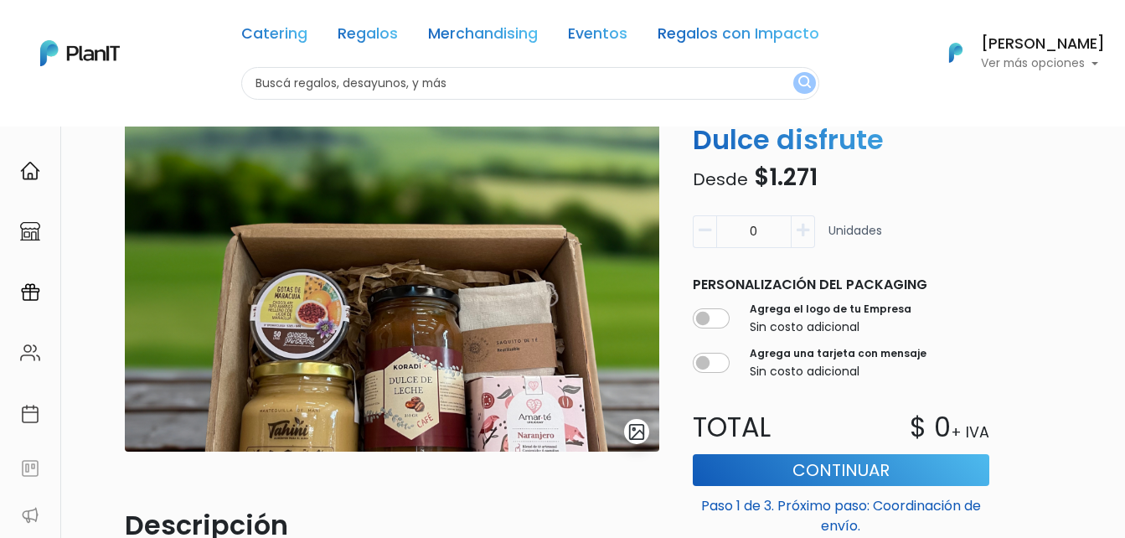
scroll to position [84, 0]
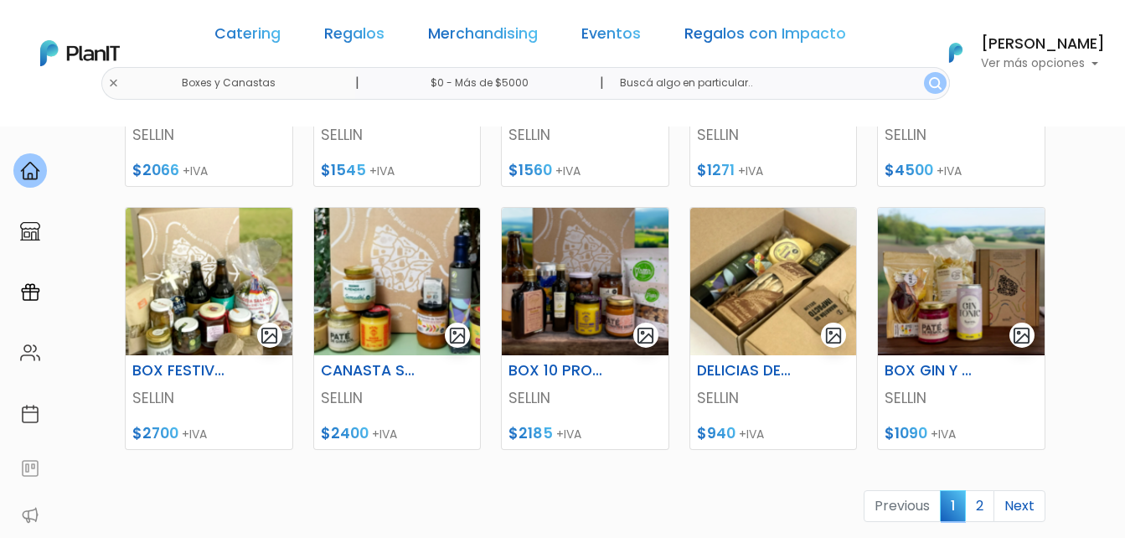
scroll to position [670, 0]
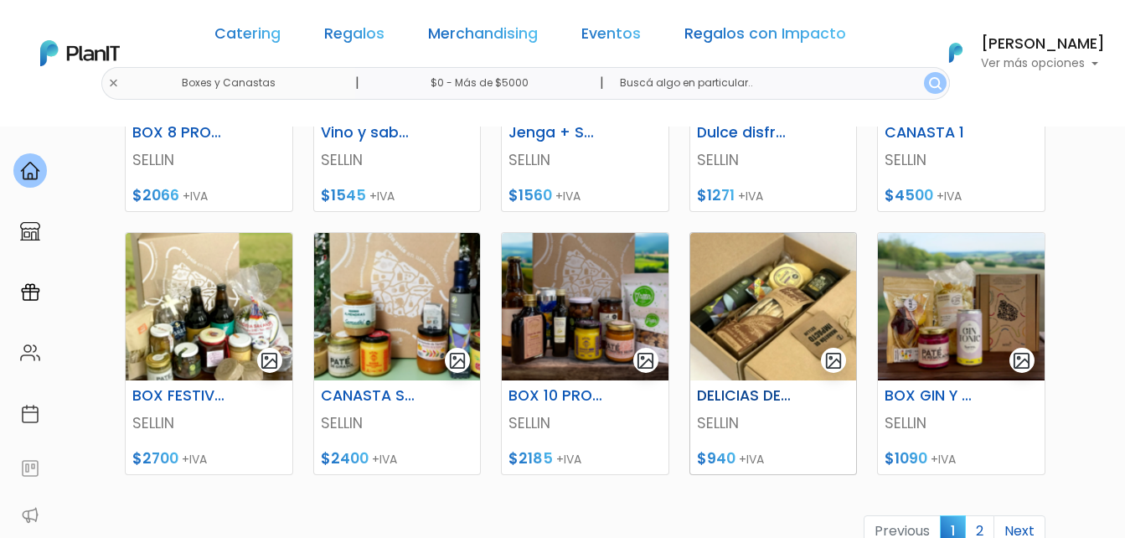
click at [756, 310] on img at bounding box center [773, 306] width 167 height 147
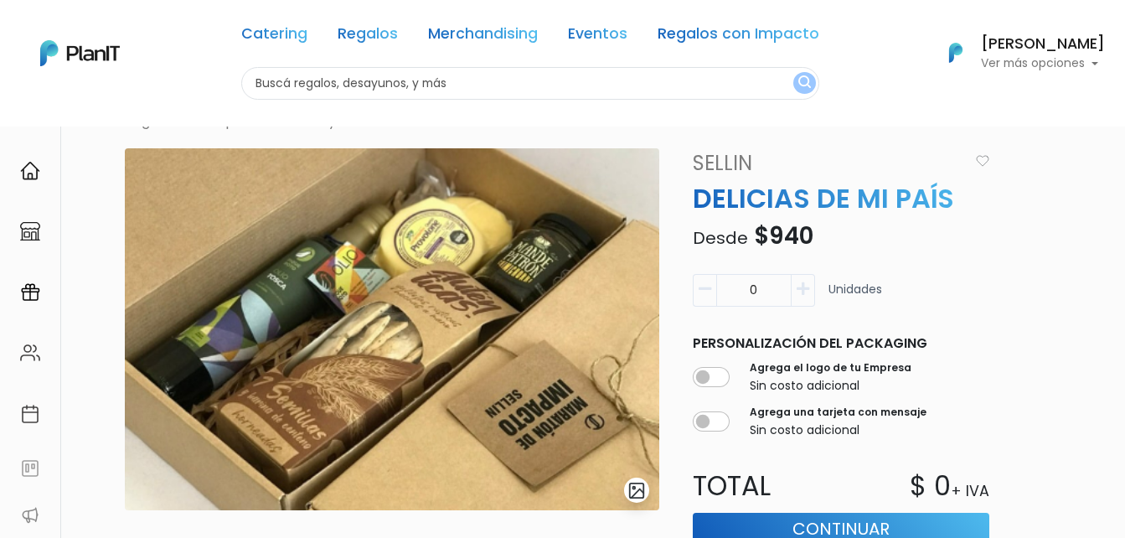
scroll to position [84, 0]
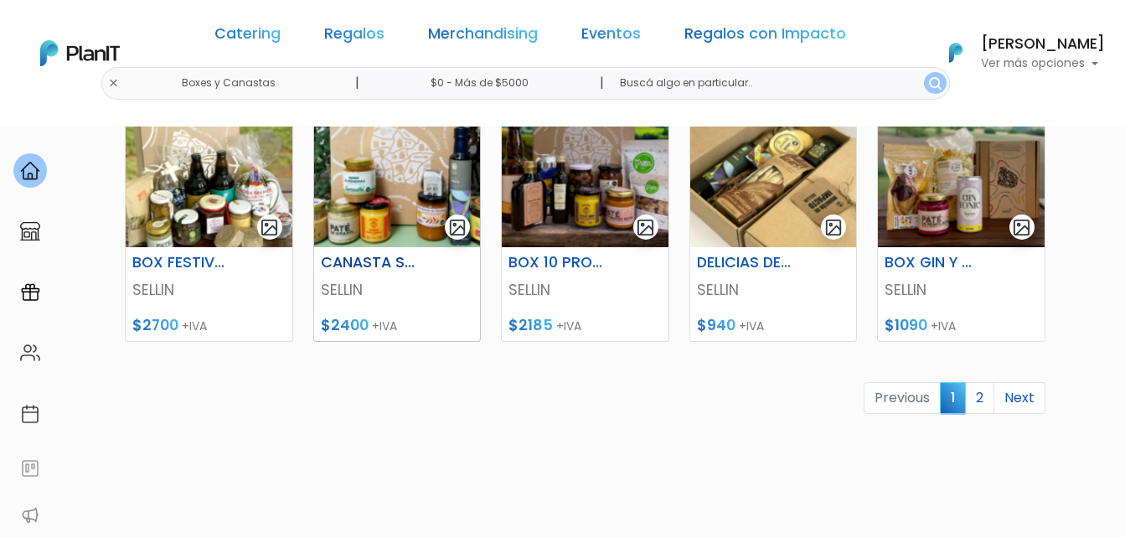
scroll to position [838, 0]
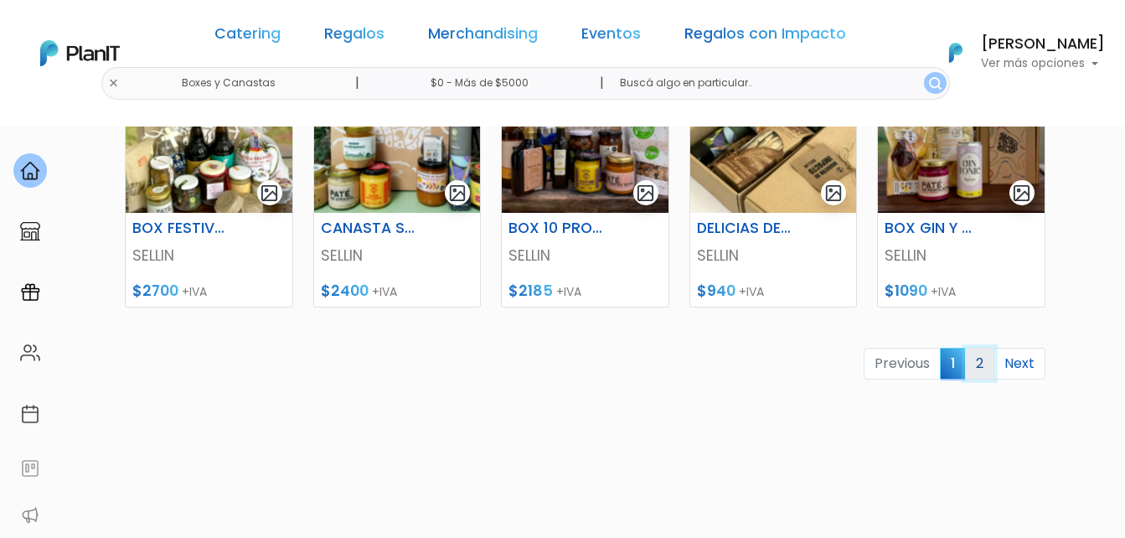
click at [978, 359] on link "2" at bounding box center [979, 364] width 29 height 32
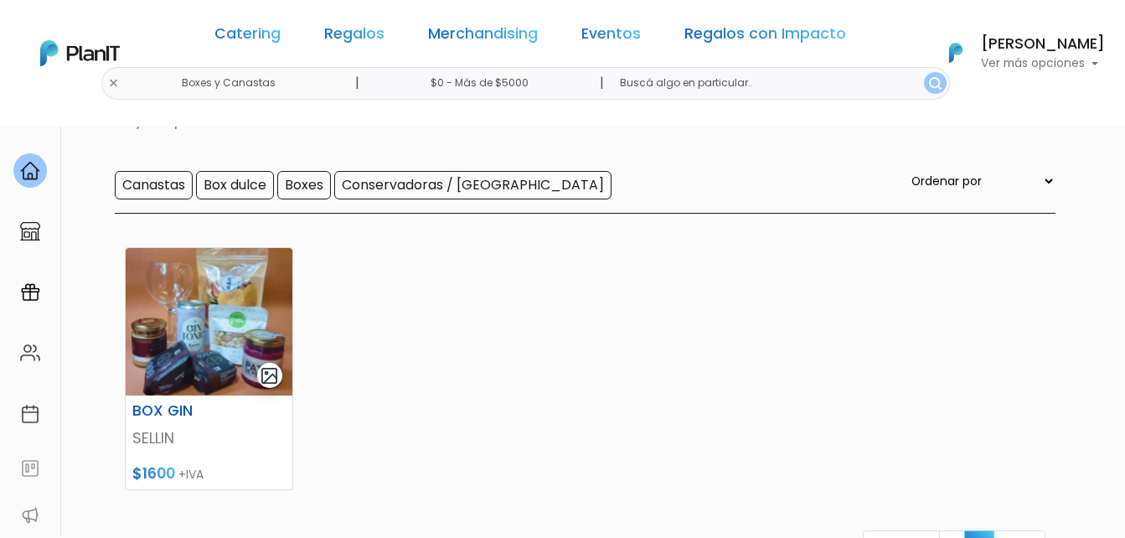
scroll to position [168, 0]
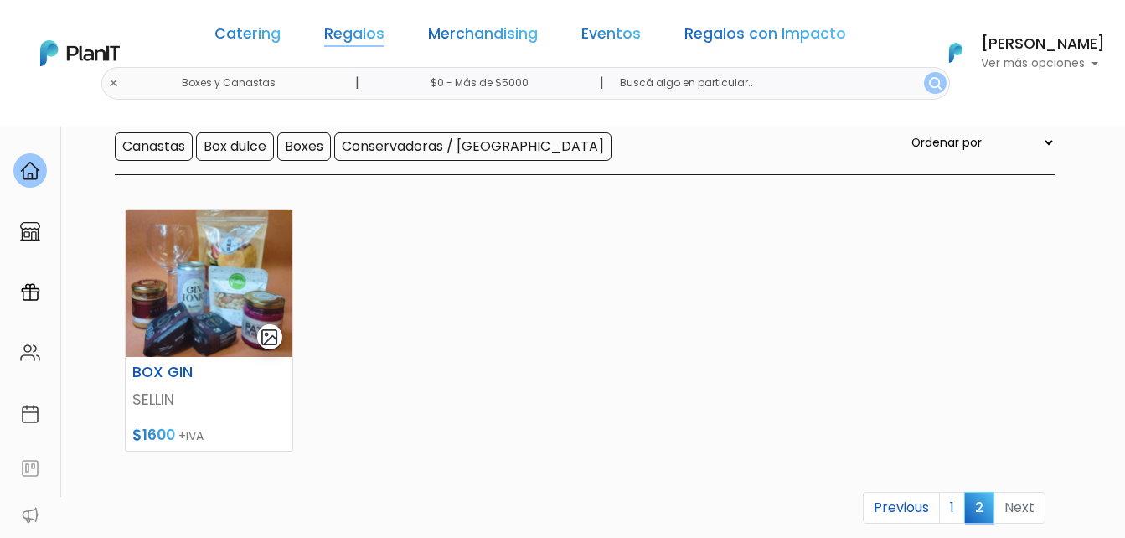
click at [366, 42] on link "Regalos" at bounding box center [354, 37] width 60 height 20
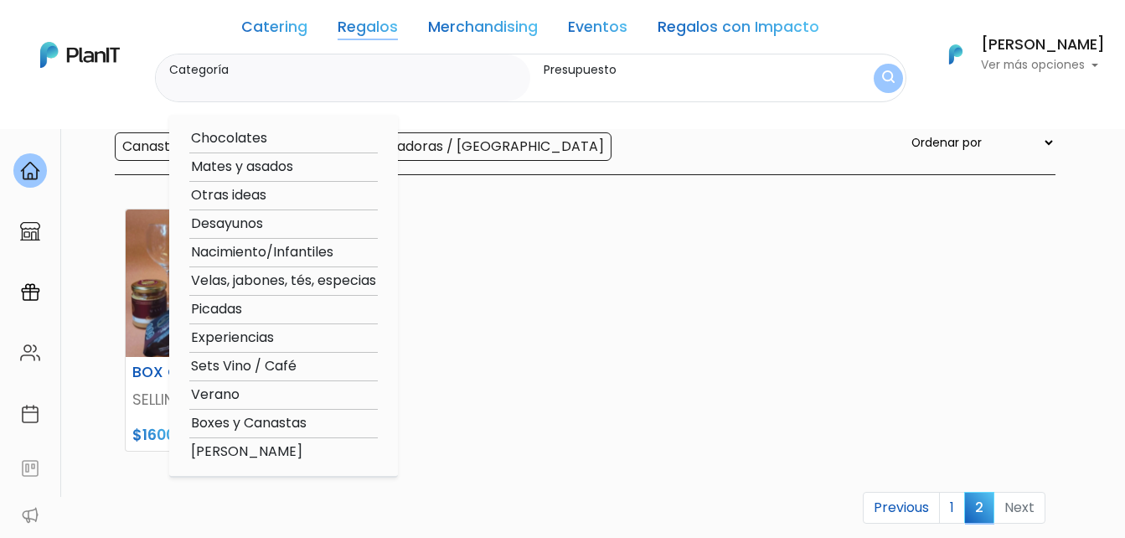
click at [239, 194] on option "Otras ideas" at bounding box center [283, 195] width 188 height 21
type input "Otras ideas"
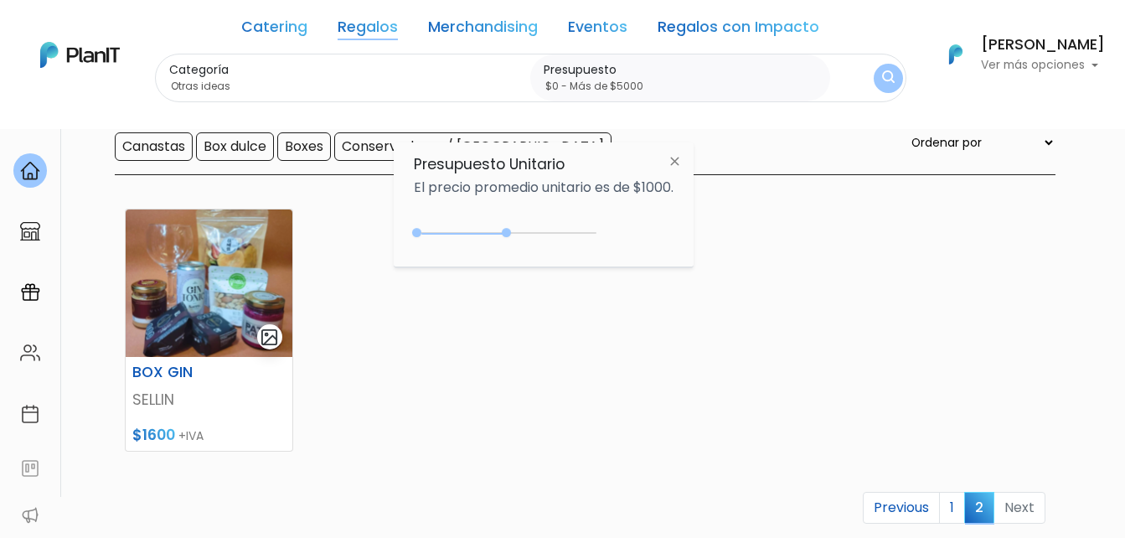
drag, startPoint x: 454, startPoint y: 233, endPoint x: 667, endPoint y: 196, distance: 215.9
click at [662, 206] on div "Presupuesto Unitario El precio promedio unitario es de $1000. $2550 $0 0 : 2550…" at bounding box center [544, 204] width 300 height 125
type input "$0 - Más de $5000"
click at [889, 80] on img "submit" at bounding box center [888, 78] width 13 height 16
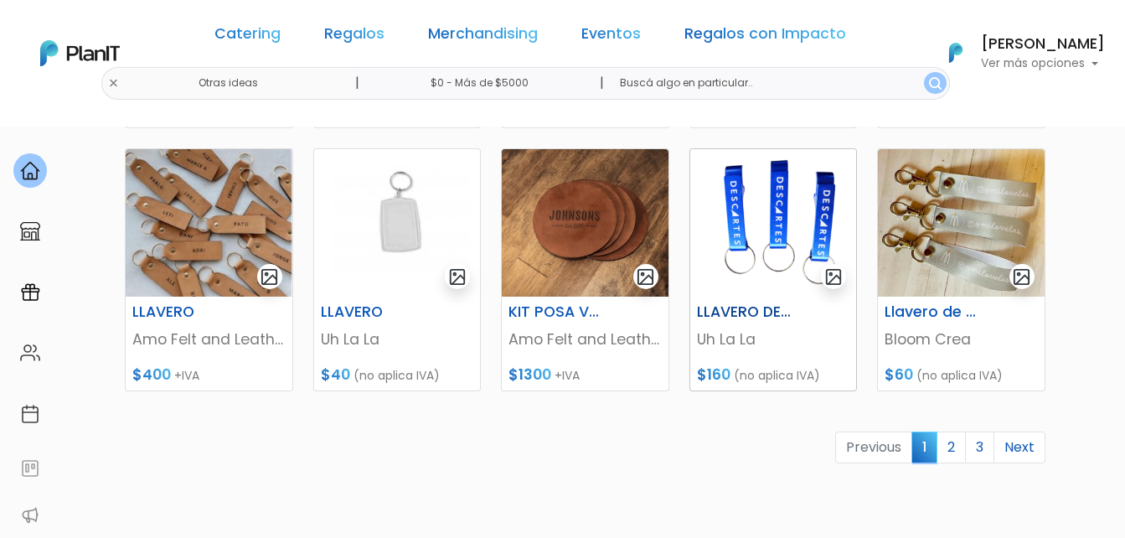
scroll to position [838, 0]
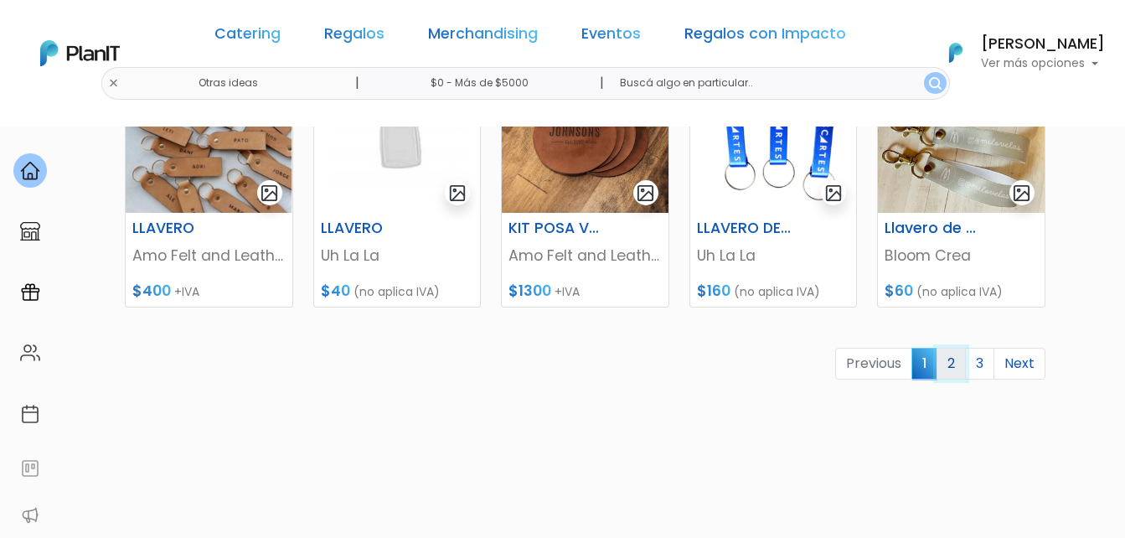
click at [956, 363] on link "2" at bounding box center [950, 364] width 29 height 32
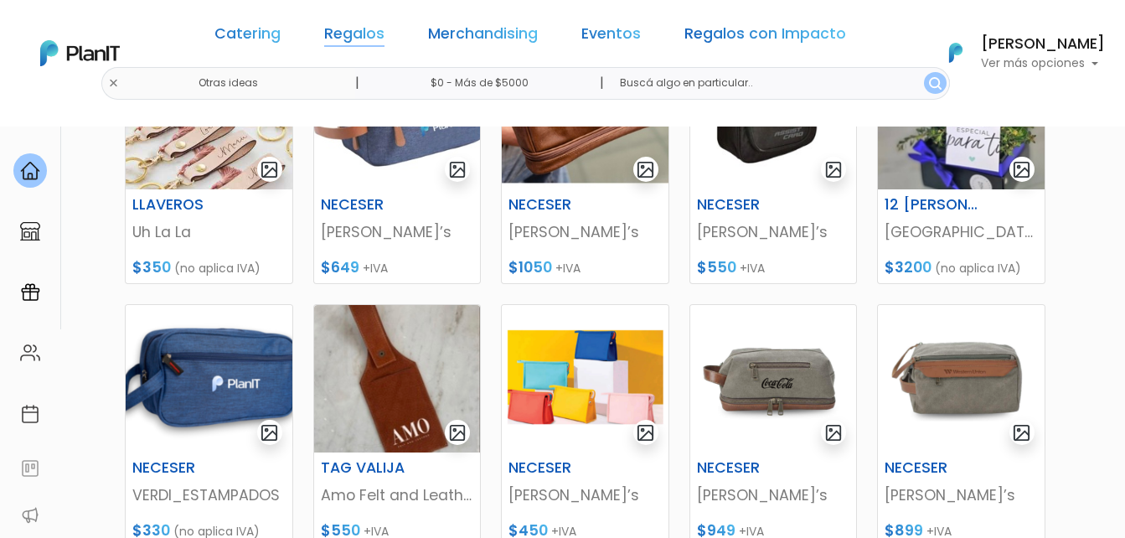
click at [353, 34] on link "Regalos" at bounding box center [354, 37] width 60 height 20
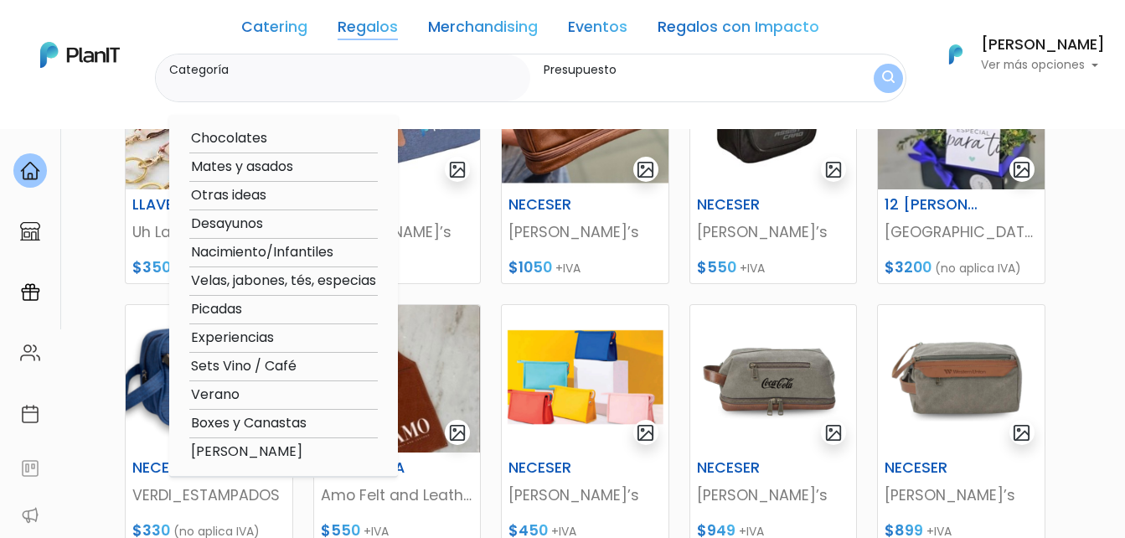
click at [923, 90] on div "Catering Regalos Merchandising Eventos Regalos con Impacto Otras ideas | $0 - M…" at bounding box center [562, 54] width 1125 height 95
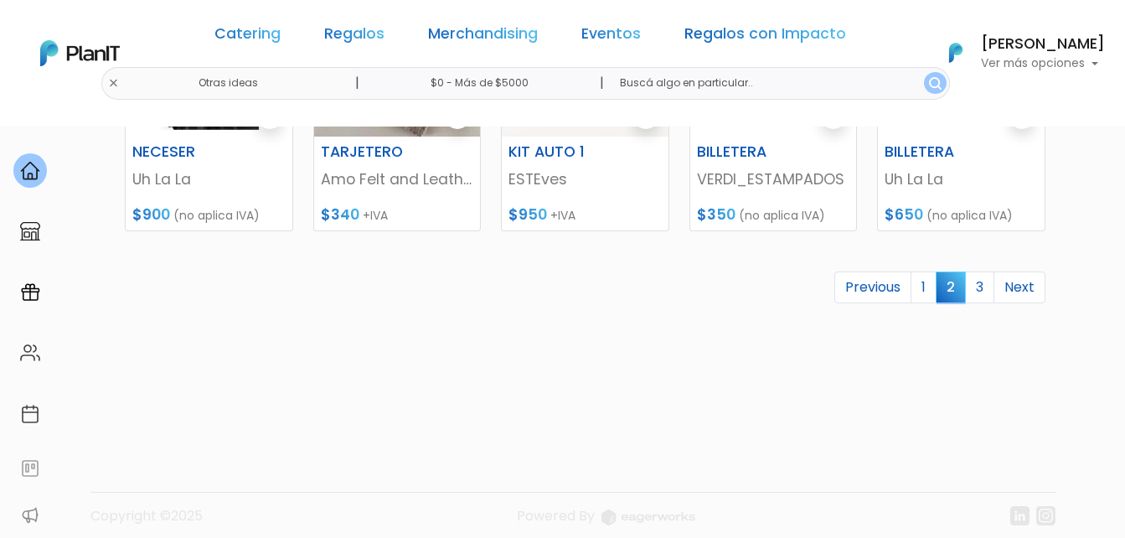
scroll to position [928, 0]
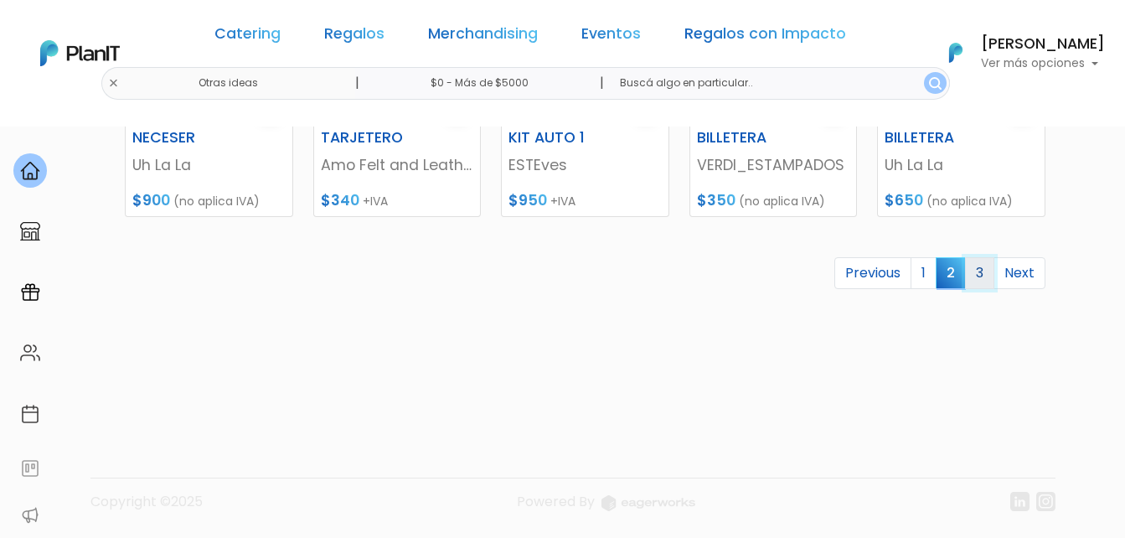
click at [978, 275] on link "3" at bounding box center [979, 273] width 29 height 32
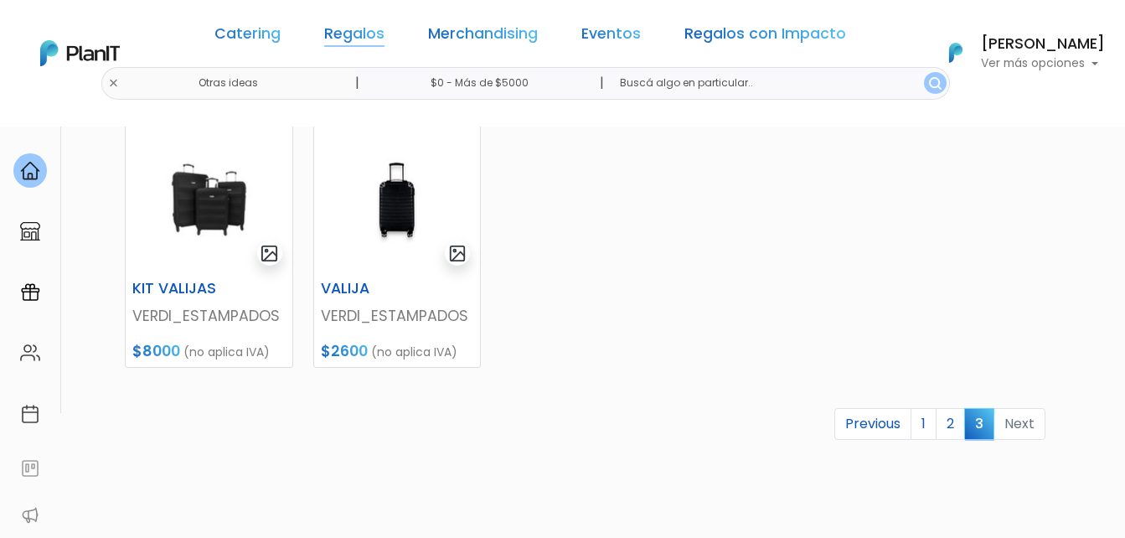
click at [367, 34] on link "Regalos" at bounding box center [354, 37] width 60 height 20
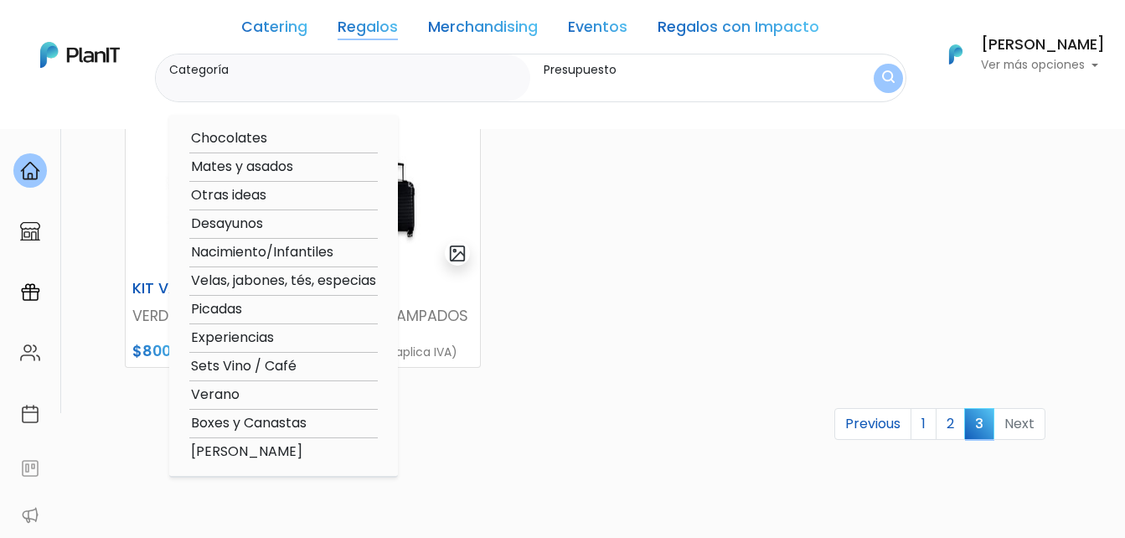
click at [254, 420] on option "Boxes y Canastas" at bounding box center [283, 423] width 188 height 21
type input "Boxes y Canastas"
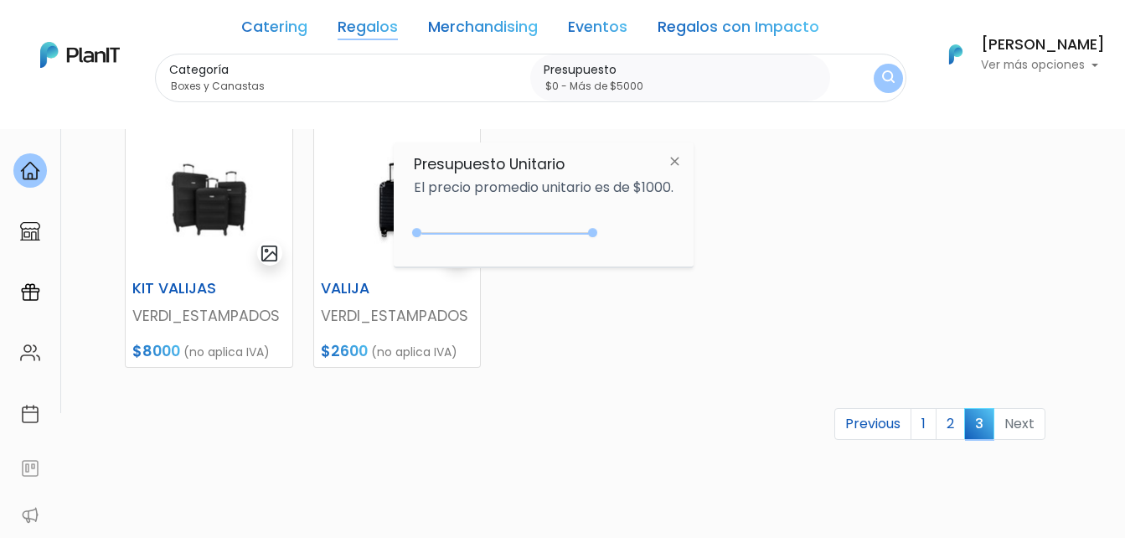
type input "$0 - Más de $5000"
drag, startPoint x: 451, startPoint y: 235, endPoint x: 689, endPoint y: 232, distance: 238.7
click at [689, 232] on div "Presupuesto Unitario El precio promedio unitario es de $1000. +$5000 $0 0 : 500…" at bounding box center [544, 204] width 300 height 125
click at [885, 80] on img "submit" at bounding box center [888, 78] width 13 height 16
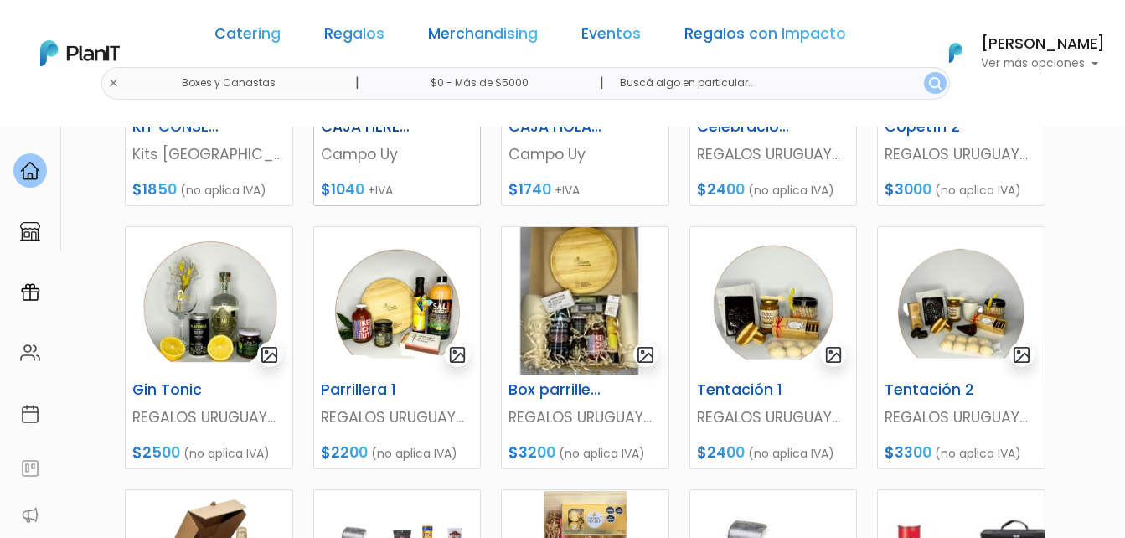
scroll to position [419, 0]
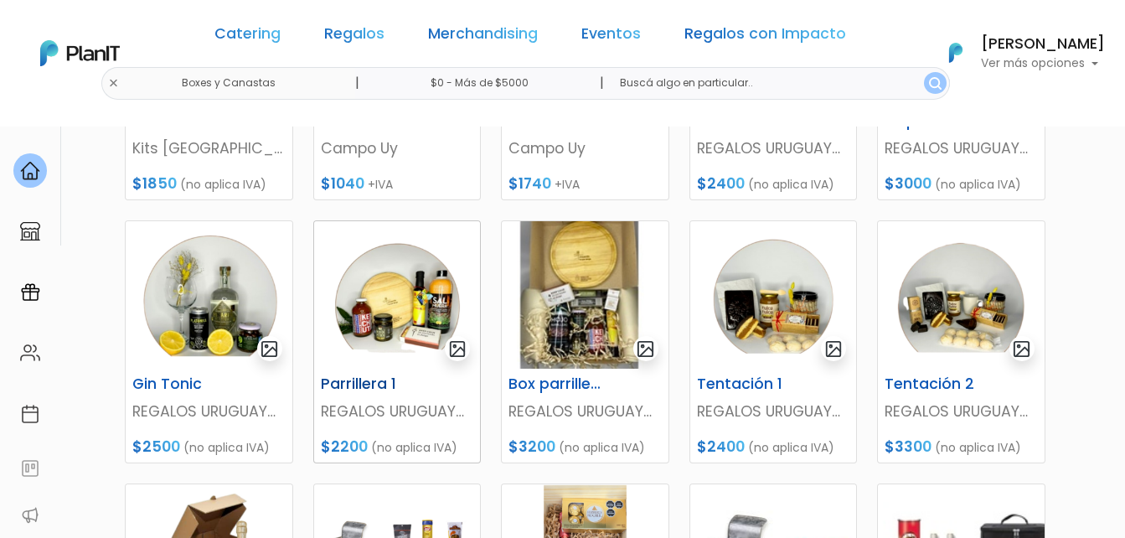
click at [428, 298] on img at bounding box center [397, 294] width 167 height 147
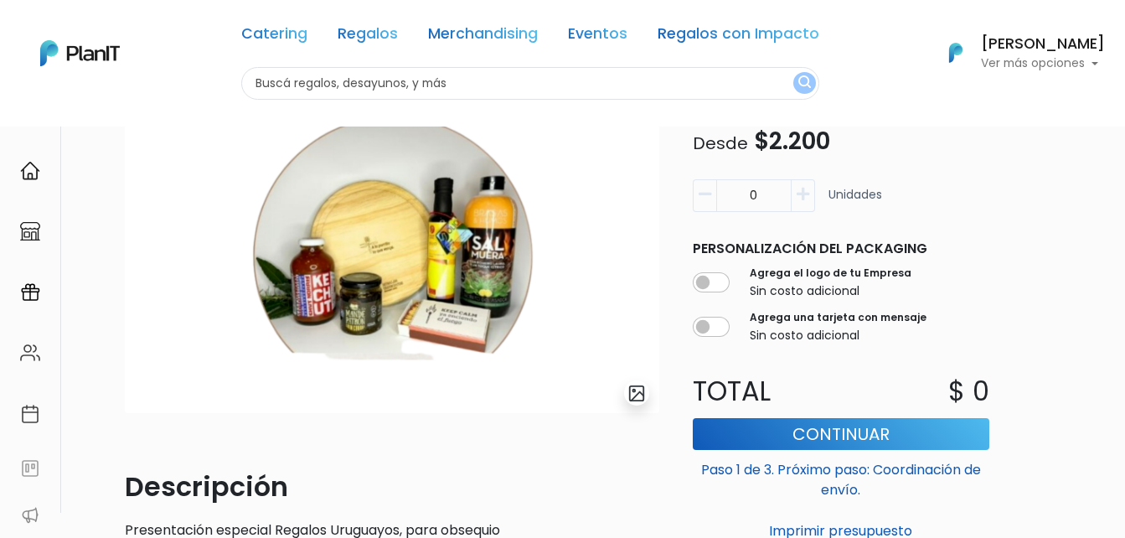
scroll to position [168, 0]
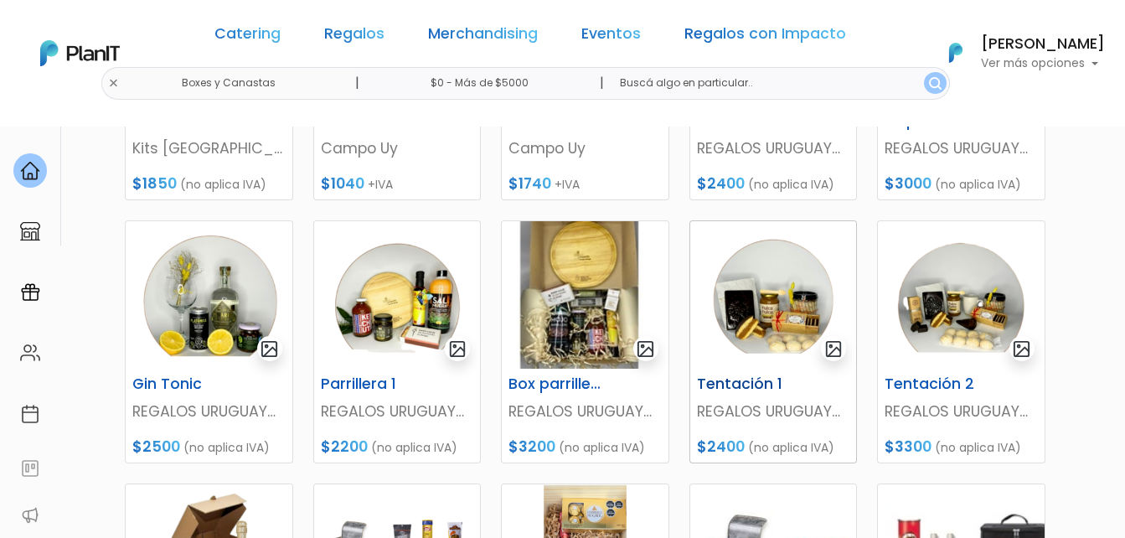
click at [773, 278] on img at bounding box center [773, 294] width 167 height 147
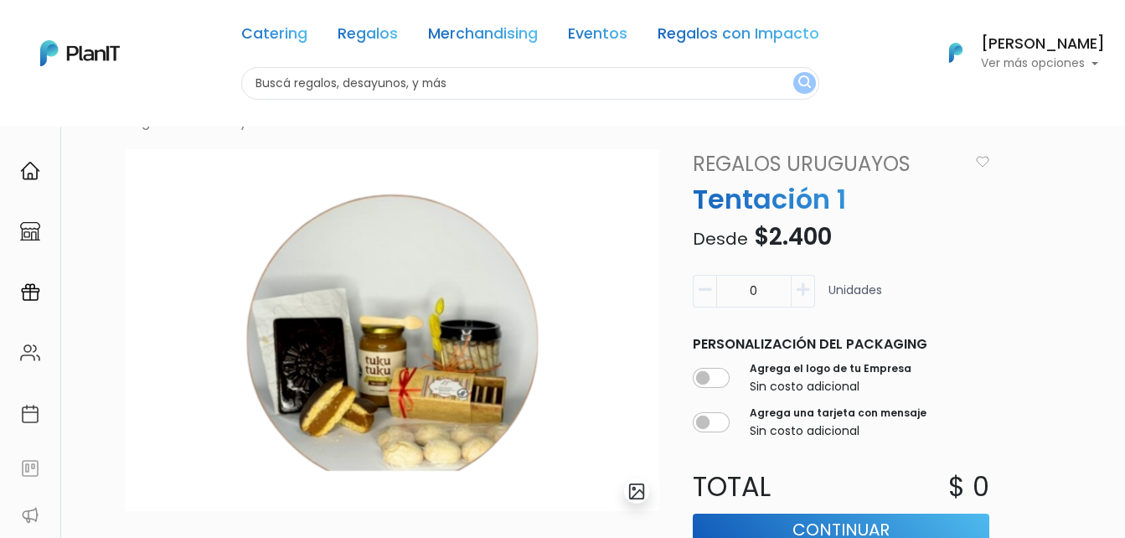
scroll to position [84, 0]
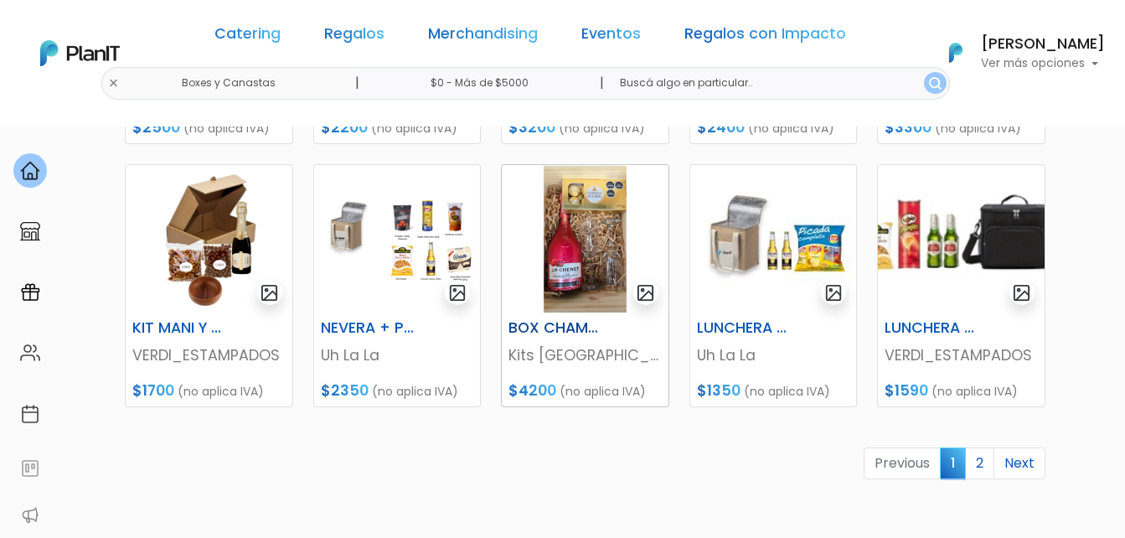
scroll to position [754, 0]
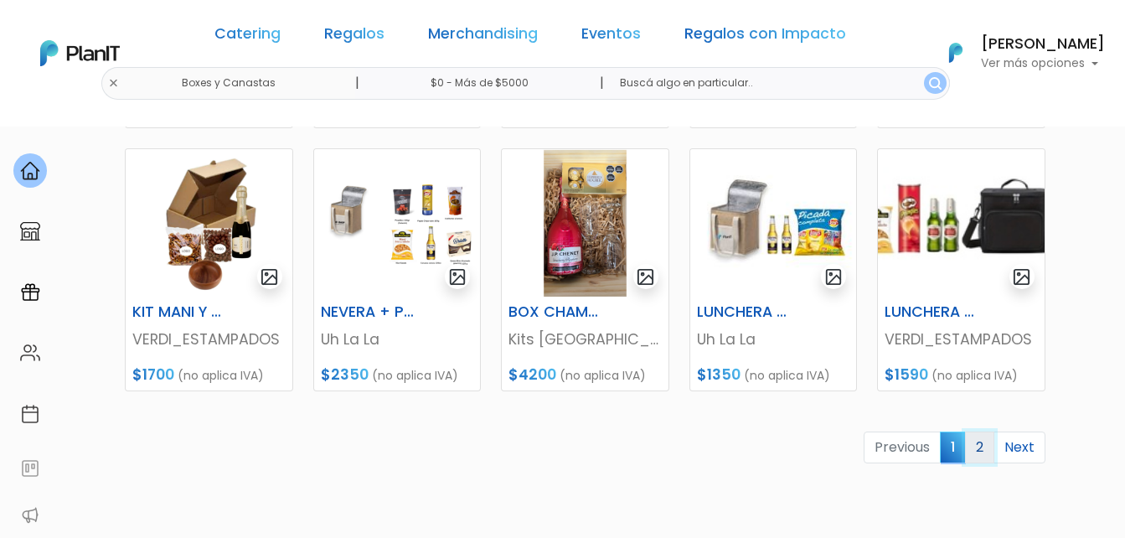
click at [984, 448] on link "2" at bounding box center [979, 447] width 29 height 32
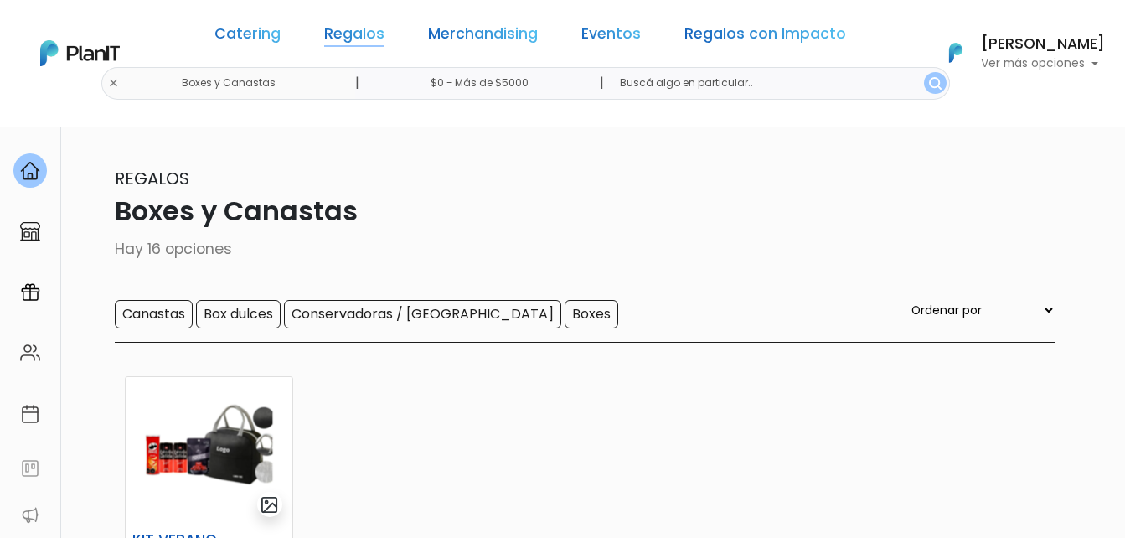
click at [378, 37] on link "Regalos" at bounding box center [354, 37] width 60 height 20
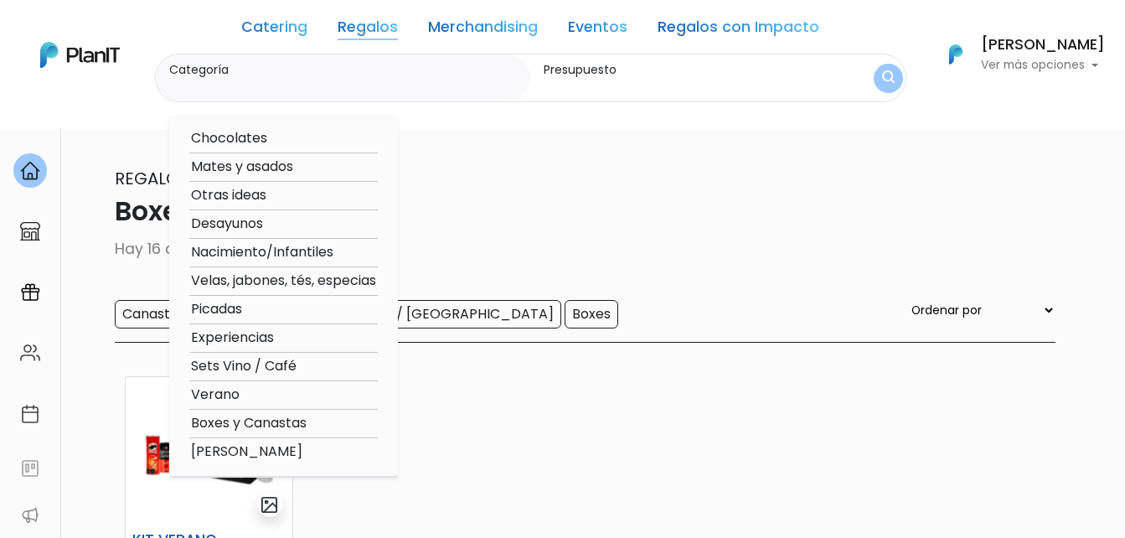
click at [240, 398] on option "Verano" at bounding box center [283, 394] width 188 height 21
type input "Verano"
type input "$0 - $1000"
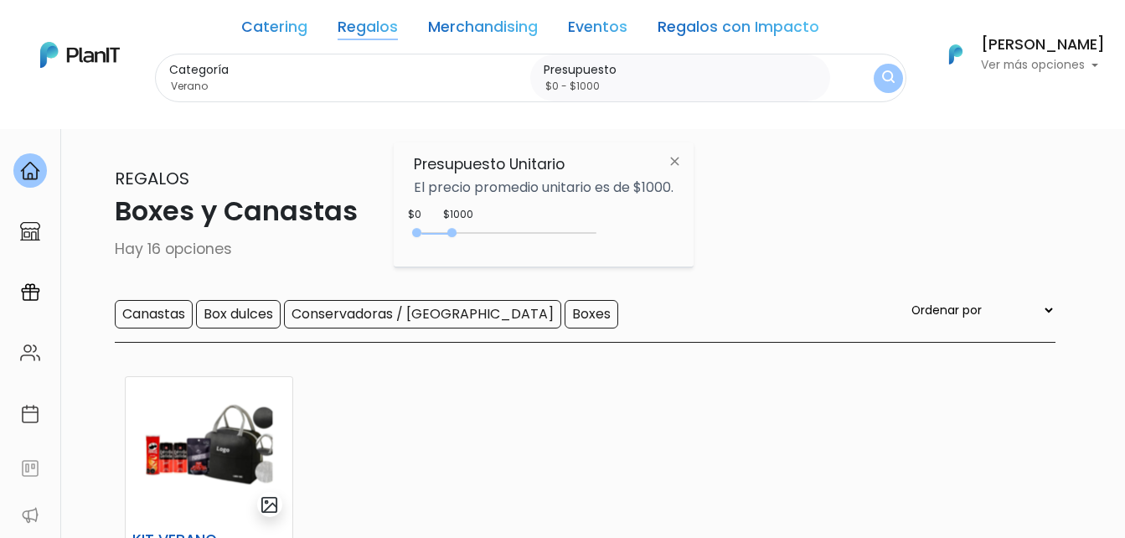
click at [366, 23] on link "Regalos" at bounding box center [368, 30] width 60 height 20
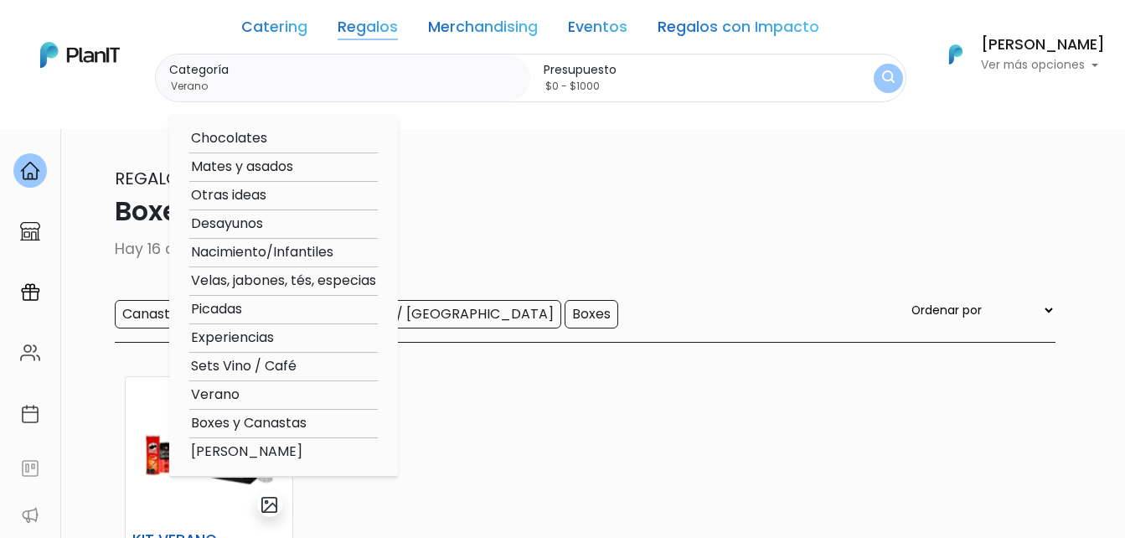
click at [265, 420] on option "Boxes y Canastas" at bounding box center [283, 423] width 188 height 21
type input "Boxes y Canastas"
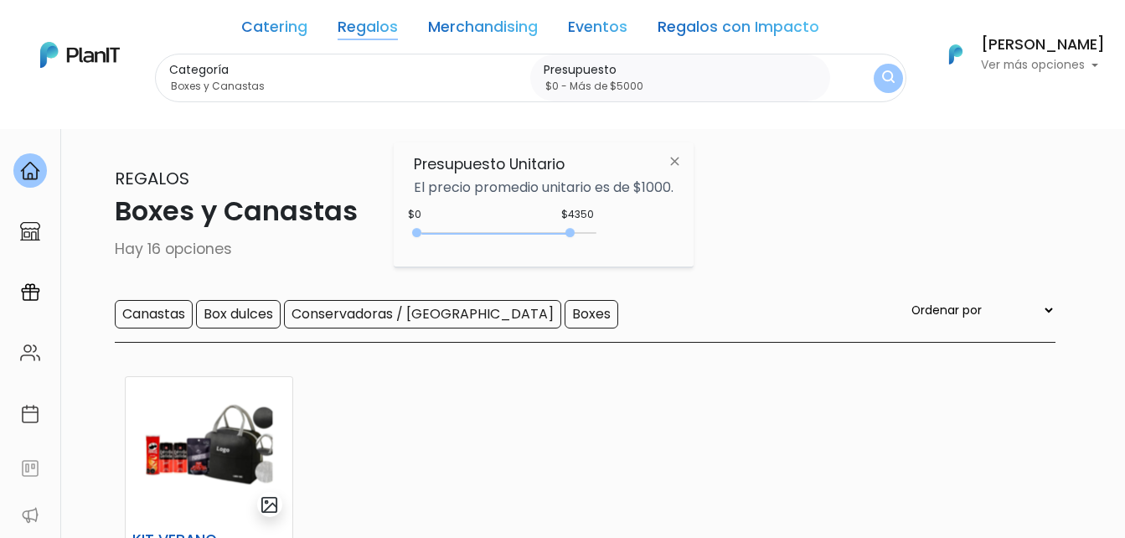
type input "$0 - Más de $5000"
drag, startPoint x: 452, startPoint y: 232, endPoint x: 639, endPoint y: 219, distance: 187.3
click at [616, 230] on div "$4350 $0 0 : 4350 0 4350 0,5000" at bounding box center [544, 236] width 260 height 34
click at [891, 76] on img "submit" at bounding box center [888, 78] width 13 height 16
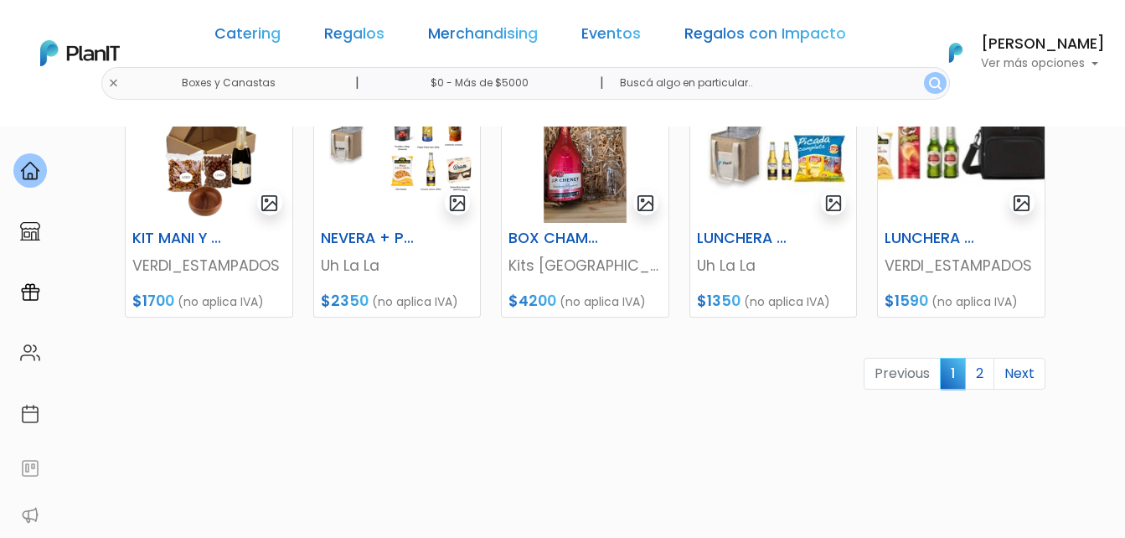
scroll to position [838, 0]
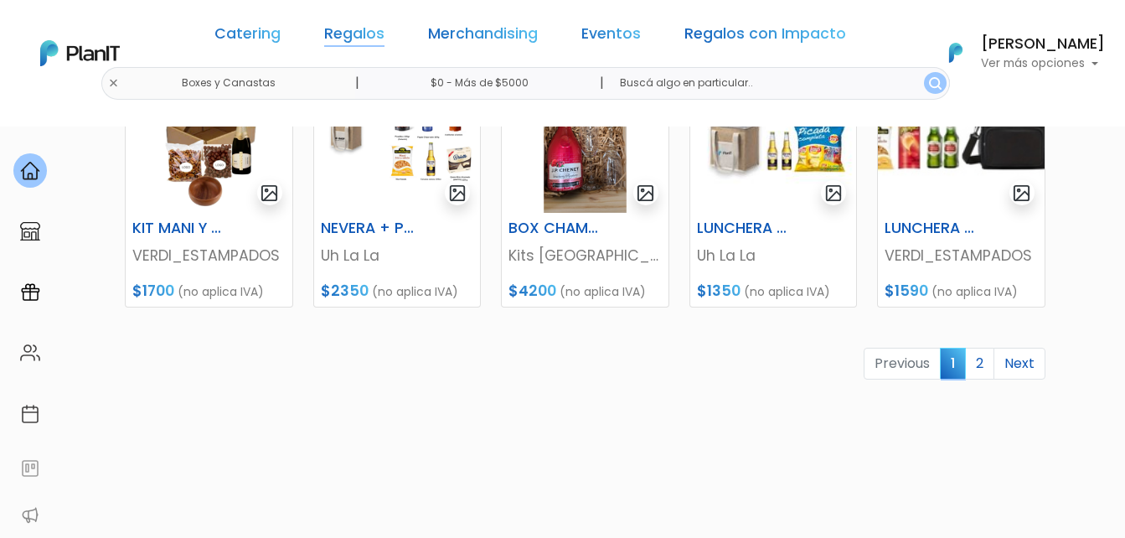
click at [378, 33] on link "Regalos" at bounding box center [354, 37] width 60 height 20
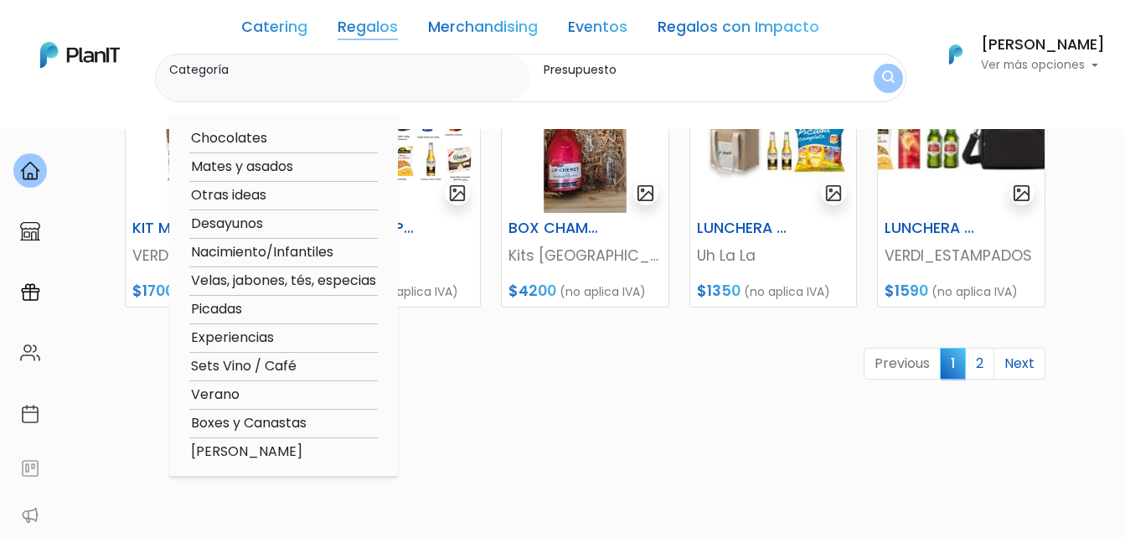
click at [228, 395] on option "Verano" at bounding box center [283, 394] width 188 height 21
type input "Verano"
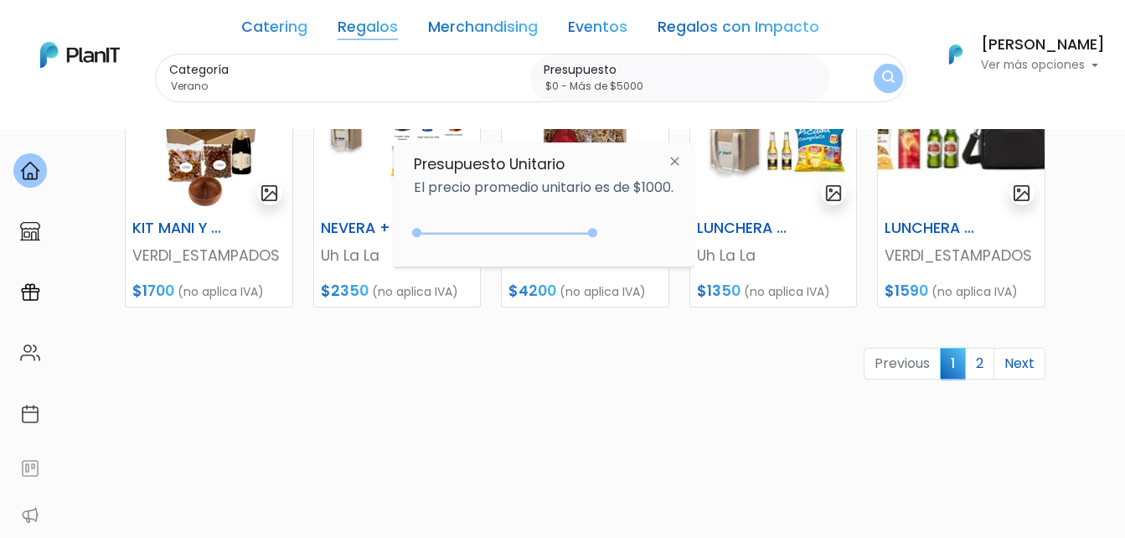
type input "$0 - Más de $5000"
drag, startPoint x: 476, startPoint y: 231, endPoint x: 627, endPoint y: 235, distance: 151.6
click at [627, 235] on div "+$5000 $0 0 : 5000 0 5000 0,5000" at bounding box center [544, 236] width 260 height 34
drag, startPoint x: 878, startPoint y: 80, endPoint x: 862, endPoint y: 80, distance: 15.9
click at [879, 79] on button "submit" at bounding box center [888, 78] width 44 height 44
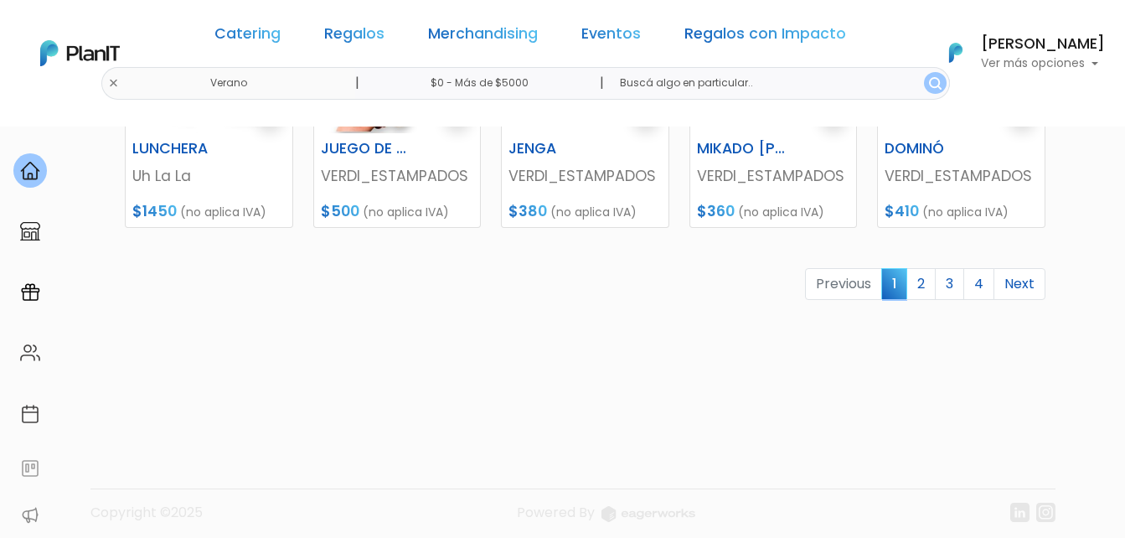
scroll to position [928, 0]
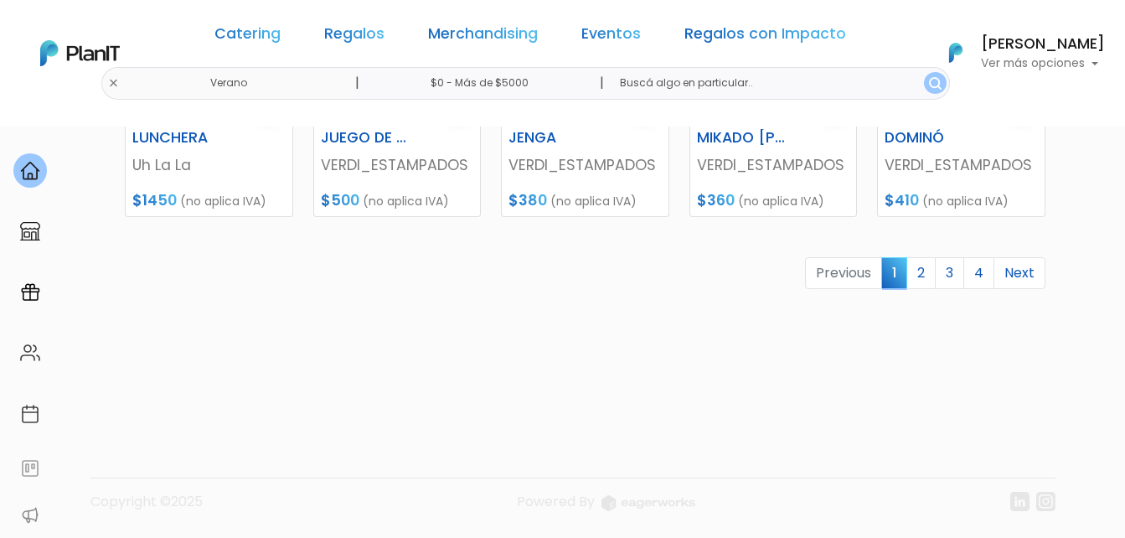
drag, startPoint x: 918, startPoint y: 1565, endPoint x: 918, endPoint y: 1555, distance: 10.9
click at [926, 268] on link "2" at bounding box center [920, 273] width 29 height 32
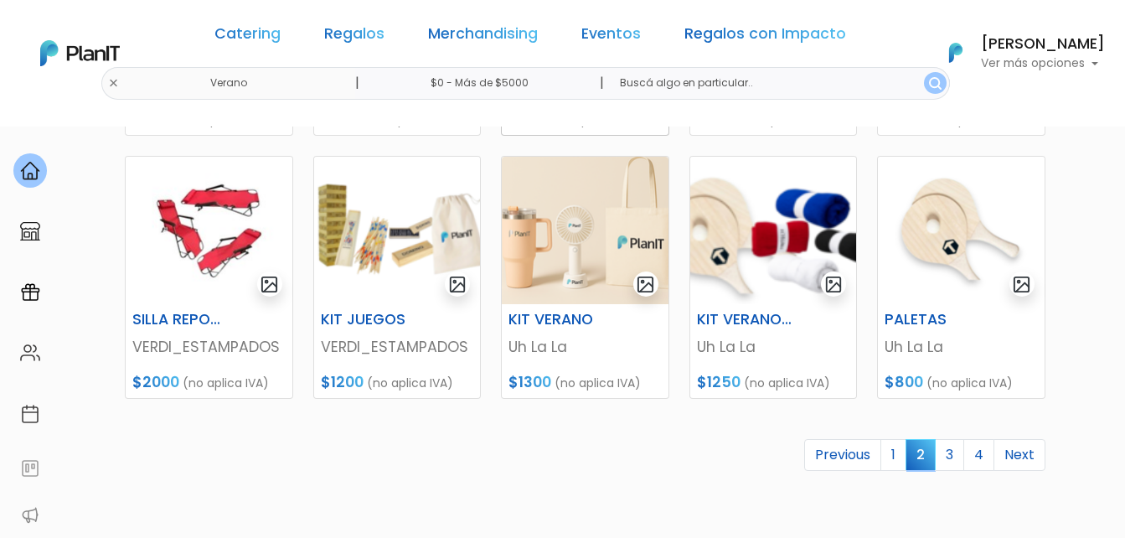
scroll to position [754, 0]
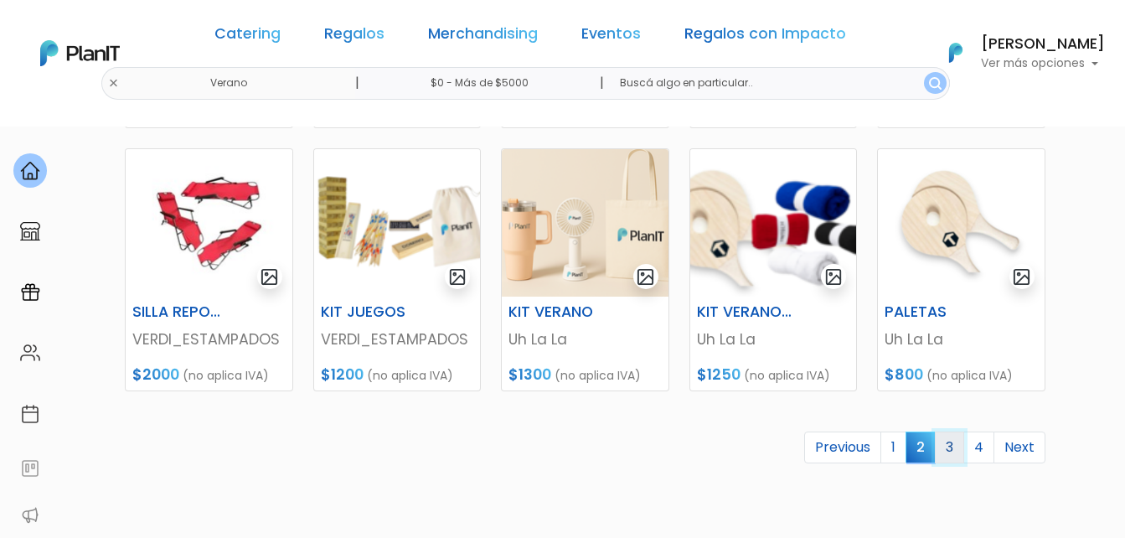
click at [946, 445] on link "3" at bounding box center [949, 447] width 29 height 32
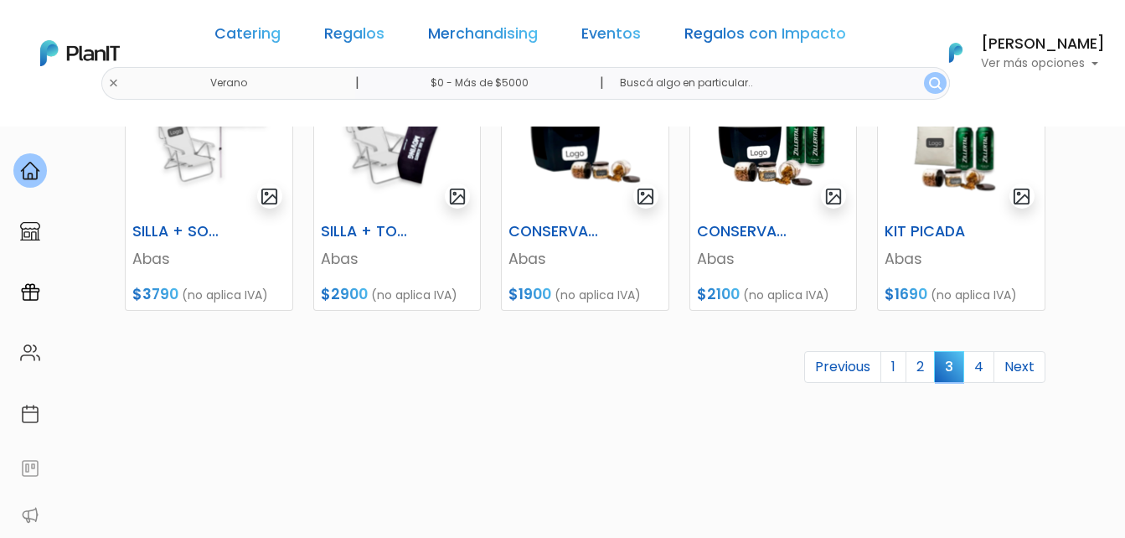
scroll to position [838, 0]
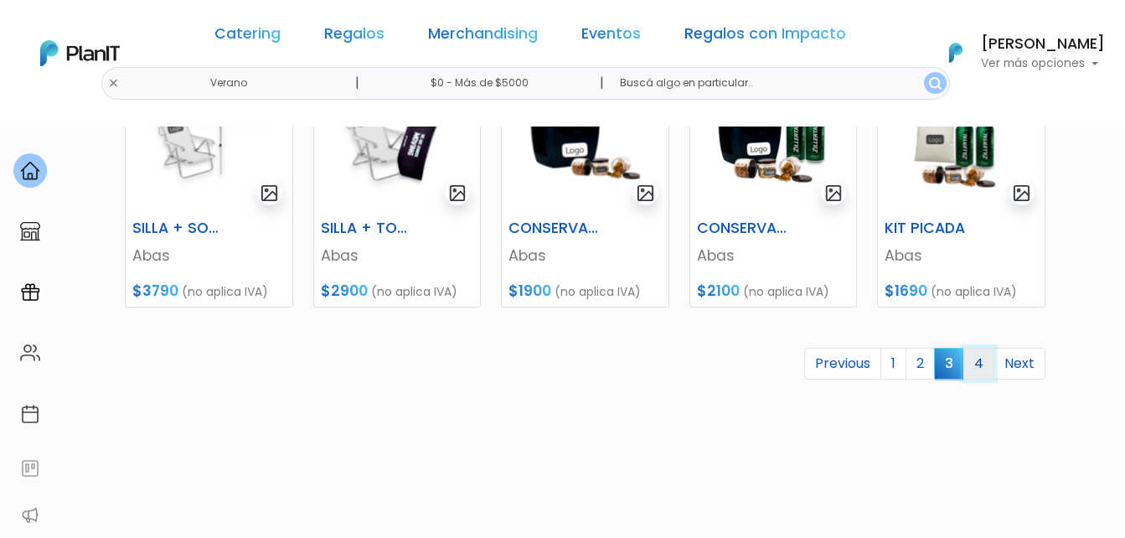
click at [984, 358] on link "4" at bounding box center [978, 364] width 31 height 32
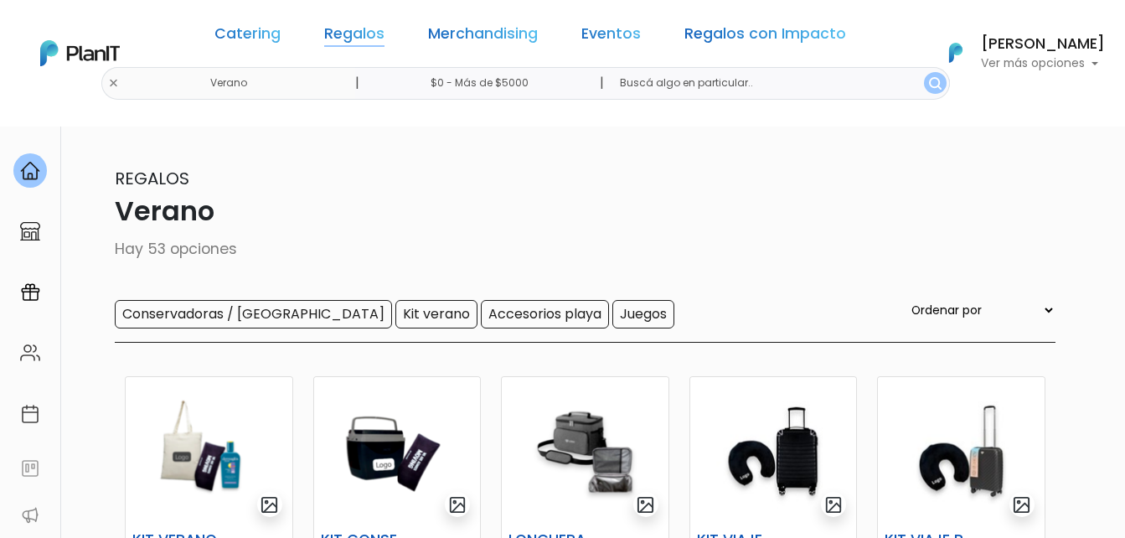
click at [353, 32] on link "Regalos" at bounding box center [354, 37] width 60 height 20
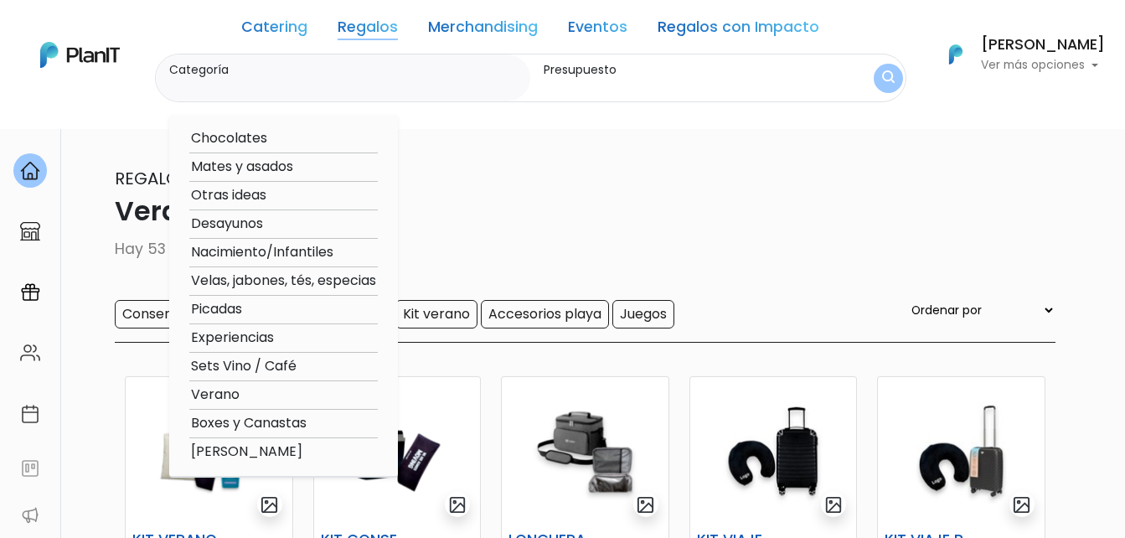
click at [225, 307] on option "Picadas" at bounding box center [283, 309] width 188 height 21
type input "Picadas"
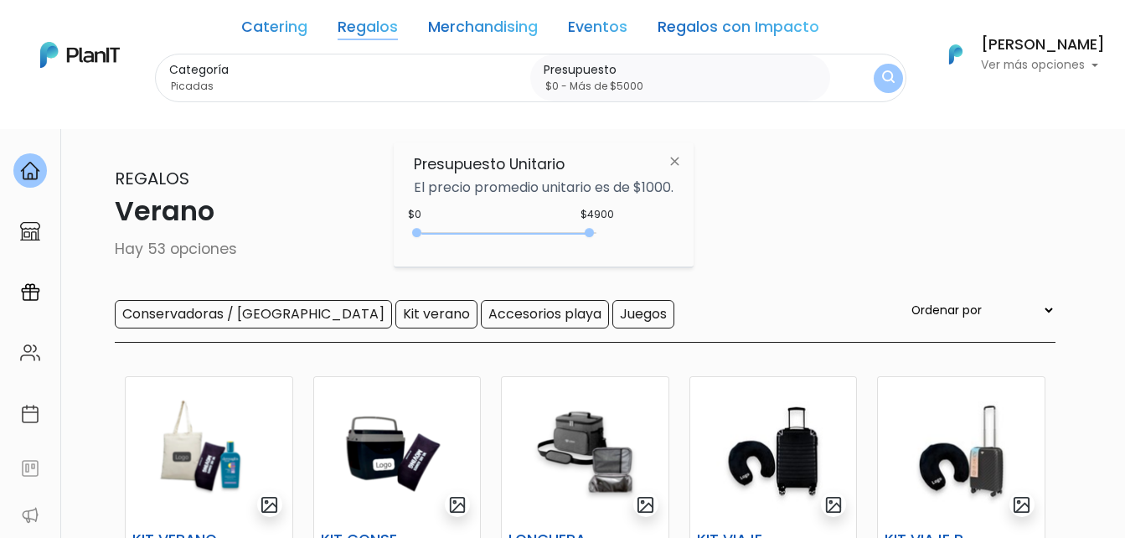
type input "$0 - Más de $5000"
drag, startPoint x: 451, startPoint y: 231, endPoint x: 628, endPoint y: 233, distance: 177.6
click at [628, 233] on div "$4900 $0 0 : 4900 0 4900 0,5000" at bounding box center [544, 236] width 260 height 34
click at [888, 80] on img "submit" at bounding box center [888, 78] width 13 height 16
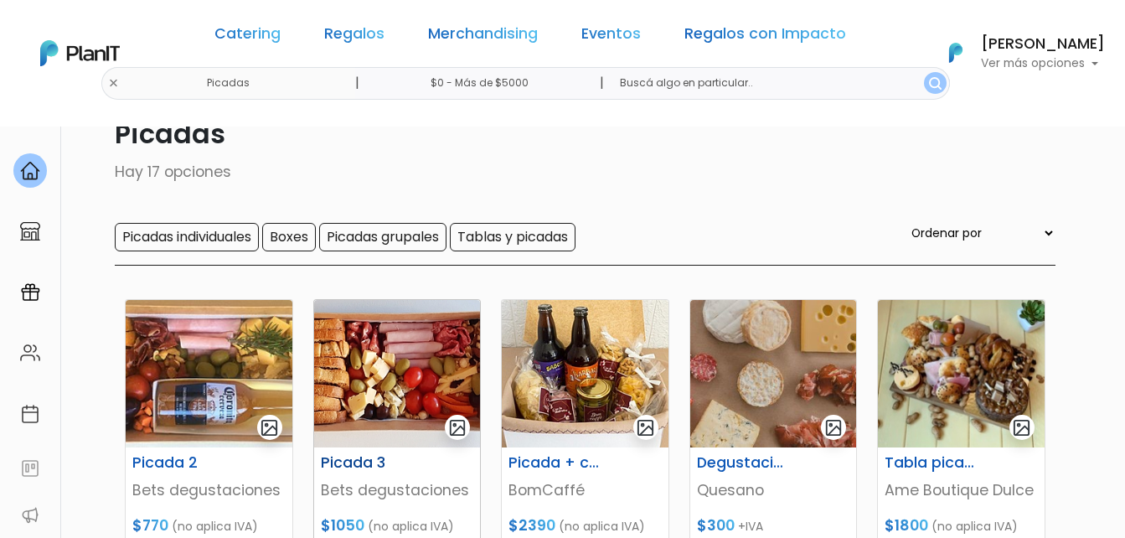
scroll to position [168, 0]
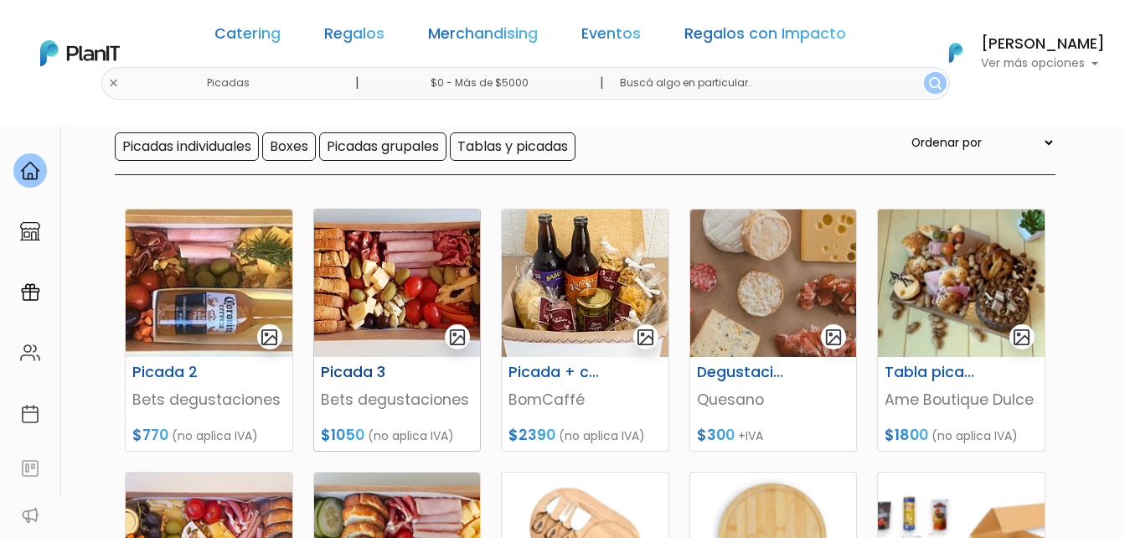
click at [410, 266] on img at bounding box center [397, 282] width 167 height 147
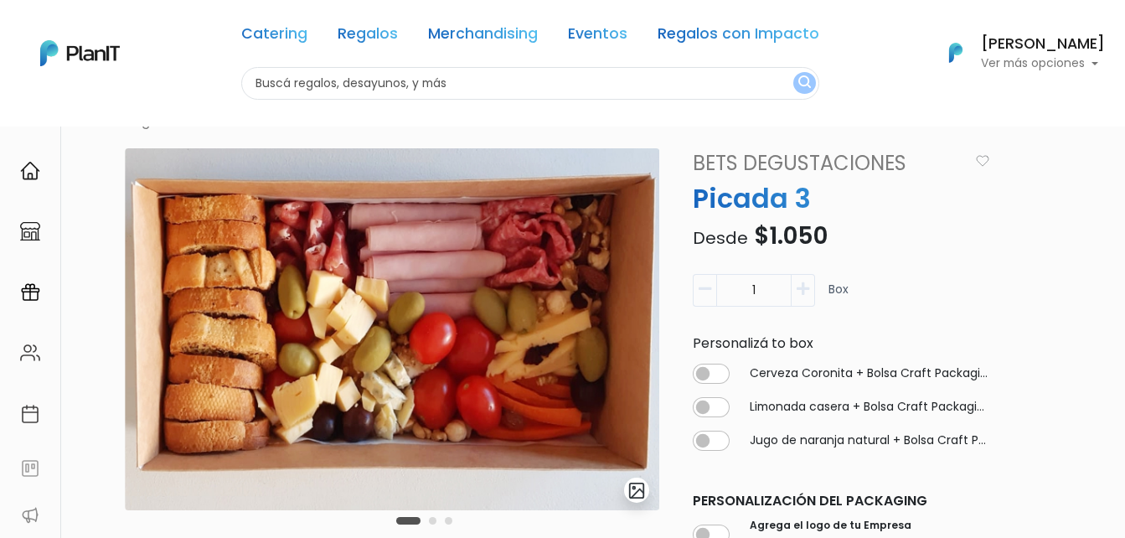
scroll to position [84, 0]
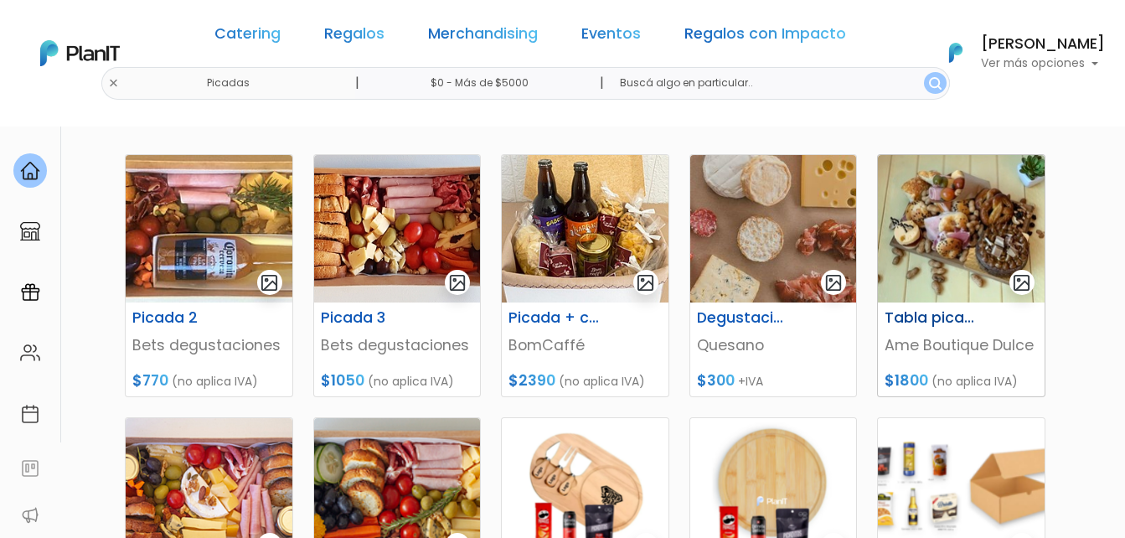
scroll to position [251, 0]
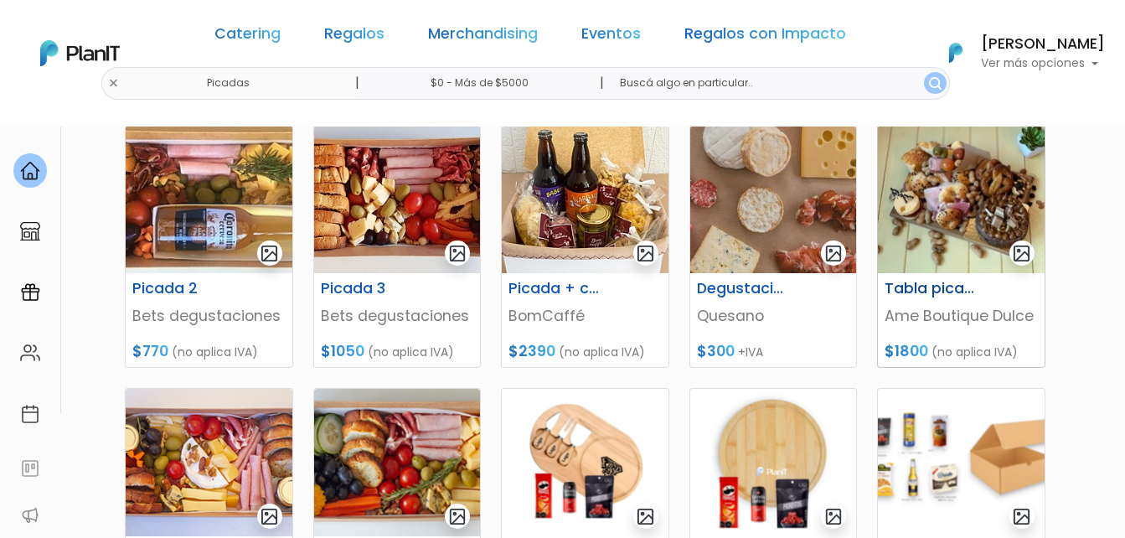
click at [933, 197] on img at bounding box center [961, 199] width 167 height 147
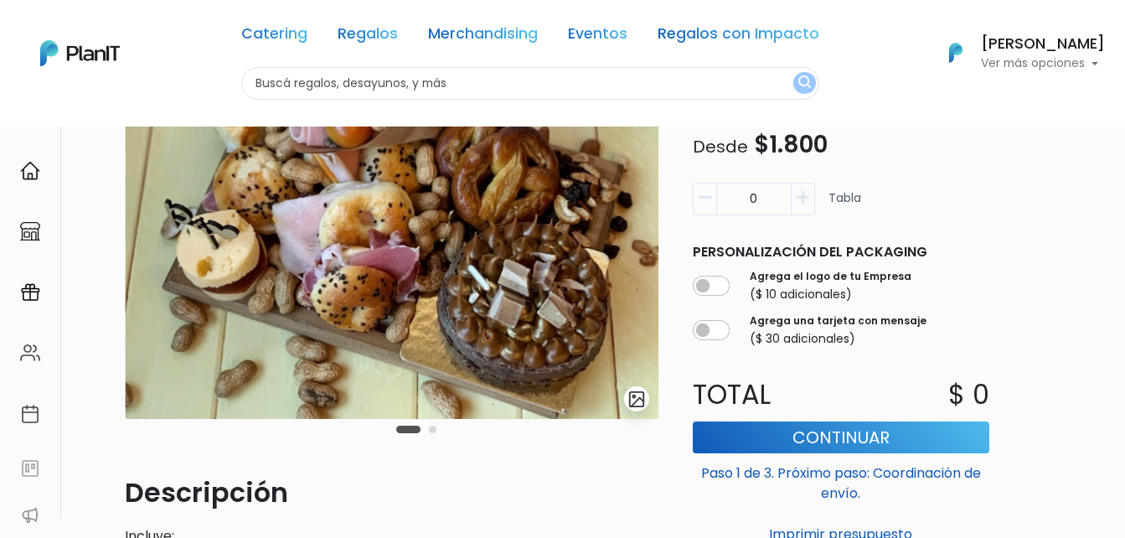
scroll to position [251, 0]
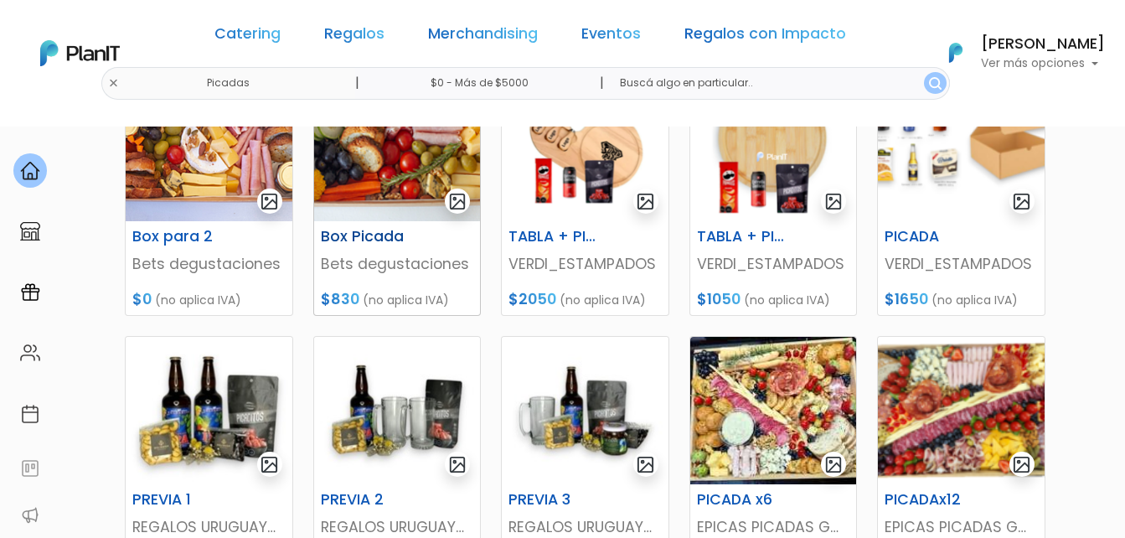
scroll to position [670, 0]
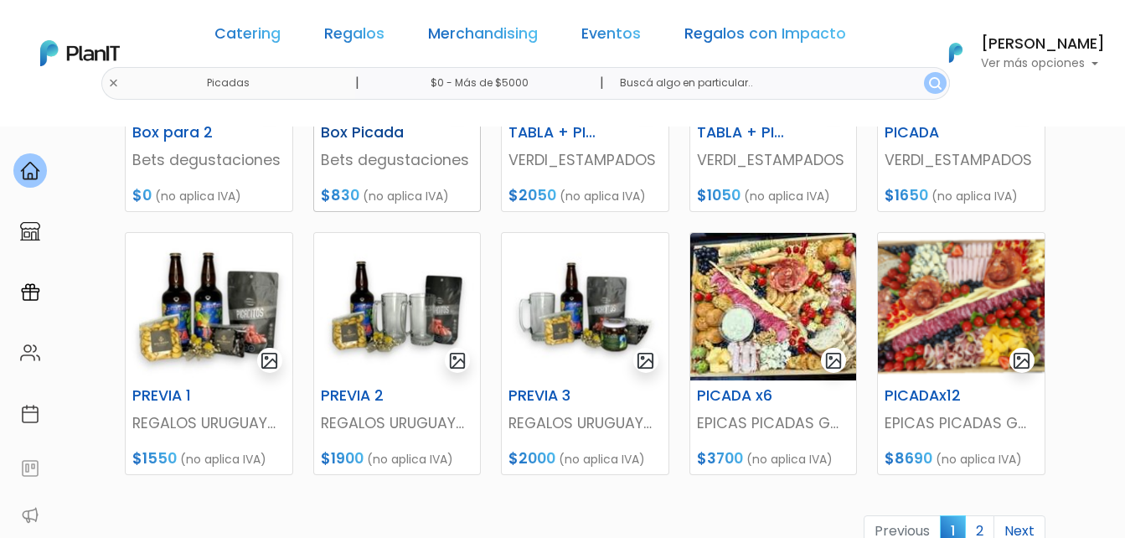
click at [405, 143] on div "Box Picada" at bounding box center [397, 136] width 173 height 24
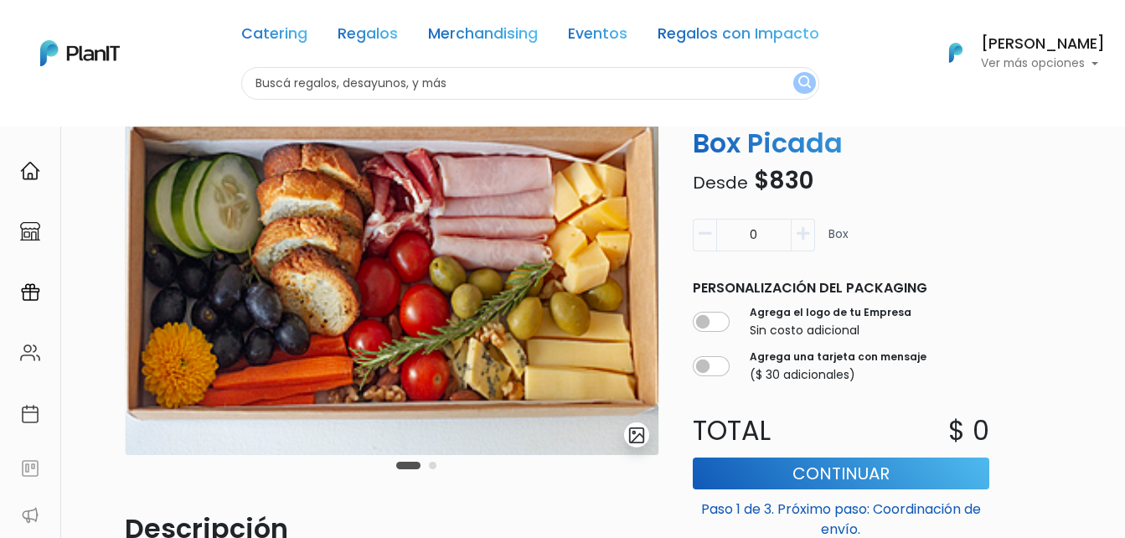
scroll to position [84, 0]
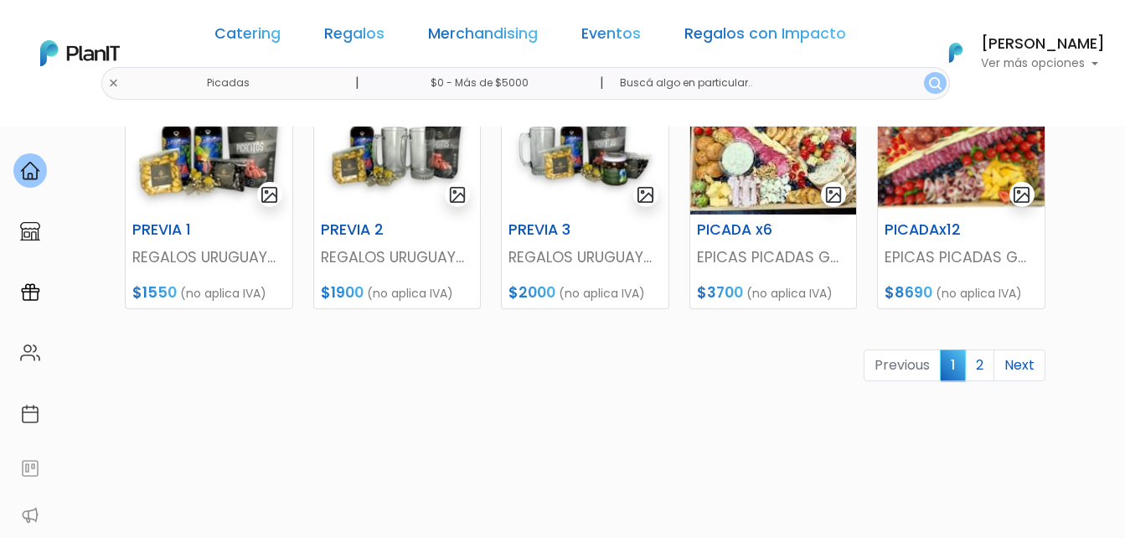
scroll to position [838, 0]
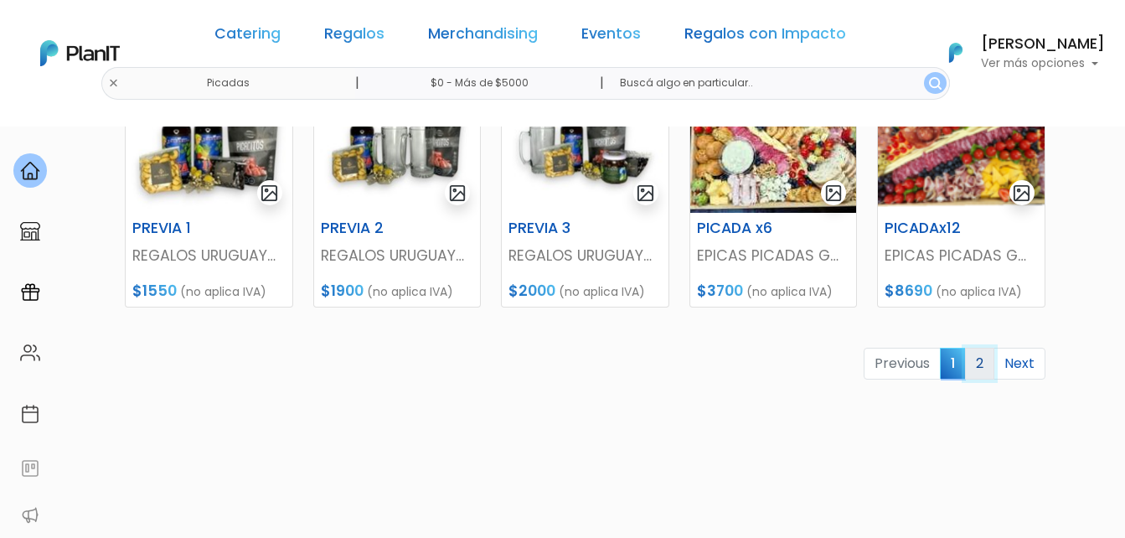
click at [978, 363] on link "2" at bounding box center [979, 364] width 29 height 32
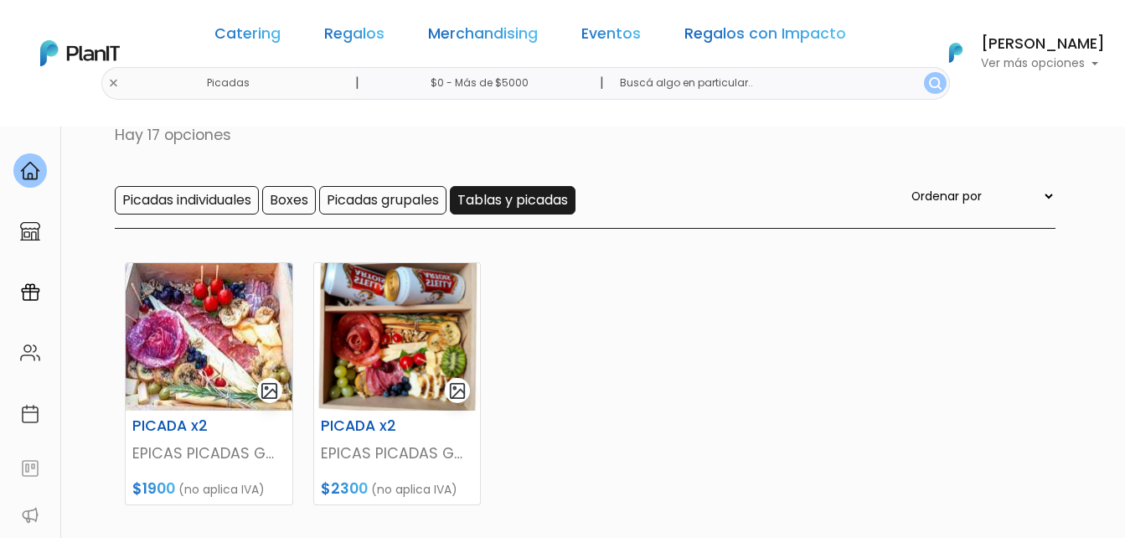
scroll to position [251, 0]
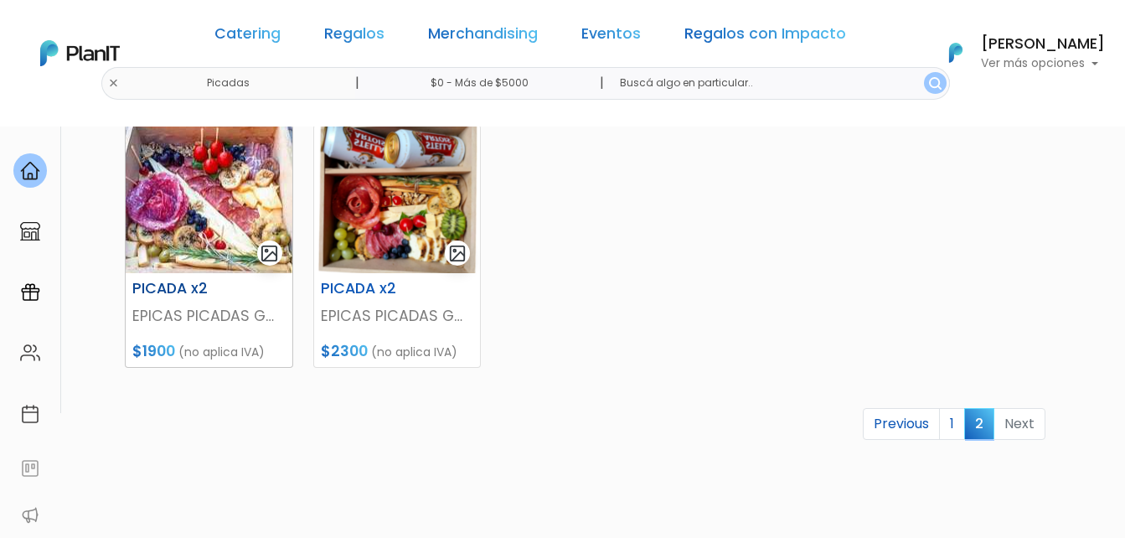
click at [232, 202] on img at bounding box center [209, 199] width 167 height 147
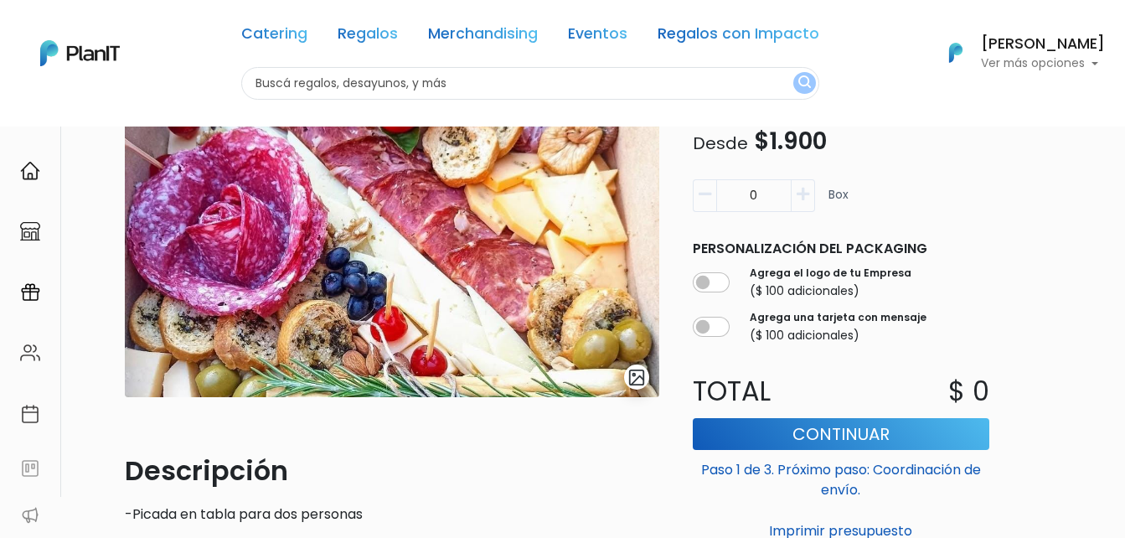
scroll to position [84, 0]
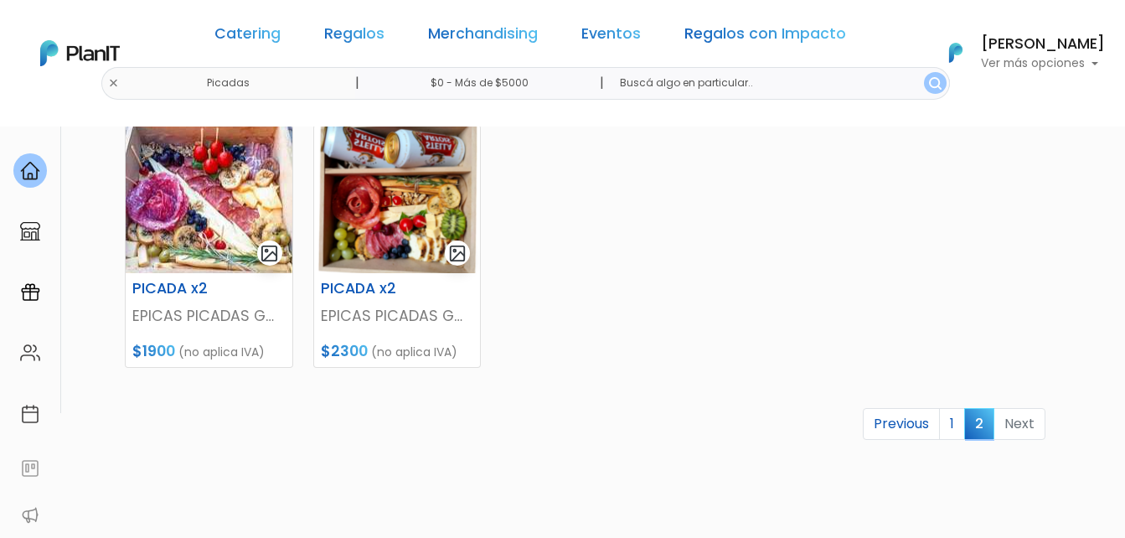
click at [384, 34] on link "Regalos" at bounding box center [354, 37] width 60 height 20
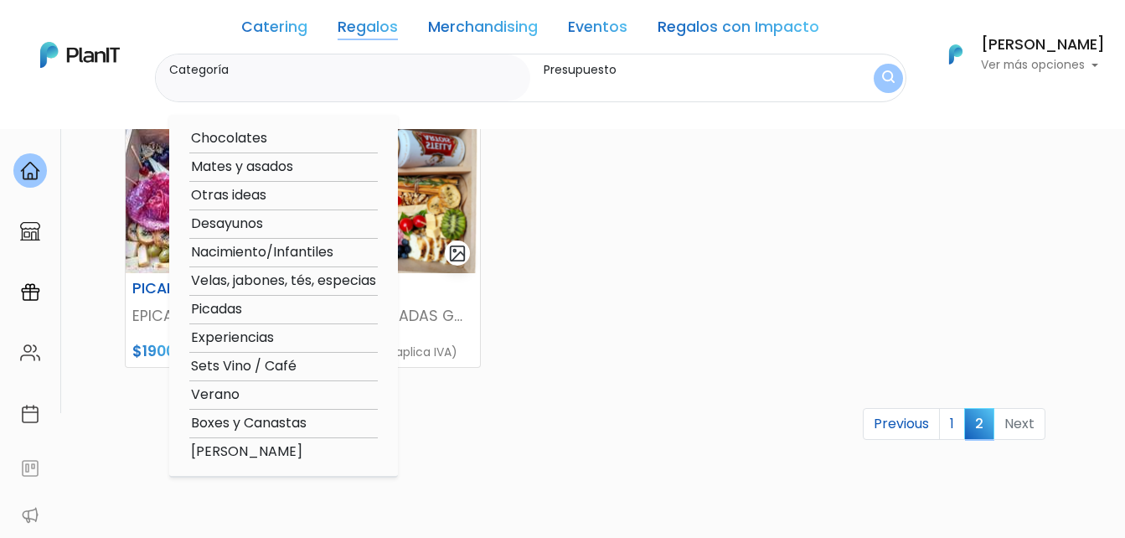
click at [248, 338] on option "Experiencias" at bounding box center [283, 338] width 188 height 21
type input "Experiencias"
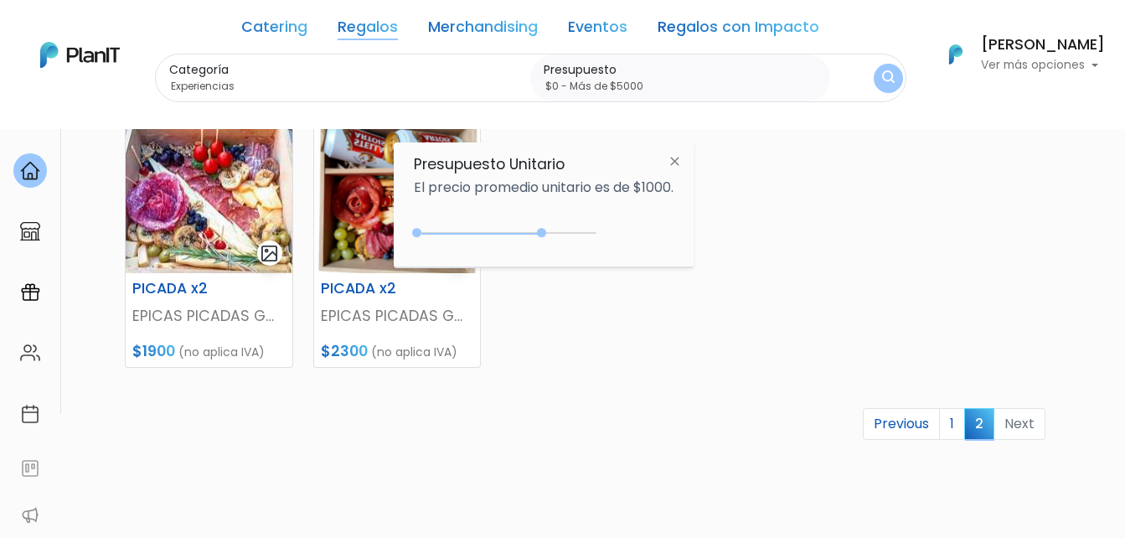
drag, startPoint x: 448, startPoint y: 235, endPoint x: 727, endPoint y: 239, distance: 278.9
click at [716, 239] on body "Catering Regalos Merchandising Eventos Regalos con Impacto Picadas | $0 - Más d…" at bounding box center [562, 18] width 1125 height 538
type input "$0 - Más de $5000"
click at [885, 79] on img "submit" at bounding box center [888, 78] width 13 height 16
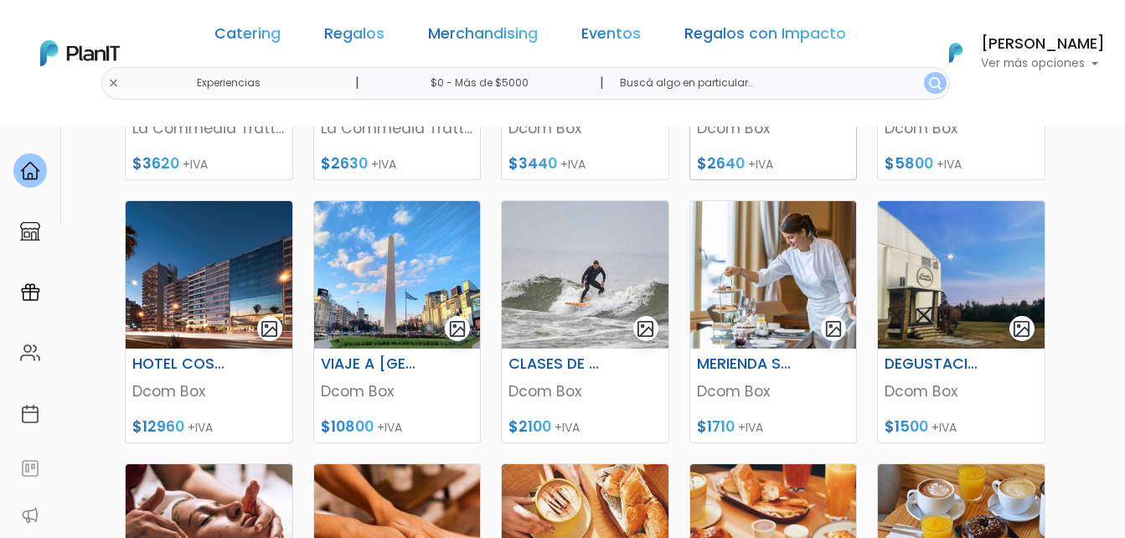
scroll to position [503, 0]
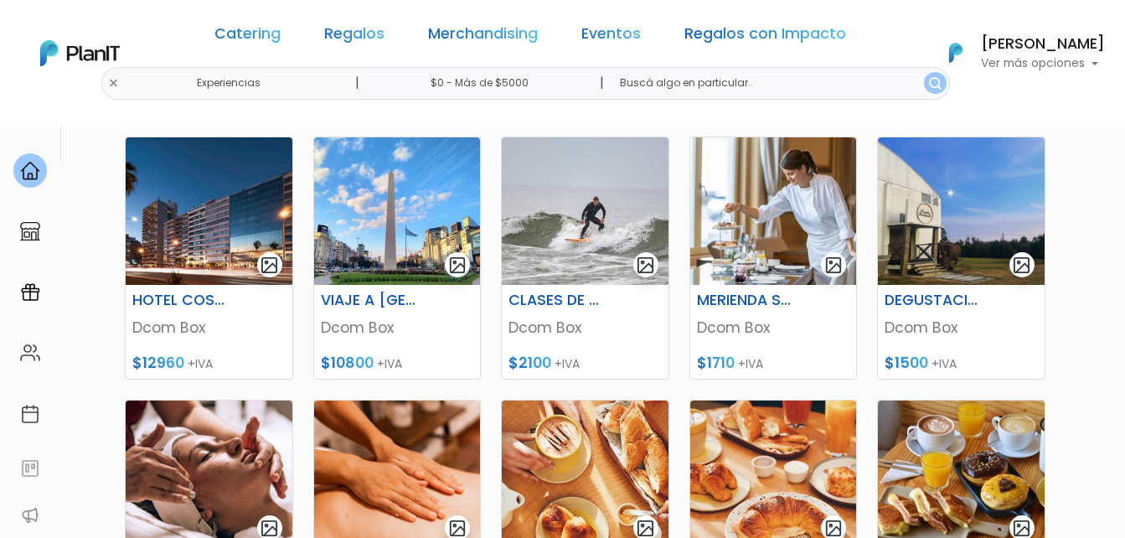
click at [336, 38] on div "Catering Regalos Merchandising Eventos Regalos con Impacto" at bounding box center [530, 37] width 645 height 60
click at [349, 32] on link "Regalos" at bounding box center [354, 37] width 60 height 20
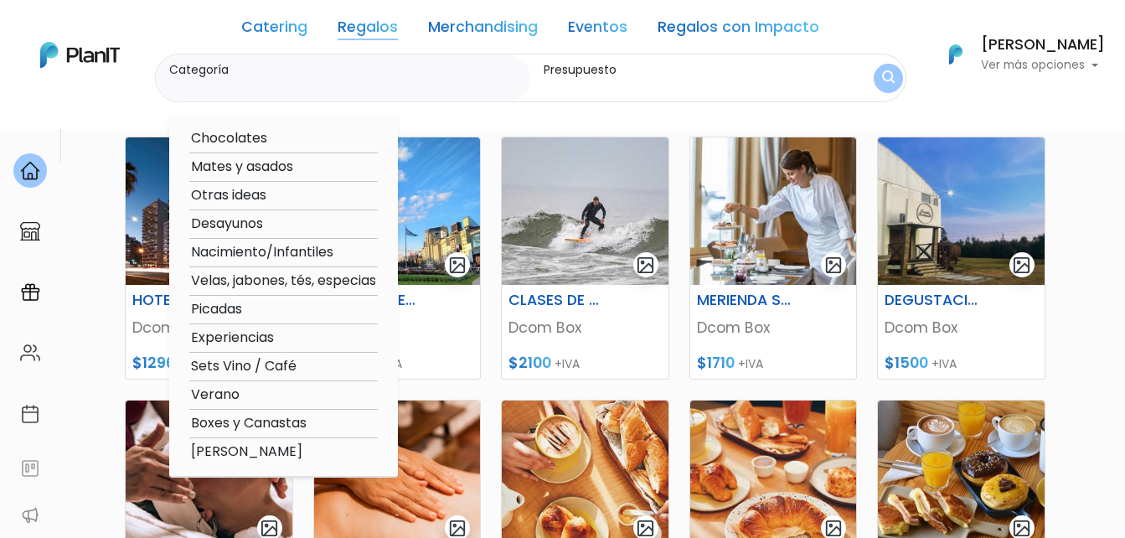
click at [226, 360] on option "Sets Vino / Café" at bounding box center [283, 366] width 188 height 21
type input "Sets Vino / Café"
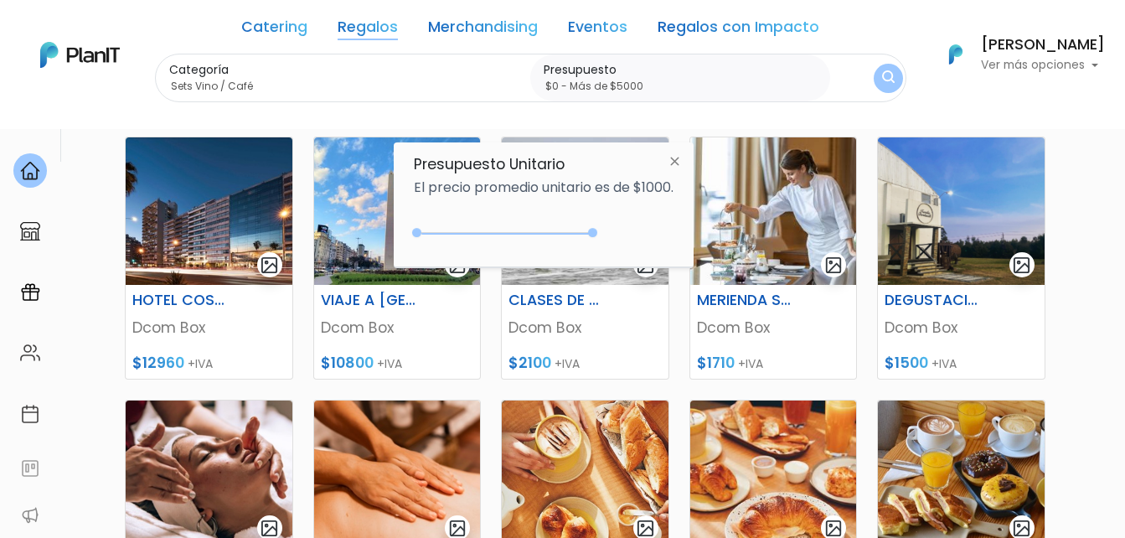
drag, startPoint x: 448, startPoint y: 232, endPoint x: 629, endPoint y: 219, distance: 181.4
click at [614, 227] on div "+$5000 $0 0 : 5000 0 5000 0,5000" at bounding box center [544, 236] width 260 height 34
type input "$0 - Más de $5000"
click at [882, 79] on img "submit" at bounding box center [888, 78] width 18 height 23
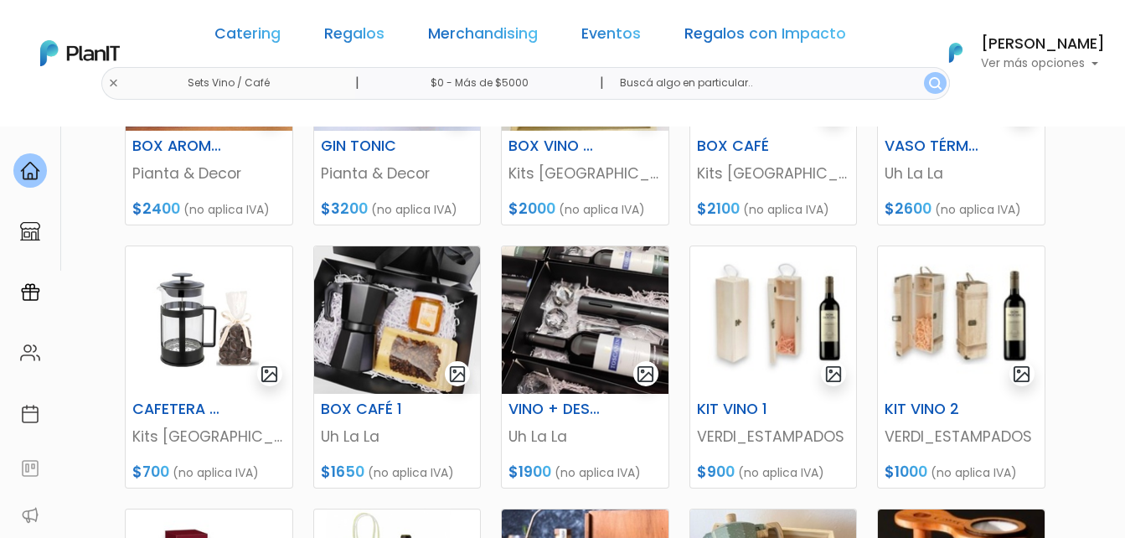
scroll to position [419, 0]
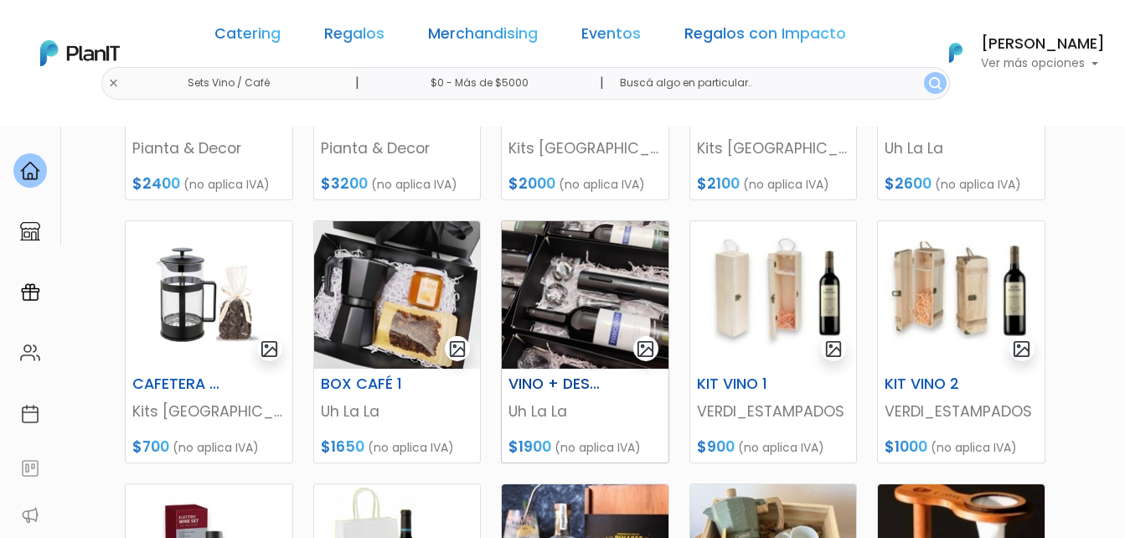
click at [585, 291] on img at bounding box center [585, 294] width 167 height 147
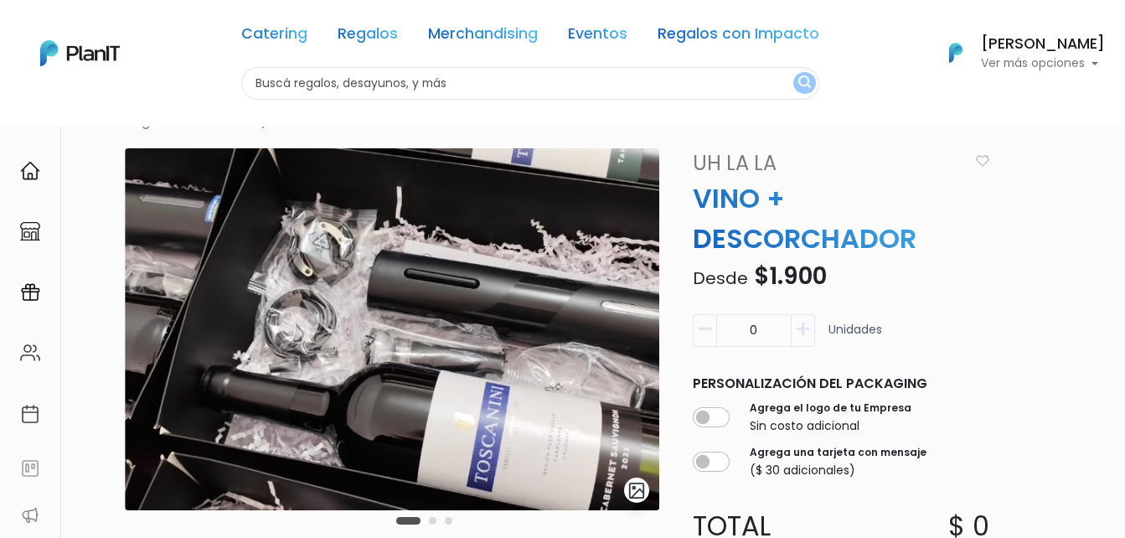
scroll to position [84, 0]
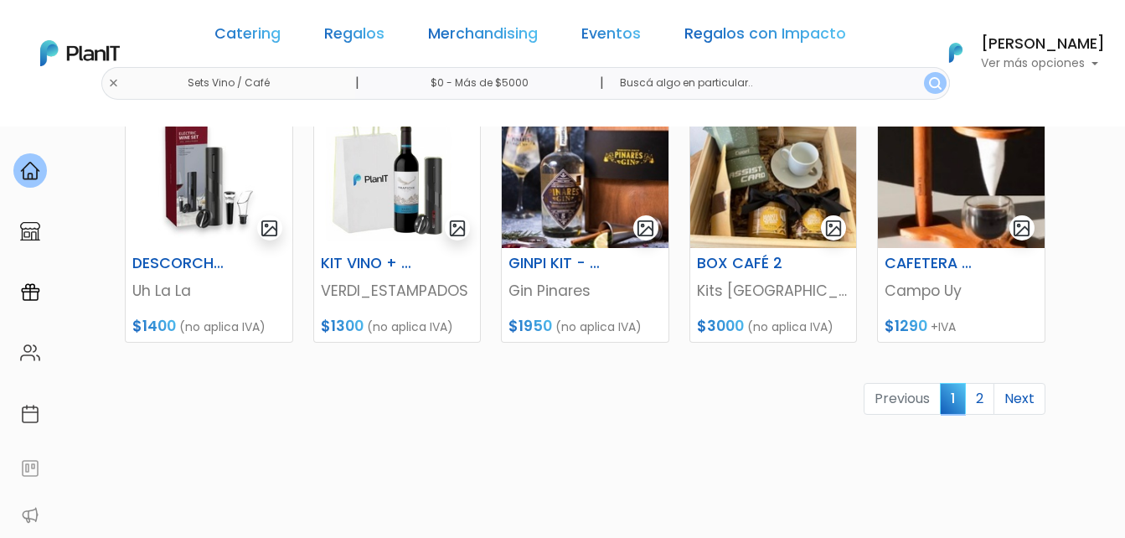
scroll to position [838, 0]
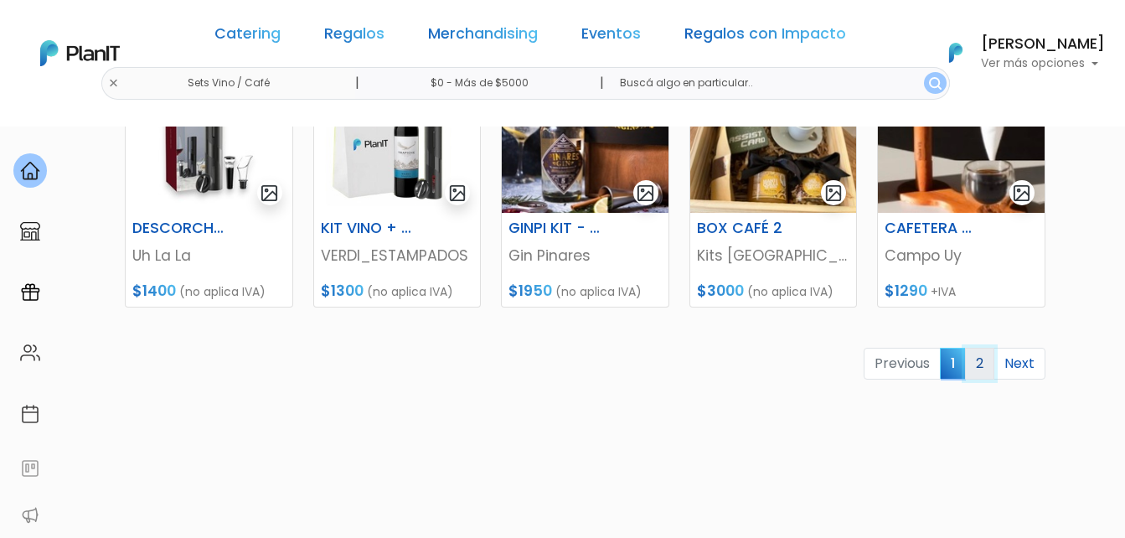
click at [983, 362] on link "2" at bounding box center [979, 364] width 29 height 32
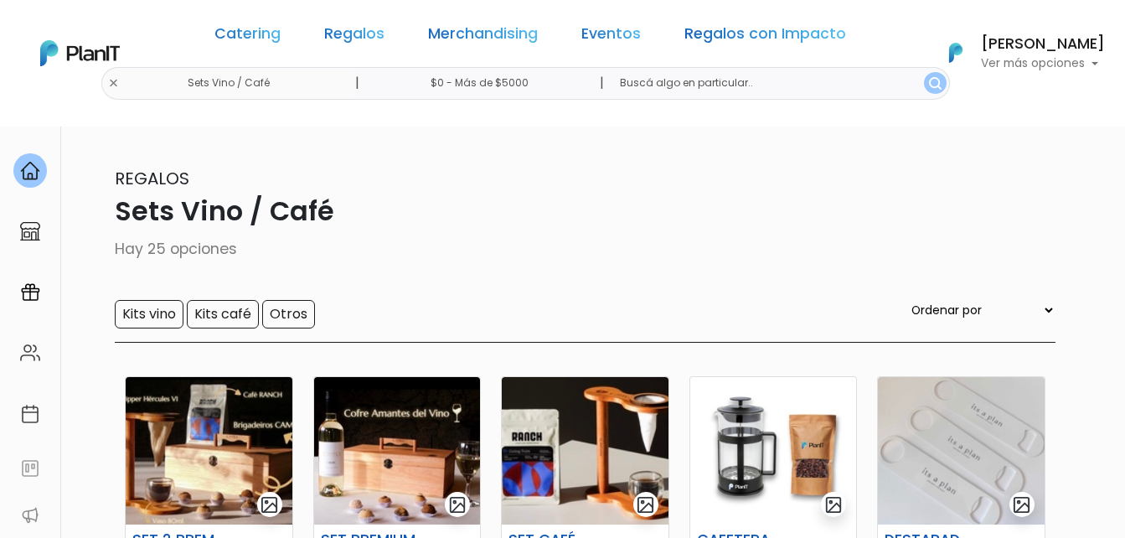
click at [375, 20] on div "Catering Regalos Merchandising Eventos Regalos con Impacto" at bounding box center [530, 37] width 645 height 60
click at [374, 32] on link "Regalos" at bounding box center [354, 37] width 60 height 20
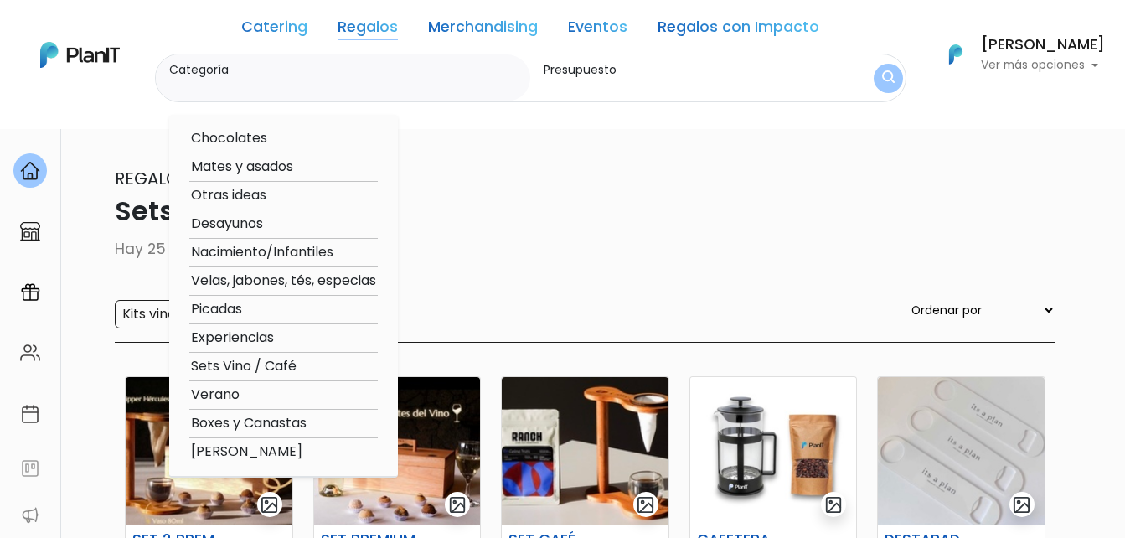
click at [244, 369] on option "Sets Vino / Café" at bounding box center [283, 366] width 188 height 21
type input "Sets Vino / Café"
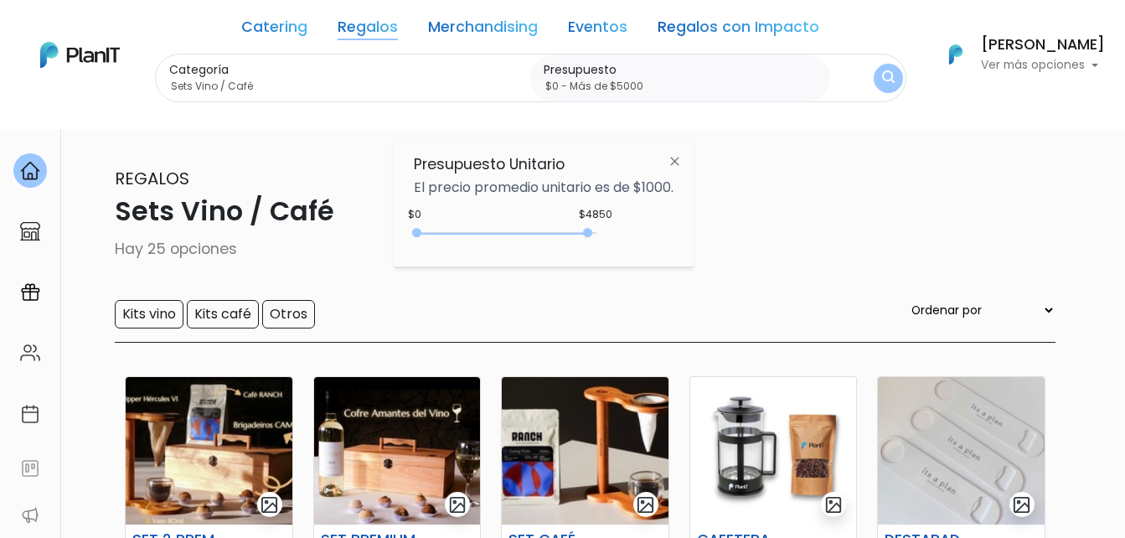
drag, startPoint x: 453, startPoint y: 231, endPoint x: 597, endPoint y: 232, distance: 144.1
click at [592, 232] on div at bounding box center [587, 232] width 9 height 9
type input "$0 - Más de $5000"
click at [871, 85] on form "Categoría Sets Vino / Café Chocolates Mates y asados Otras ideas Desayunos Naci…" at bounding box center [530, 78] width 751 height 49
click at [876, 77] on button "submit" at bounding box center [887, 77] width 29 height 29
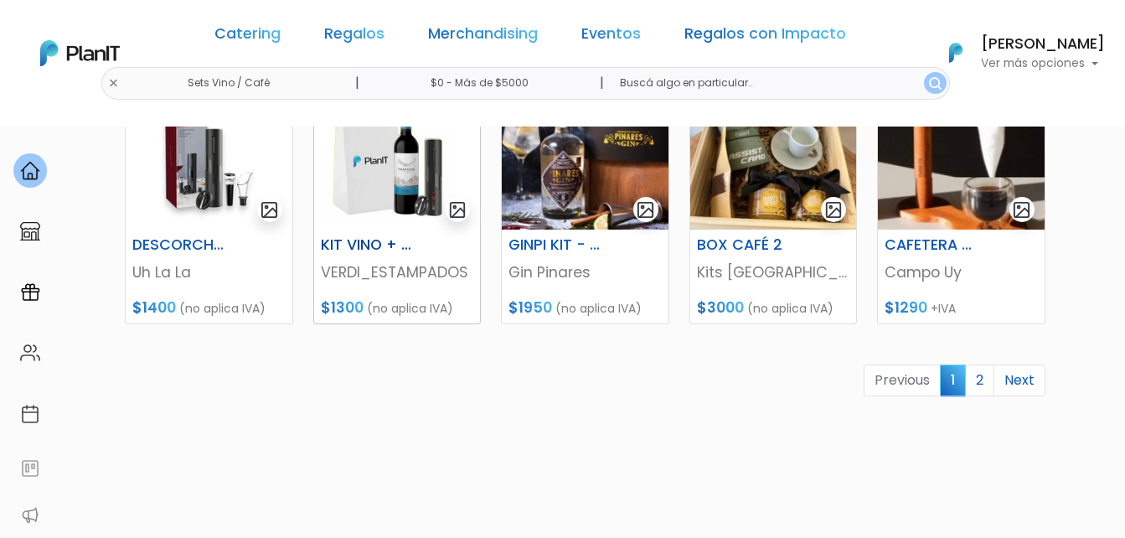
scroll to position [838, 0]
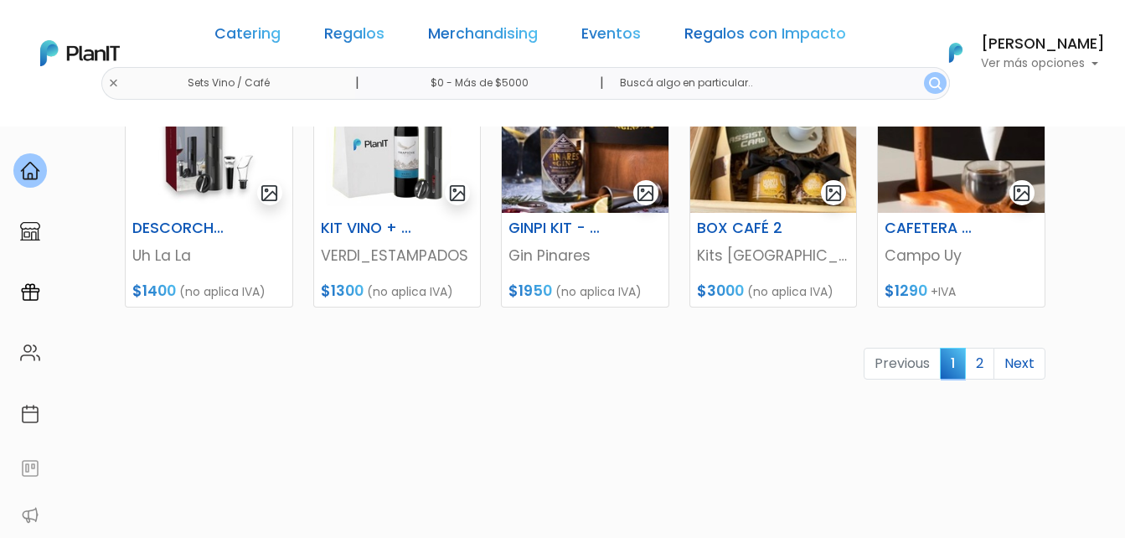
click at [369, 34] on link "Regalos" at bounding box center [354, 37] width 60 height 20
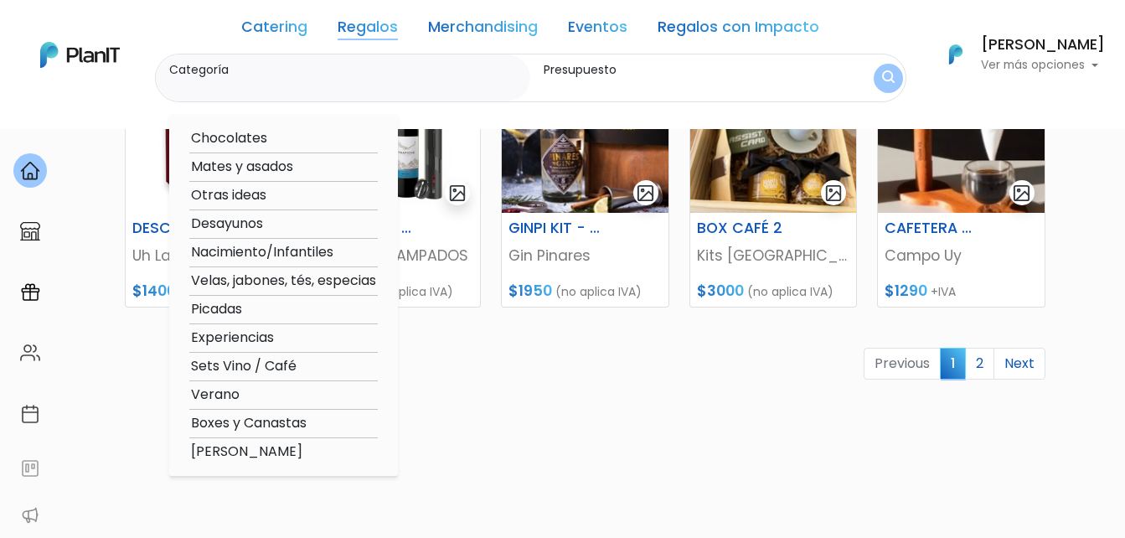
click at [789, 30] on link "Regalos con Impacto" at bounding box center [739, 30] width 162 height 20
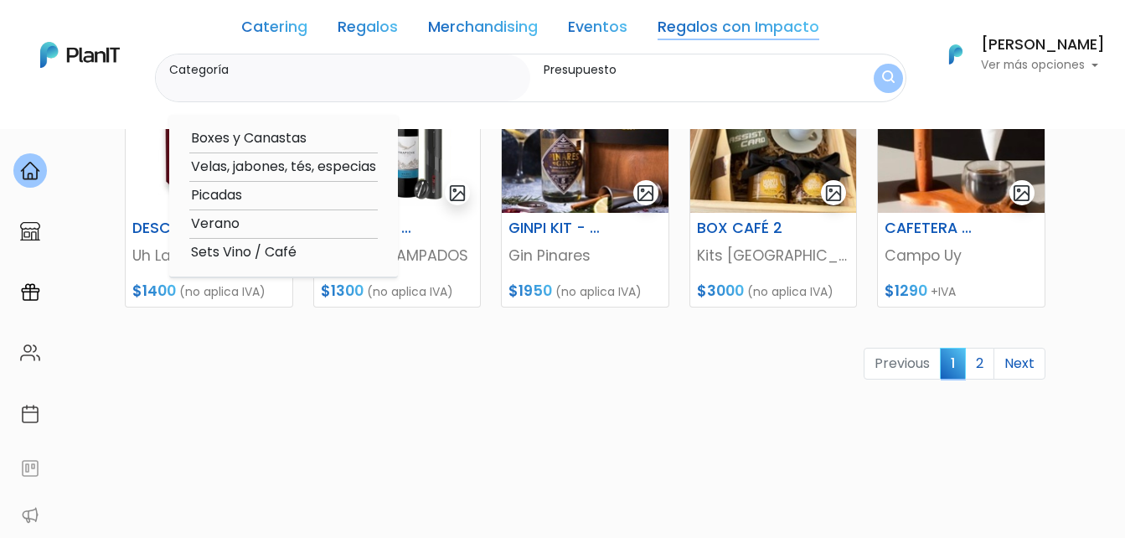
click at [242, 189] on option "Picadas" at bounding box center [283, 195] width 188 height 21
type input "Picadas"
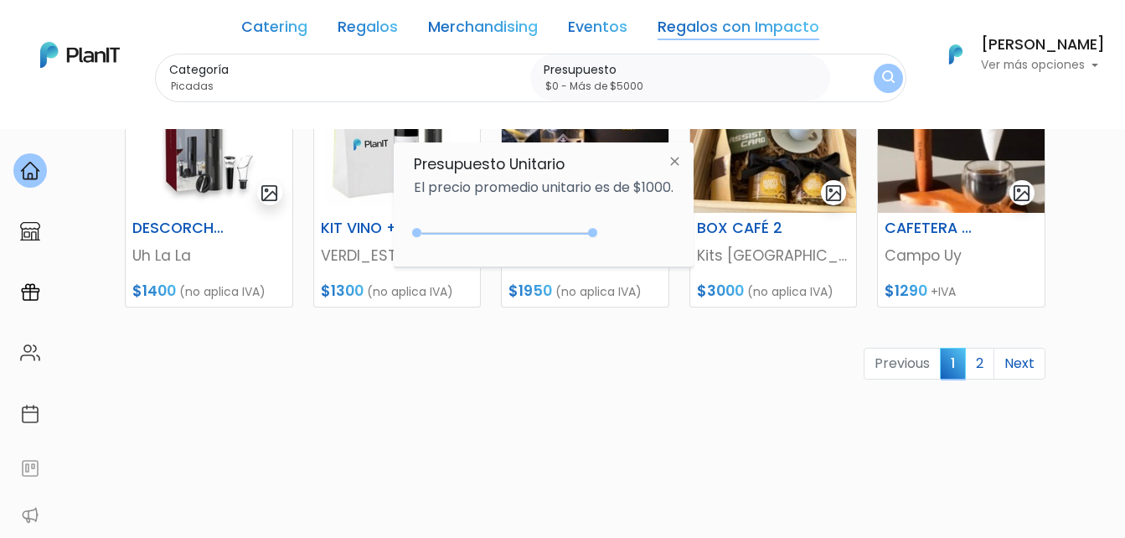
drag, startPoint x: 449, startPoint y: 233, endPoint x: 632, endPoint y: 237, distance: 182.6
click at [632, 237] on div "+$5000 $0 0 : 5000 0 5000 0,5000" at bounding box center [544, 236] width 260 height 34
type input "$0 - Más de $5000"
click at [874, 82] on button "submit" at bounding box center [888, 78] width 38 height 38
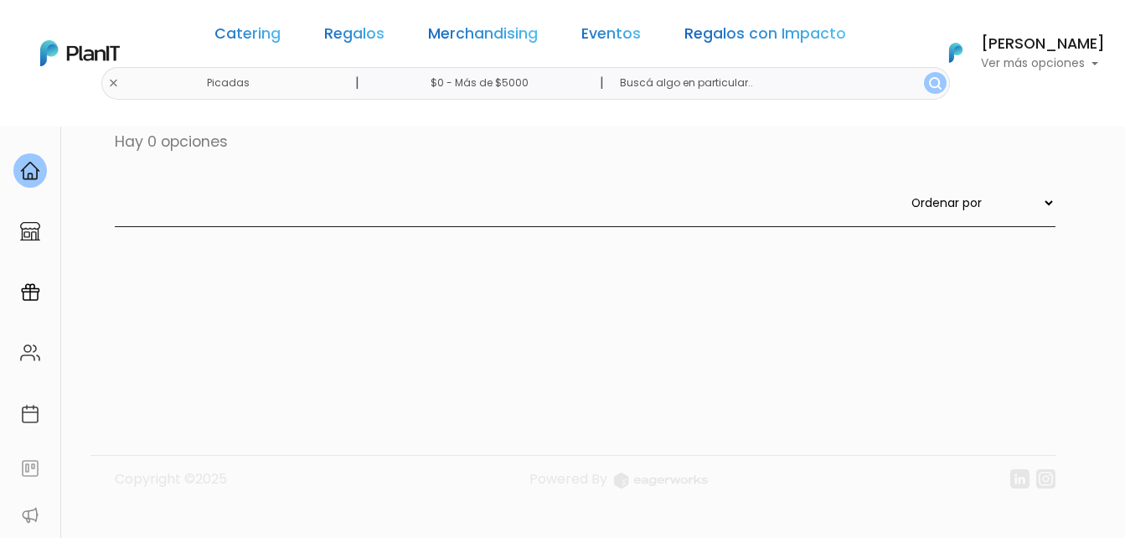
scroll to position [126, 0]
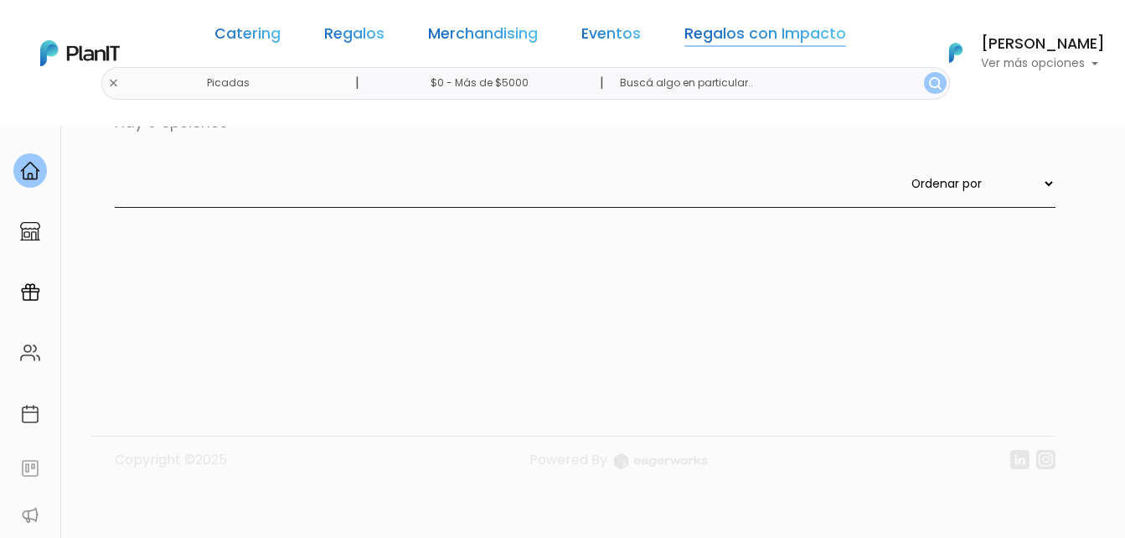
click at [771, 27] on link "Regalos con Impacto" at bounding box center [765, 37] width 162 height 20
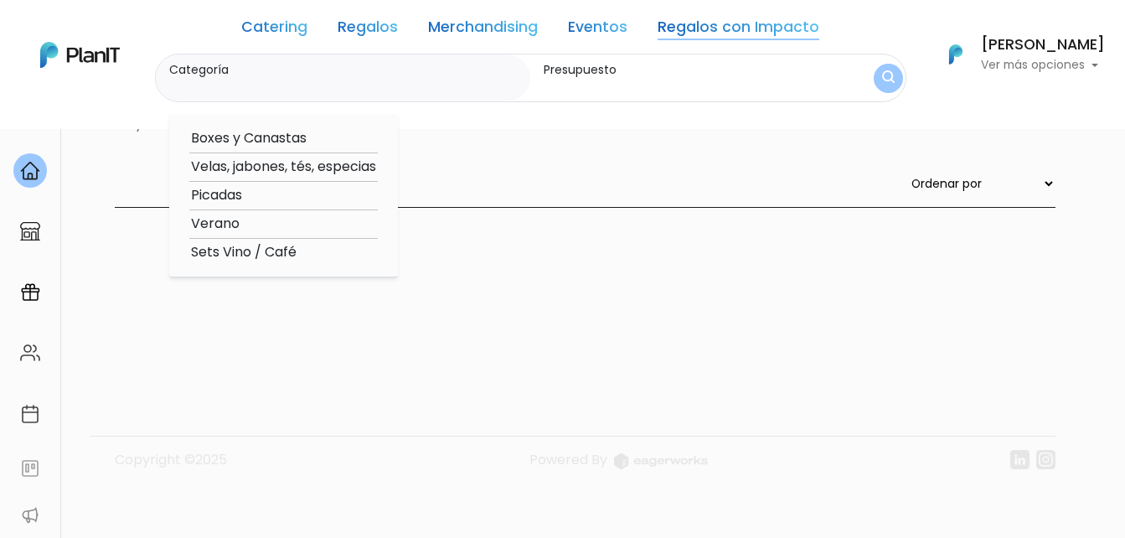
click at [256, 252] on option "Sets Vino / Café" at bounding box center [283, 252] width 188 height 21
type input "Sets Vino / Café"
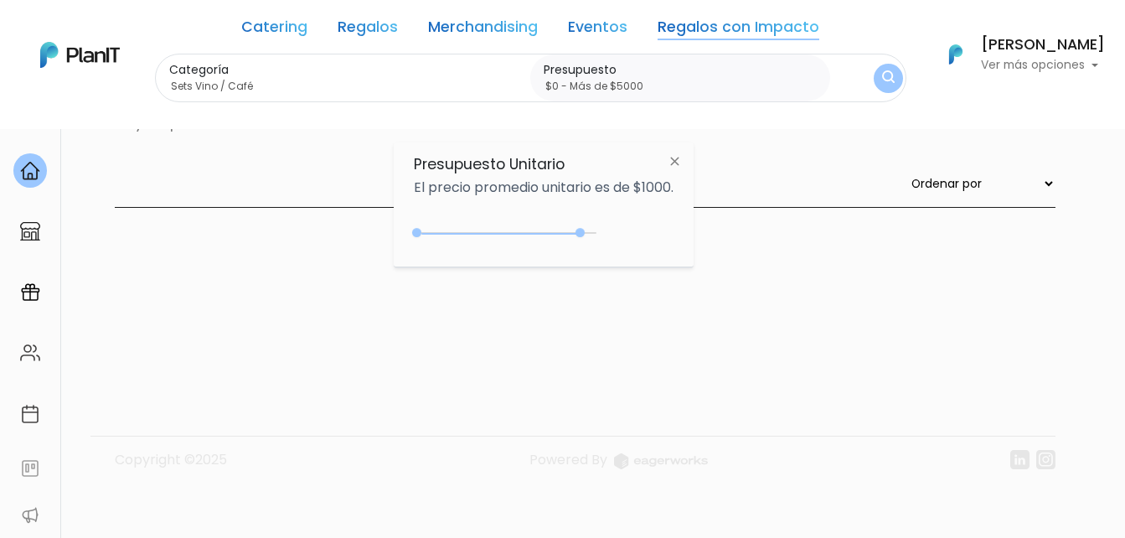
drag, startPoint x: 453, startPoint y: 230, endPoint x: 613, endPoint y: 224, distance: 160.1
click at [610, 224] on div "$4650 $0 0 : 4650 0 4650 0,5000" at bounding box center [544, 236] width 260 height 34
type input "$0 - Más de $5000"
click at [869, 76] on div "Categoría Sets Vino / Café Boxes y Canastas Velas, jabones, tés, especias Picad…" at bounding box center [530, 78] width 751 height 49
click at [36, 291] on img at bounding box center [30, 292] width 20 height 20
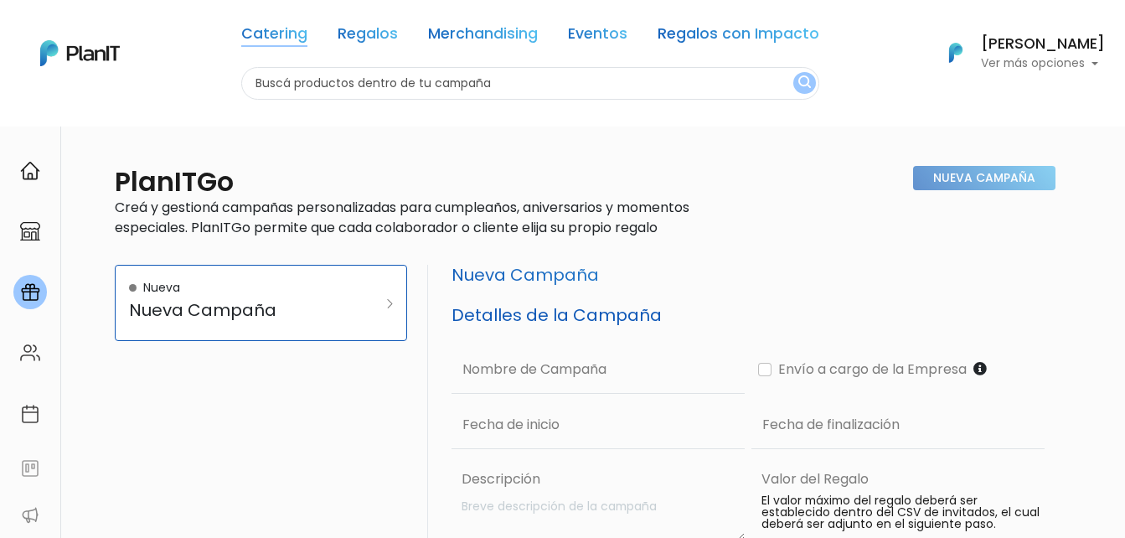
click at [297, 36] on link "Catering" at bounding box center [274, 37] width 66 height 20
